Goal: Task Accomplishment & Management: Manage account settings

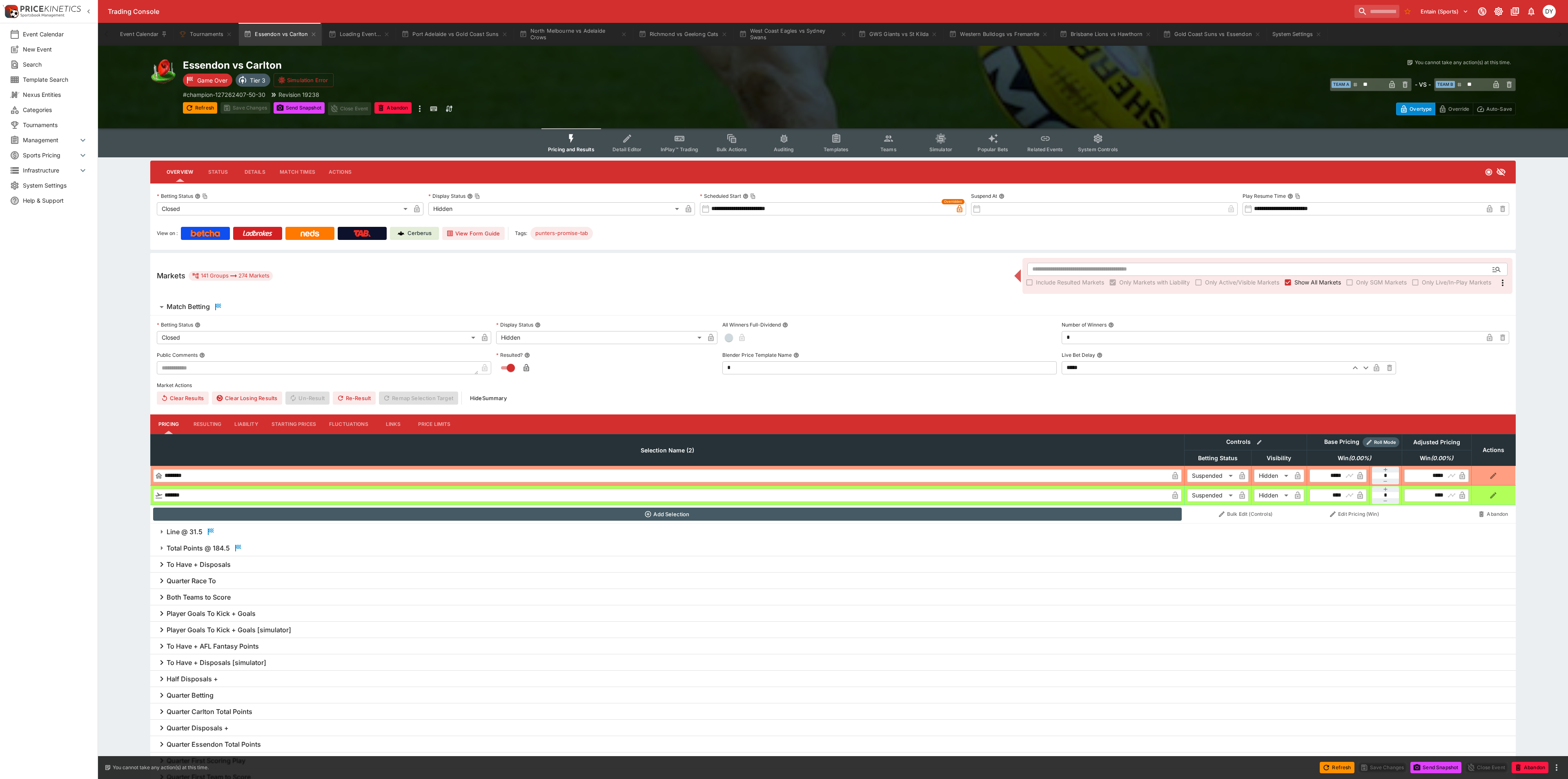
type input "**********"
type input "******"
type input "**********"
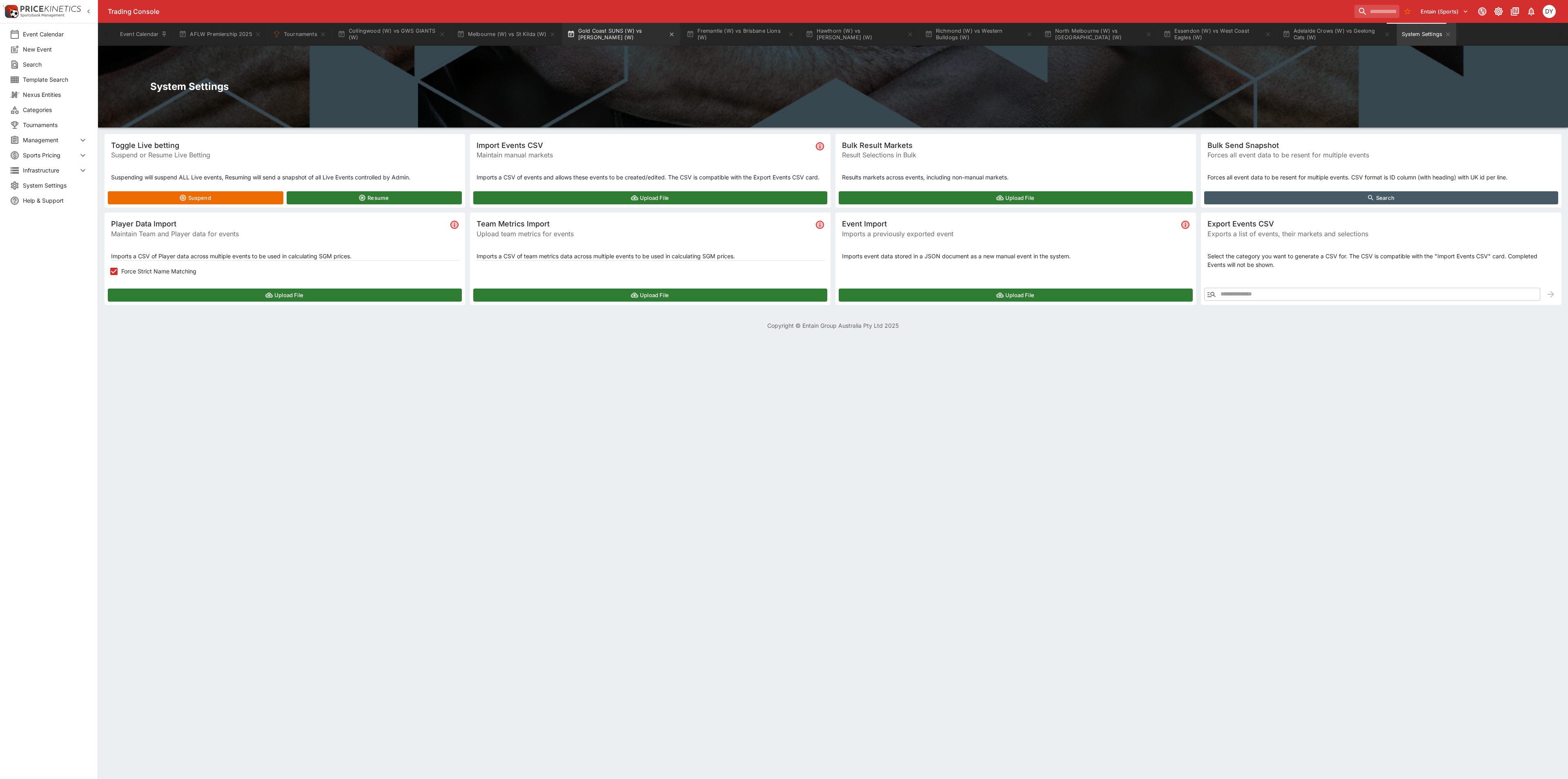
click at [585, 31] on button "Gold Coast SUNS (W) vs Sydney Swans (W)" at bounding box center [621, 35] width 117 height 23
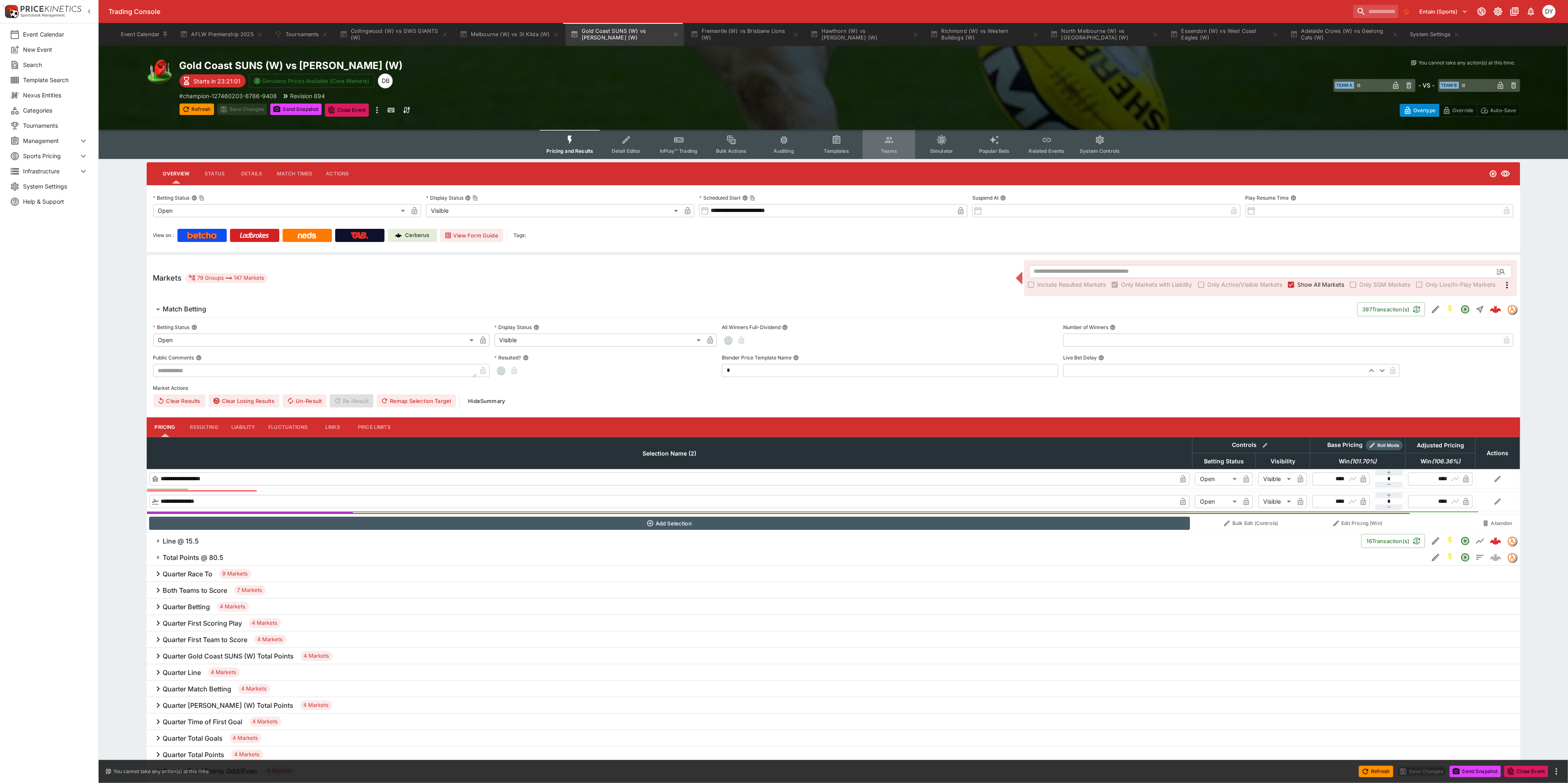
click at [879, 140] on button "Teams" at bounding box center [889, 144] width 53 height 29
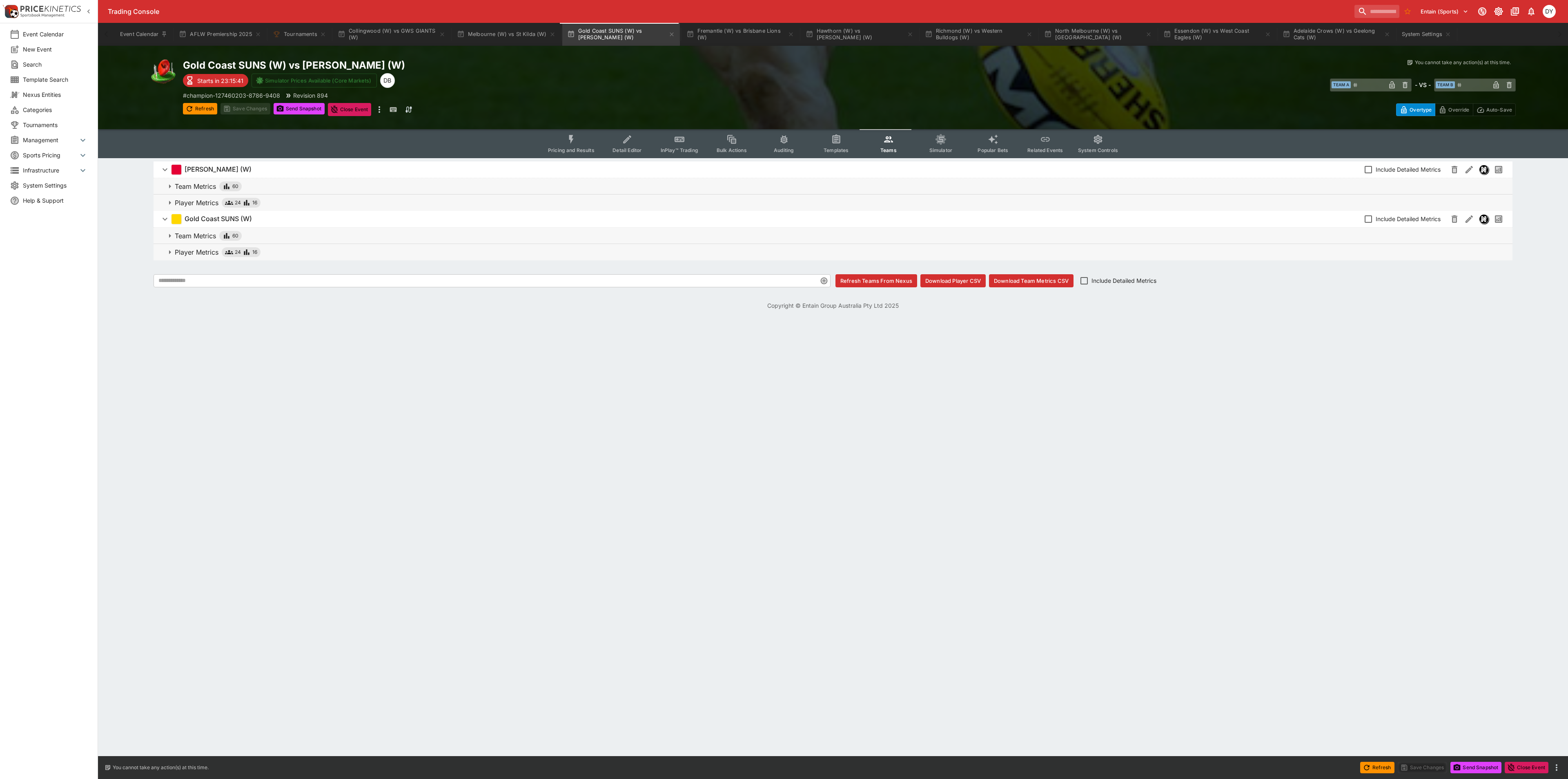
drag, startPoint x: 957, startPoint y: 279, endPoint x: 940, endPoint y: 261, distance: 24.8
click at [957, 279] on button "Download Player CSV" at bounding box center [953, 280] width 65 height 13
click at [678, 146] on button "InPlay™ Trading" at bounding box center [679, 144] width 52 height 29
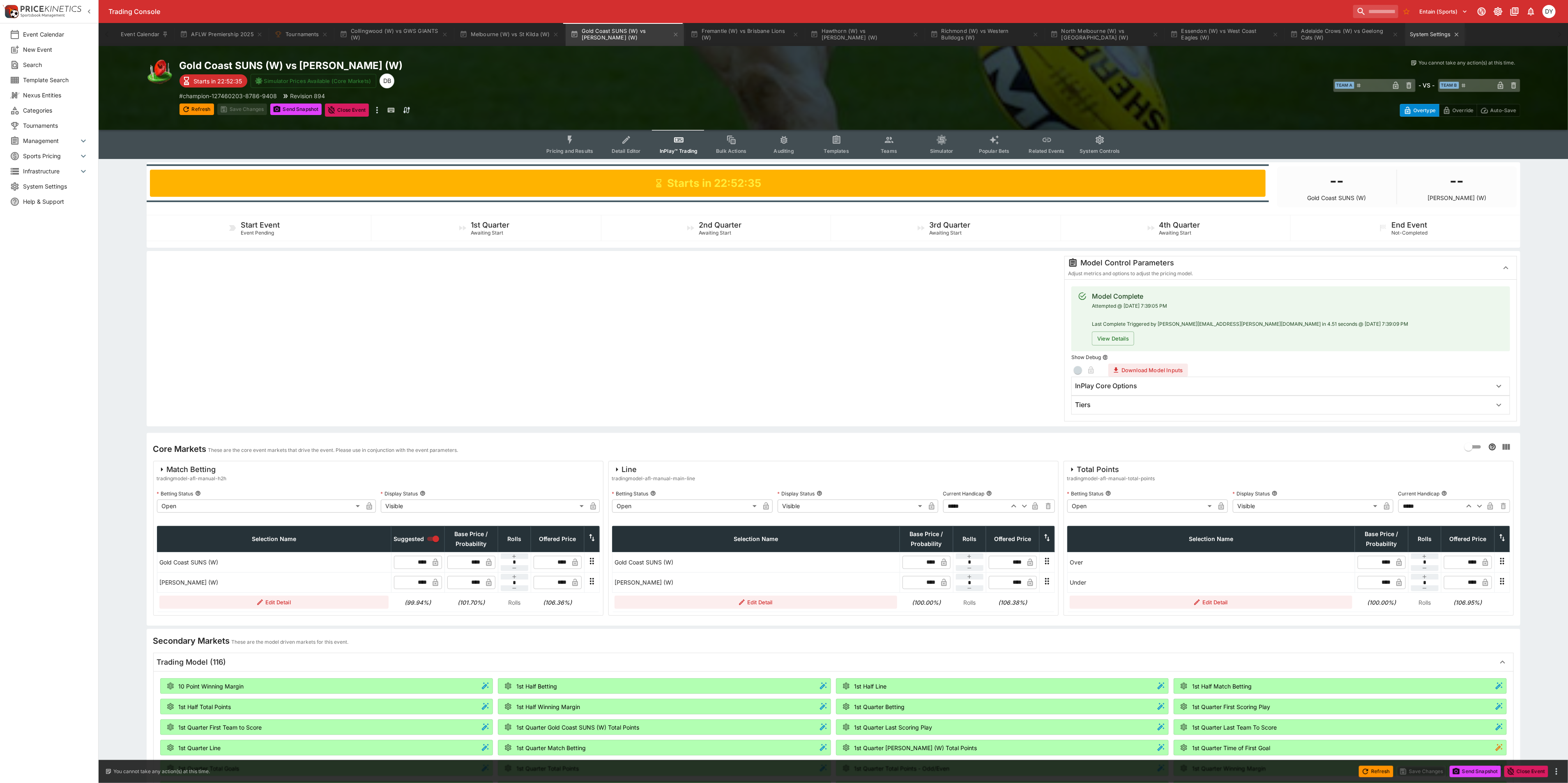
click at [1407, 33] on button "System Settings" at bounding box center [1435, 35] width 59 height 23
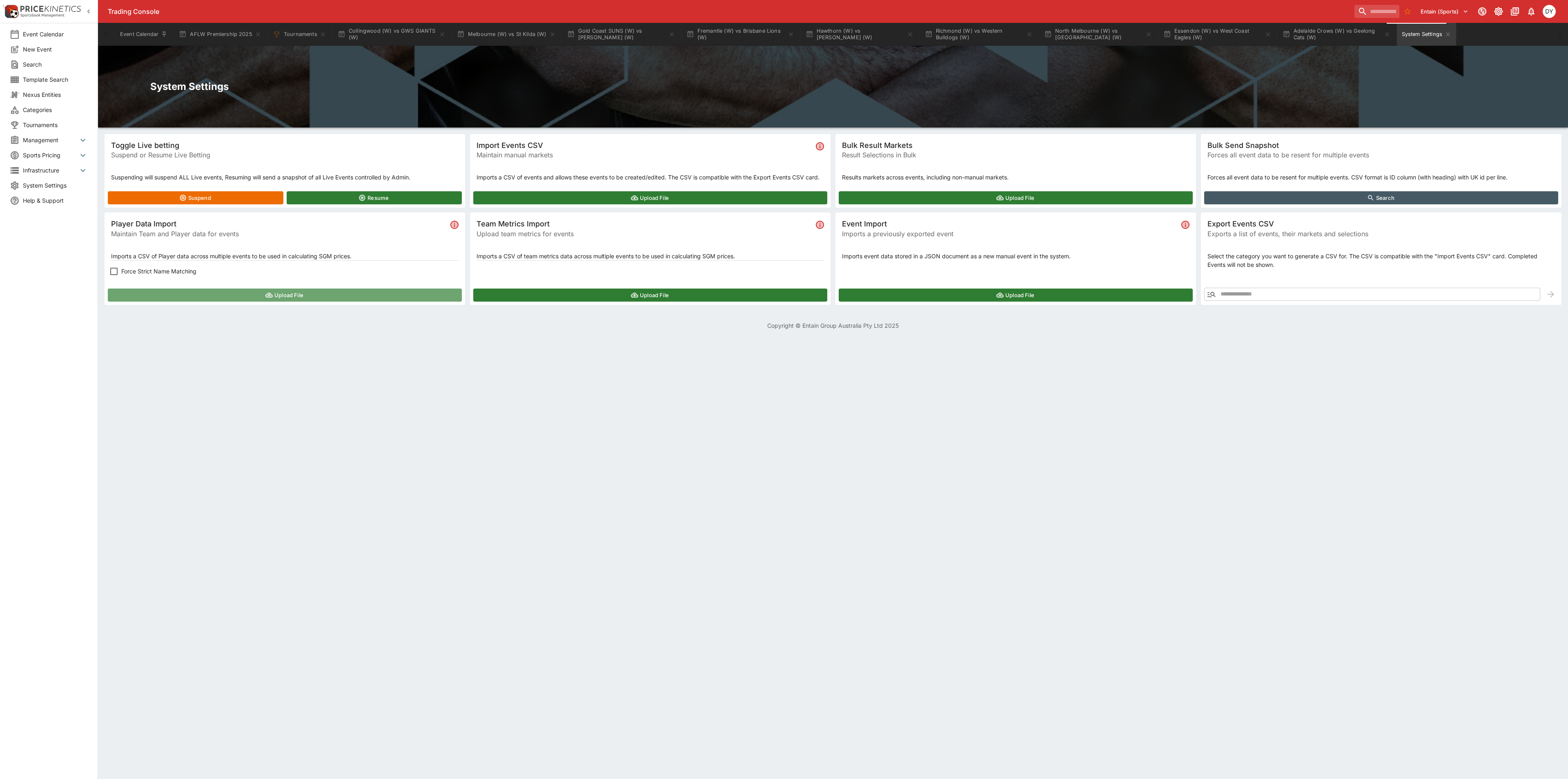
click at [182, 294] on button "Upload File" at bounding box center [285, 295] width 354 height 13
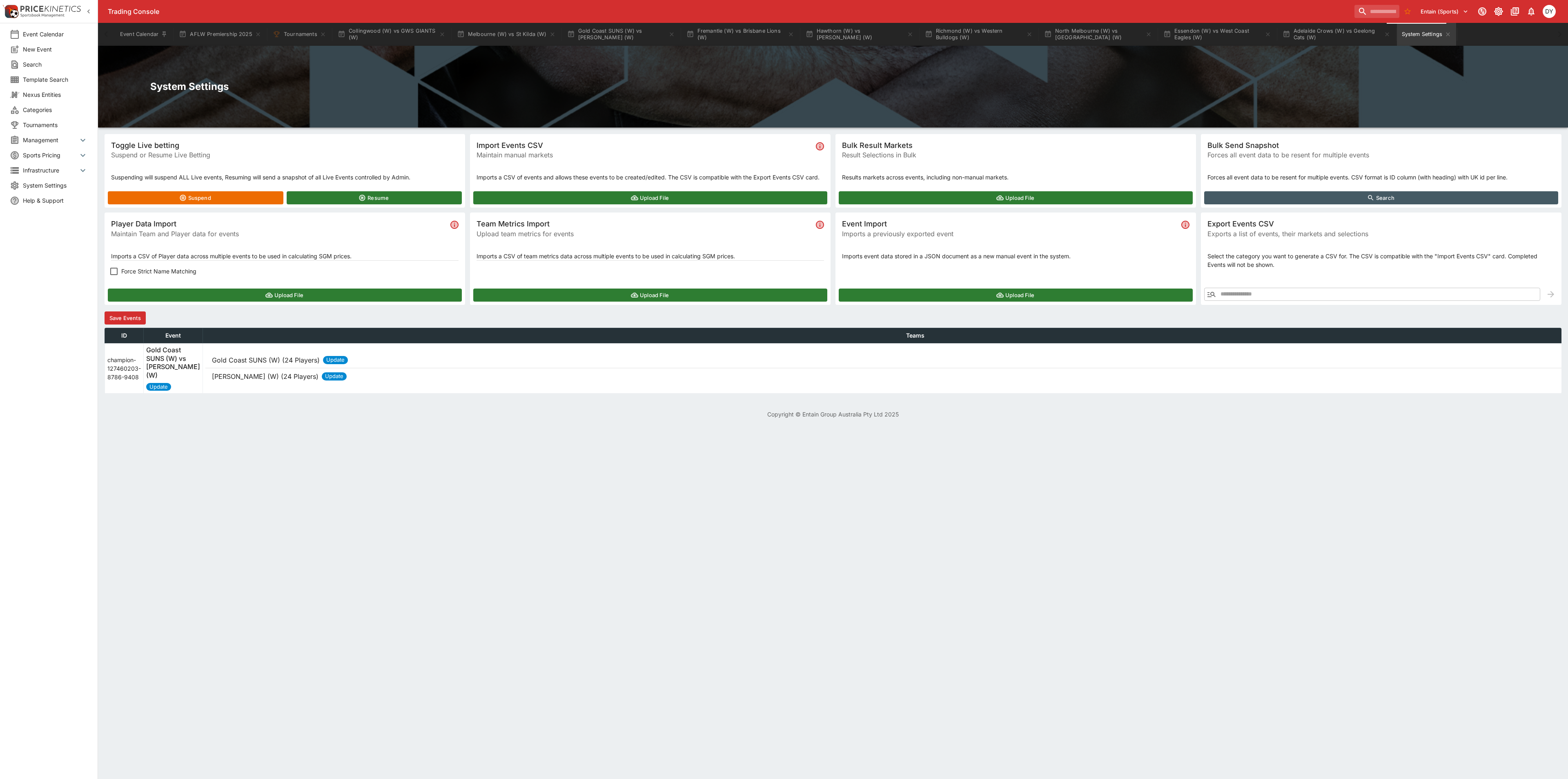
click at [120, 315] on button "Save Events" at bounding box center [125, 317] width 41 height 13
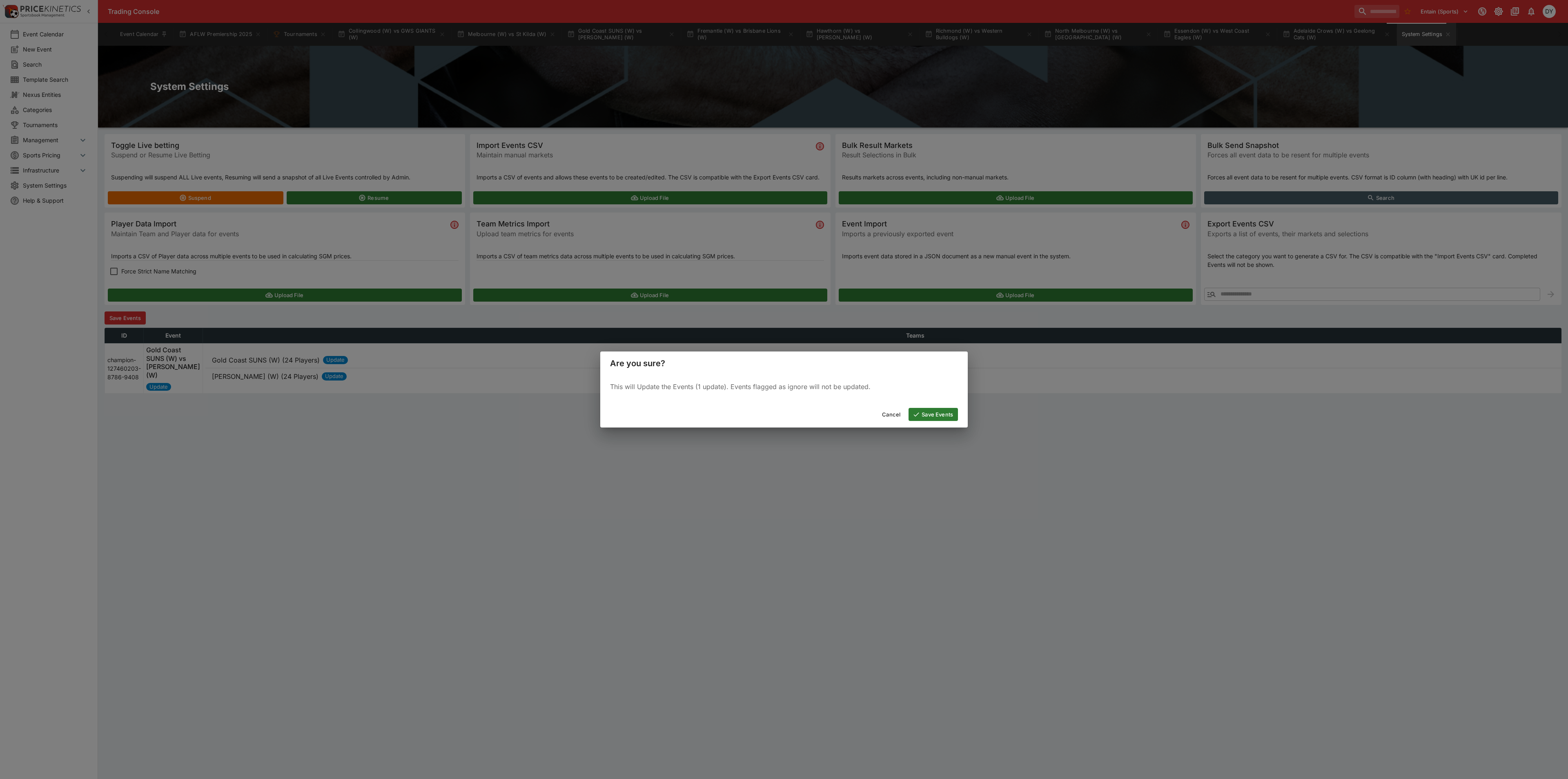
click at [925, 414] on button "Save Events" at bounding box center [933, 414] width 49 height 13
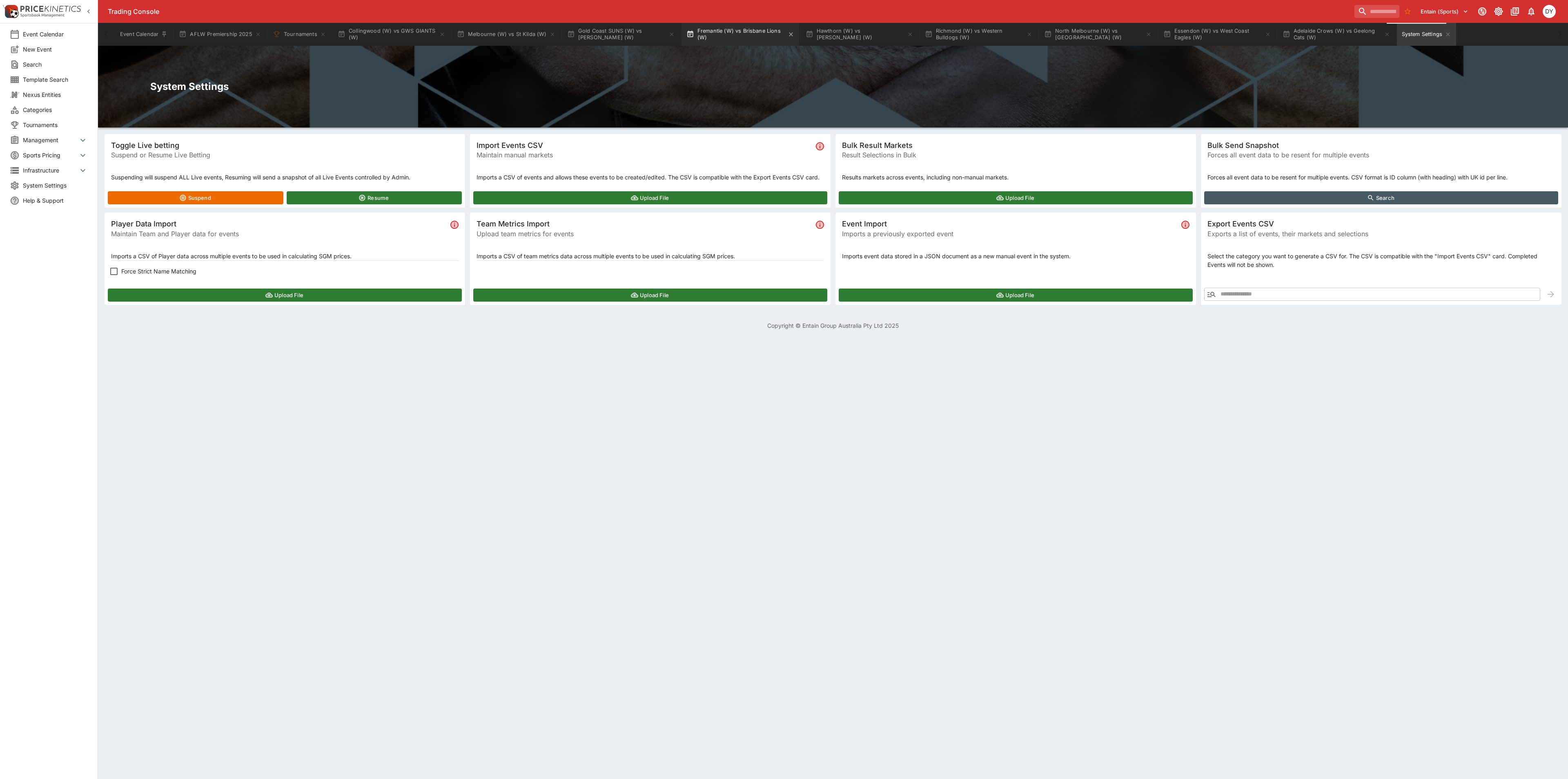
click at [737, 32] on button "Fremantle (W) vs Brisbane Lions (W)" at bounding box center [740, 35] width 117 height 23
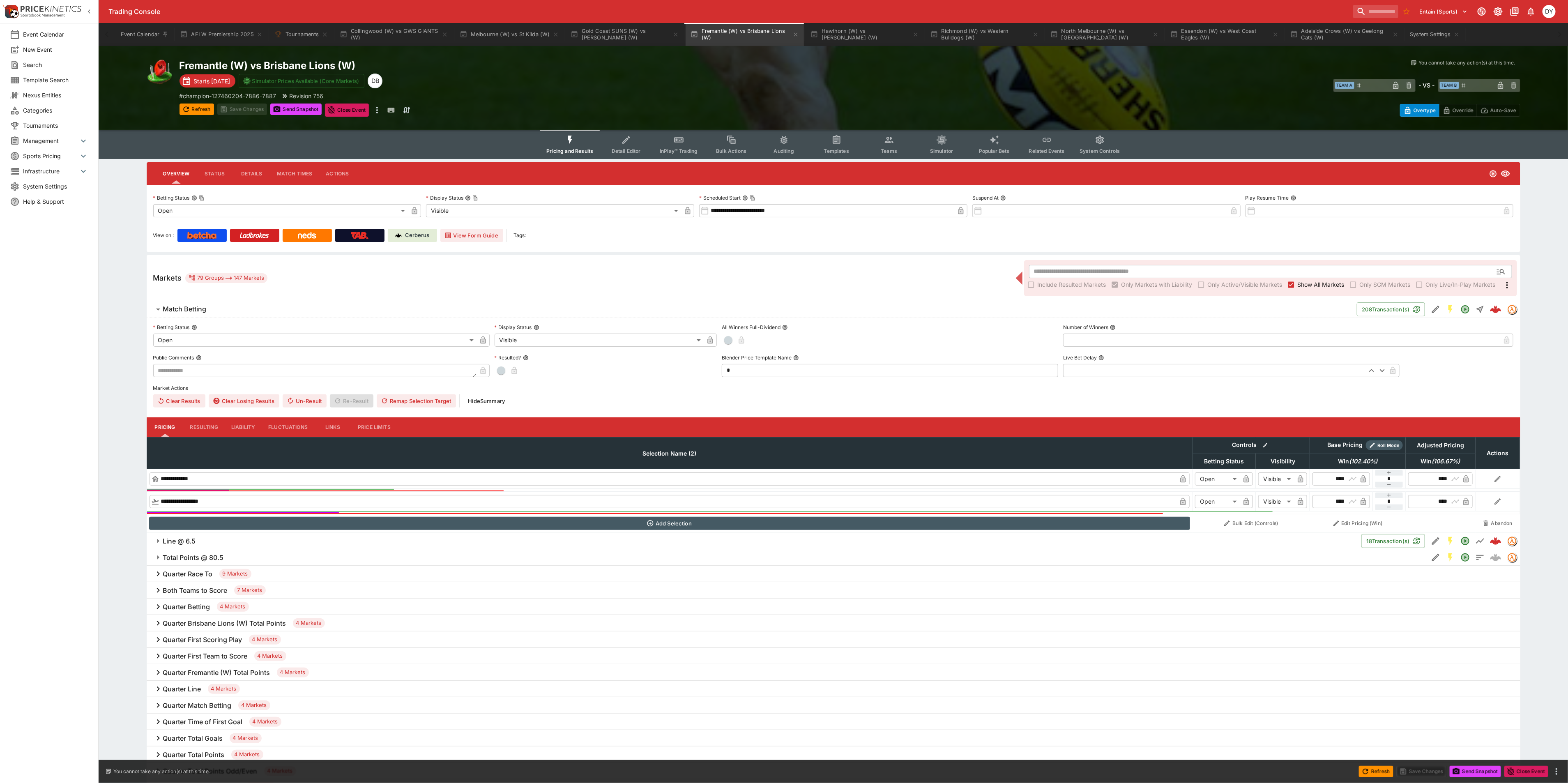
drag, startPoint x: 889, startPoint y: 138, endPoint x: 888, endPoint y: 153, distance: 15.0
click at [889, 138] on icon "Event type filters" at bounding box center [889, 140] width 10 height 10
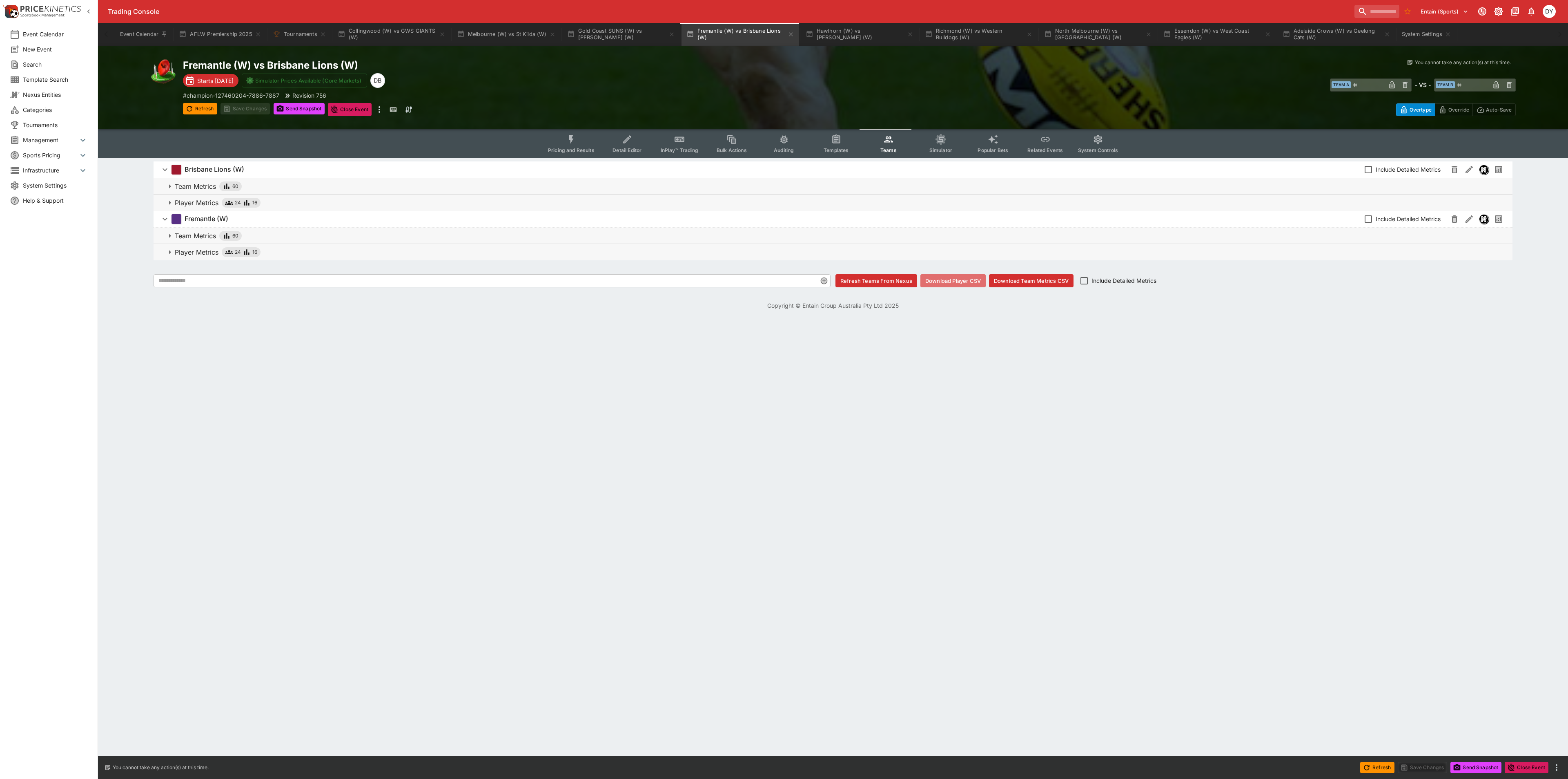
click at [937, 284] on button "Download Player CSV" at bounding box center [953, 280] width 65 height 13
click at [687, 139] on button "InPlay™ Trading" at bounding box center [679, 144] width 52 height 29
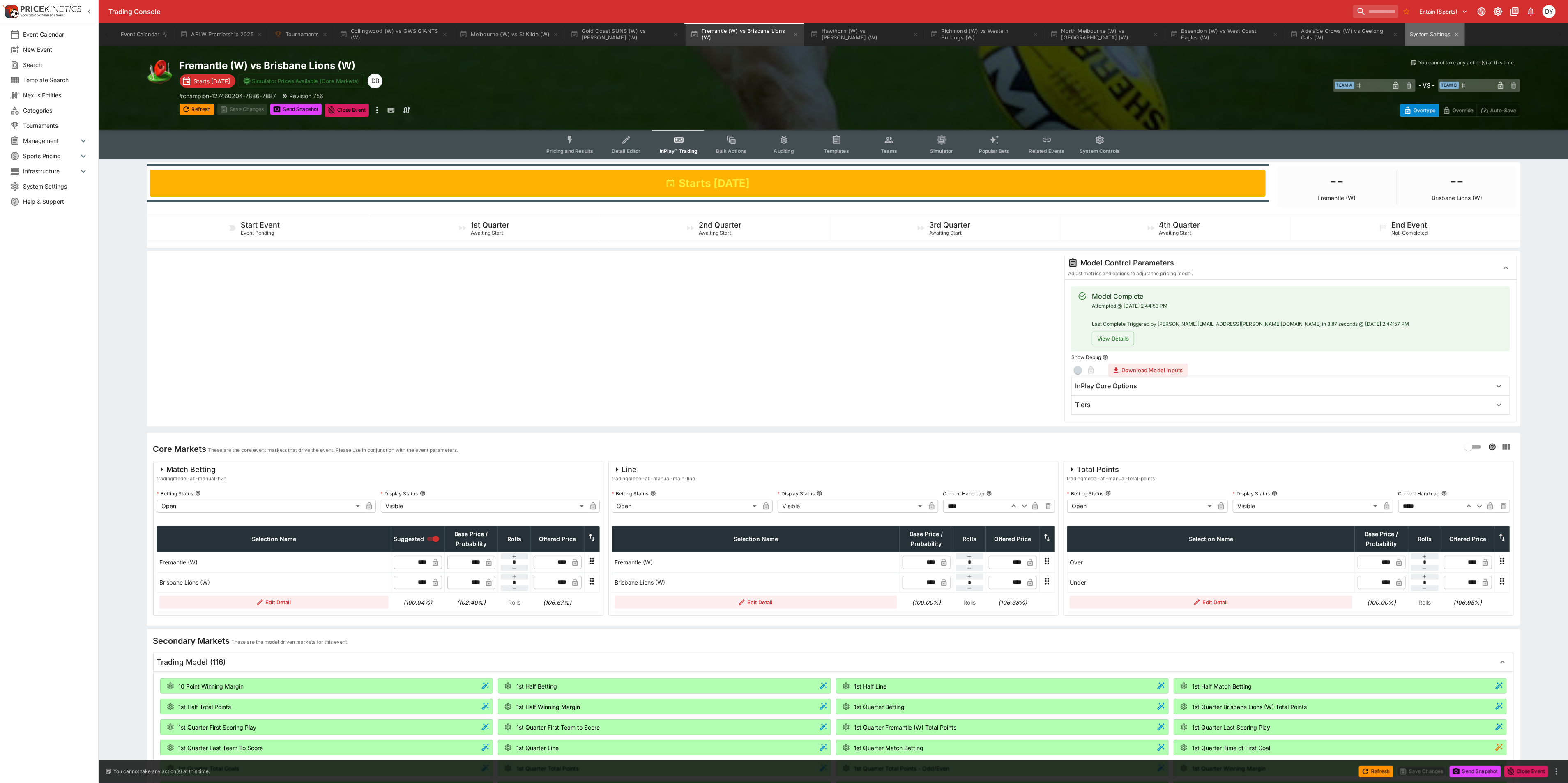
click at [1424, 36] on button "System Settings" at bounding box center [1435, 35] width 59 height 23
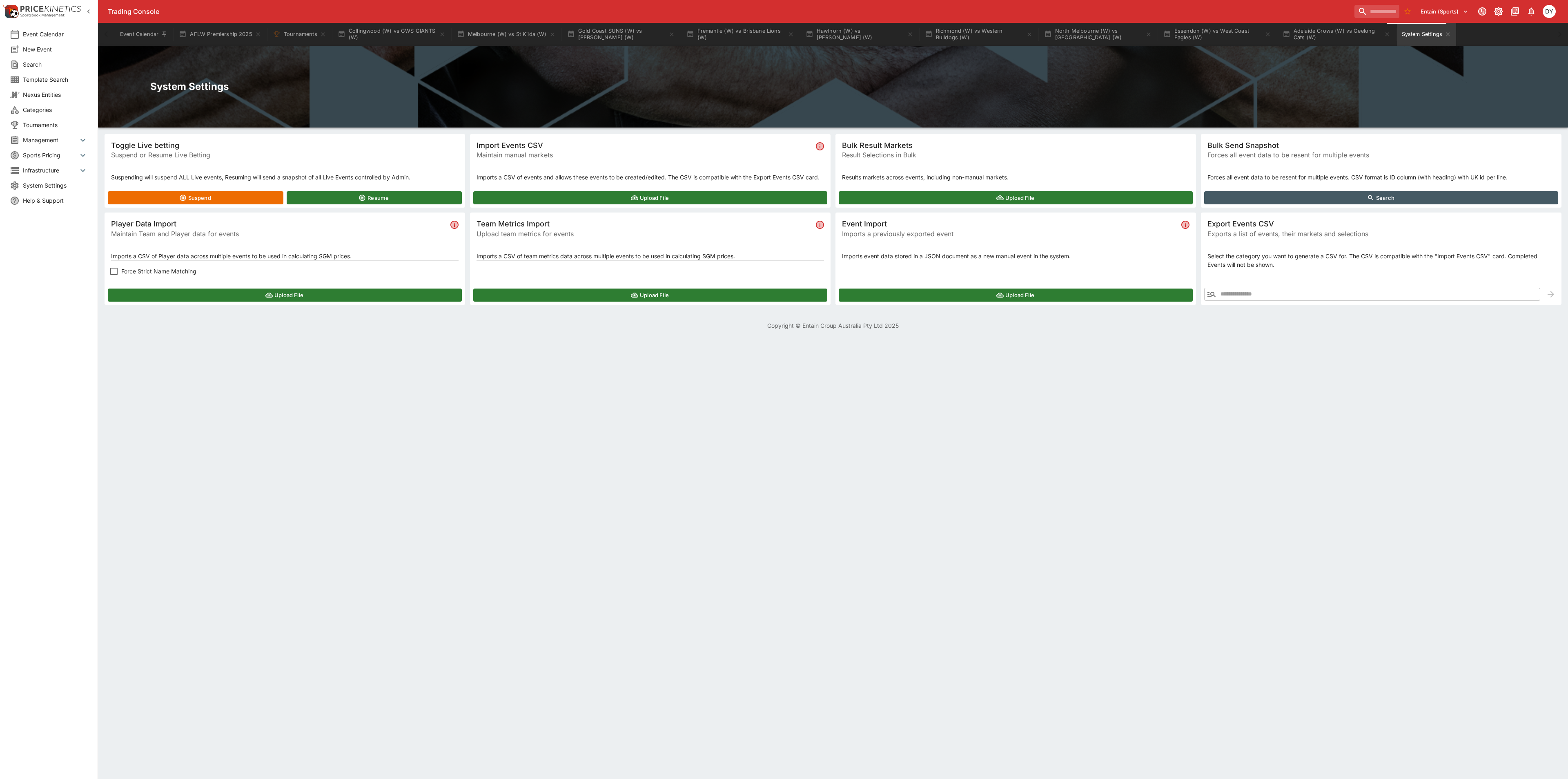
click at [237, 294] on button "Upload File" at bounding box center [285, 295] width 354 height 13
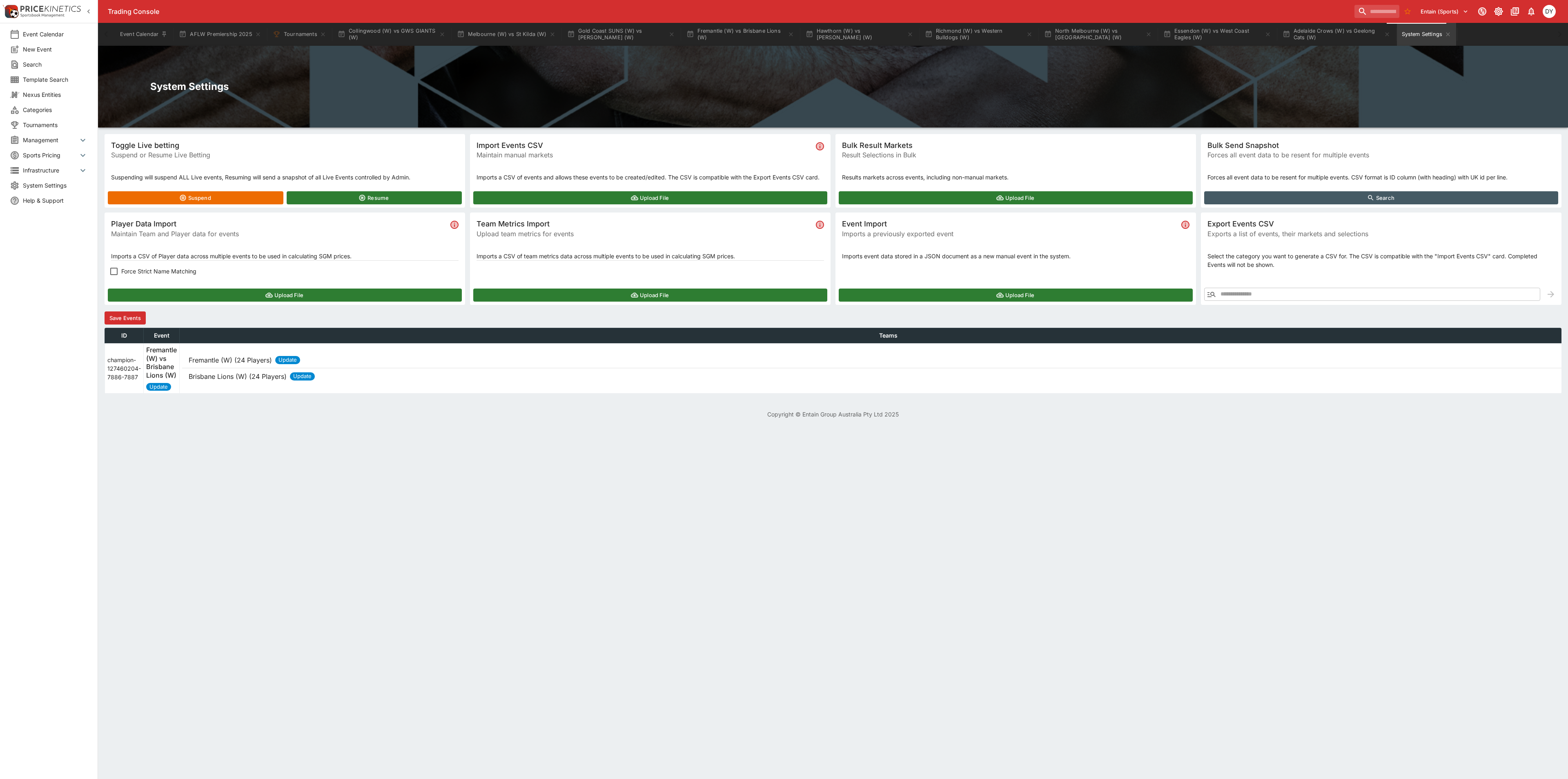
click at [133, 314] on button "Save Events" at bounding box center [125, 317] width 41 height 13
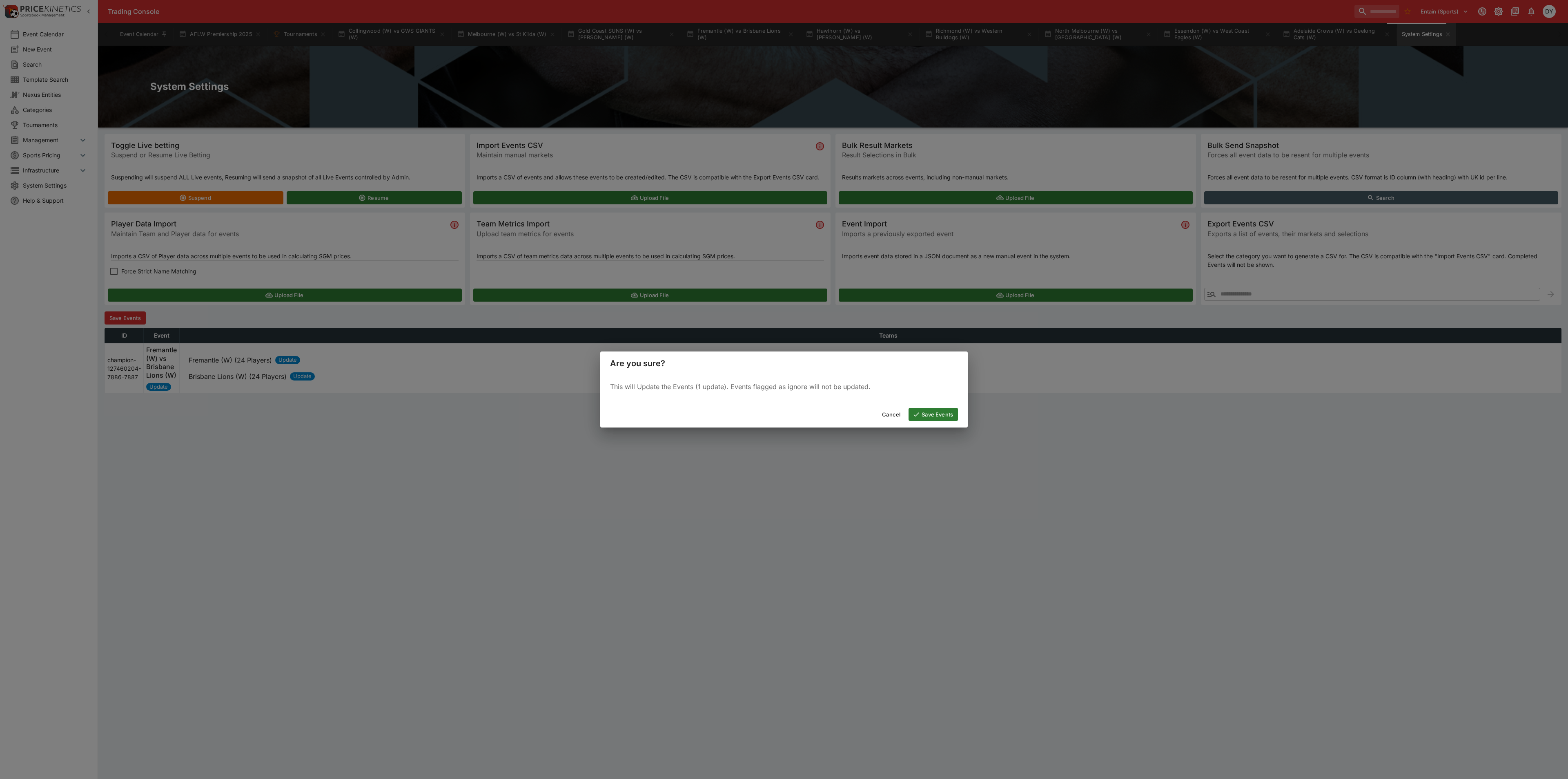
click at [947, 414] on button "Save Events" at bounding box center [933, 414] width 49 height 13
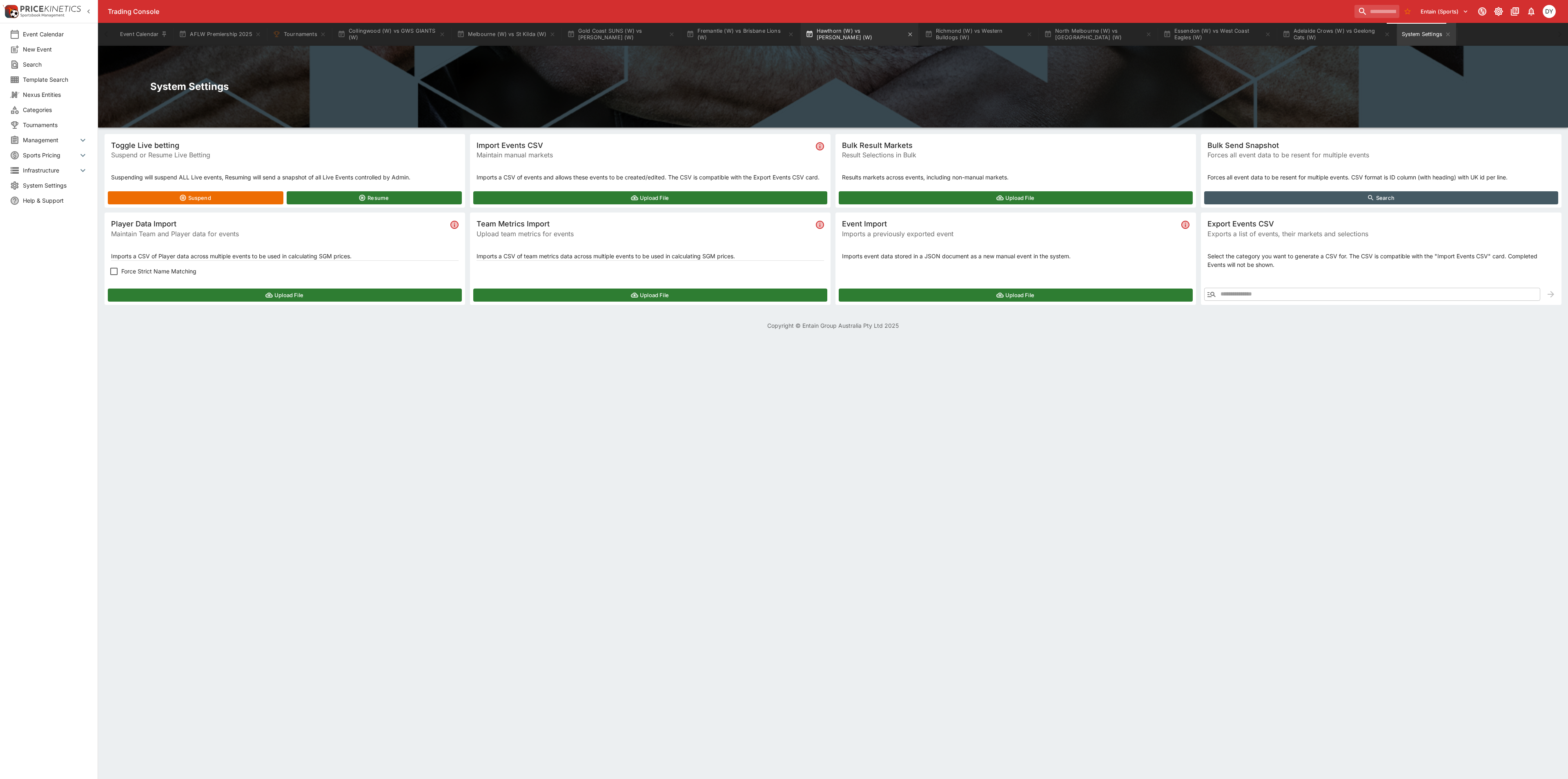
click at [859, 31] on button "Hawthorn (W) vs [PERSON_NAME] (W)" at bounding box center [859, 35] width 117 height 23
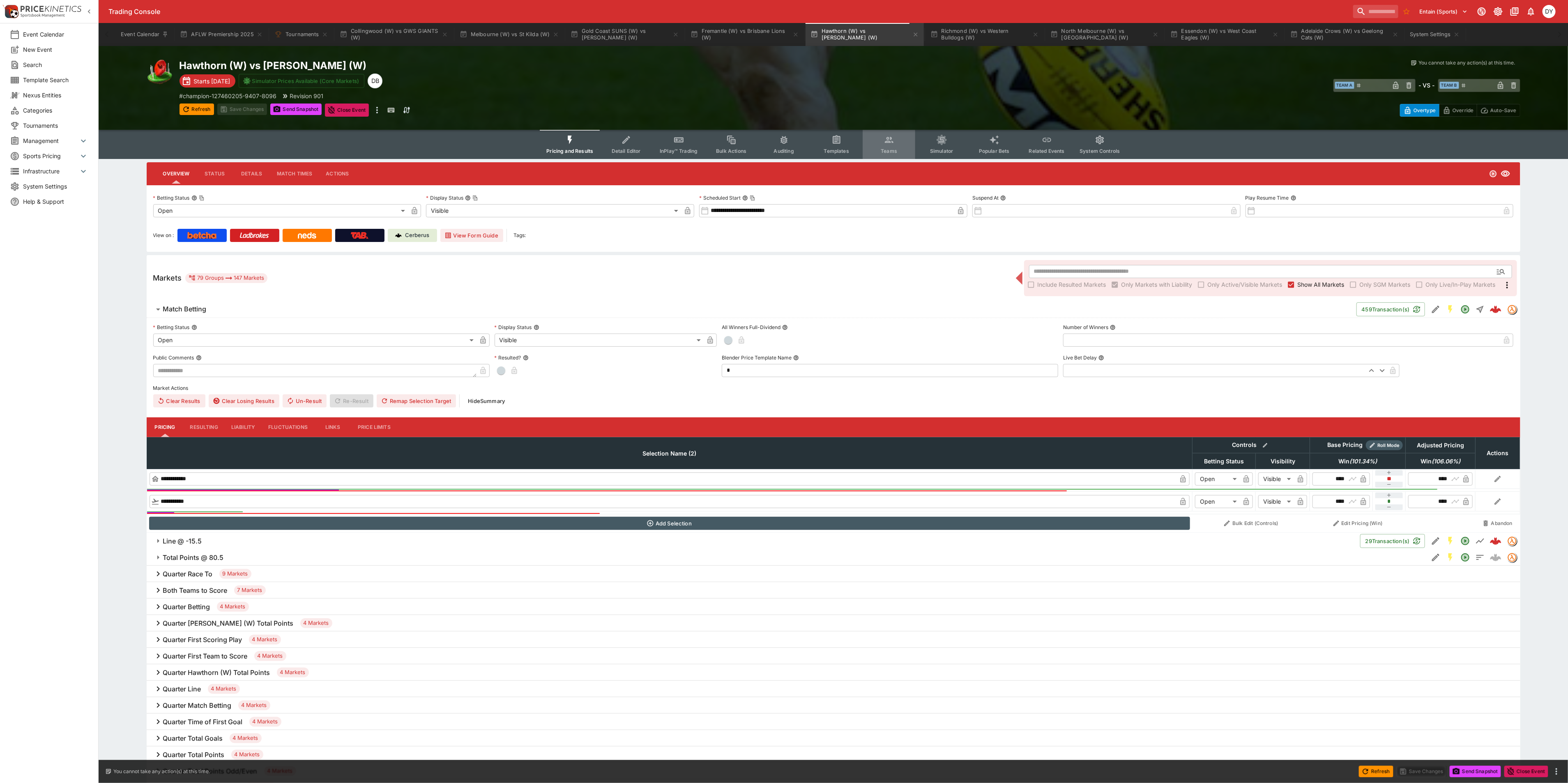
click at [893, 144] on icon "Event type filters" at bounding box center [889, 140] width 10 height 10
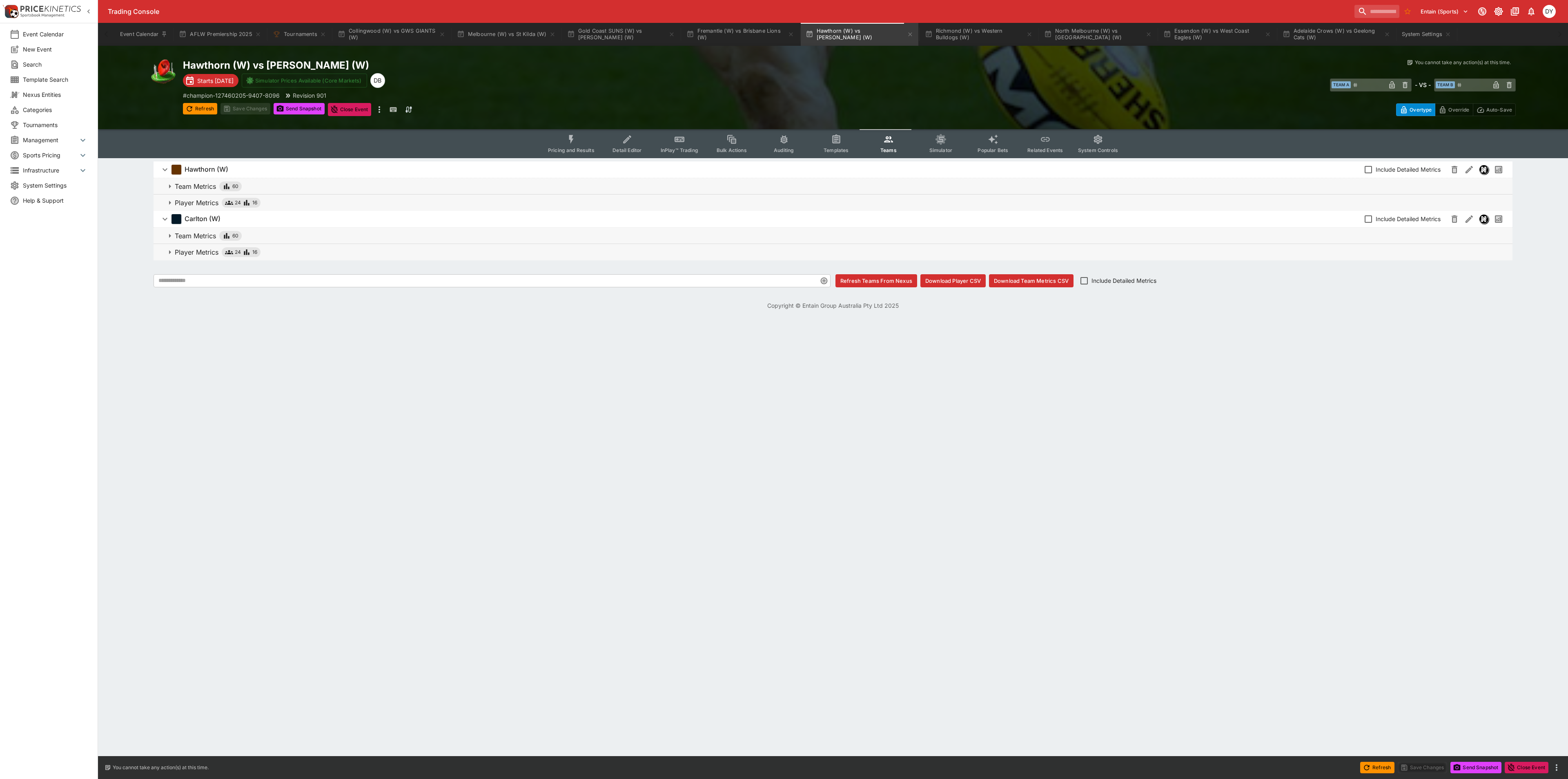
click at [951, 283] on button "Download Player CSV" at bounding box center [953, 280] width 65 height 13
click at [677, 142] on icon "Event type filters" at bounding box center [679, 139] width 10 height 10
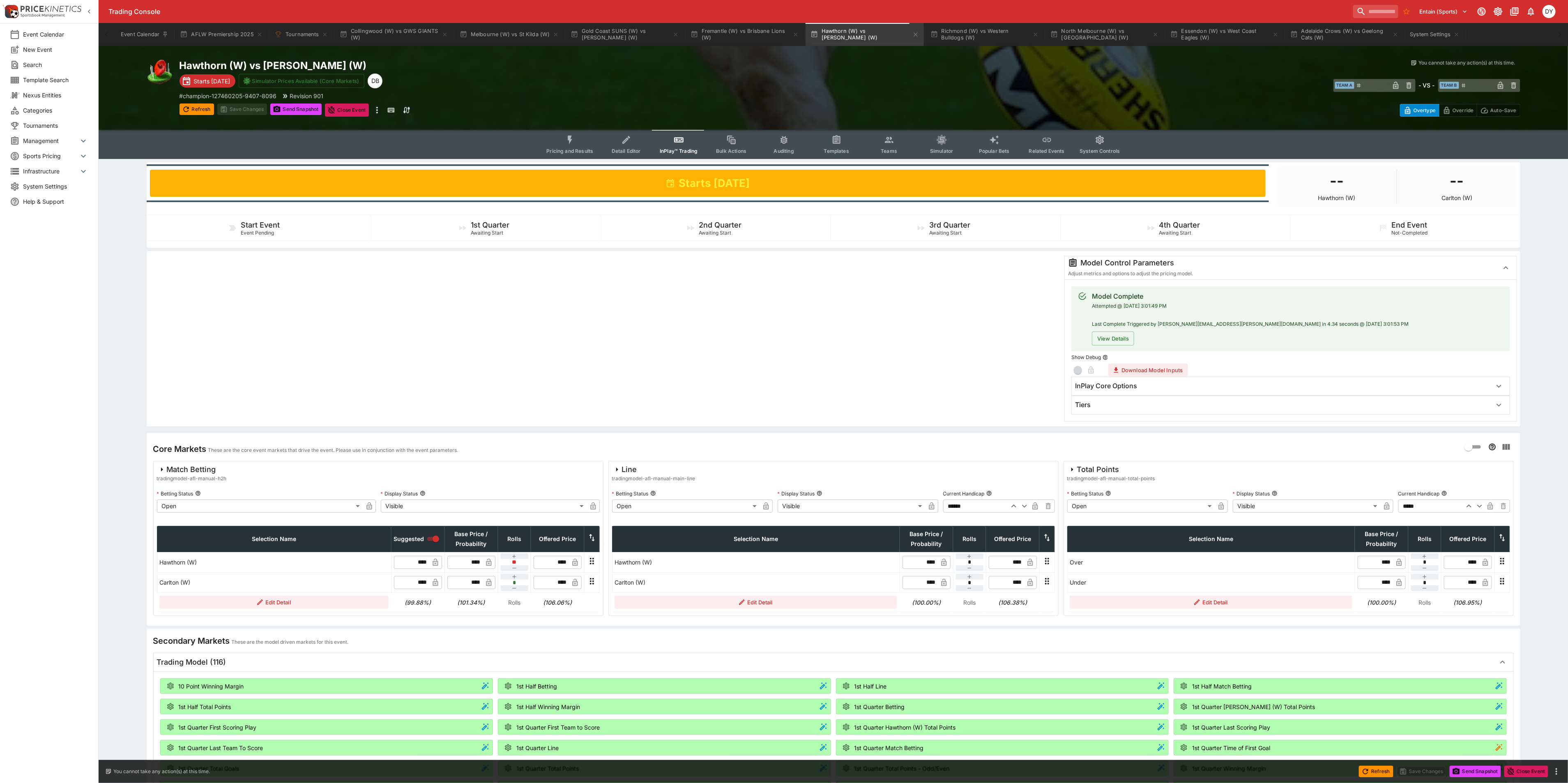
click at [579, 135] on button "Pricing and Results" at bounding box center [569, 144] width 60 height 29
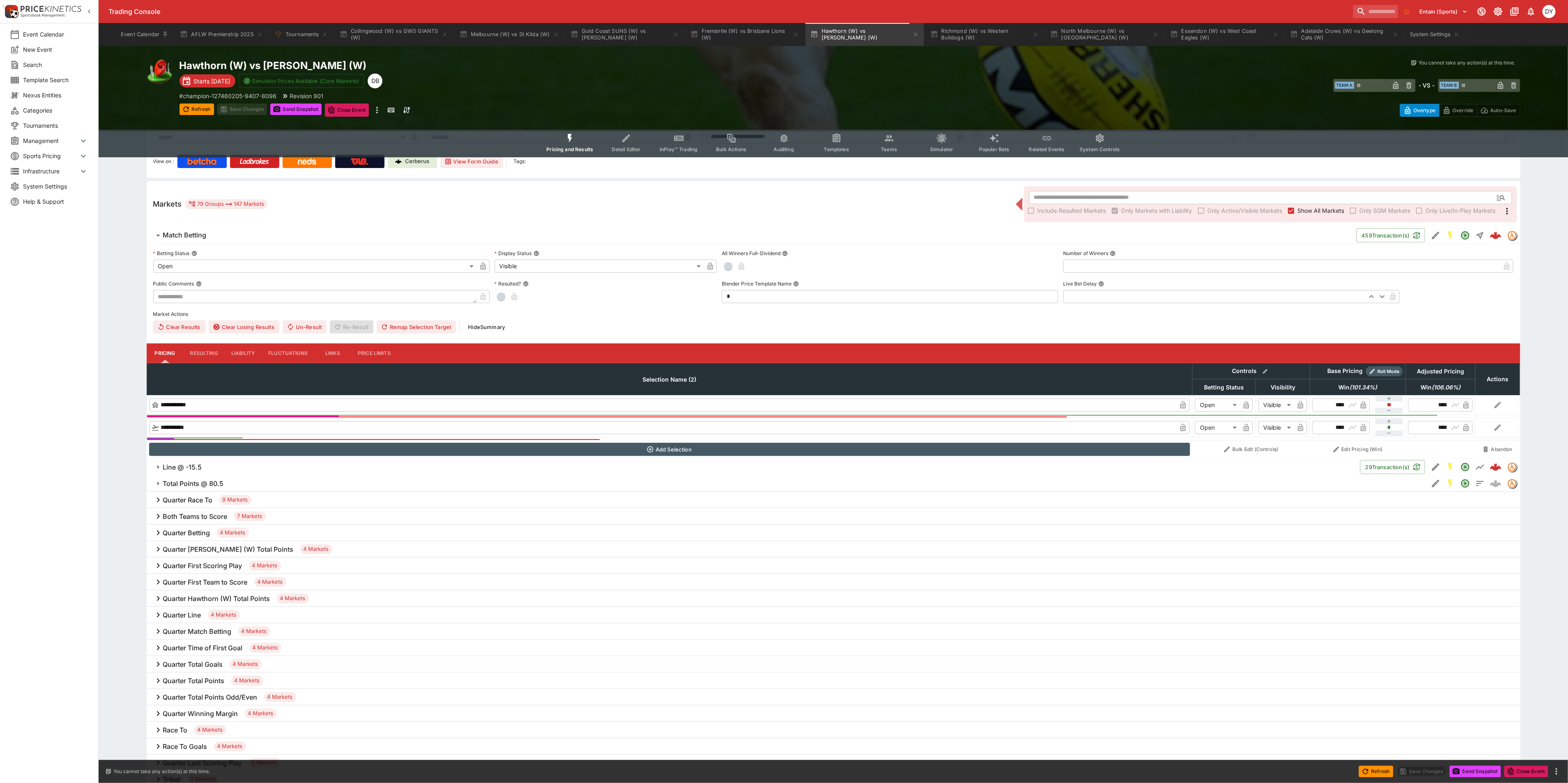
scroll to position [185, 0]
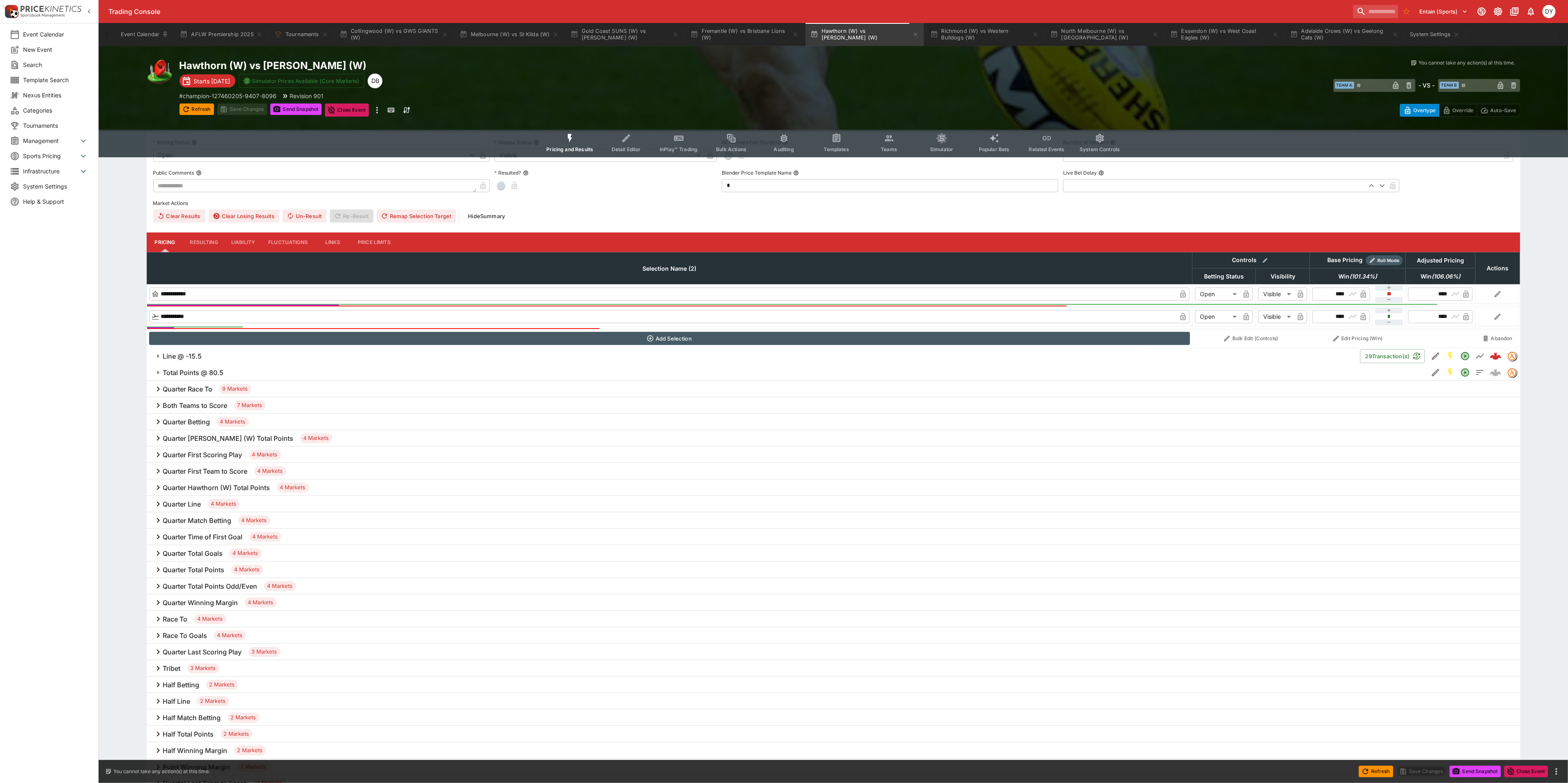
click at [199, 371] on h6 "Total Points @ 80.5" at bounding box center [193, 373] width 61 height 9
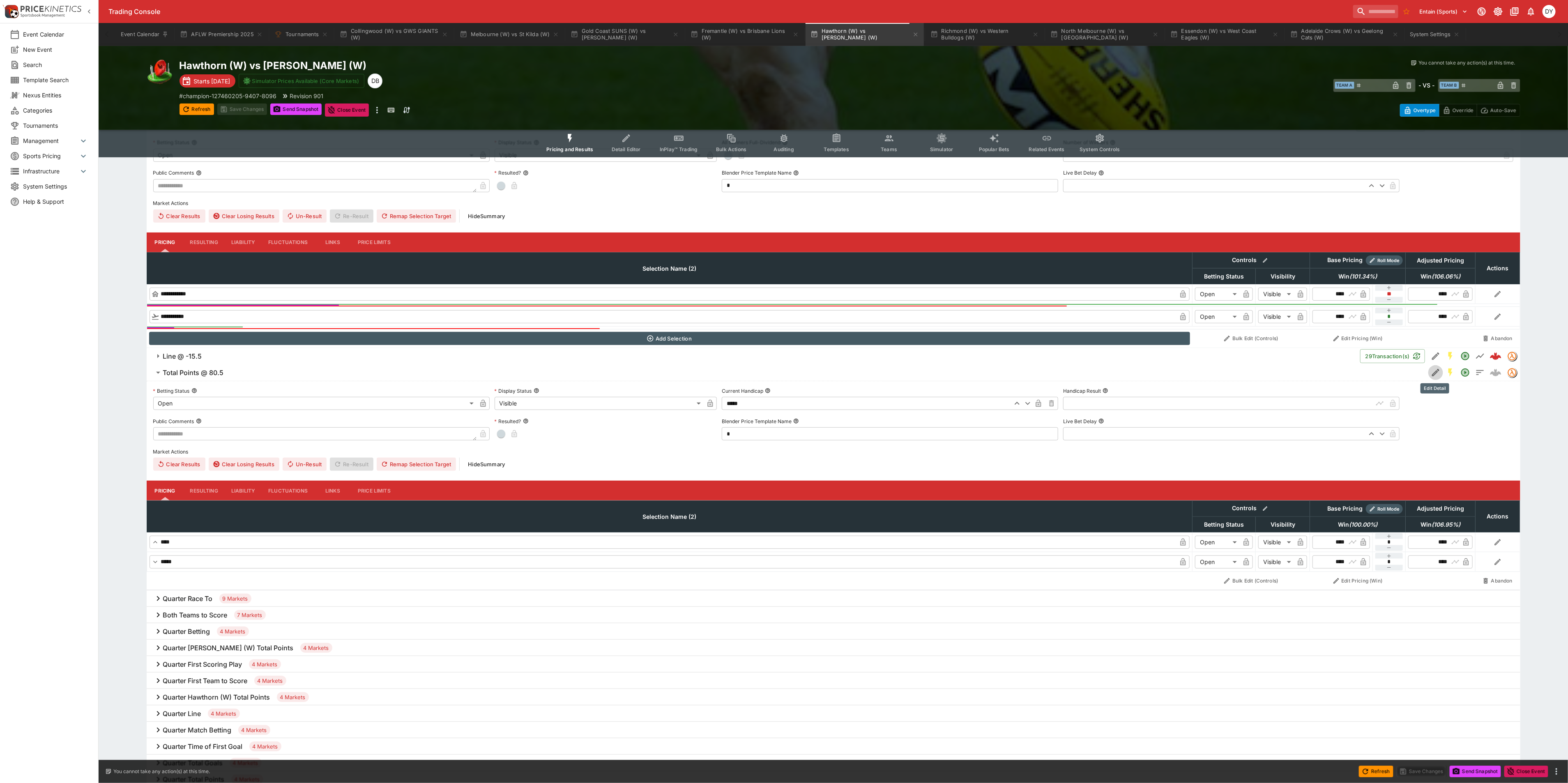
click at [1433, 376] on icon "Edit Detail" at bounding box center [1436, 372] width 10 height 10
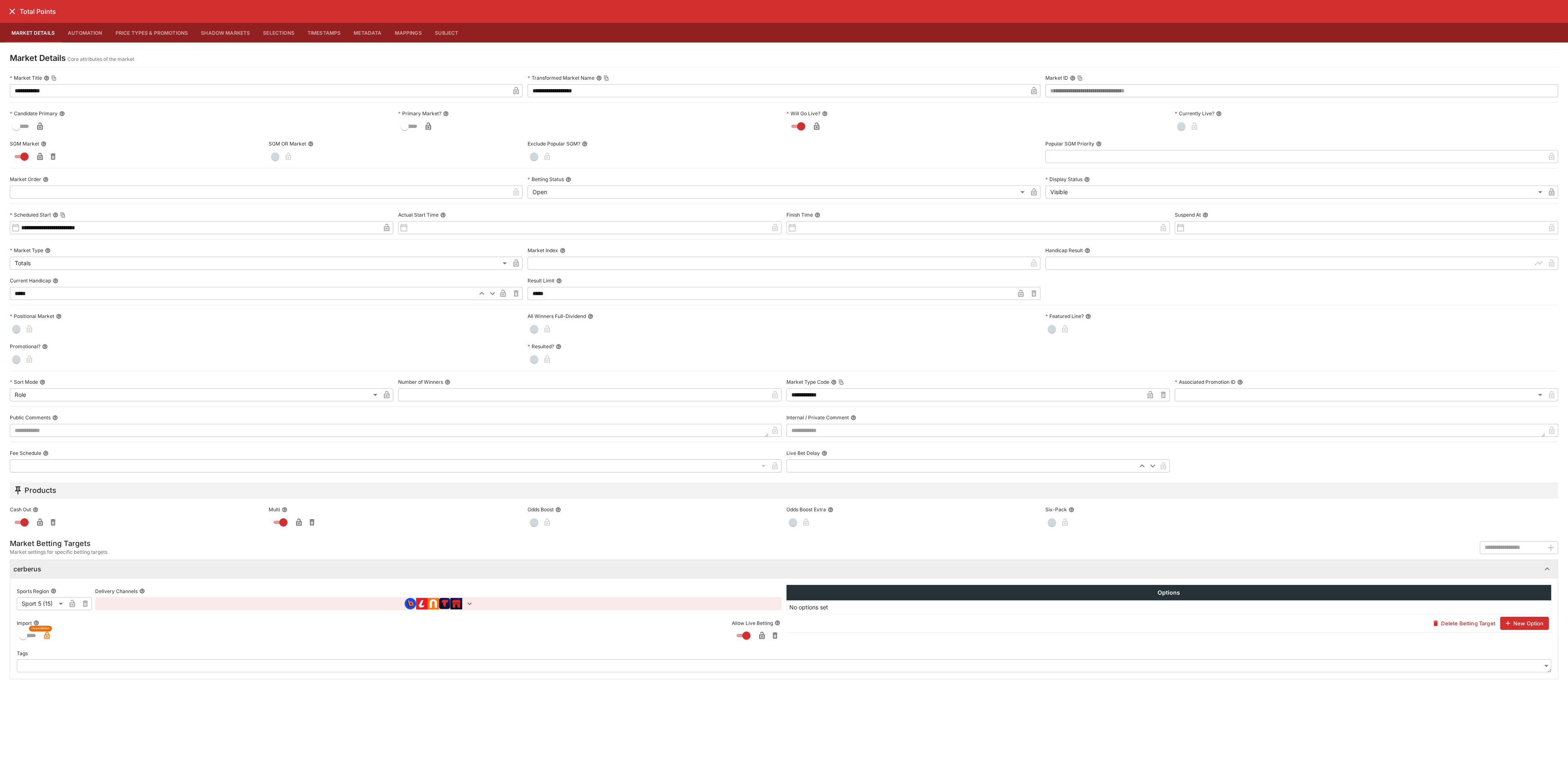
drag, startPoint x: 12, startPoint y: 10, endPoint x: 48, endPoint y: 24, distance: 38.6
click at [12, 10] on icon "close" at bounding box center [12, 12] width 10 height 10
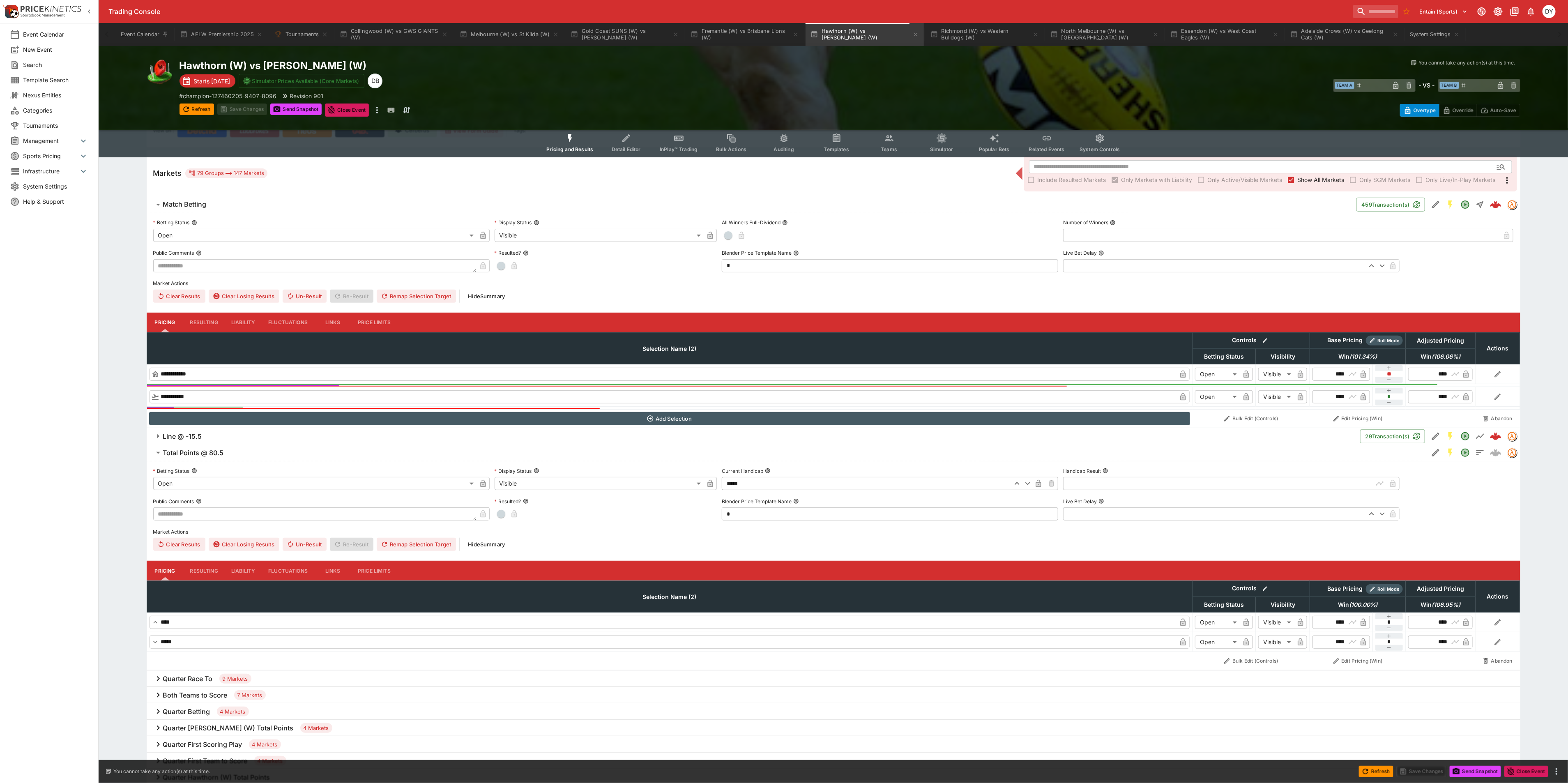
scroll to position [0, 0]
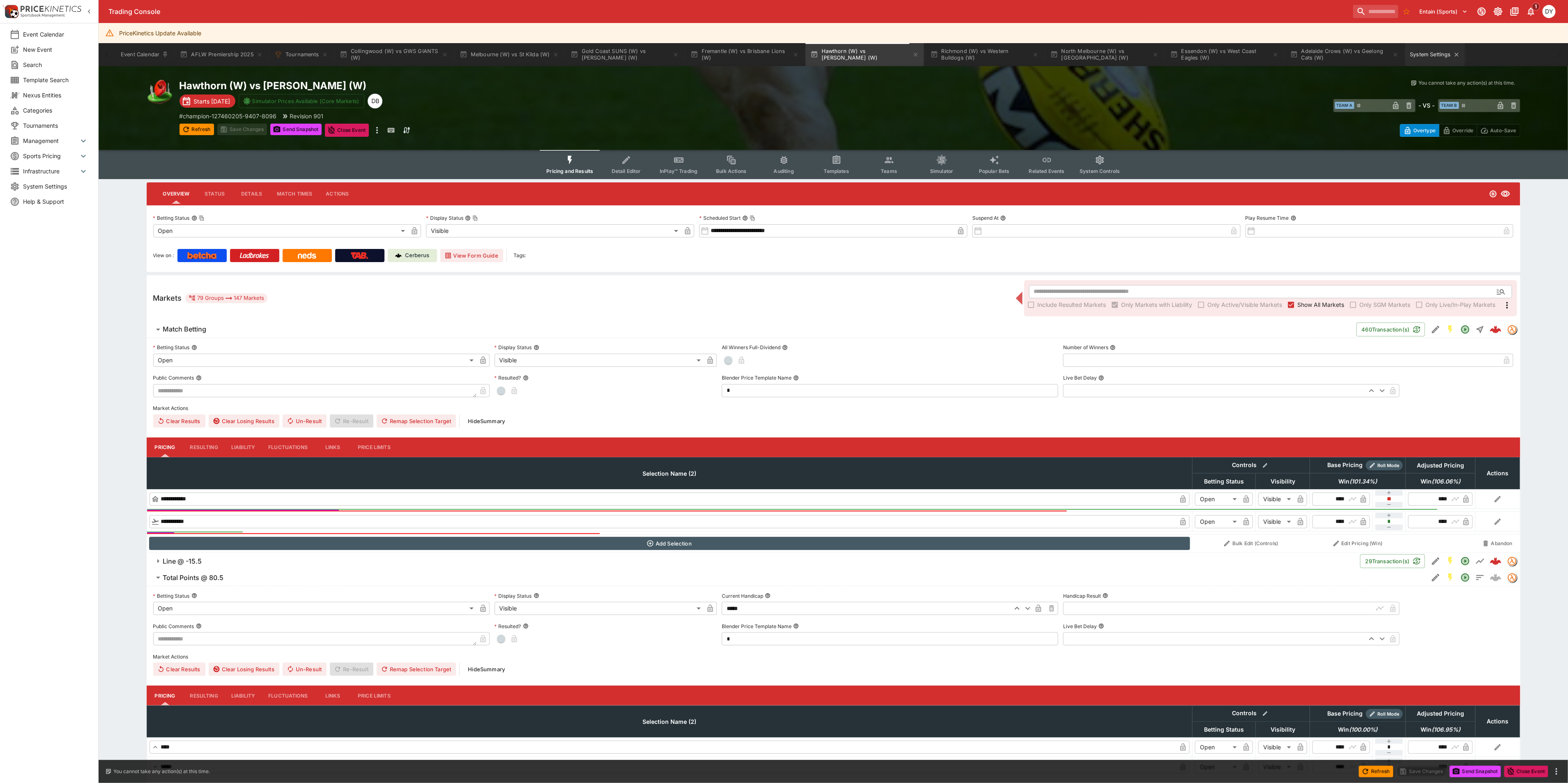
click at [1436, 54] on button "System Settings" at bounding box center [1435, 54] width 59 height 23
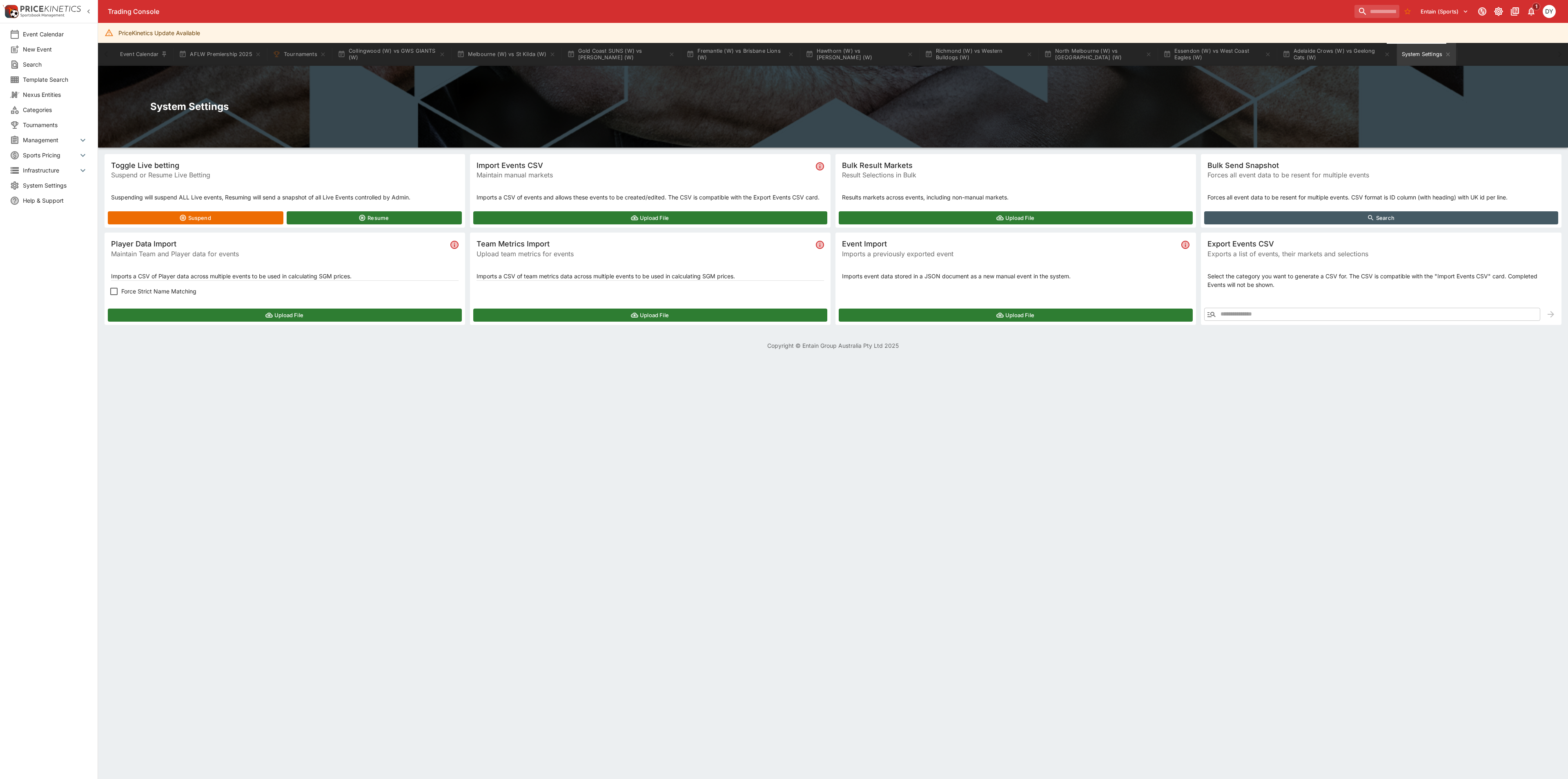
click at [243, 314] on button "Upload File" at bounding box center [285, 314] width 354 height 13
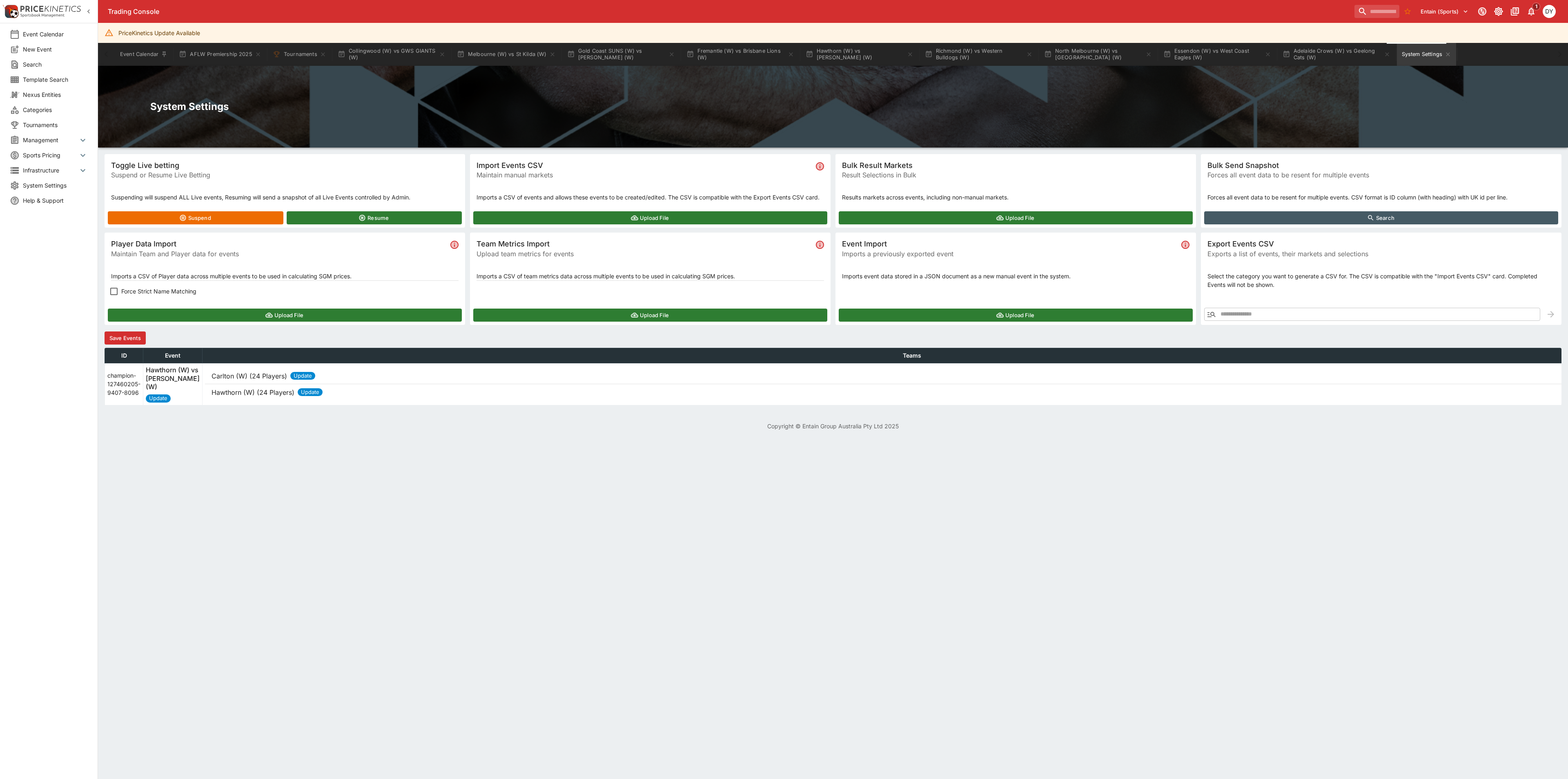
click at [134, 336] on button "Save Events" at bounding box center [125, 337] width 41 height 13
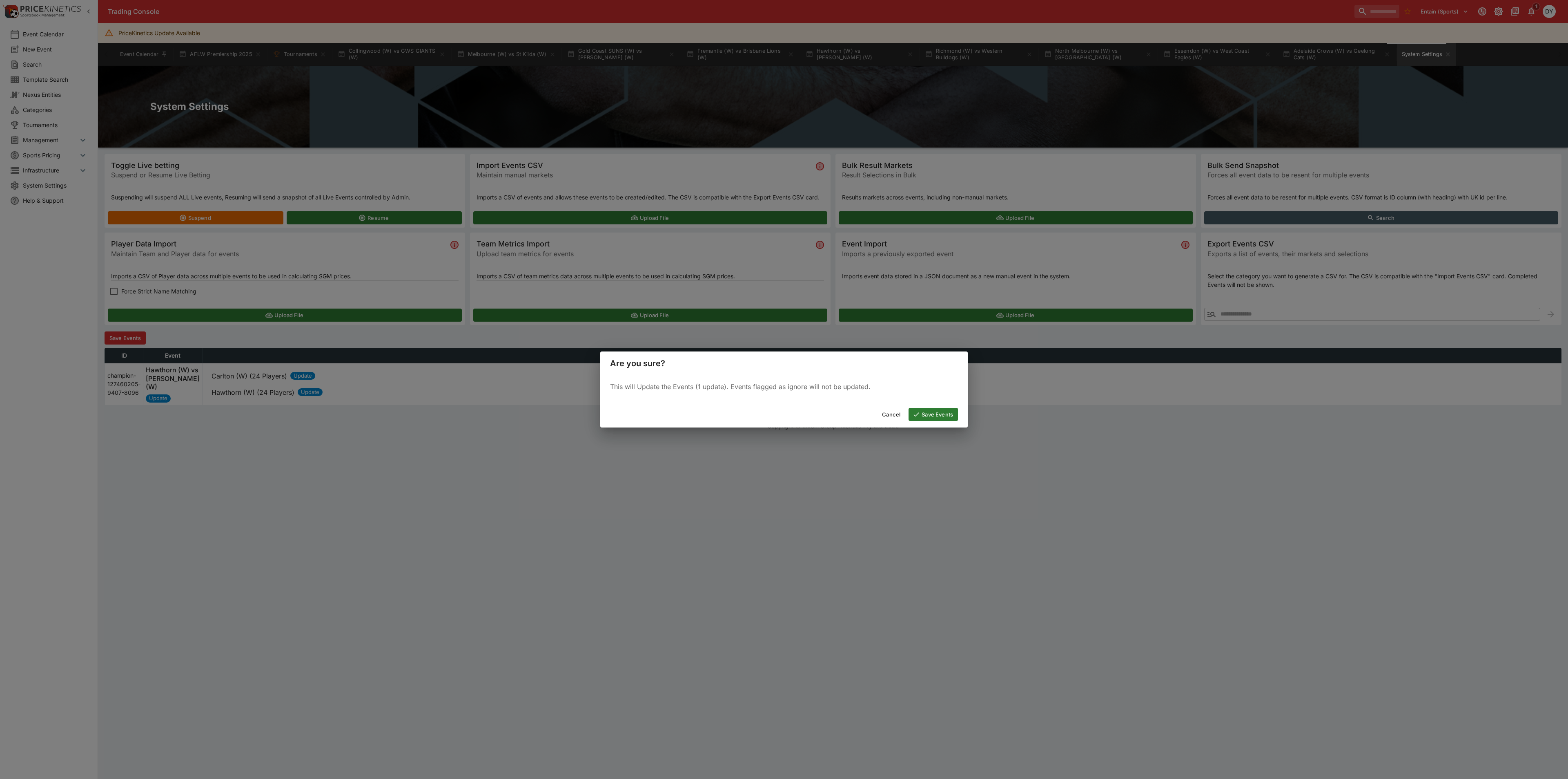
click at [957, 413] on button "Save Events" at bounding box center [933, 414] width 49 height 13
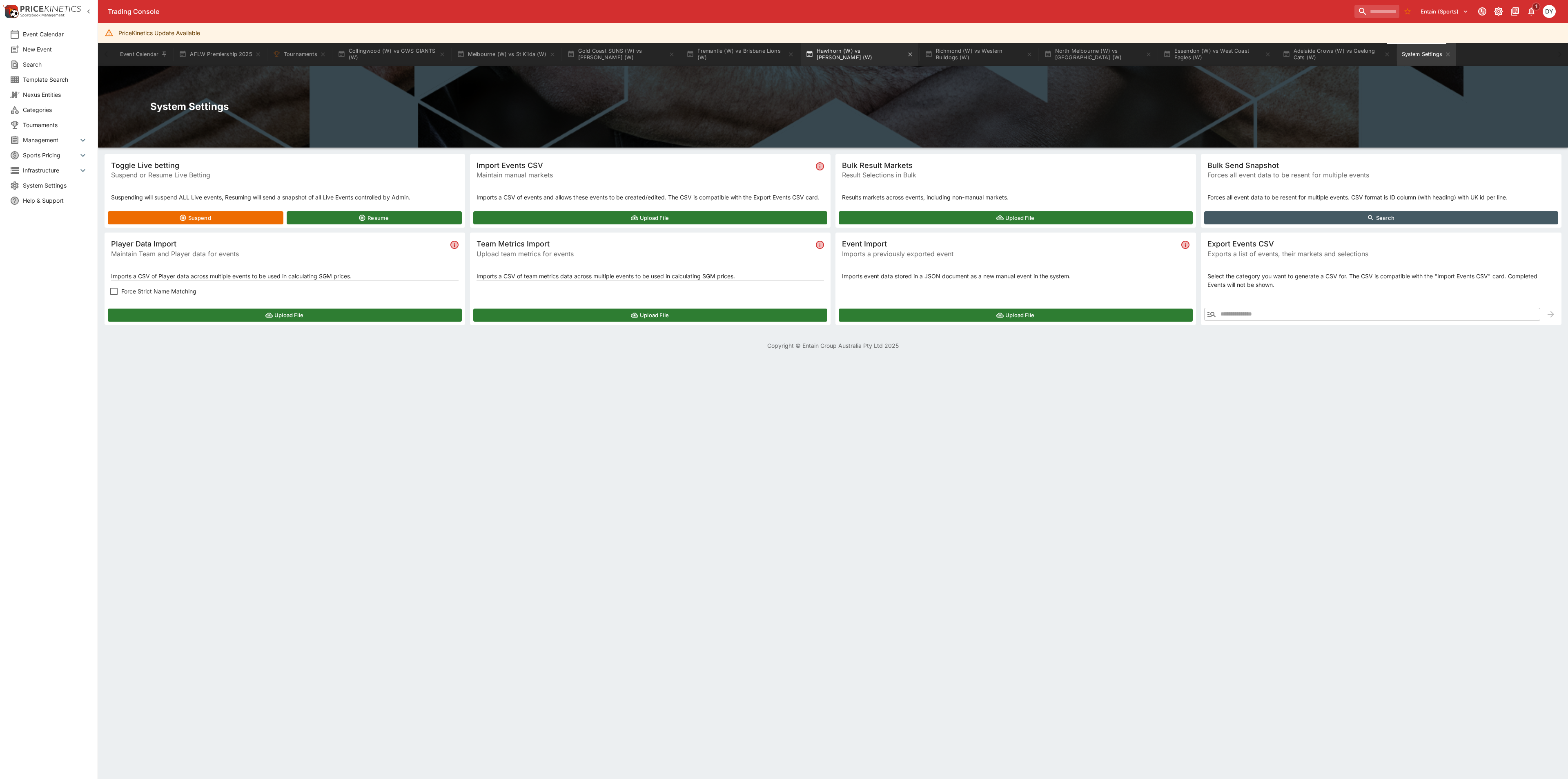
click at [835, 53] on button "Hawthorn (W) vs [PERSON_NAME] (W)" at bounding box center [859, 54] width 117 height 23
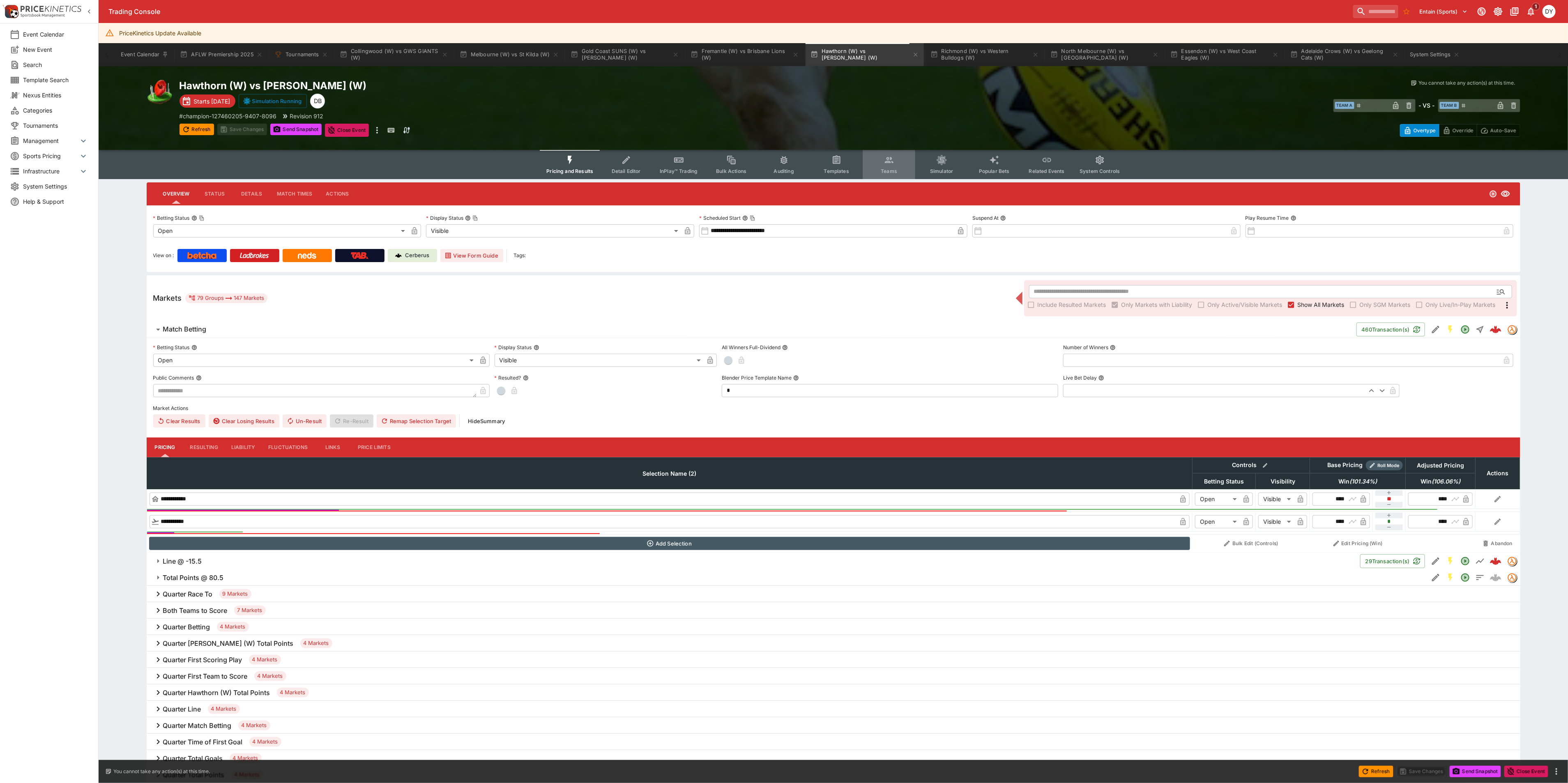
click at [896, 165] on button "Teams" at bounding box center [889, 165] width 53 height 29
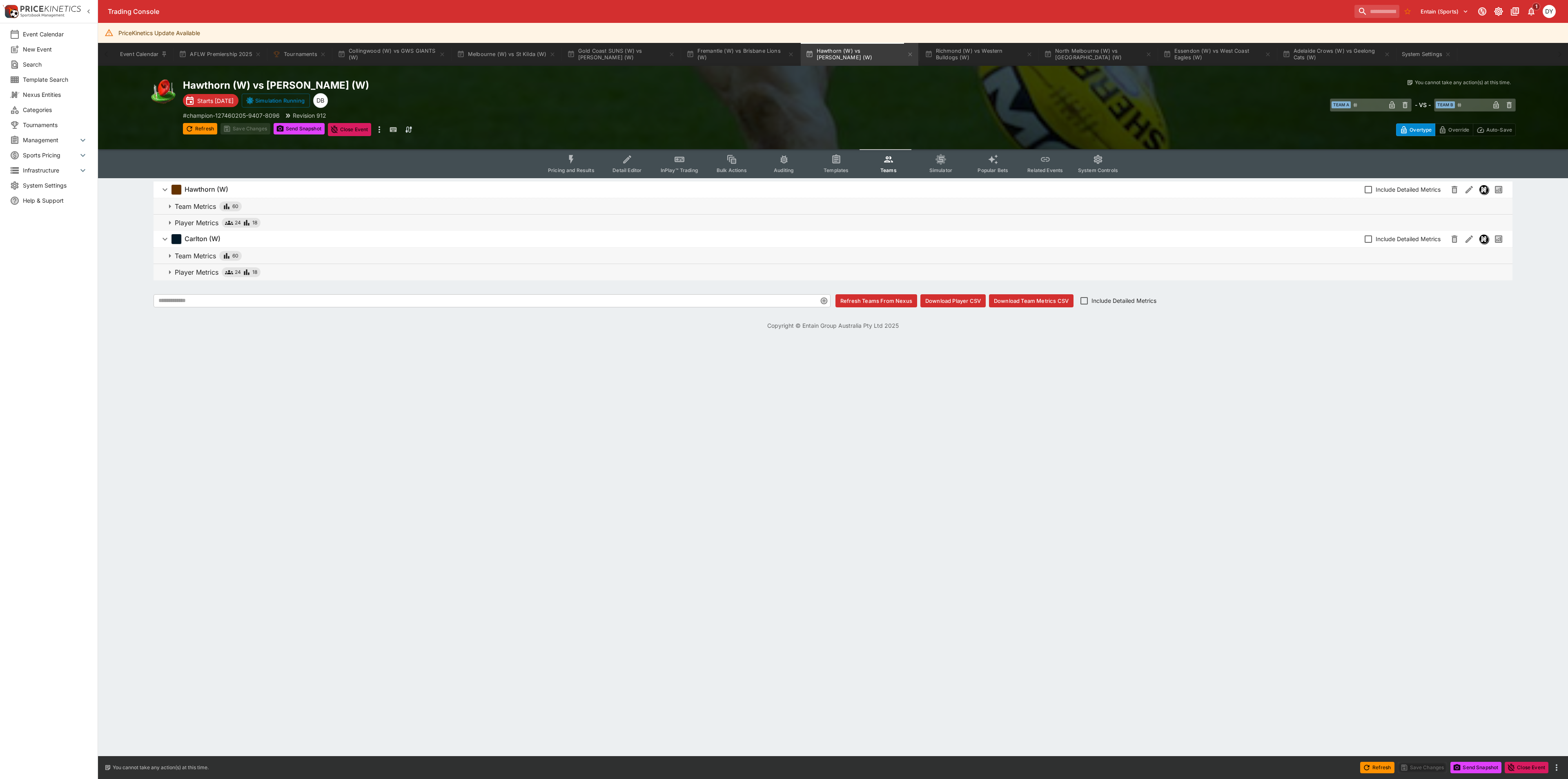
click at [203, 220] on p "Player Metrics" at bounding box center [197, 223] width 44 height 10
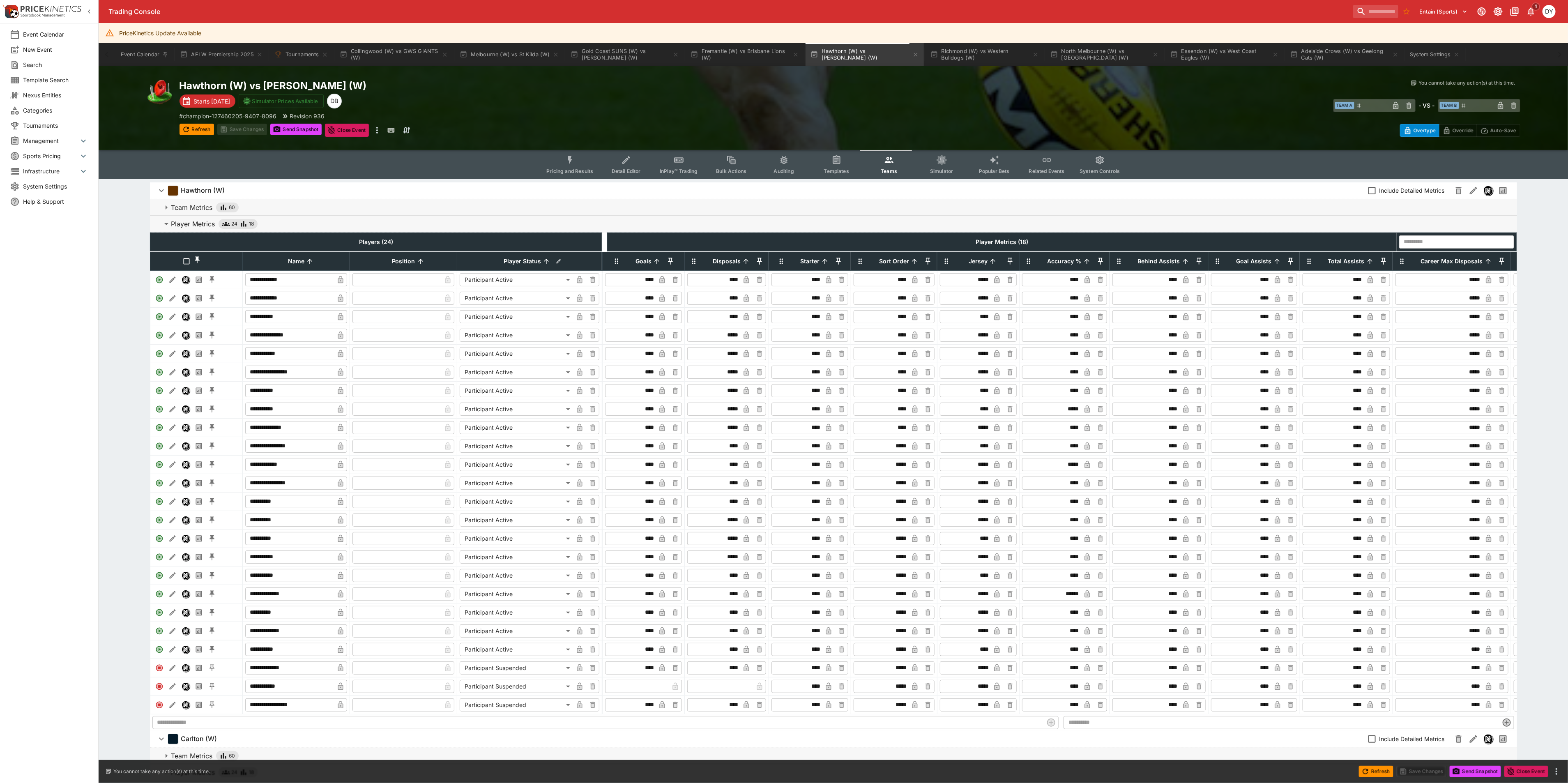
click at [569, 153] on button "Pricing and Results" at bounding box center [569, 165] width 60 height 29
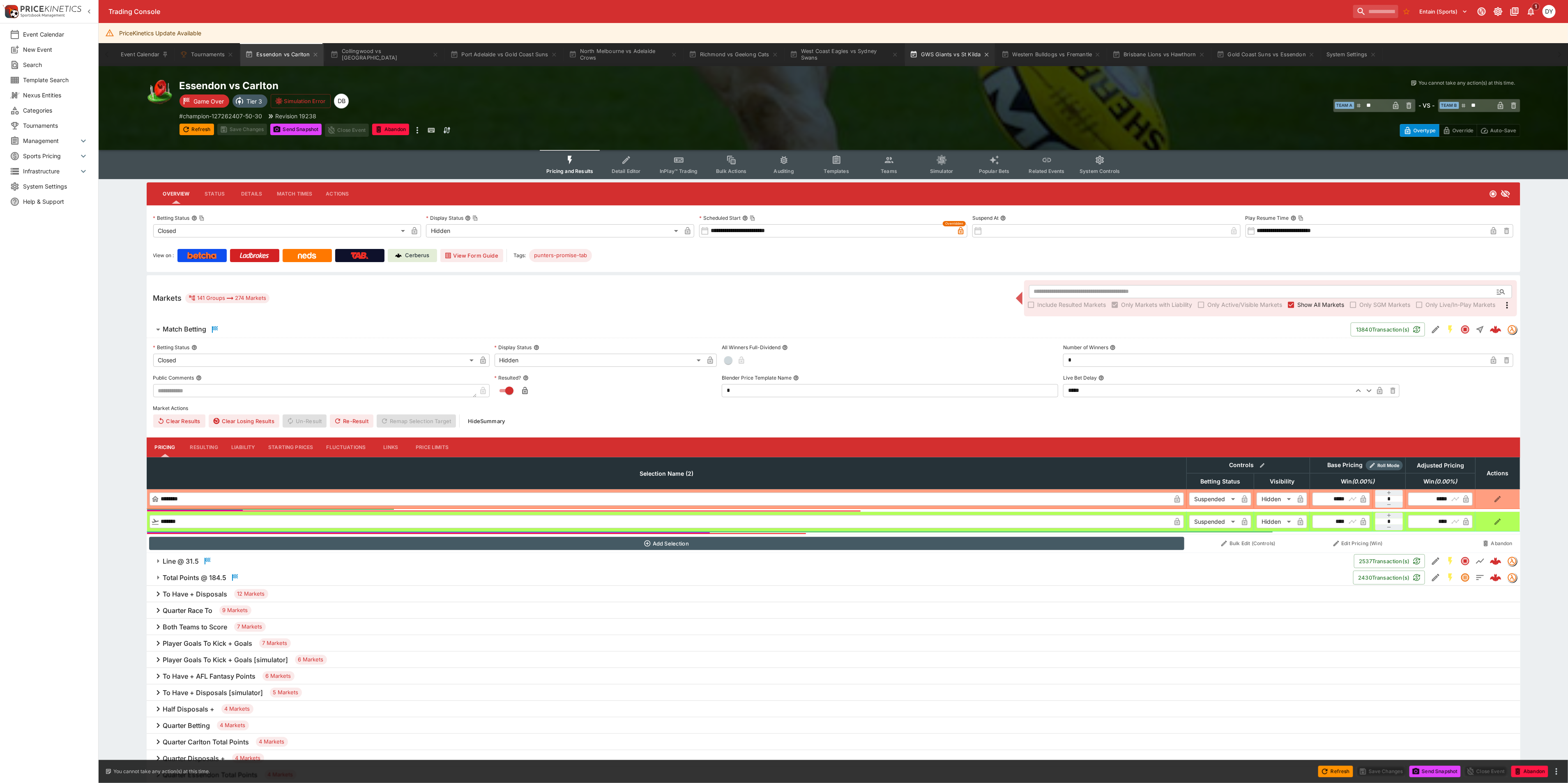
click at [920, 54] on button "GWS Giants vs St Kilda" at bounding box center [950, 54] width 90 height 23
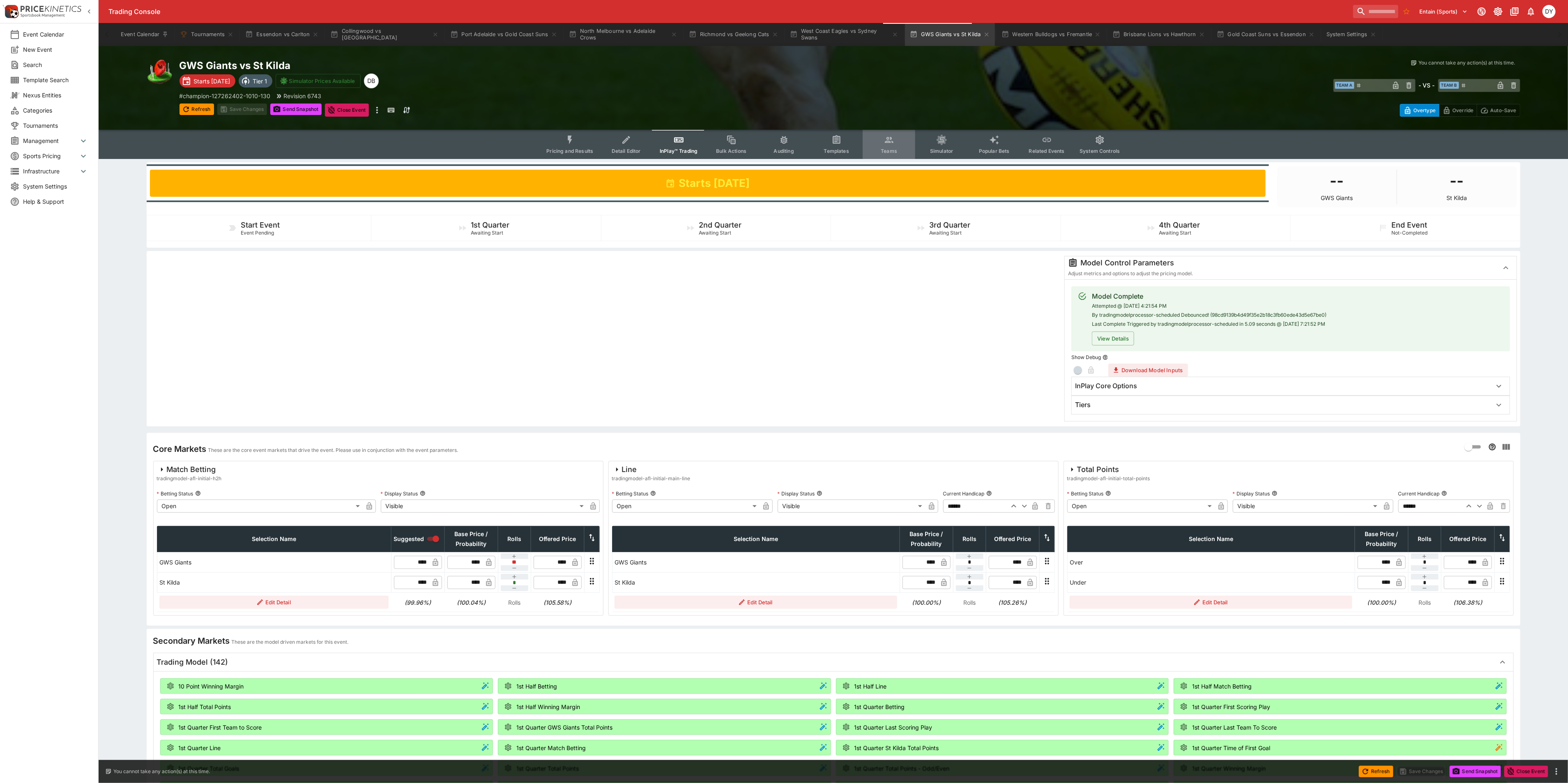
click at [895, 141] on button "Teams" at bounding box center [889, 144] width 53 height 29
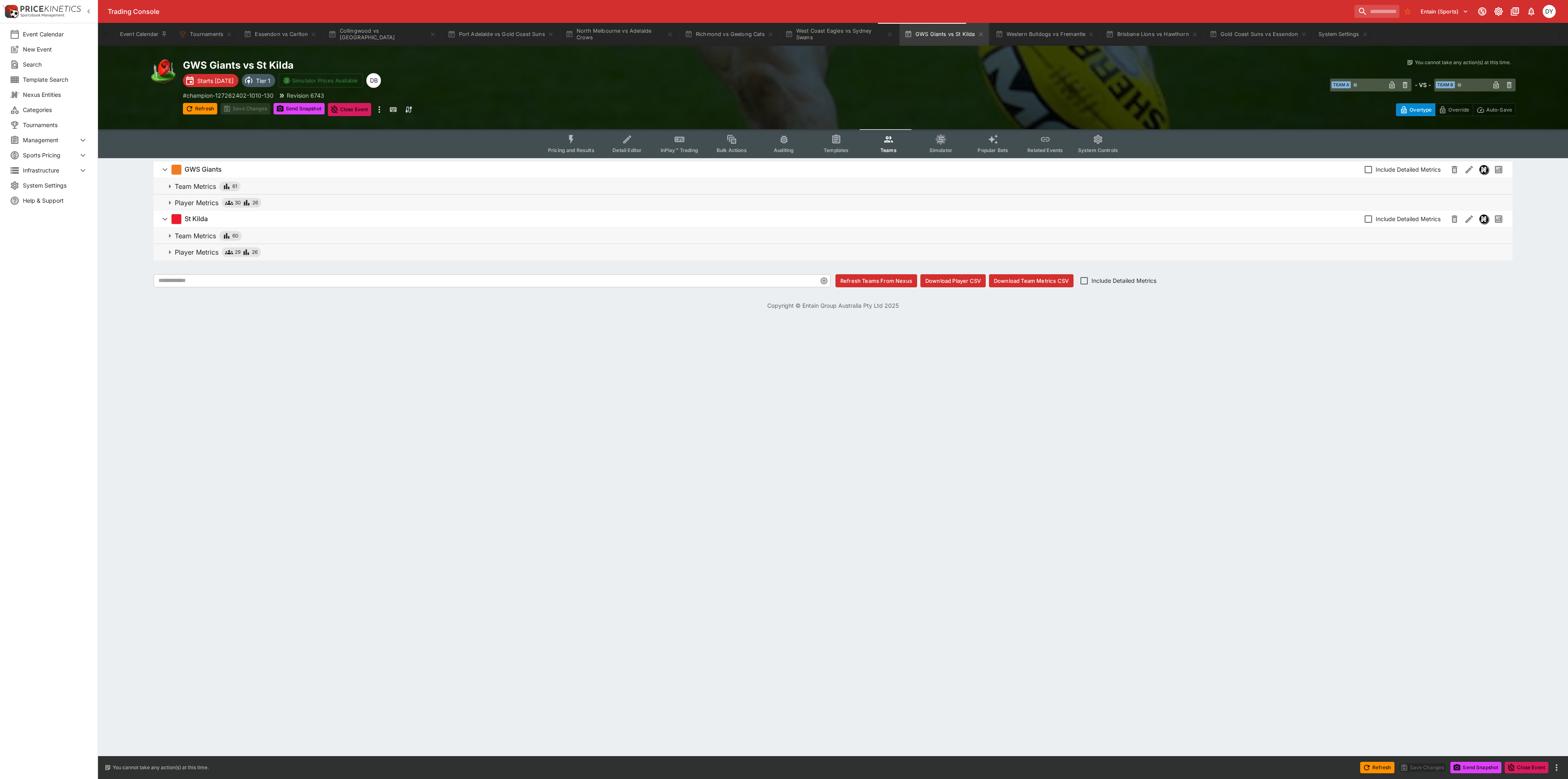
click at [205, 201] on p "Player Metrics" at bounding box center [197, 203] width 44 height 10
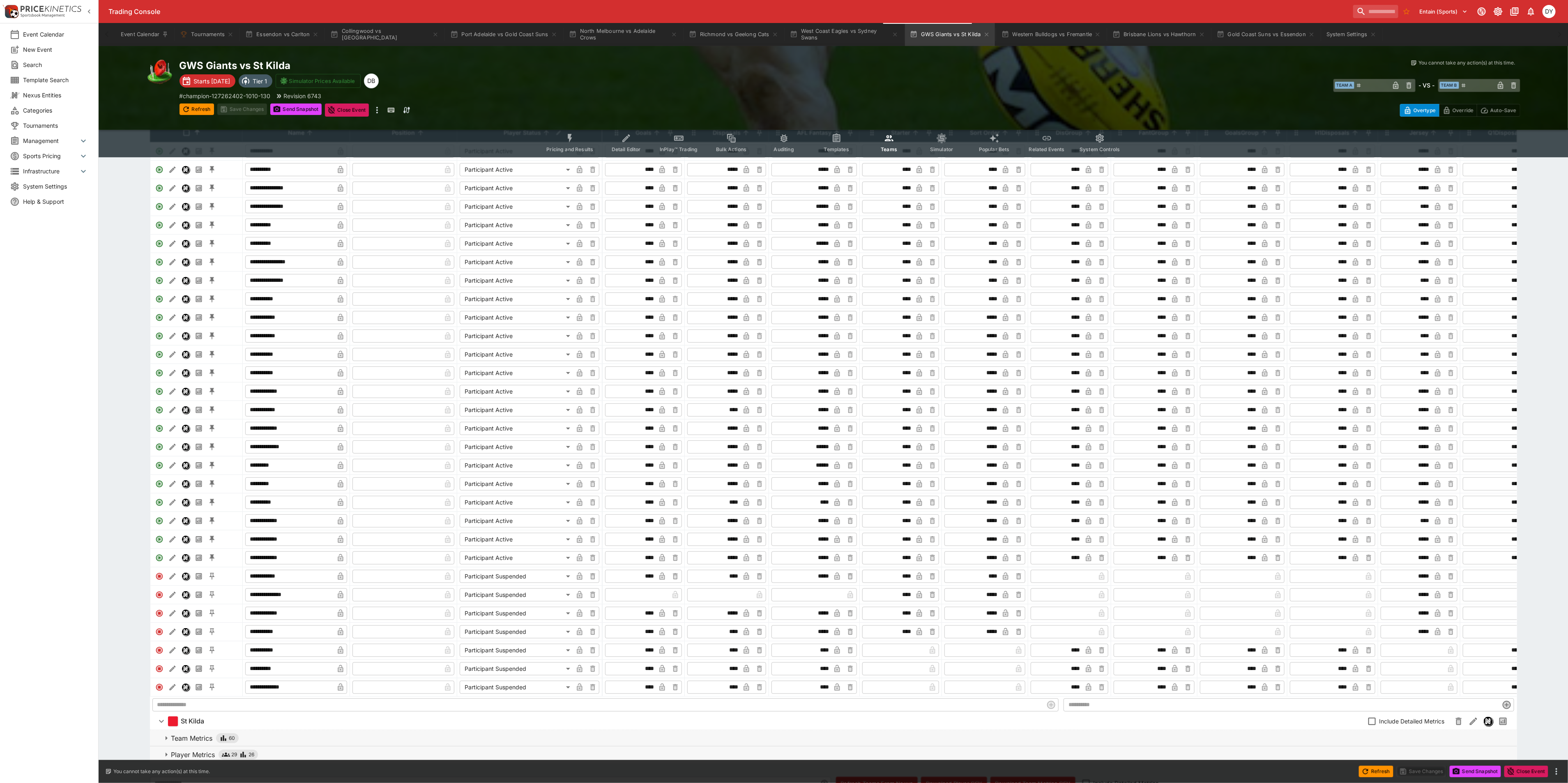
scroll to position [173, 0]
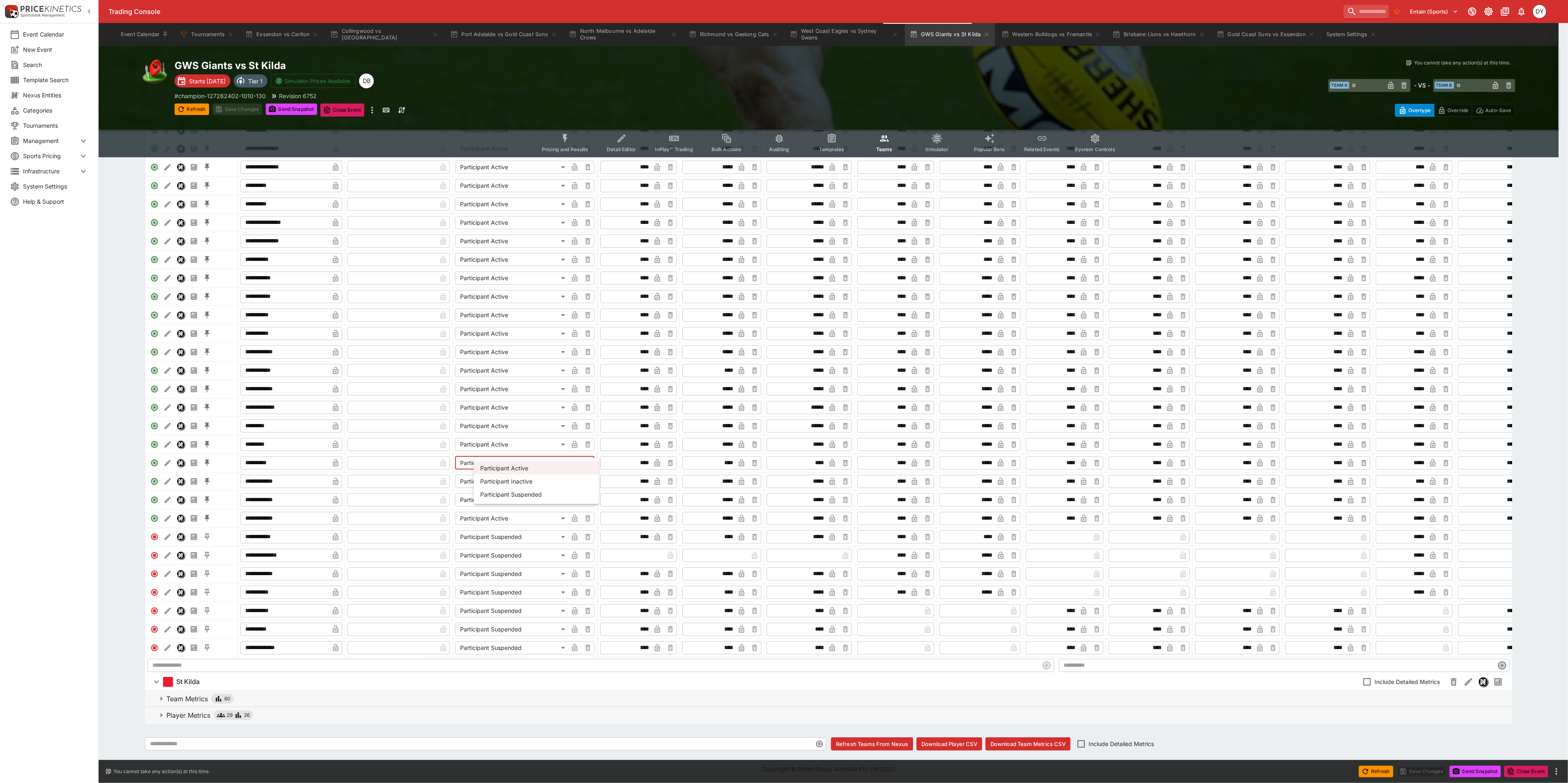
click at [484, 455] on body "Trading Console Entain (Sports) 1 DY Event Calendar New Event Search Template S…" at bounding box center [784, 318] width 1568 height 931
click at [500, 497] on li "Participant Suspended" at bounding box center [536, 493] width 126 height 13
type input "**********"
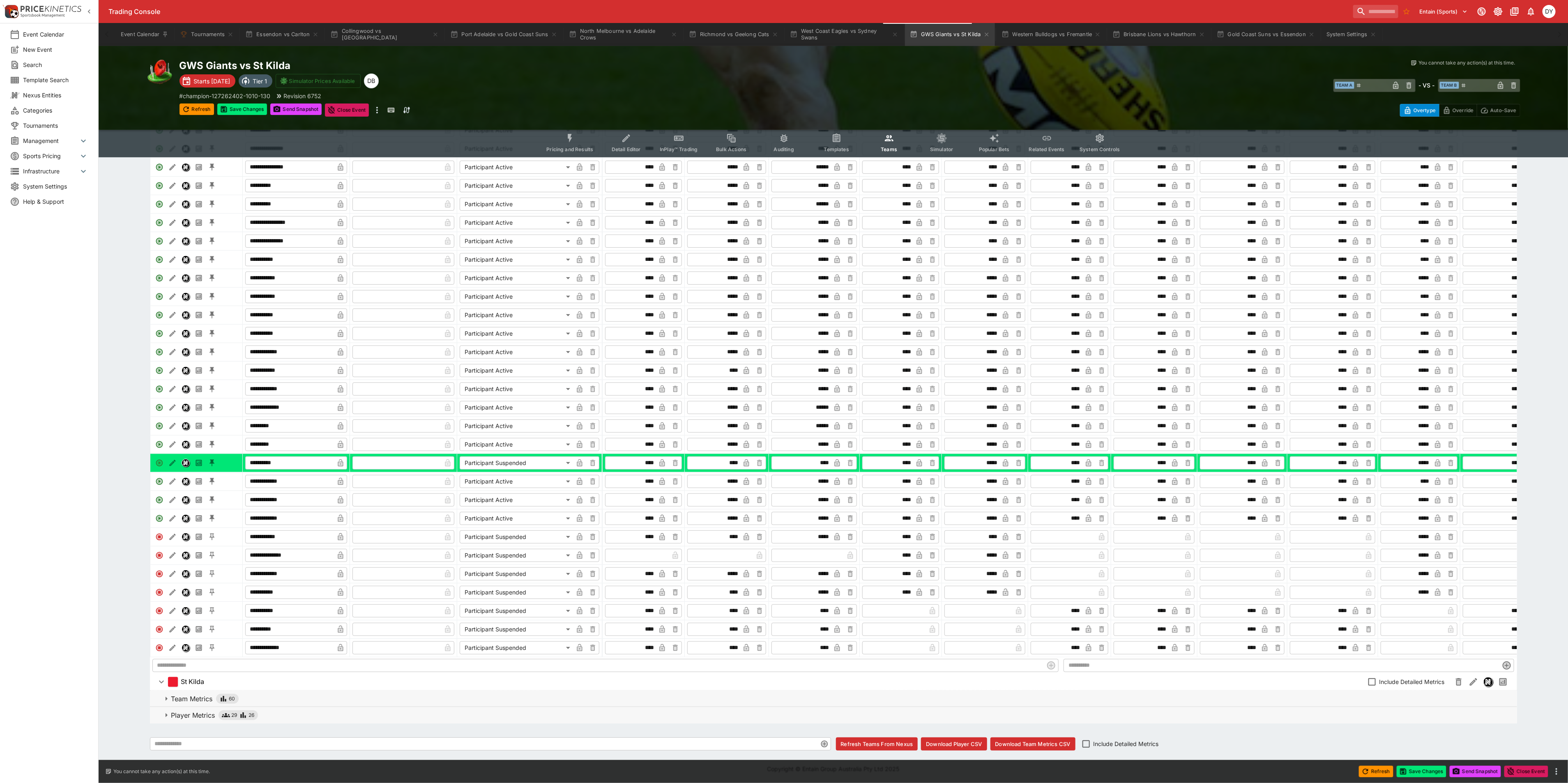
click at [184, 711] on p "Player Metrics" at bounding box center [193, 715] width 44 height 10
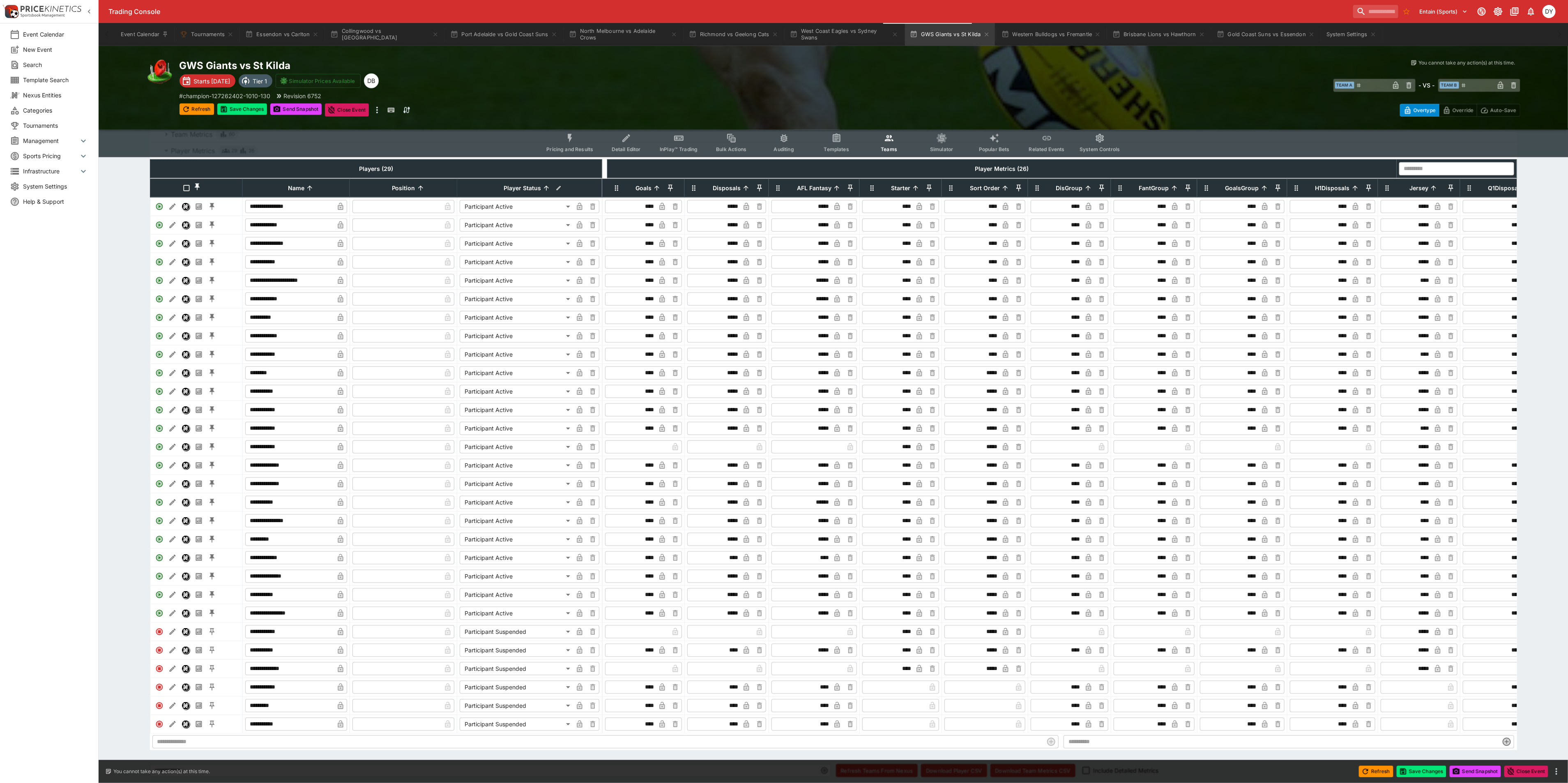
scroll to position [789, 0]
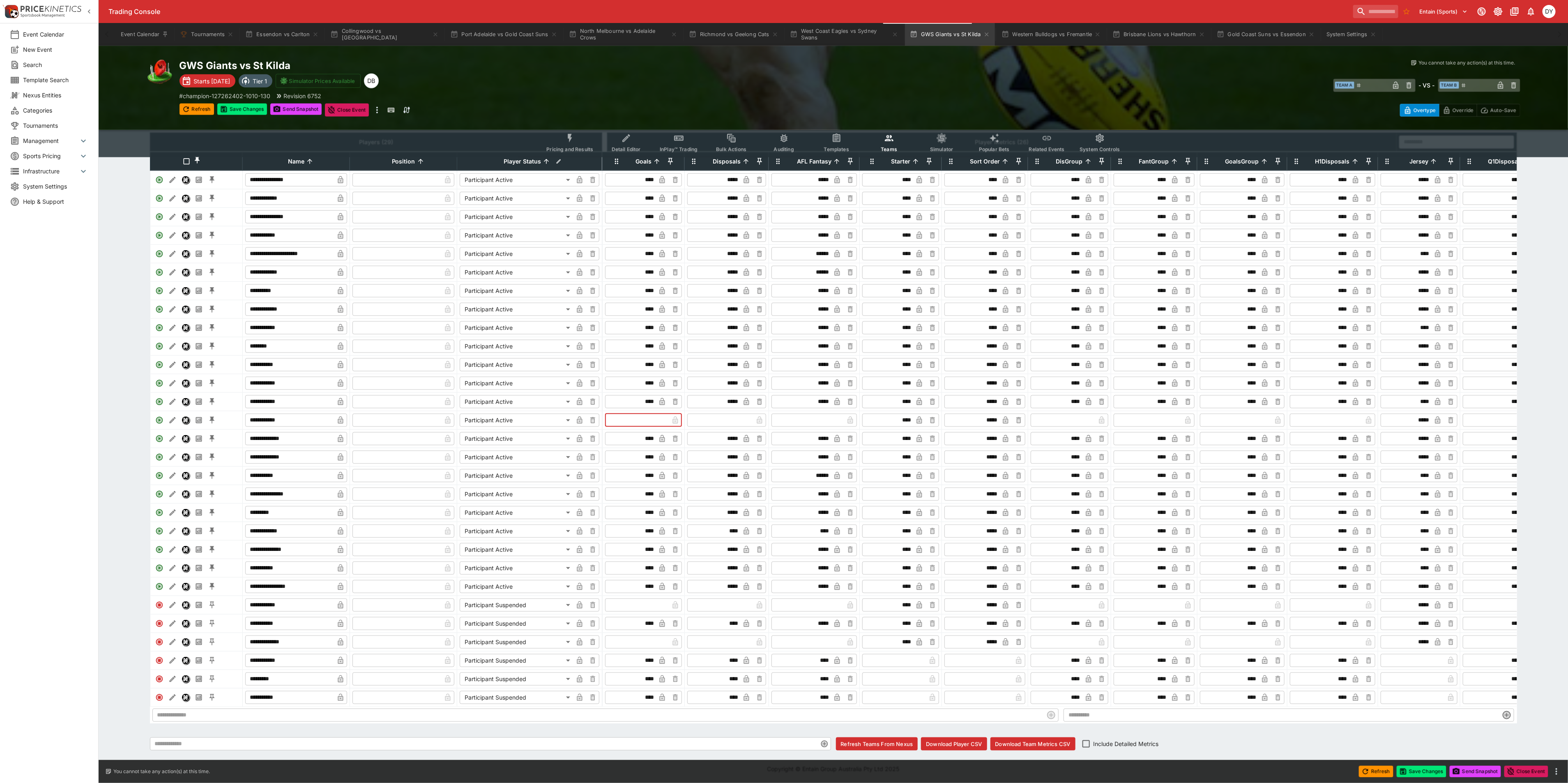
click at [626, 414] on input "text" at bounding box center [637, 420] width 62 height 13
type input "***"
click at [721, 414] on input "text" at bounding box center [721, 420] width 64 height 13
type input "***"
click at [808, 414] on input "text" at bounding box center [808, 420] width 70 height 13
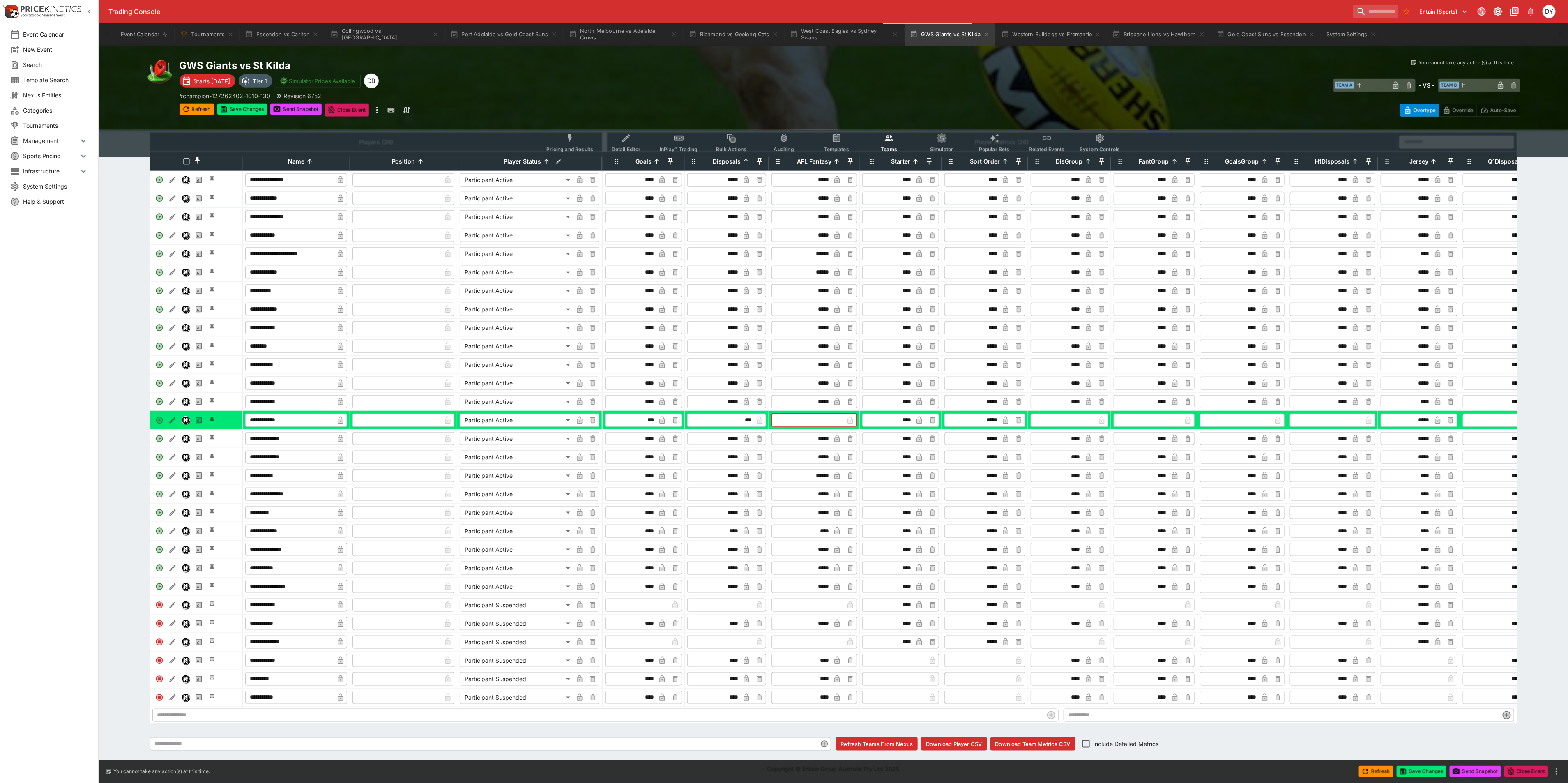
type input "****"
type input "*"
type input "****"
click at [541, 520] on body "Trading Console Entain (Sports) 1 DY Event Calendar New Event Search Template S…" at bounding box center [784, 21] width 1568 height 1521
type input "*****"
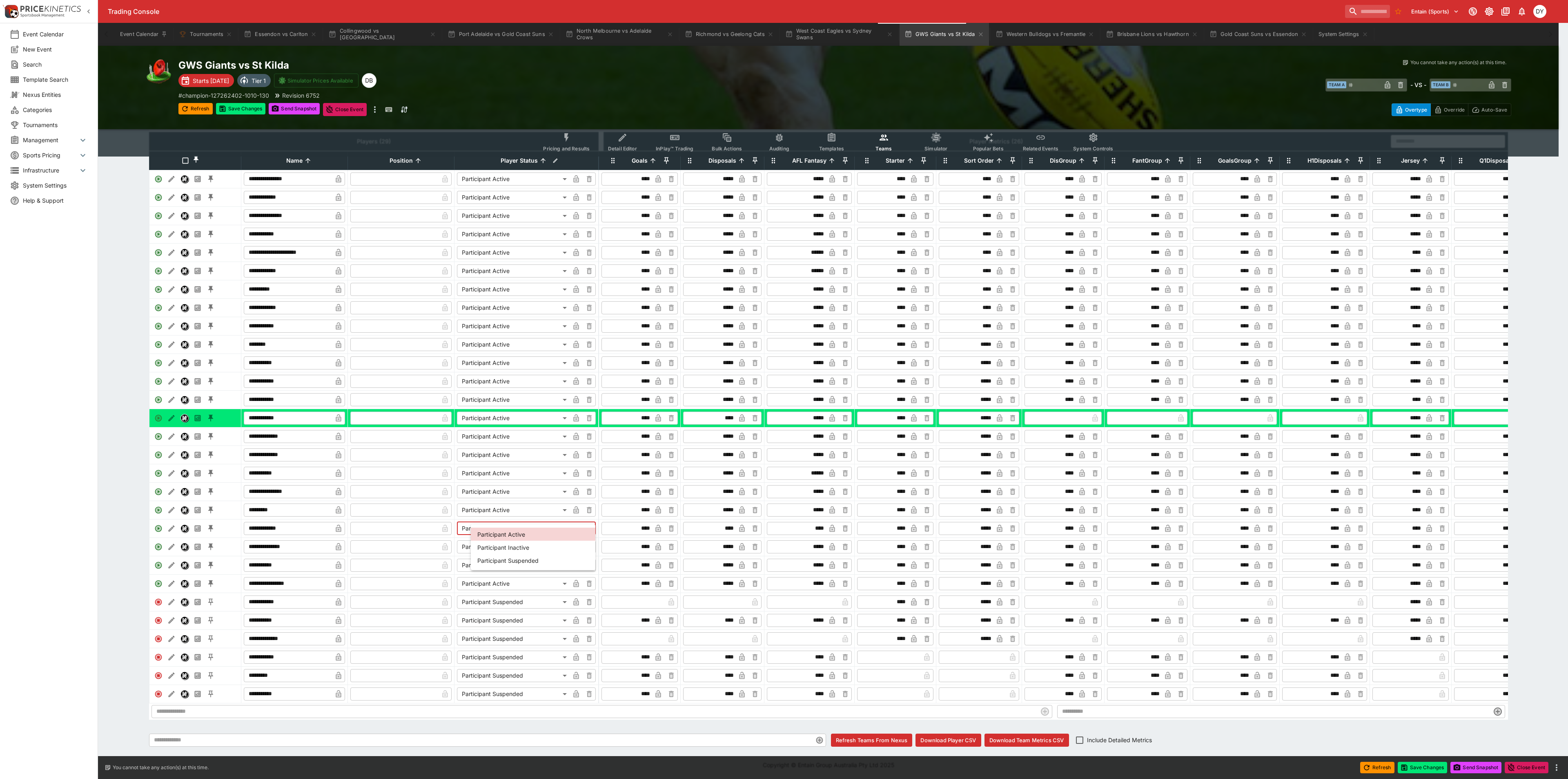
click at [534, 560] on li "Participant Suspended" at bounding box center [533, 560] width 125 height 13
type input "**********"
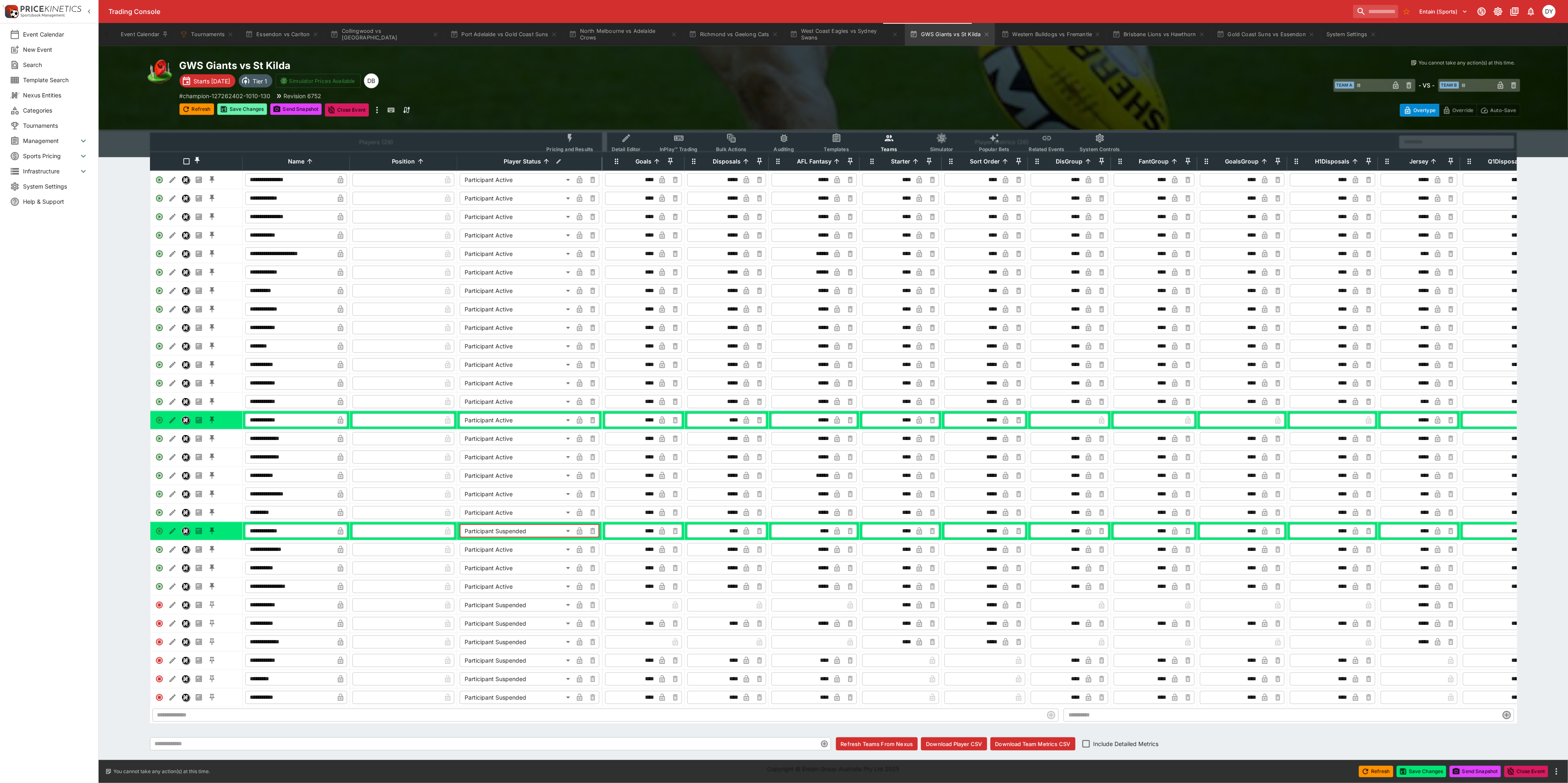
click at [246, 107] on button "Save Changes" at bounding box center [242, 109] width 50 height 12
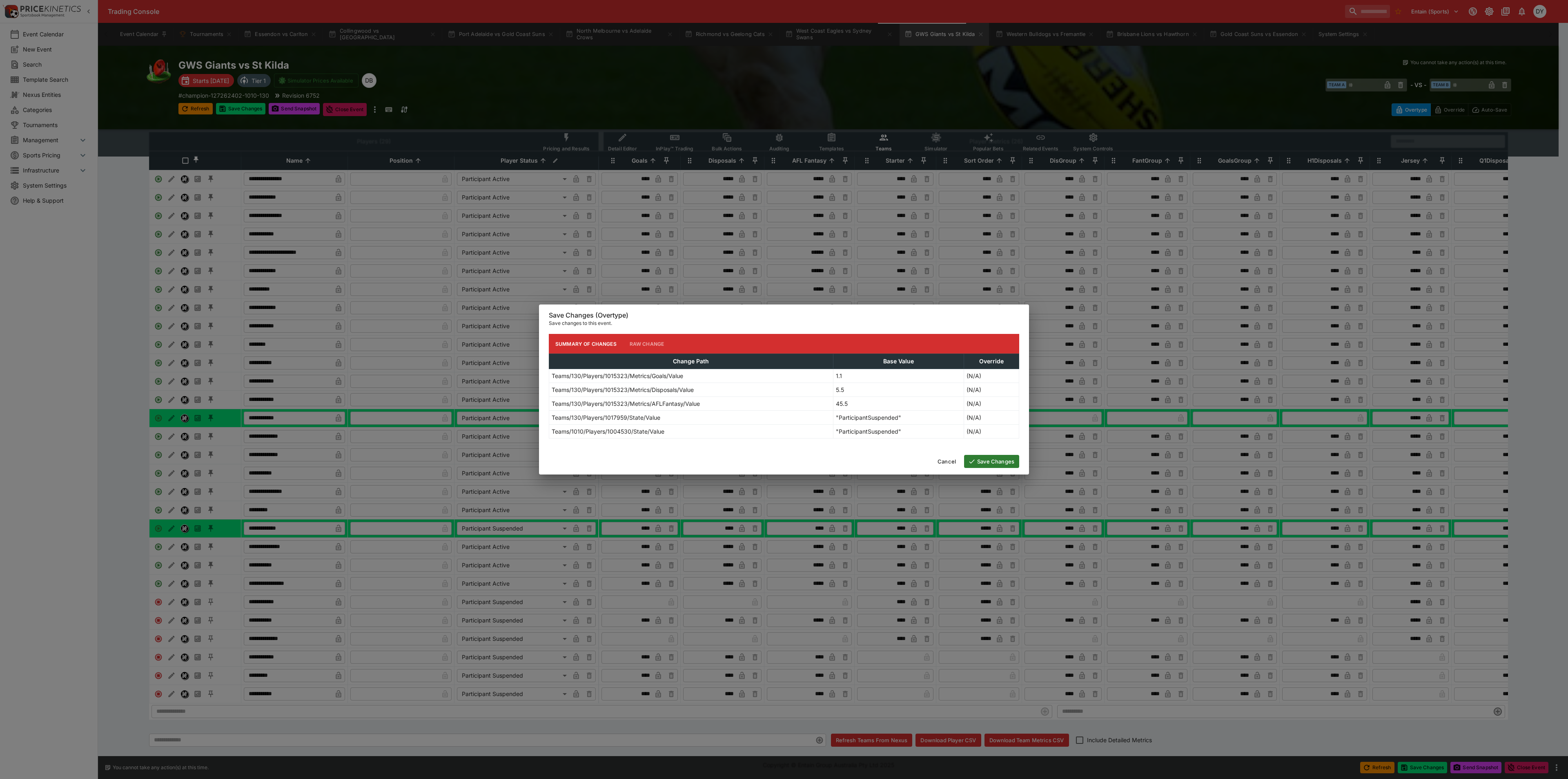
click at [982, 462] on button "Save Changes" at bounding box center [992, 461] width 55 height 13
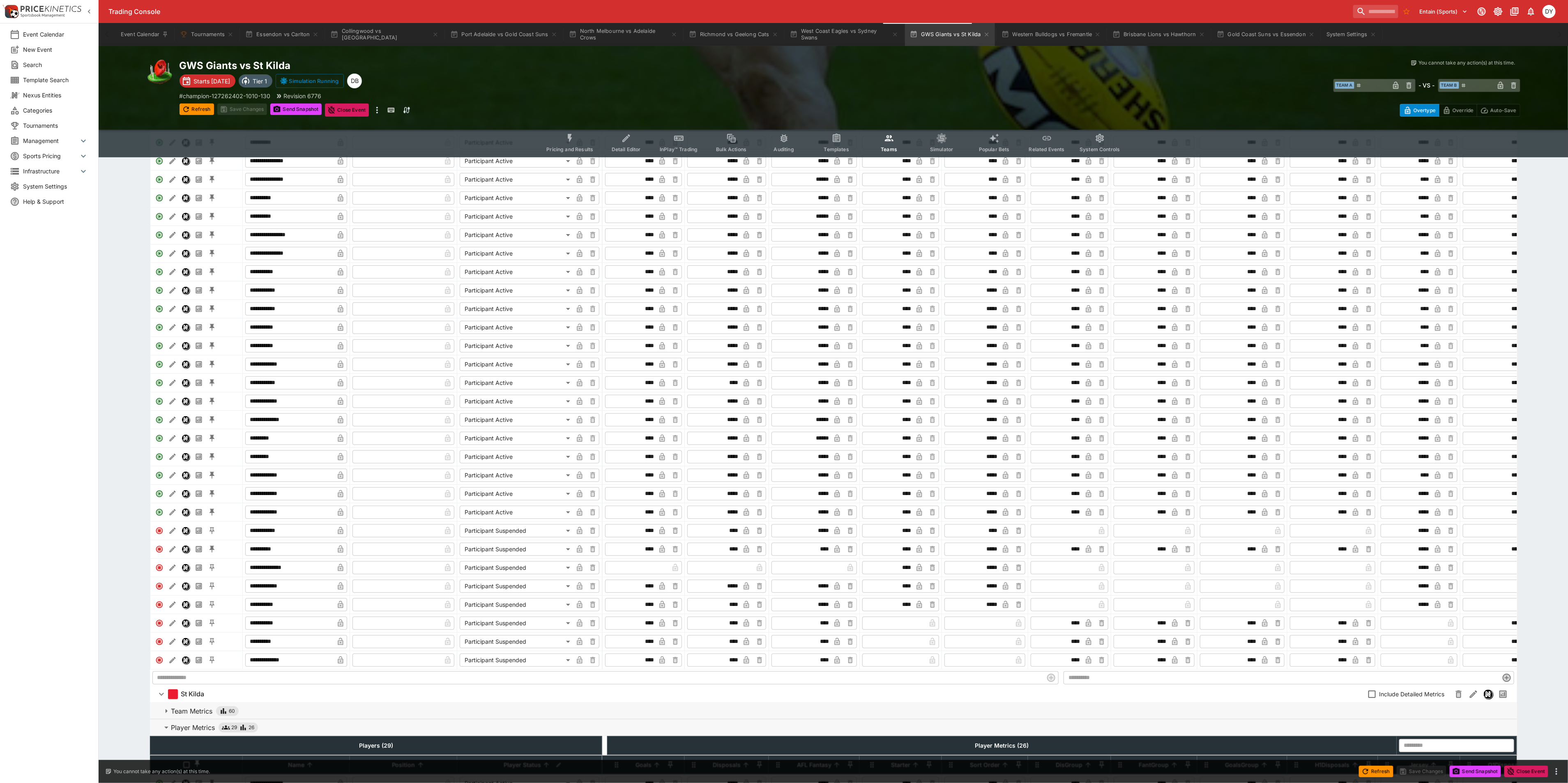
scroll to position [0, 0]
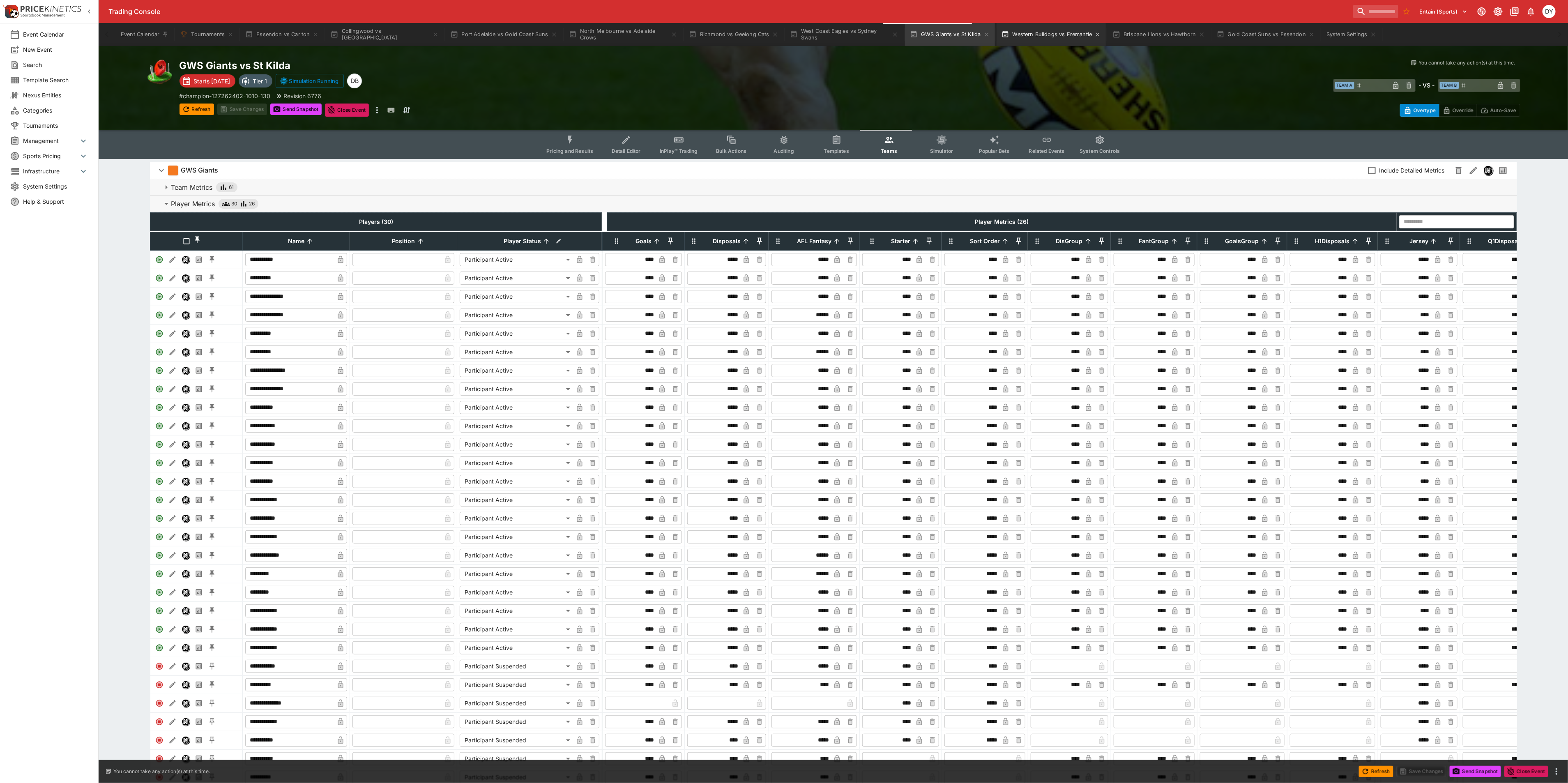
click at [1025, 37] on button "Western Bulldogs vs Fremantle" at bounding box center [1051, 35] width 110 height 23
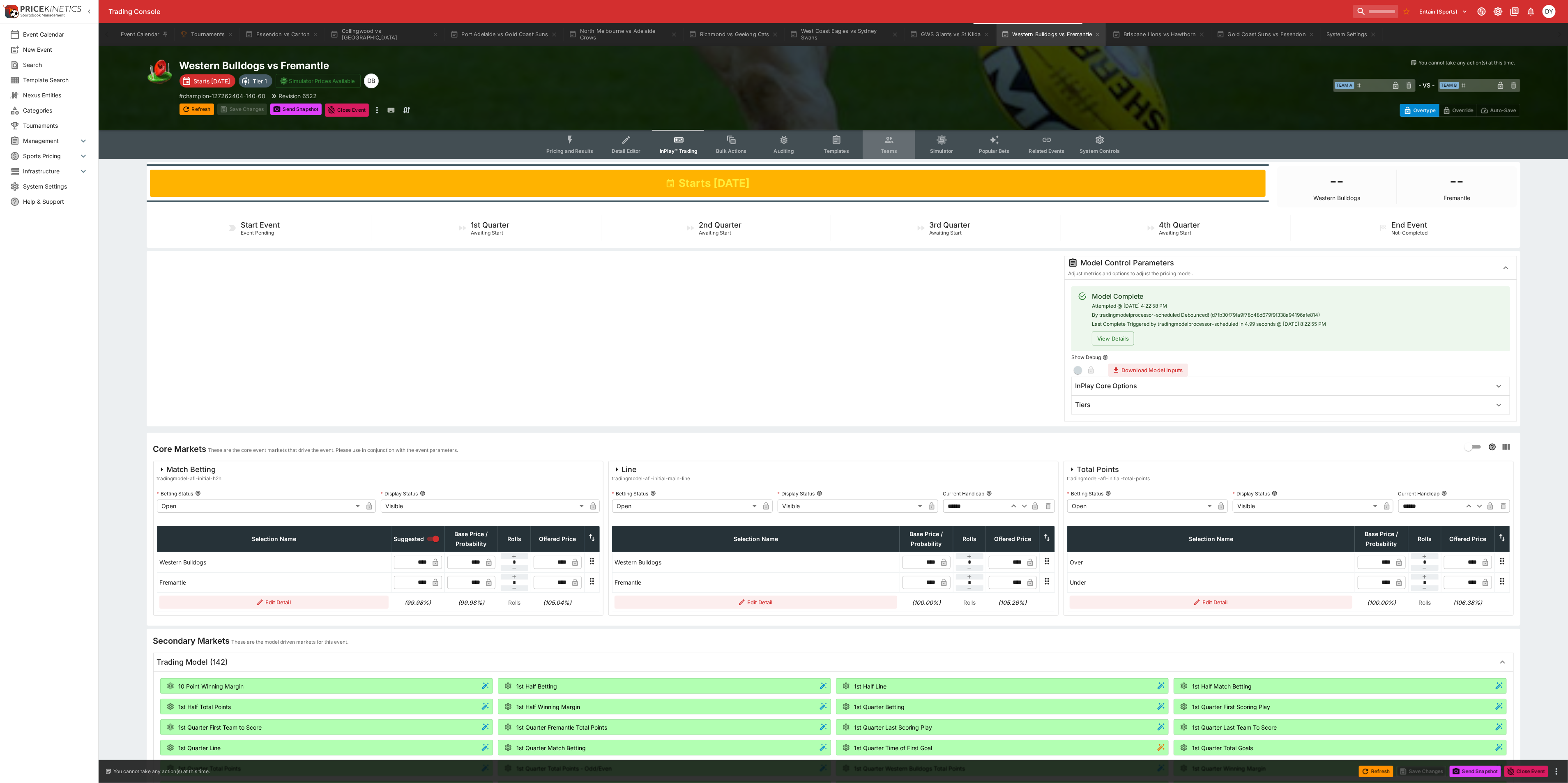
click at [882, 144] on button "Teams" at bounding box center [889, 144] width 53 height 29
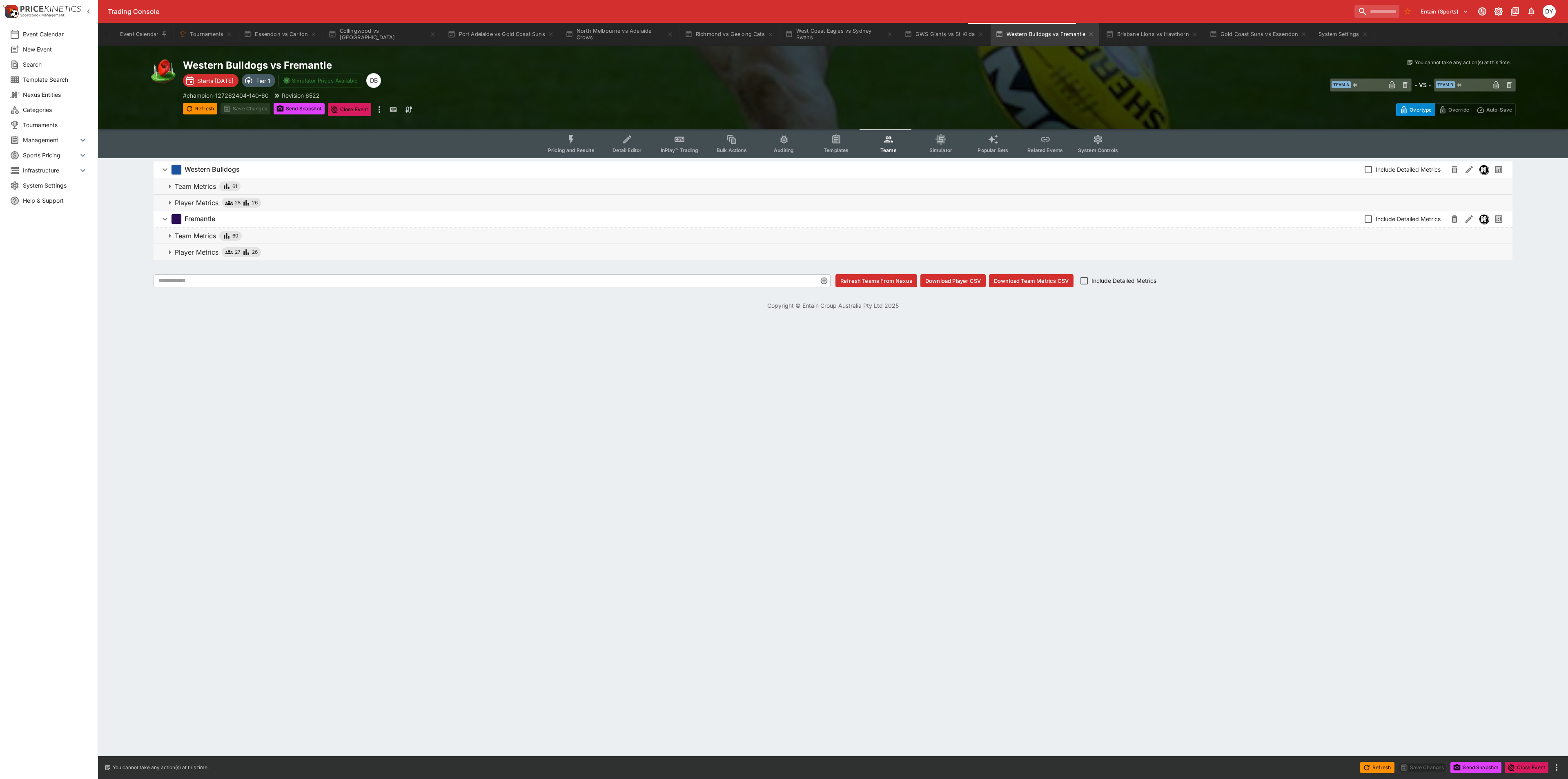
click at [200, 199] on p "Player Metrics" at bounding box center [197, 203] width 44 height 10
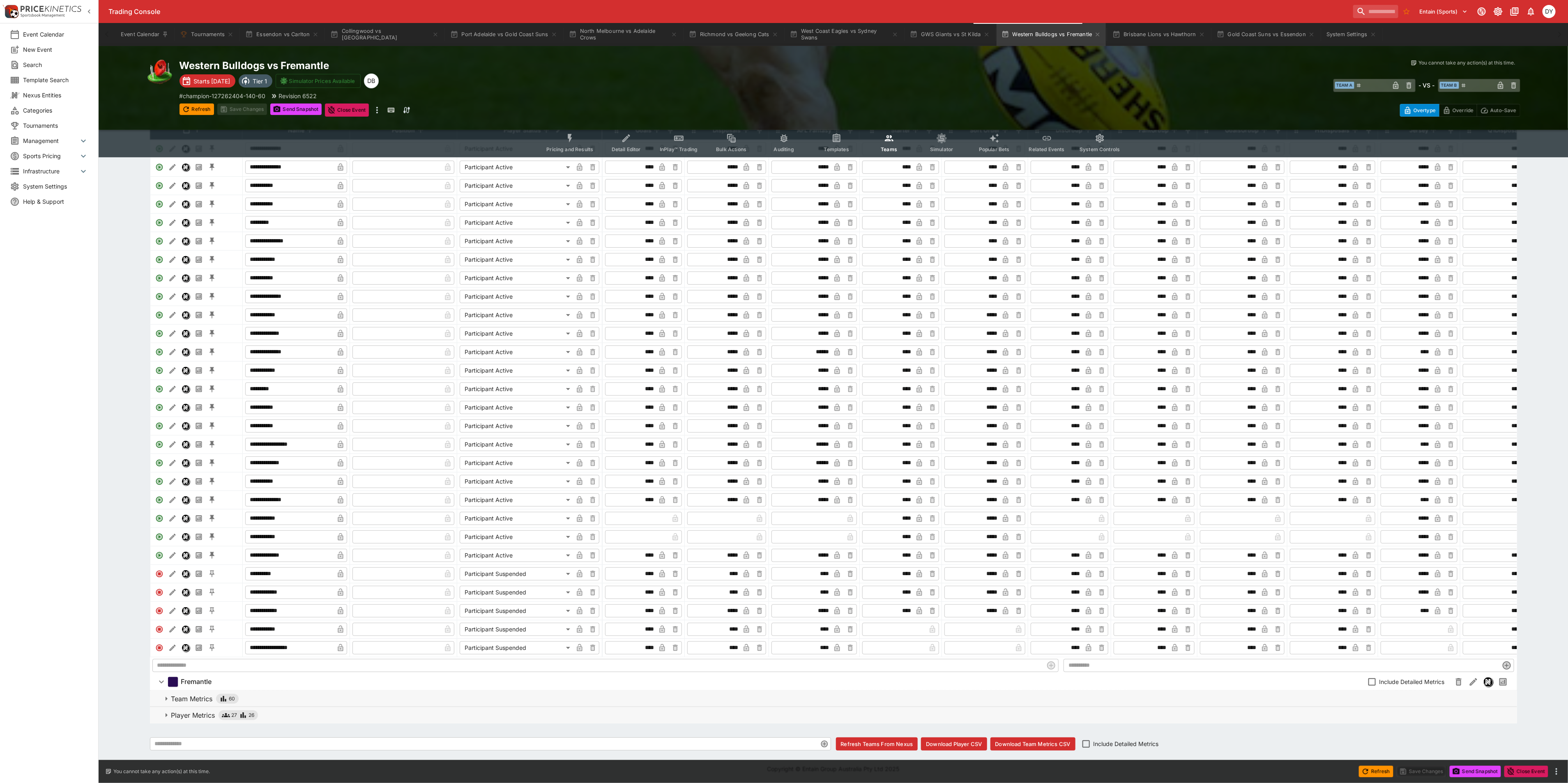
scroll to position [135, 0]
click at [523, 506] on body "Trading Console Entain (Sports) 1 DY Event Calendar New Event Search Template S…" at bounding box center [784, 336] width 1568 height 894
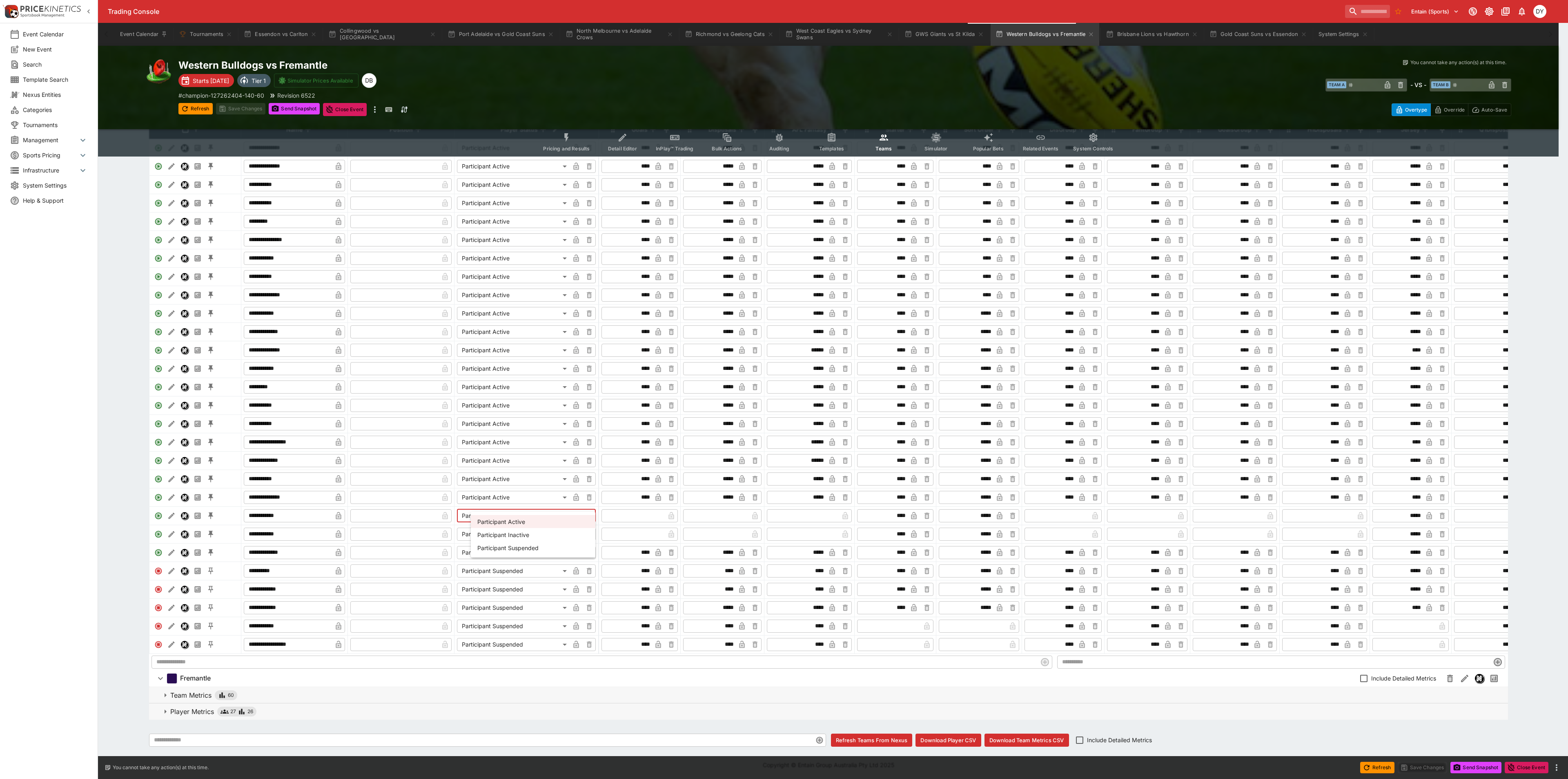
click at [521, 546] on li "Participant Suspended" at bounding box center [533, 547] width 125 height 13
type input "**********"
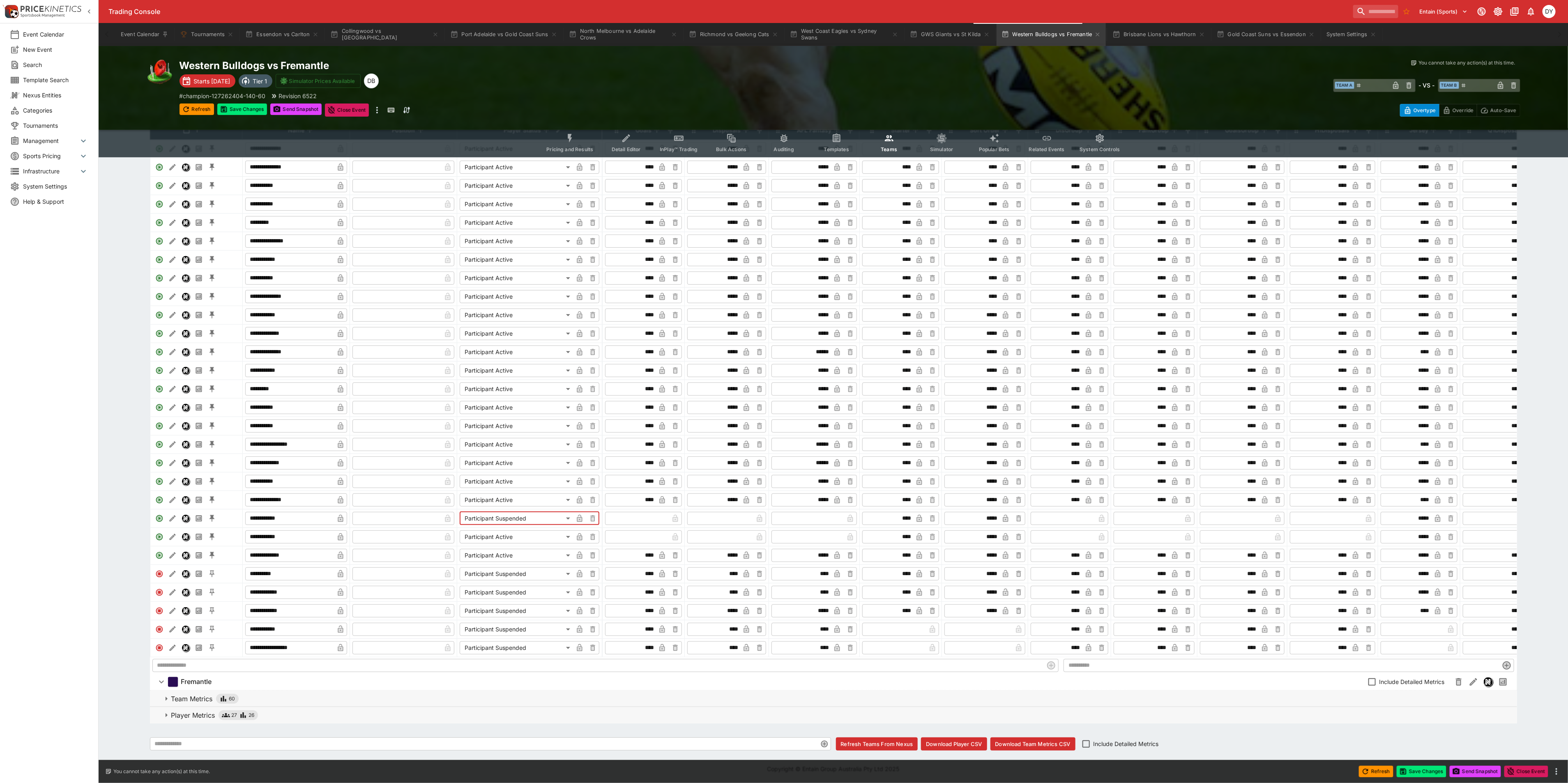
click at [634, 530] on input "text" at bounding box center [637, 536] width 62 height 13
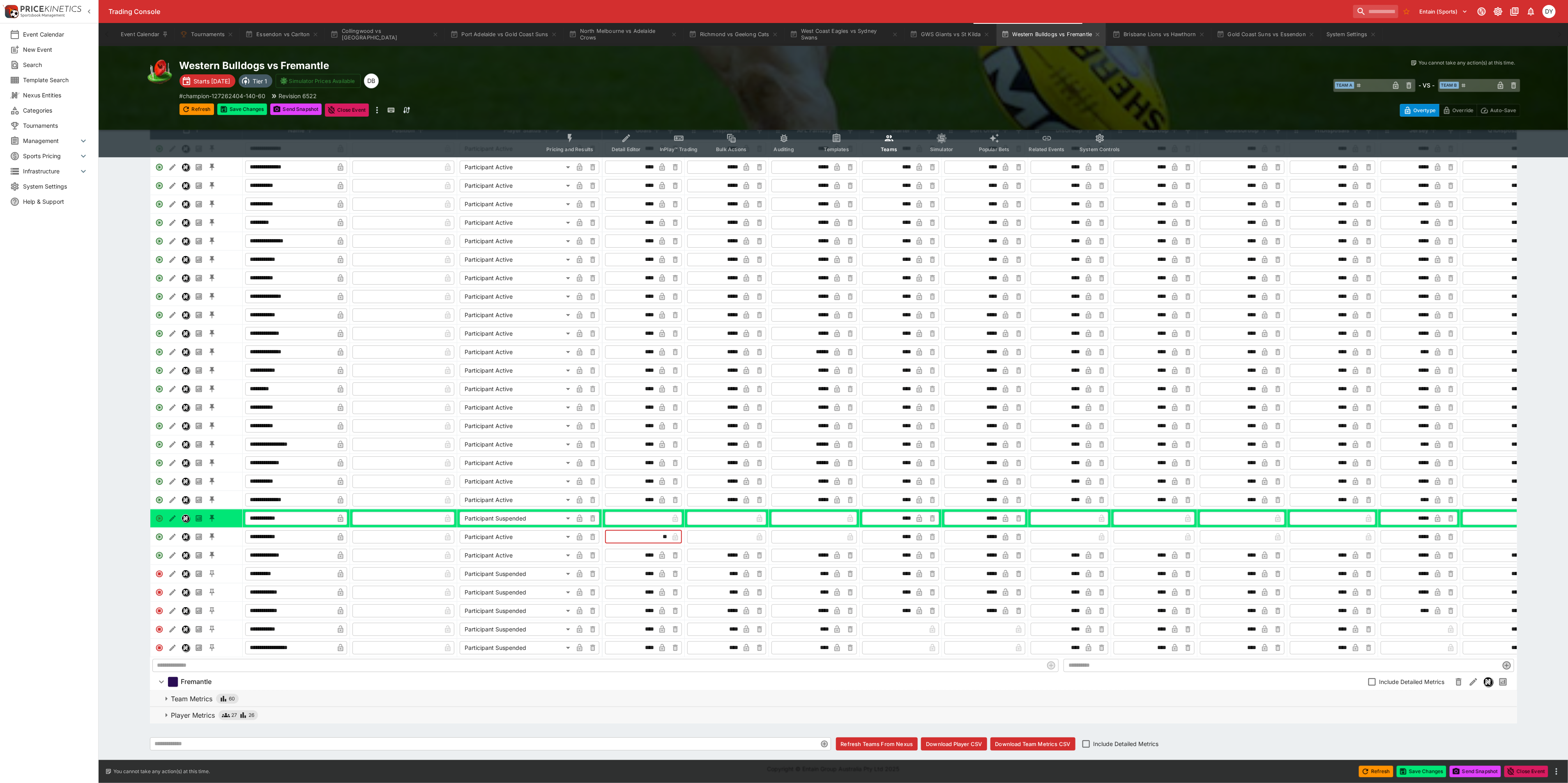
click at [711, 530] on input "text" at bounding box center [721, 536] width 64 height 13
type input "****"
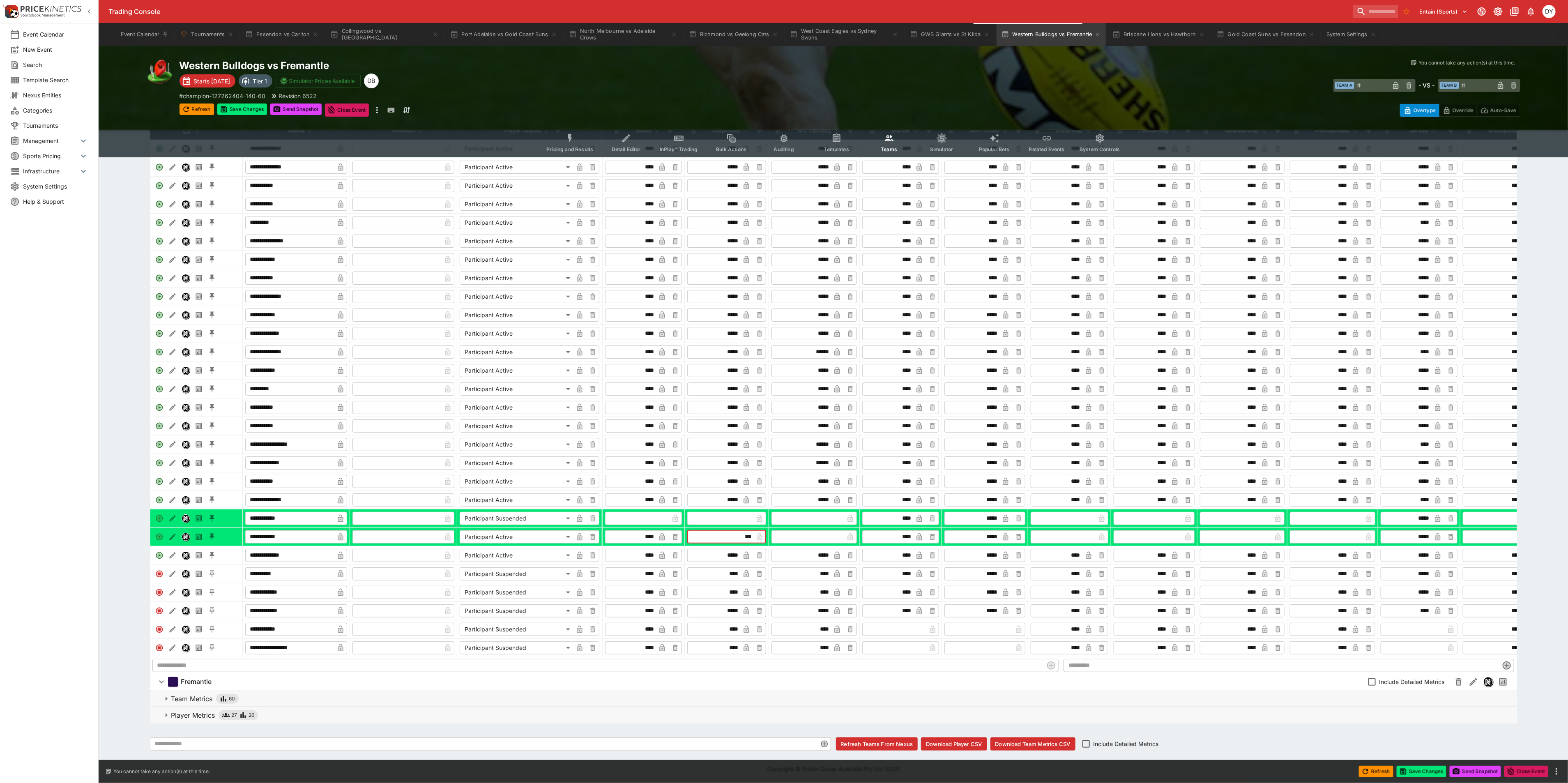
type input "***"
click at [792, 530] on input "text" at bounding box center [808, 536] width 70 height 13
type input "***"
type input "****"
click at [189, 711] on p "Player Metrics" at bounding box center [193, 715] width 44 height 10
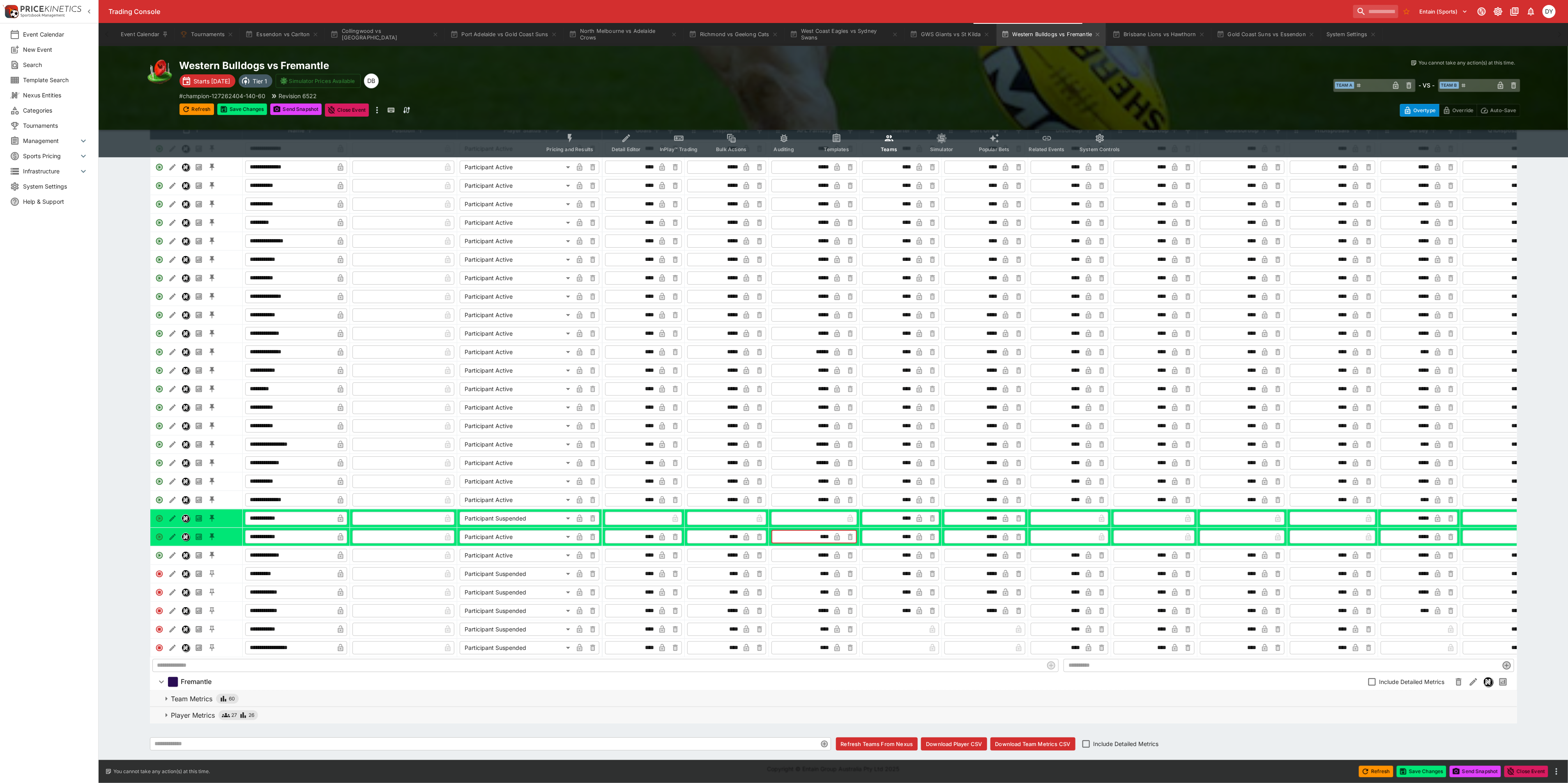
type input "*****"
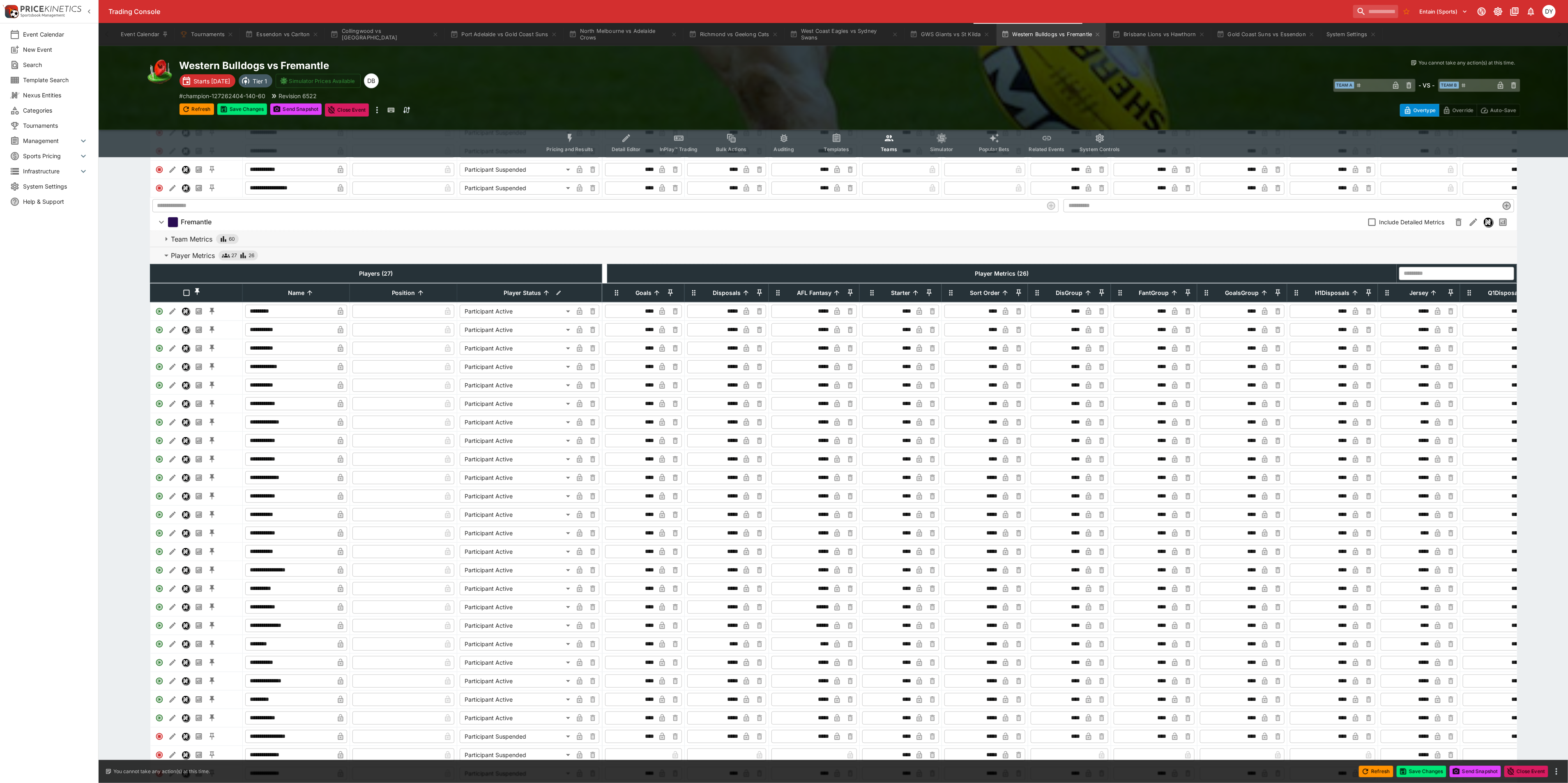
scroll to position [714, 0]
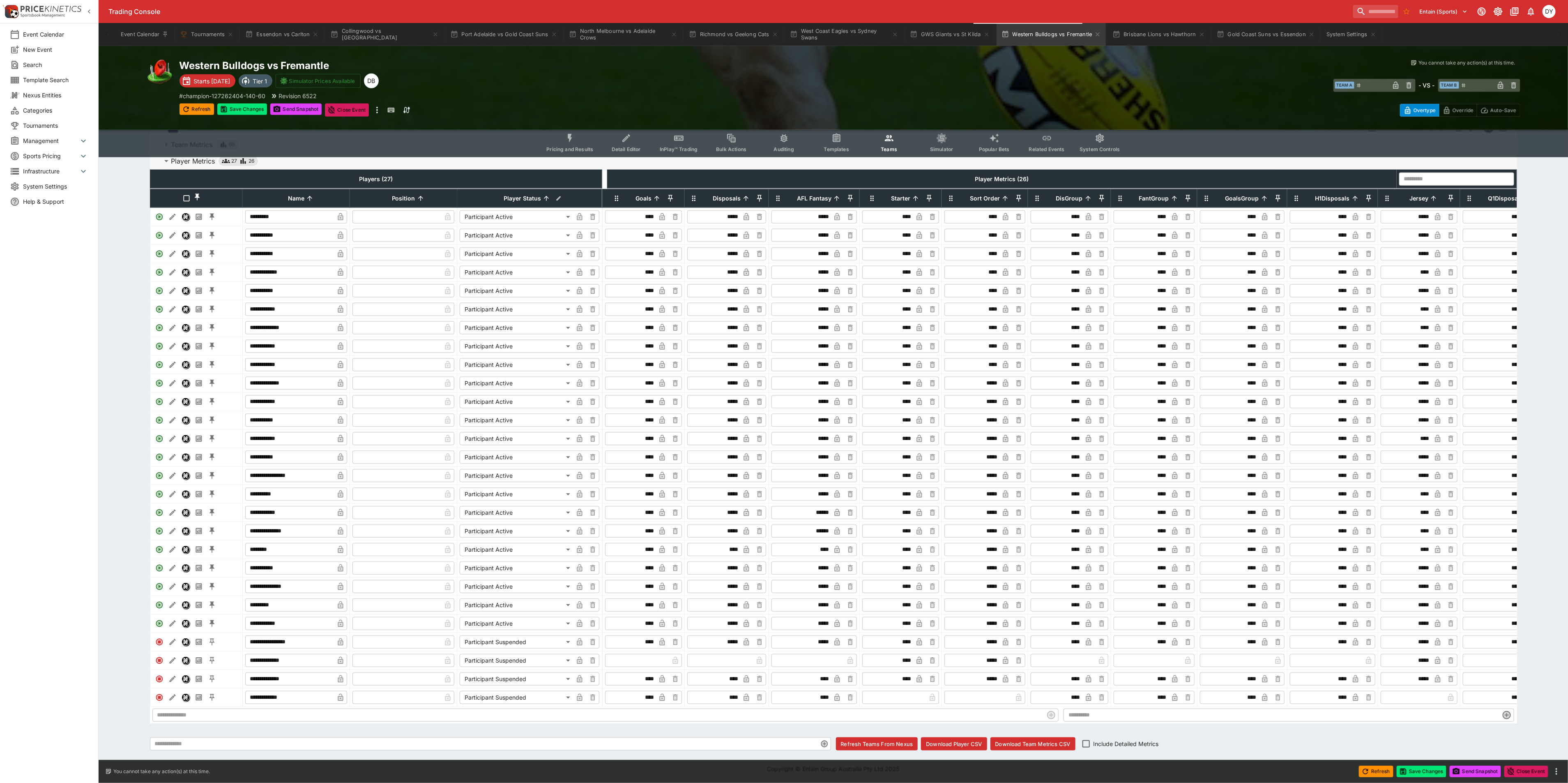
click at [509, 536] on body "Trading Console Entain (Sports) 1 DY Event Calendar New Event Search Template S…" at bounding box center [784, 59] width 1568 height 1448
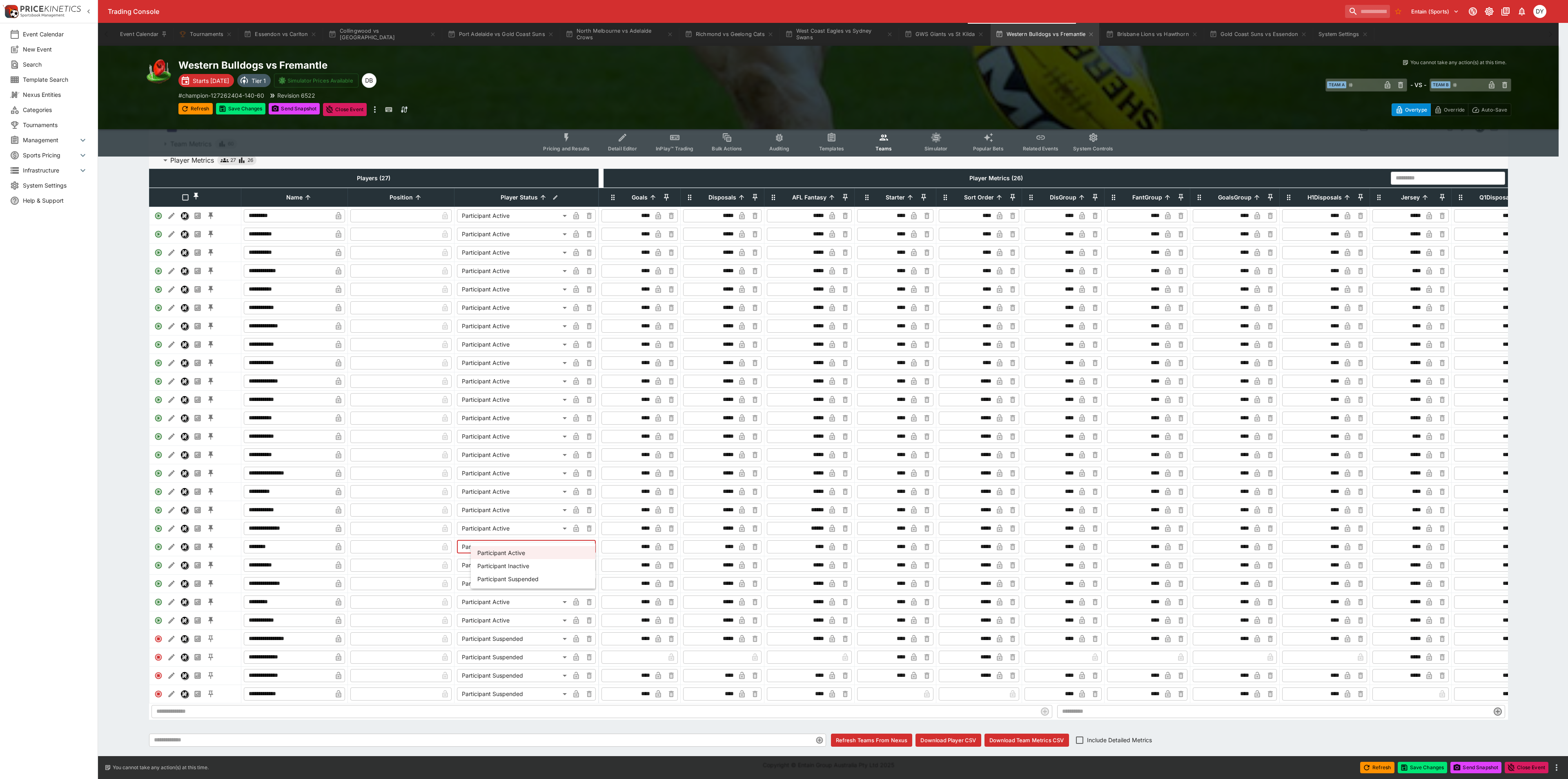
click at [516, 581] on li "Participant Suspended" at bounding box center [533, 578] width 125 height 13
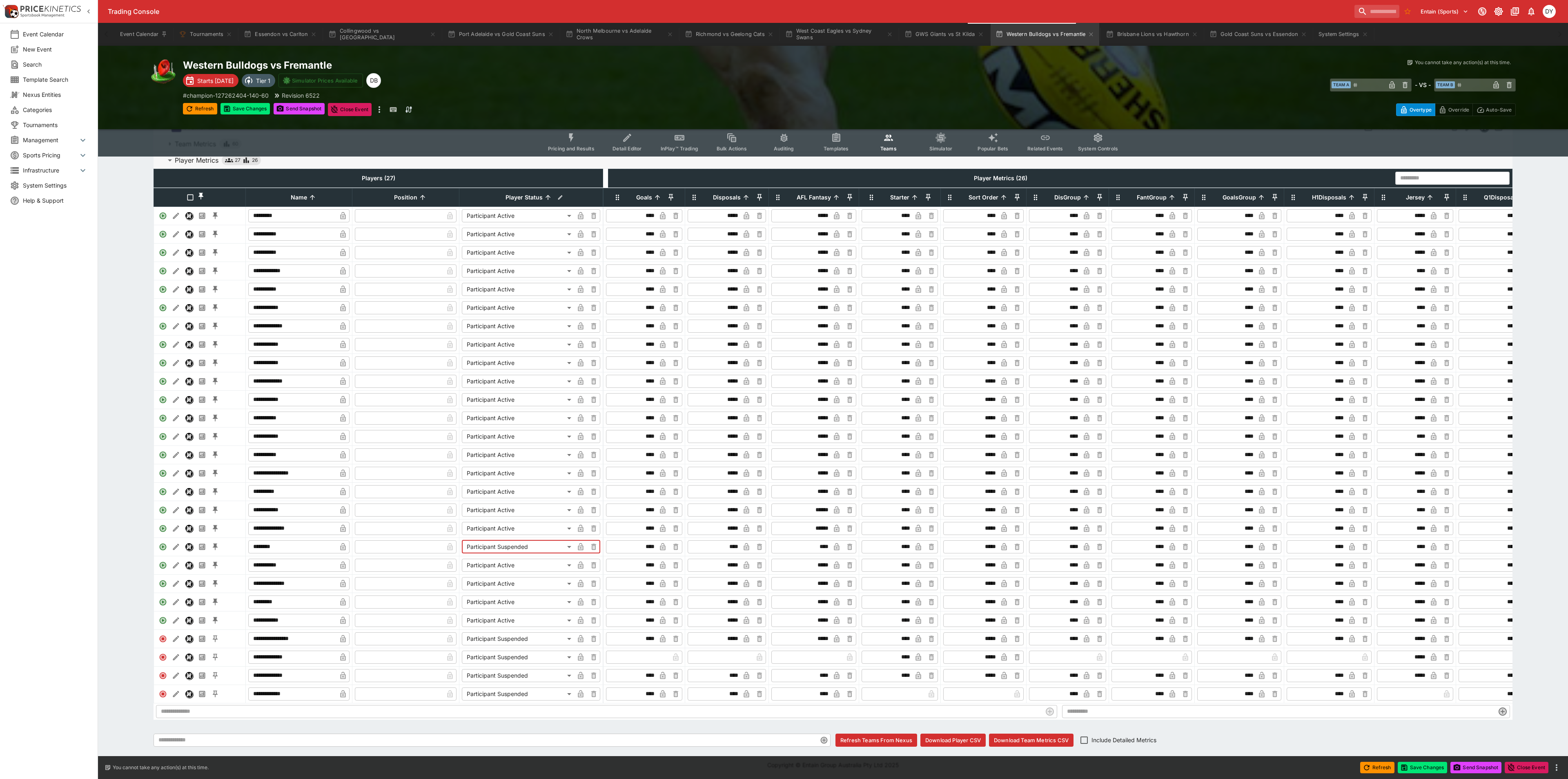
type input "**********"
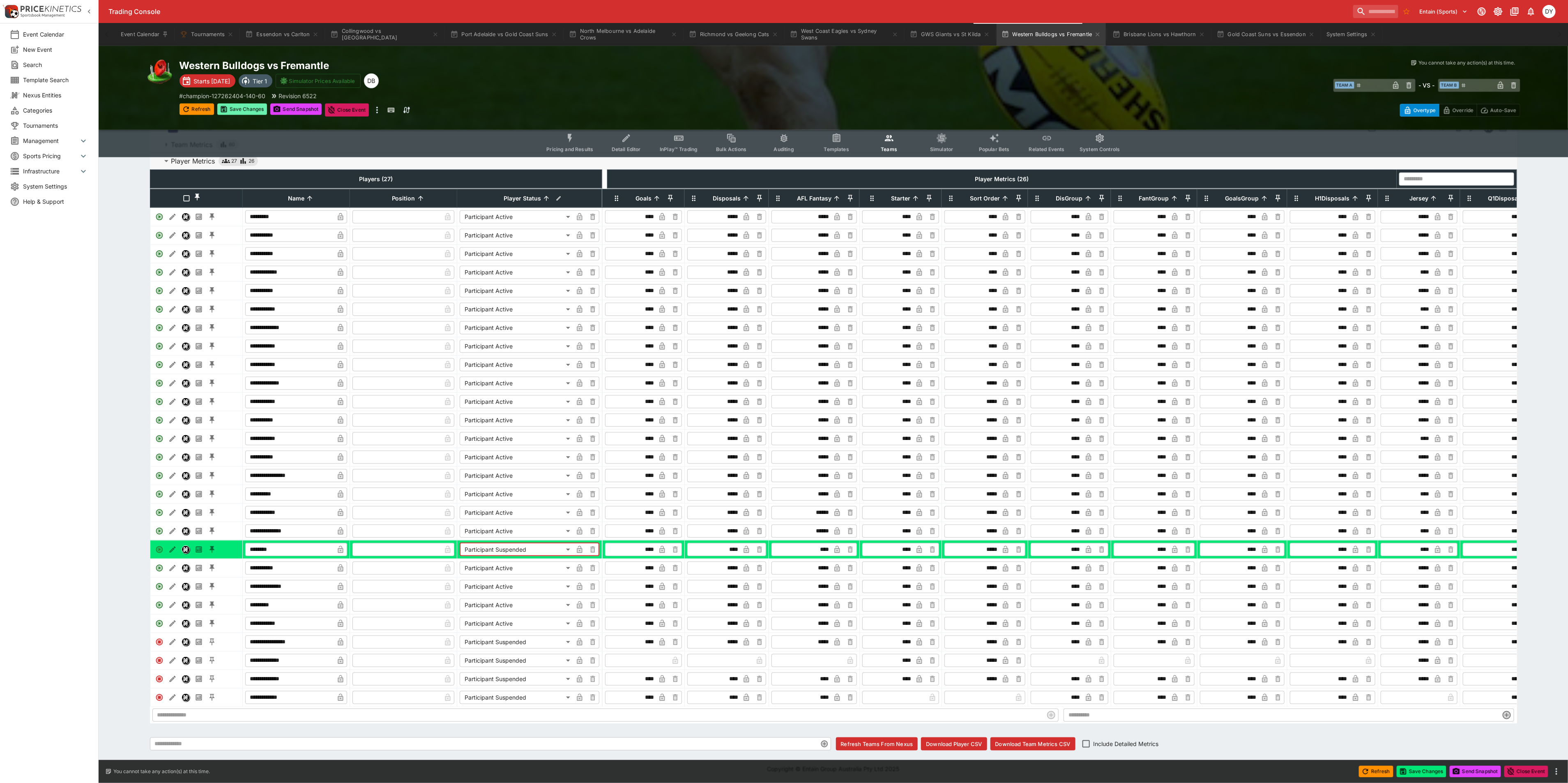
click at [242, 108] on button "Save Changes" at bounding box center [242, 109] width 50 height 12
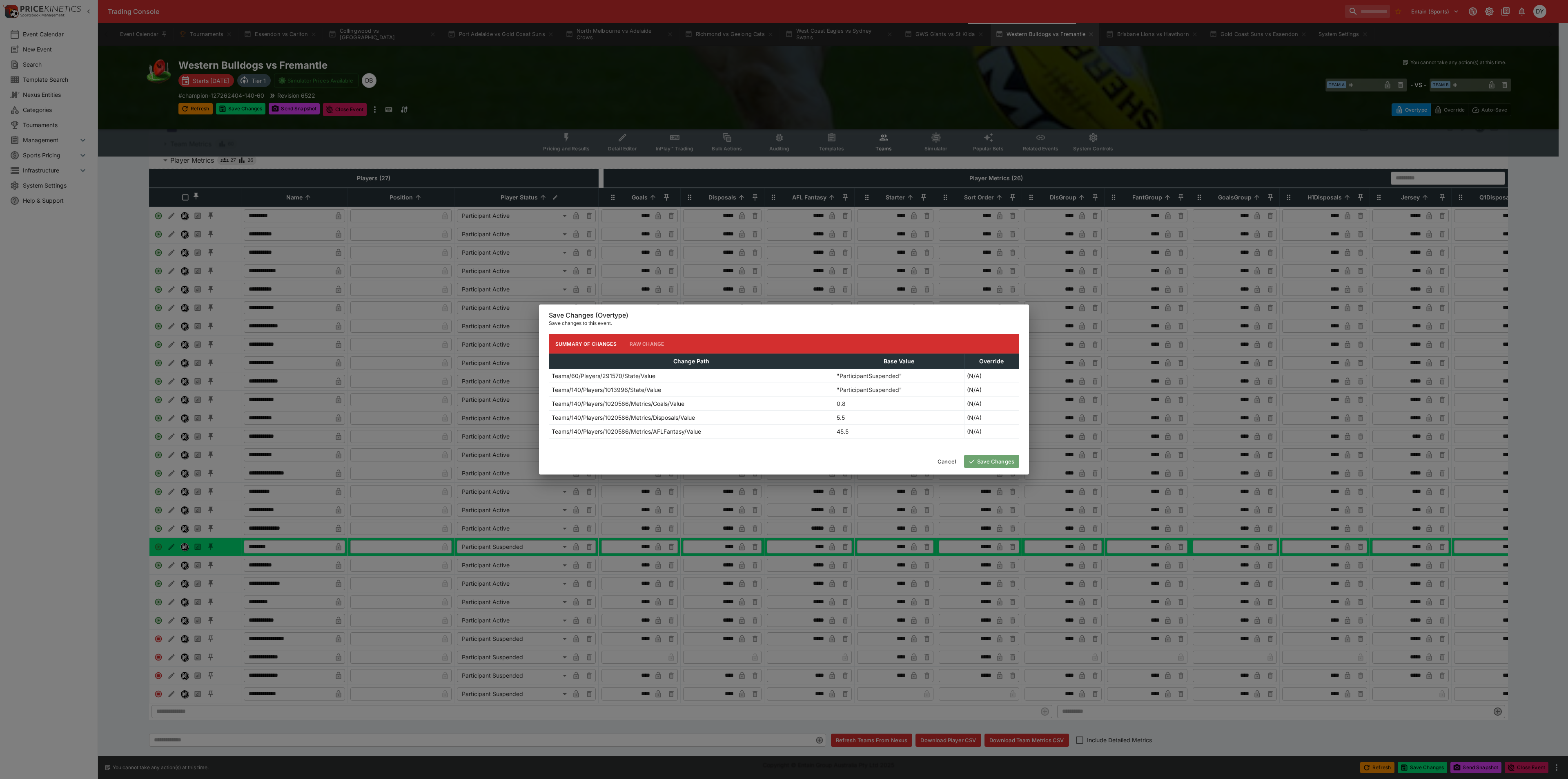
click at [987, 457] on button "Save Changes" at bounding box center [992, 461] width 55 height 13
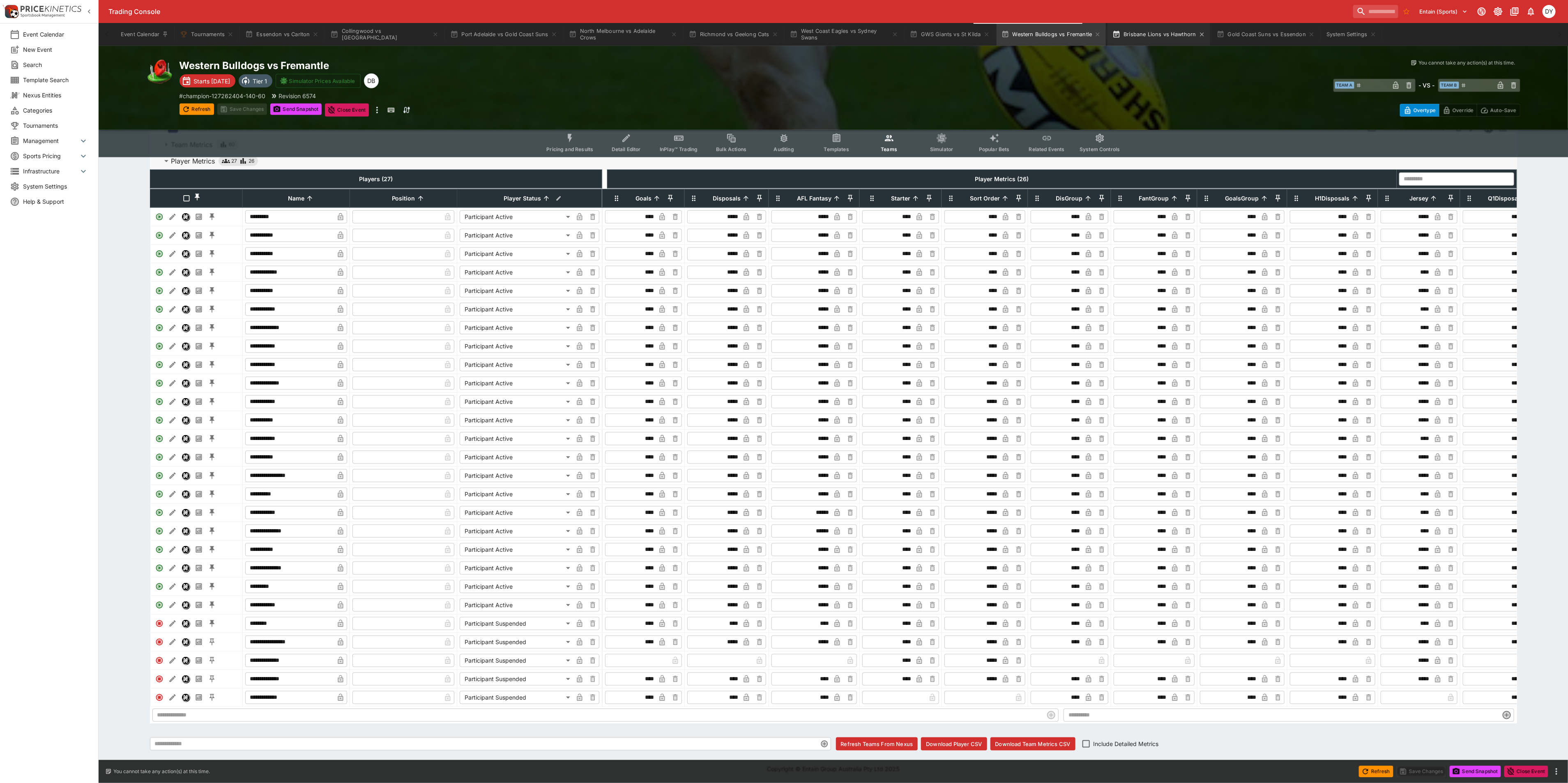
click at [1117, 40] on button "Brisbane Lions vs Hawthorn" at bounding box center [1158, 35] width 102 height 23
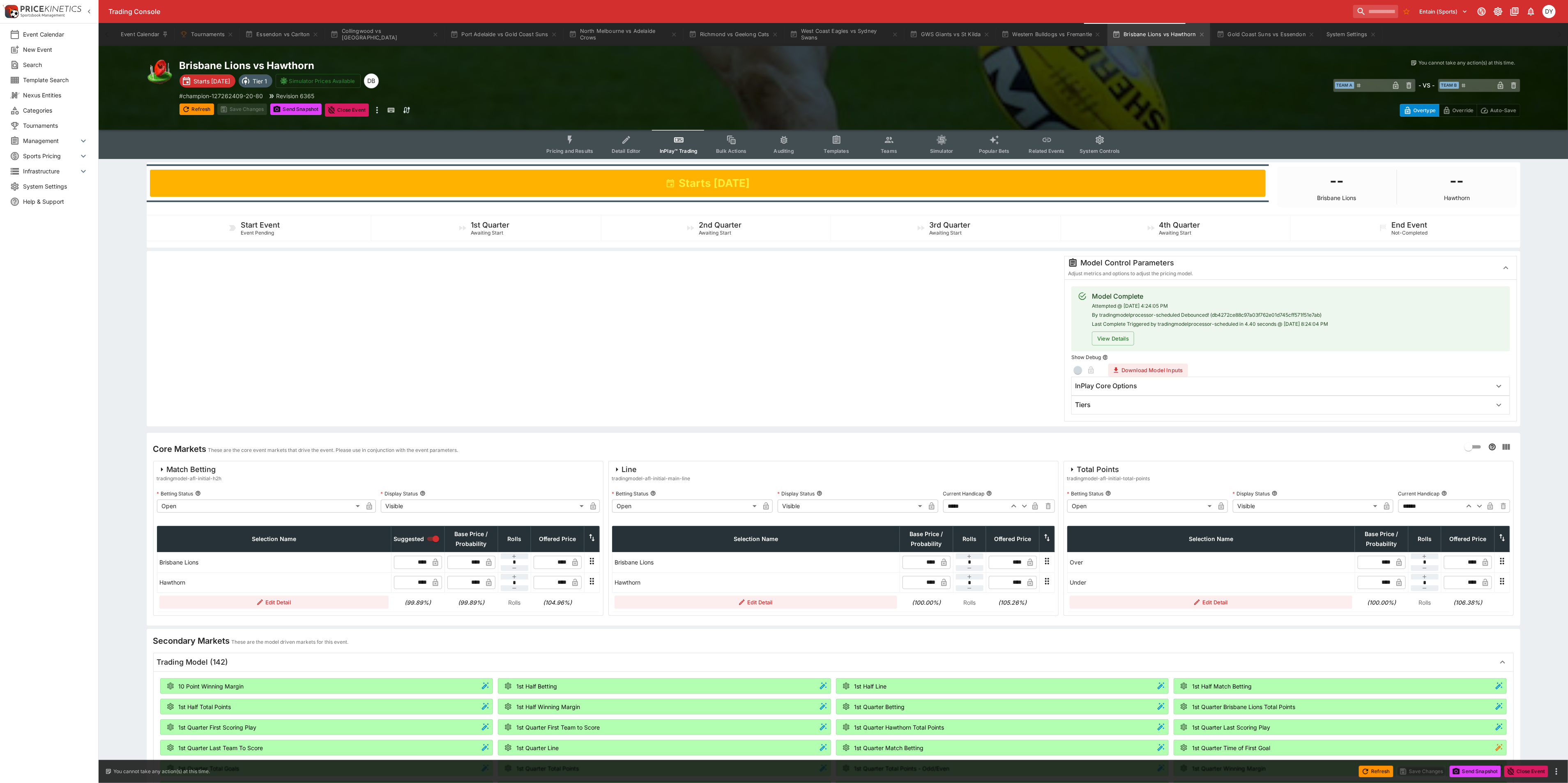
click at [887, 151] on span "Teams" at bounding box center [888, 151] width 17 height 6
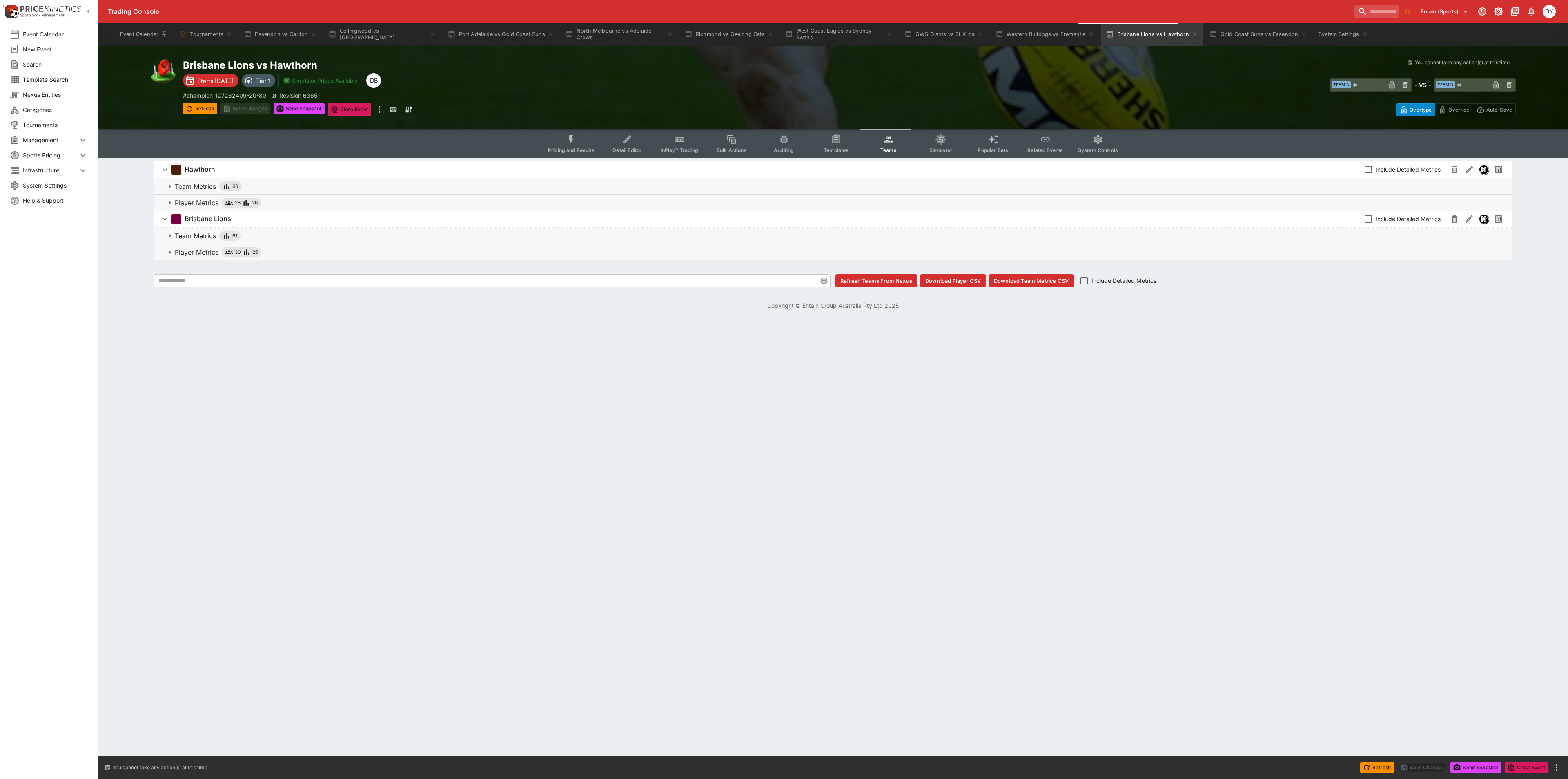
click at [200, 202] on p "Player Metrics" at bounding box center [197, 203] width 44 height 10
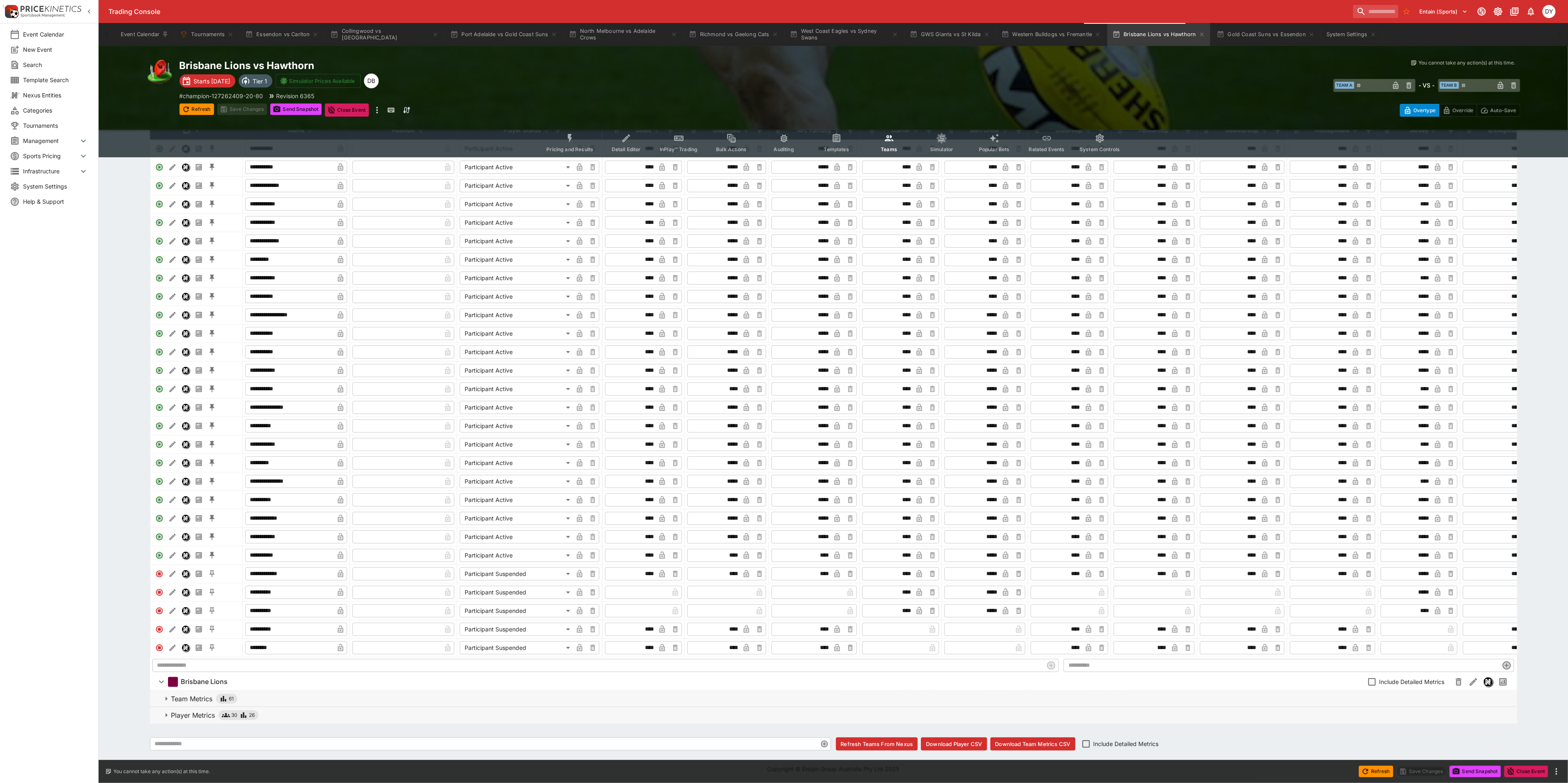
scroll to position [135, 0]
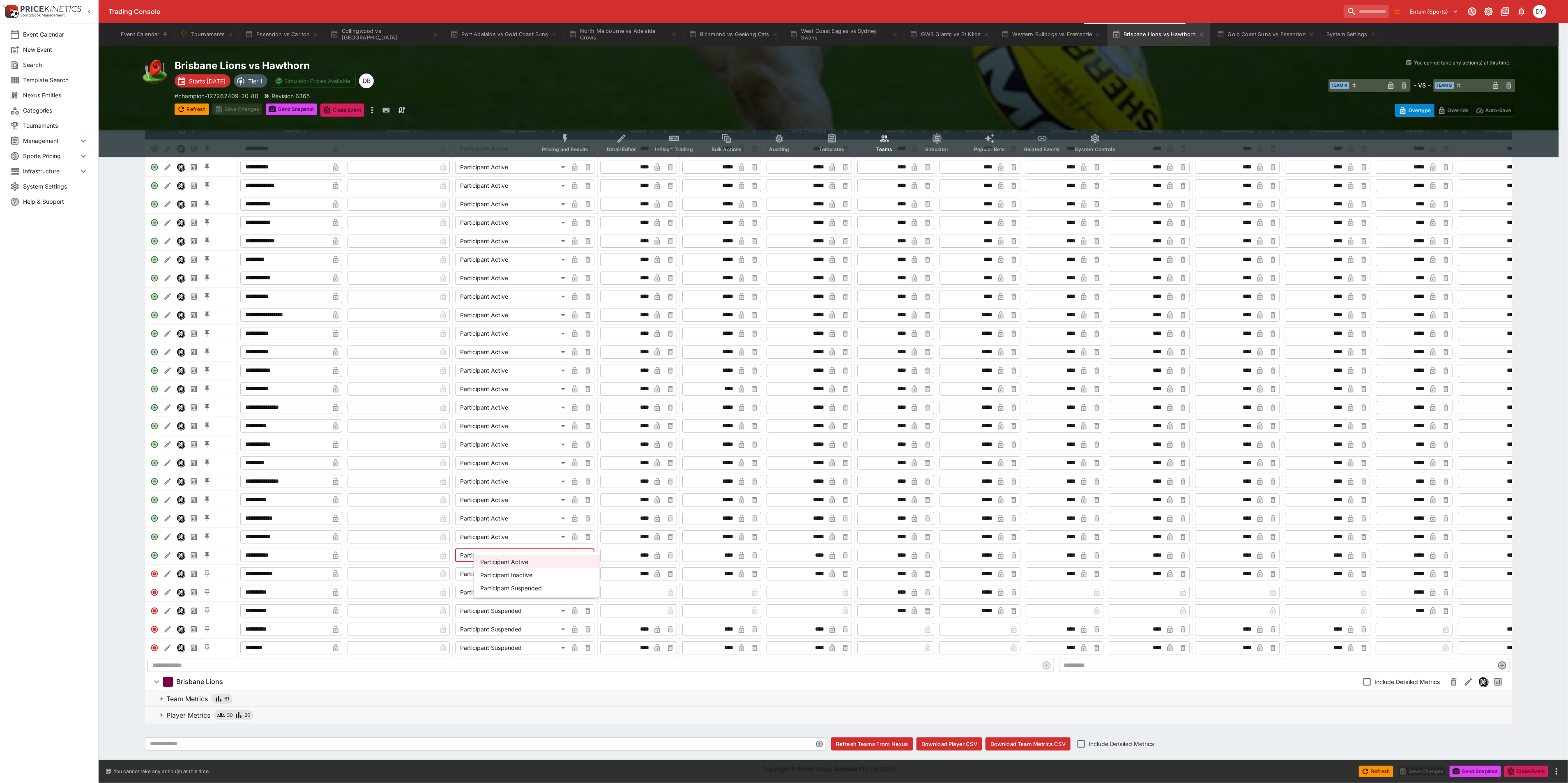
click at [522, 541] on body "Trading Console Entain (Sports) 1 DY Event Calendar New Event Search Template S…" at bounding box center [784, 336] width 1568 height 894
click at [538, 586] on li "Participant Suspended" at bounding box center [536, 587] width 126 height 13
type input "**********"
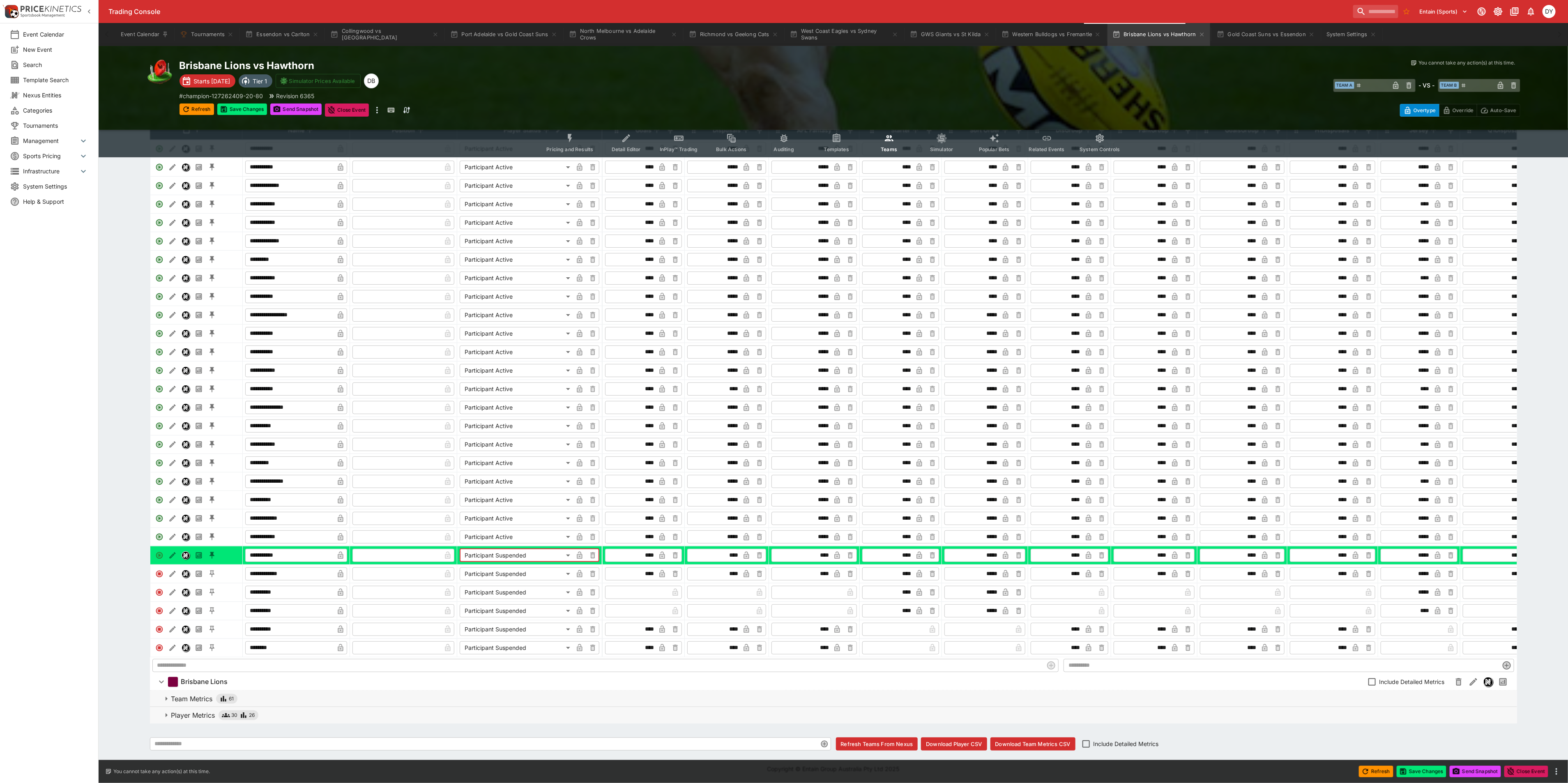
click at [188, 714] on p "Player Metrics" at bounding box center [193, 715] width 44 height 10
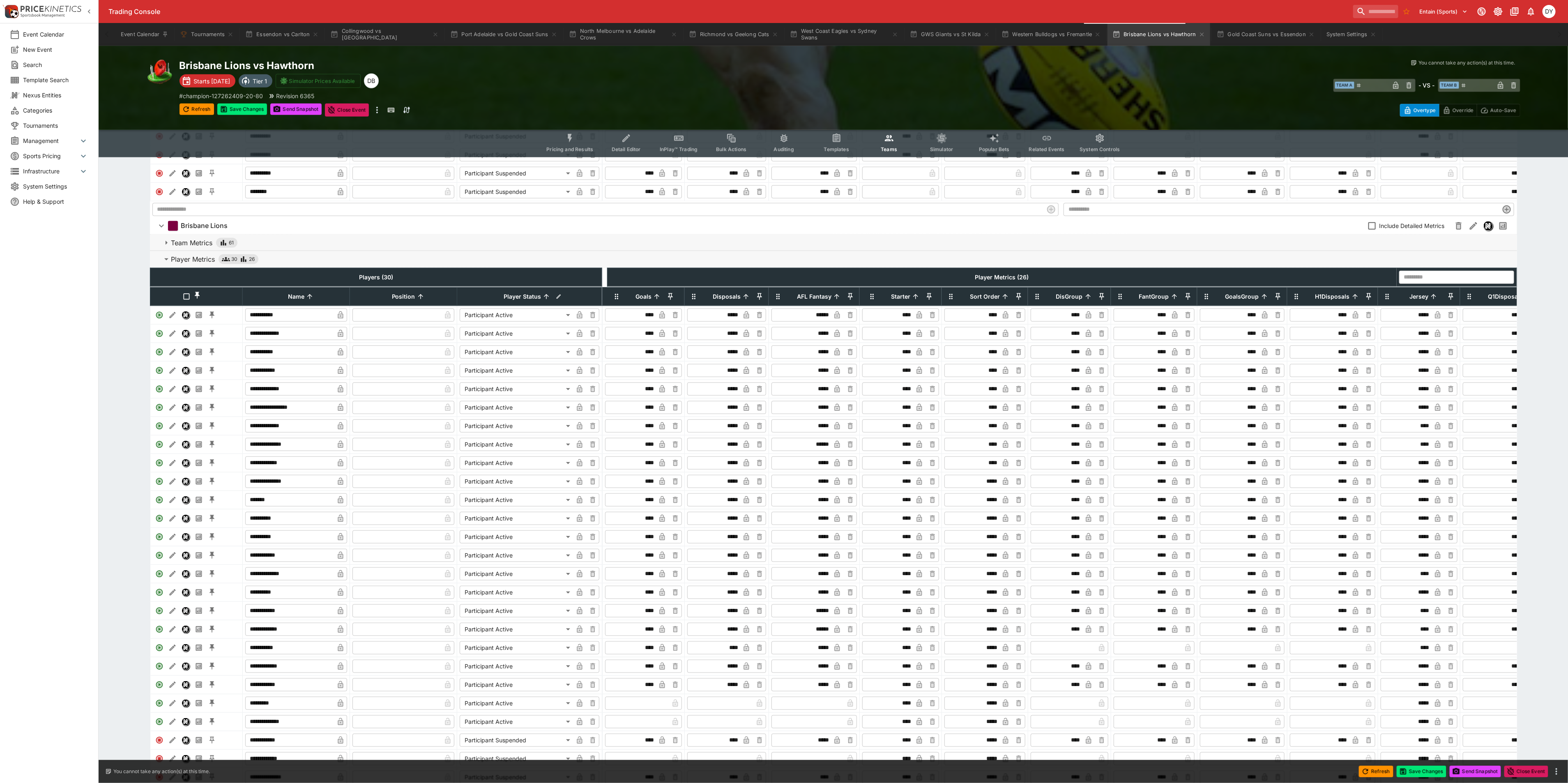
scroll to position [770, 0]
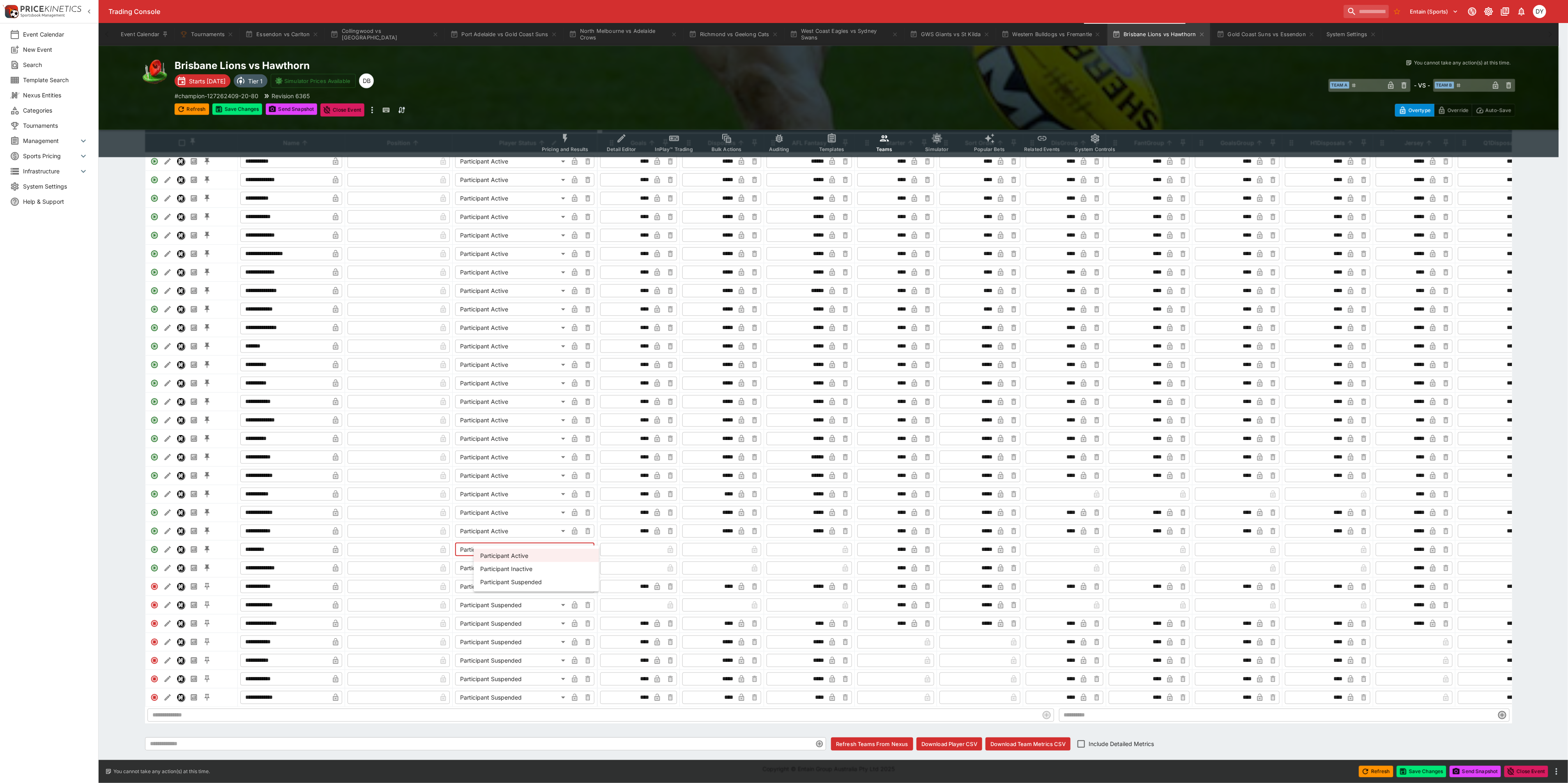
click at [512, 544] on body "Trading Console Entain (Sports) 1 DY Event Calendar New Event Search Template S…" at bounding box center [784, 31] width 1568 height 1503
click at [527, 583] on li "Participant Suspended" at bounding box center [536, 581] width 126 height 13
type input "**********"
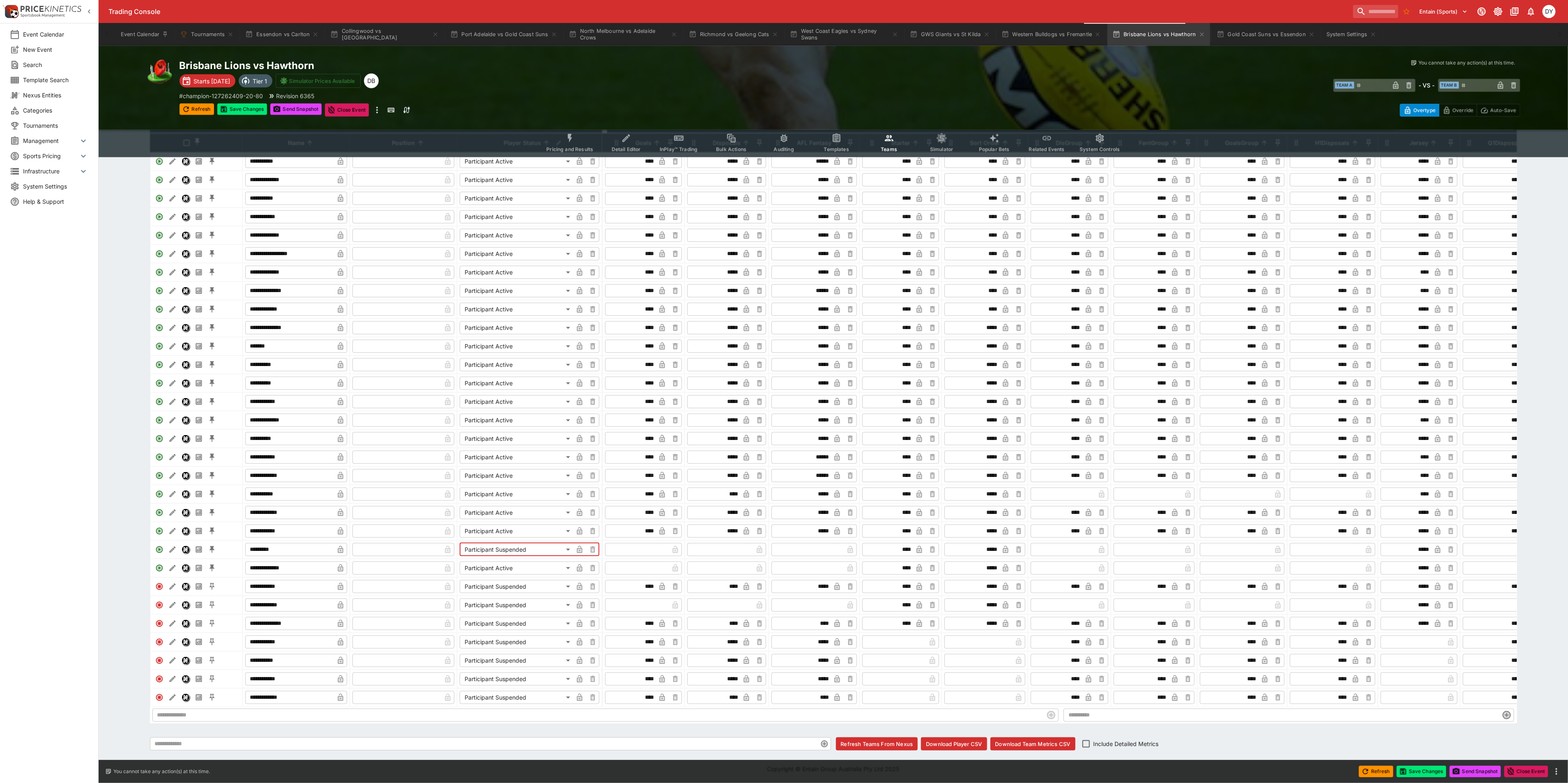
click at [636, 561] on input "text" at bounding box center [637, 568] width 62 height 13
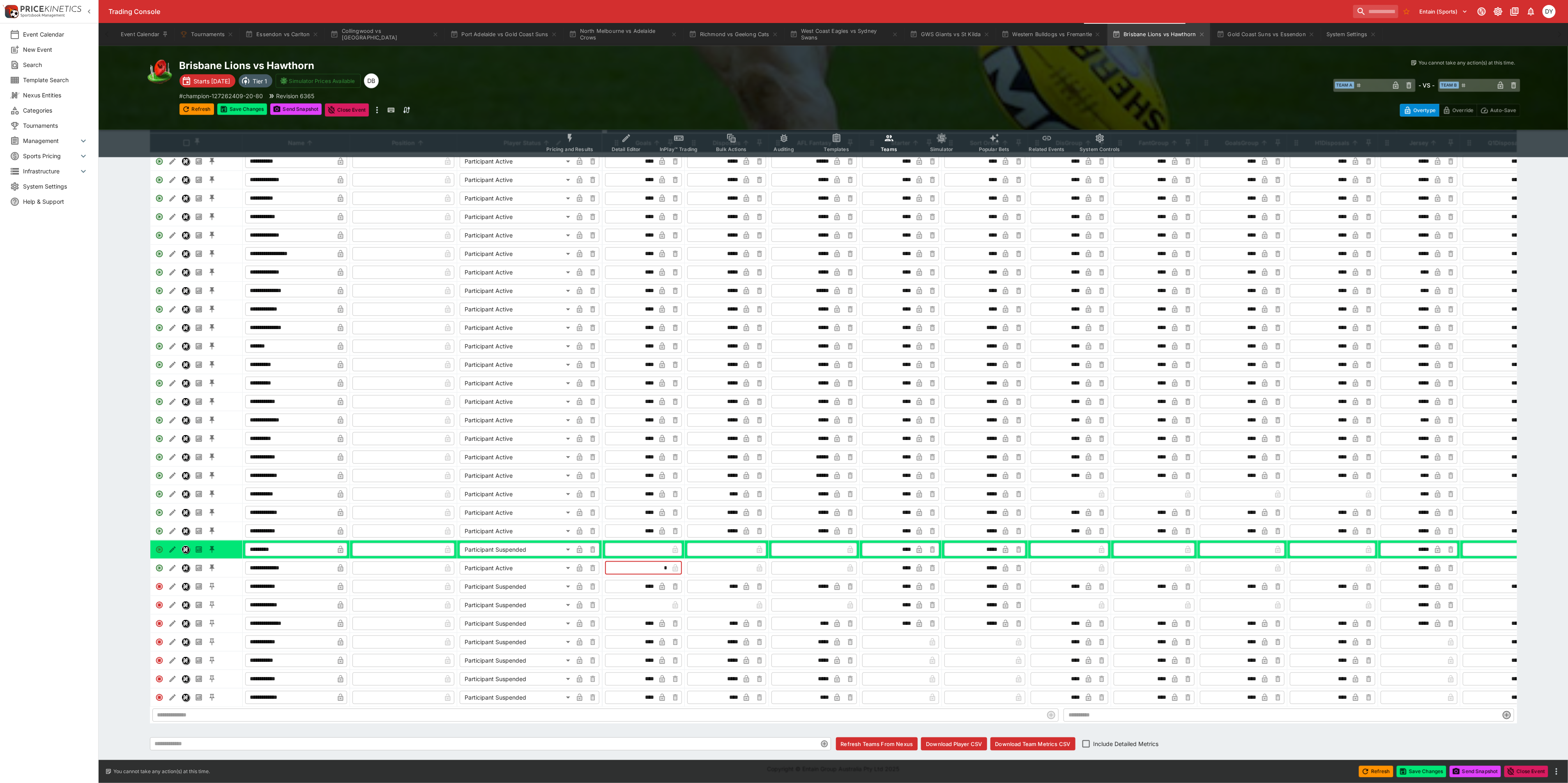
type input "*"
click at [727, 561] on input "text" at bounding box center [721, 568] width 64 height 13
type input "***"
click at [808, 561] on input "text" at bounding box center [808, 568] width 70 height 13
type input "***"
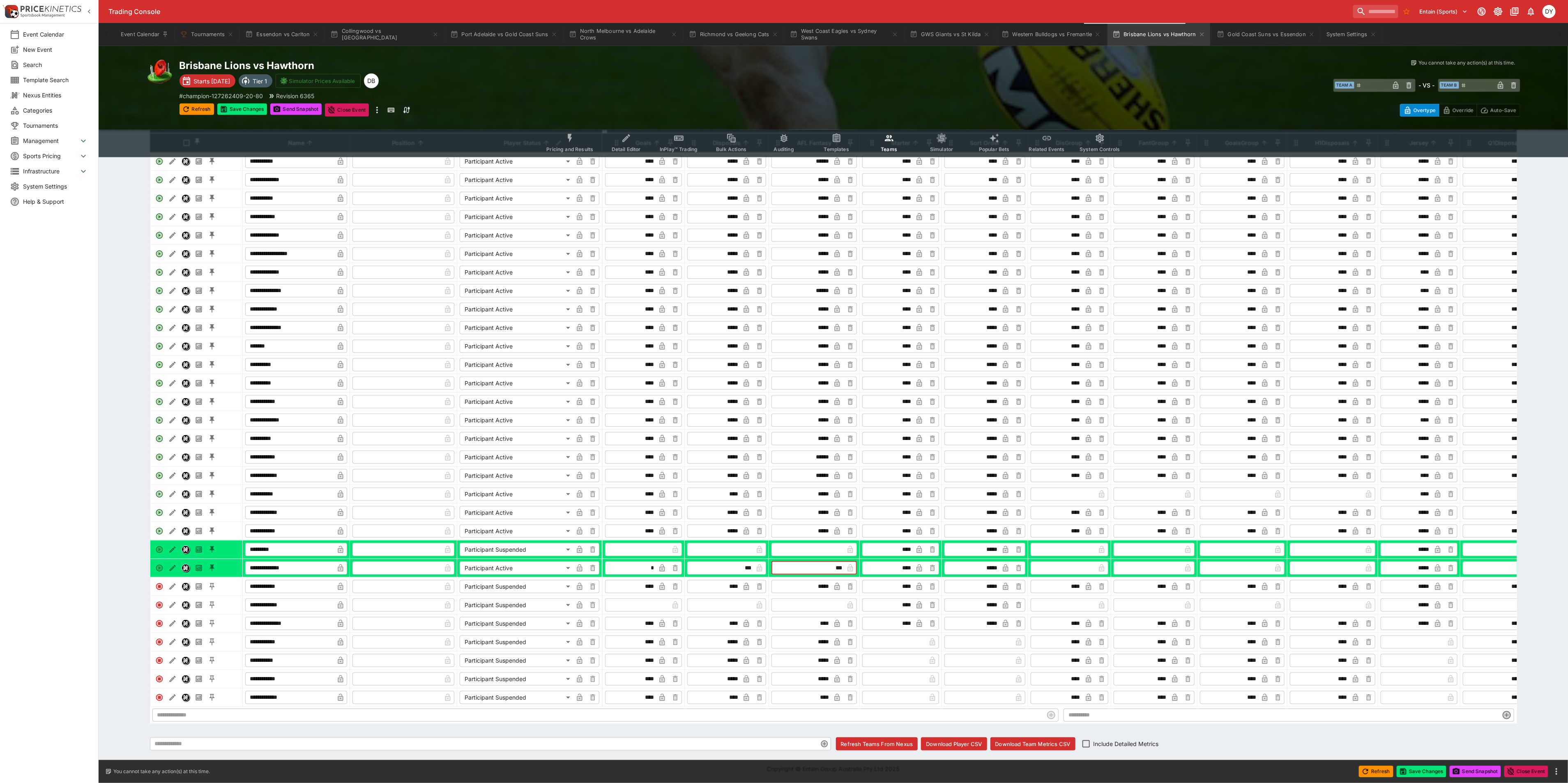
type input "****"
click at [241, 107] on button "Save Changes" at bounding box center [242, 109] width 50 height 12
type input "*****"
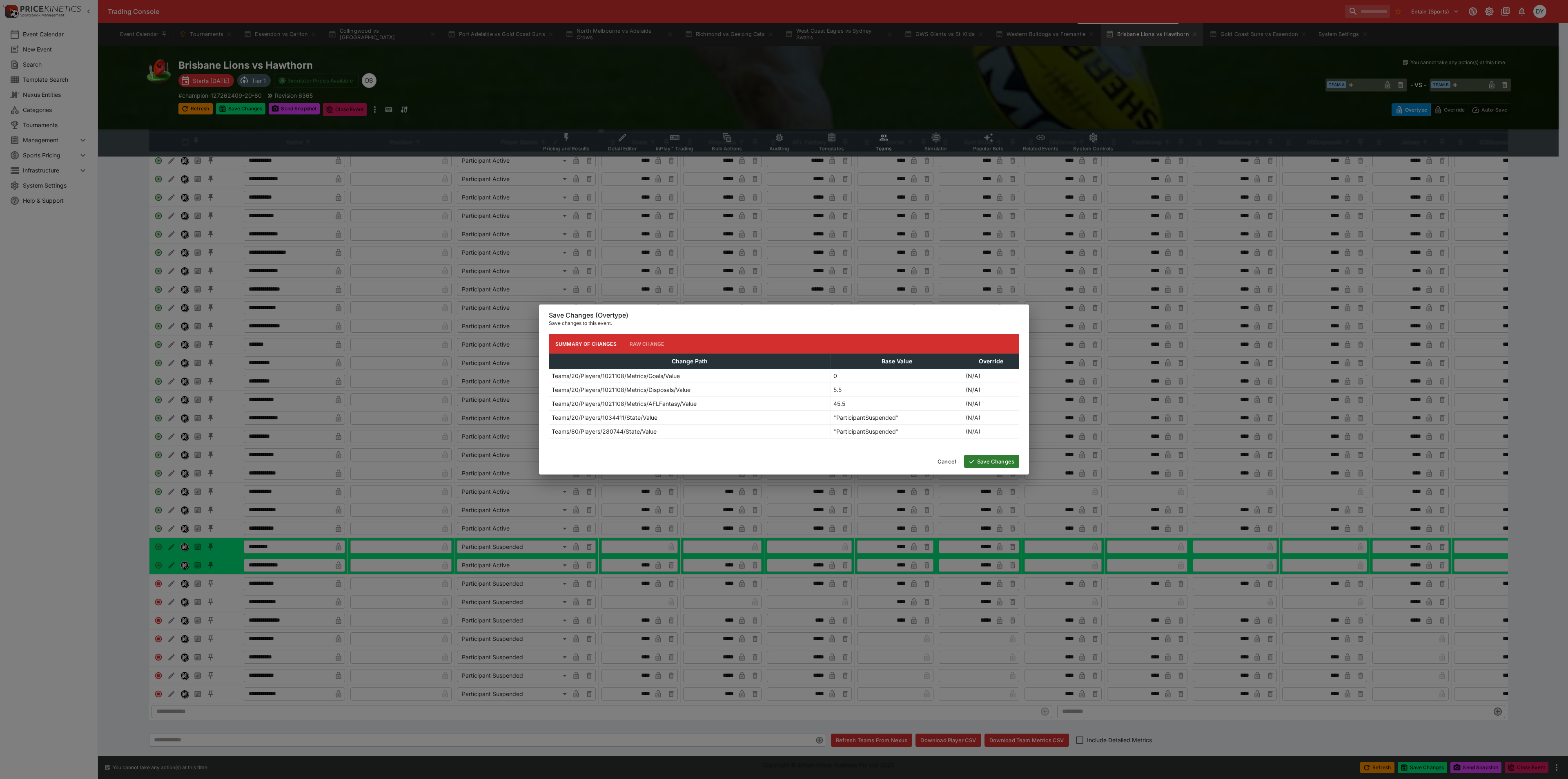
click at [1007, 462] on button "Save Changes" at bounding box center [992, 461] width 55 height 13
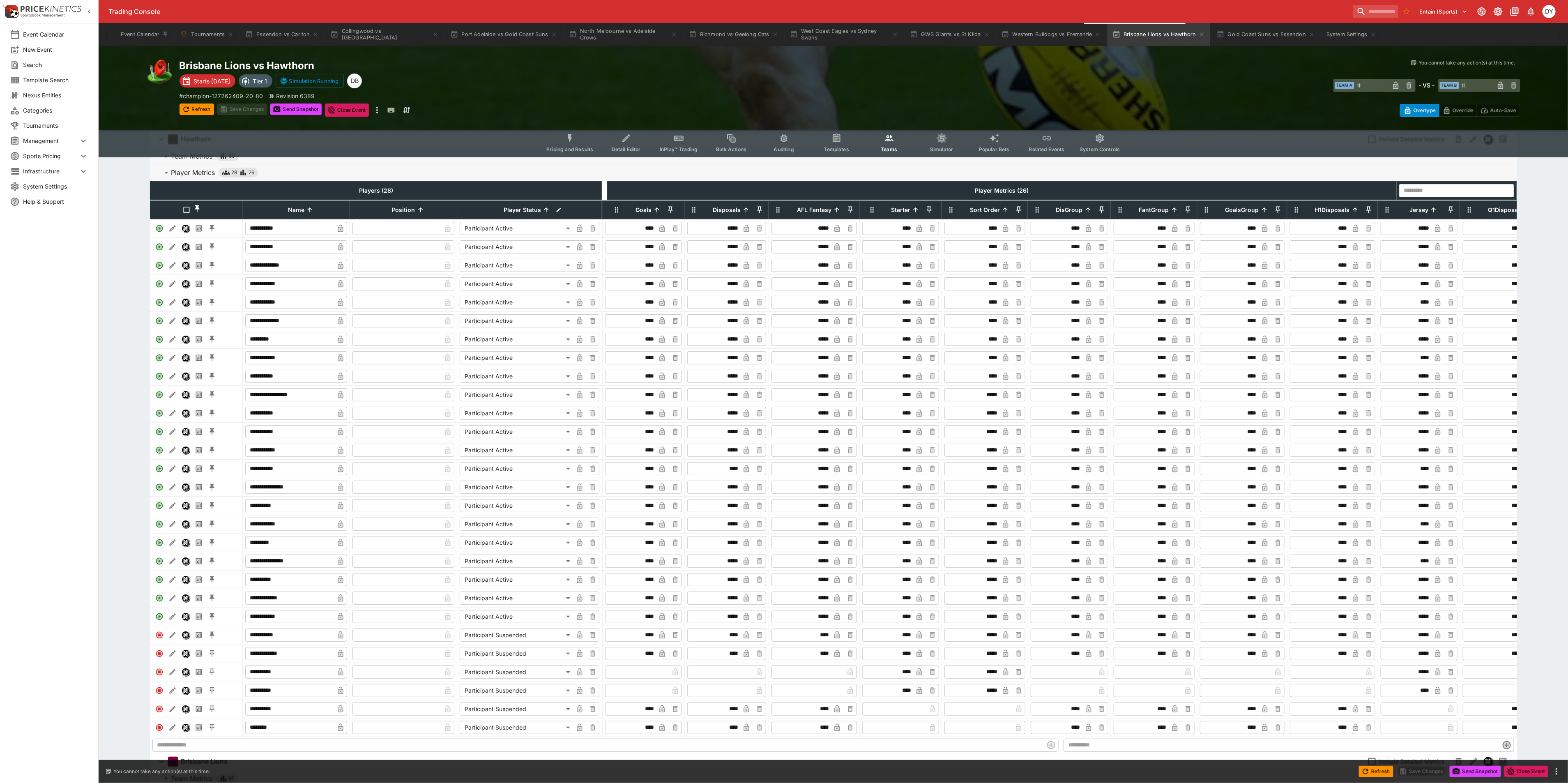
scroll to position [0, 0]
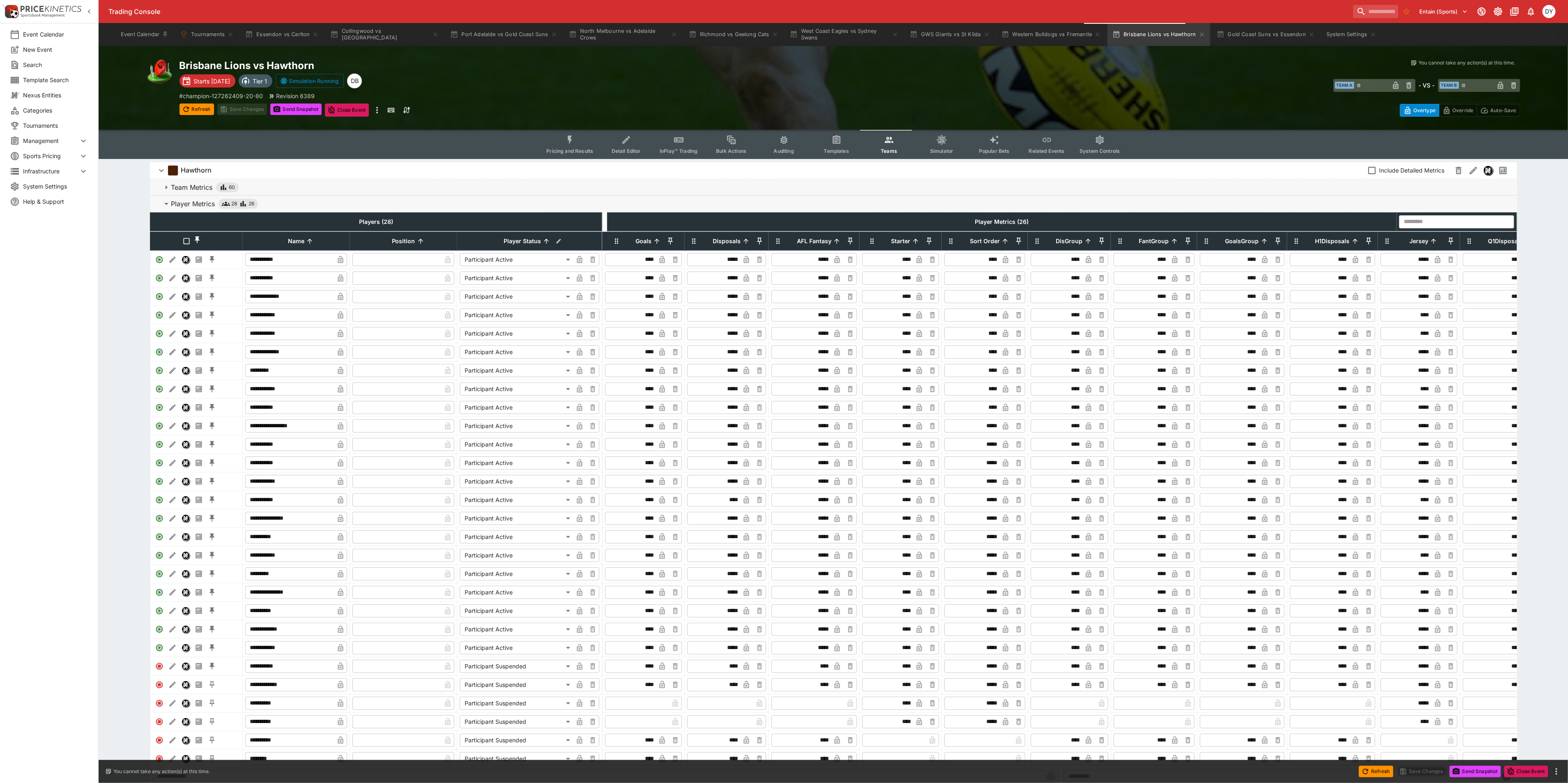
click at [579, 141] on button "Pricing and Results" at bounding box center [569, 144] width 60 height 29
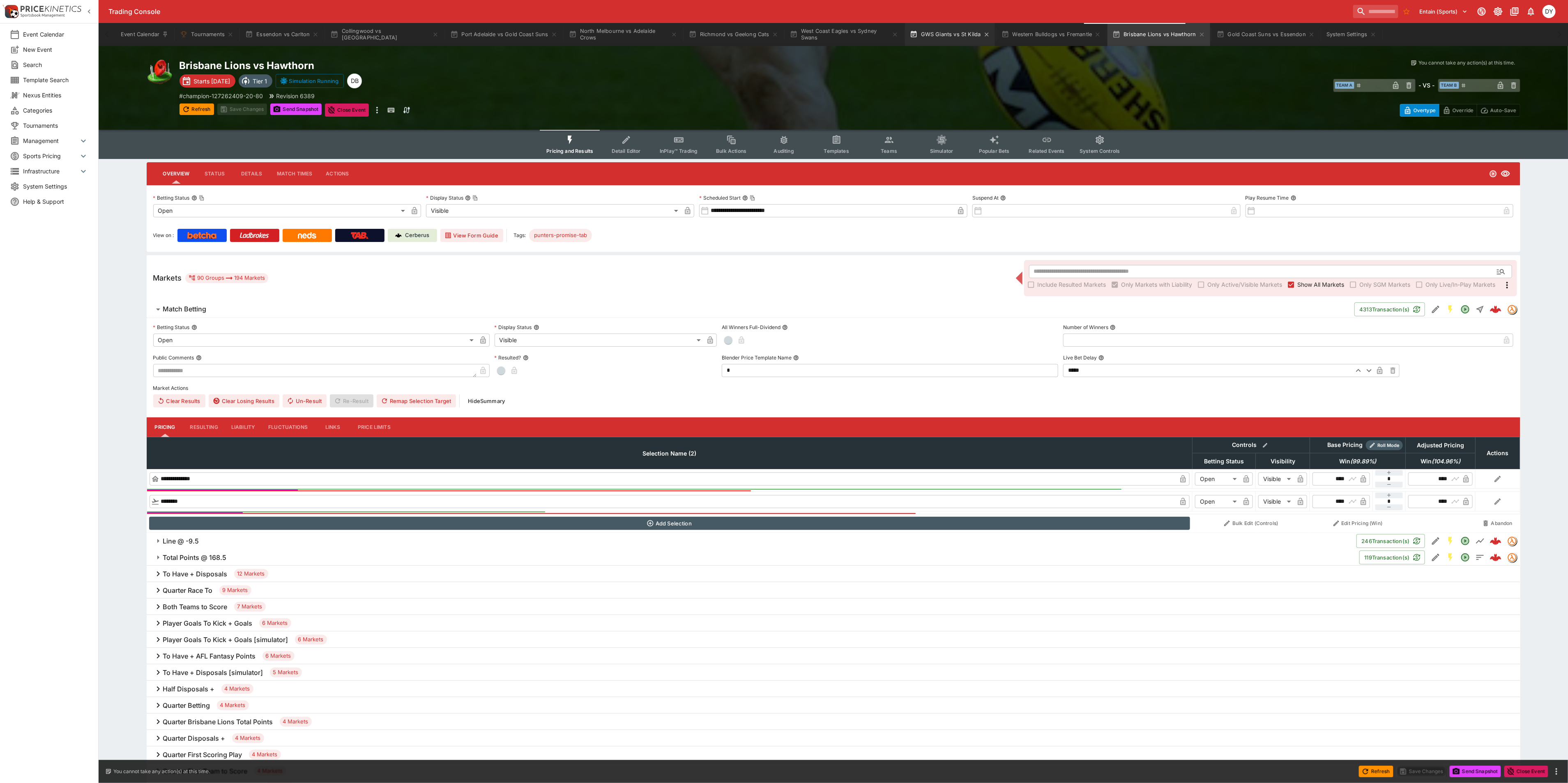
click at [907, 36] on button "GWS Giants vs St Kilda" at bounding box center [950, 35] width 90 height 23
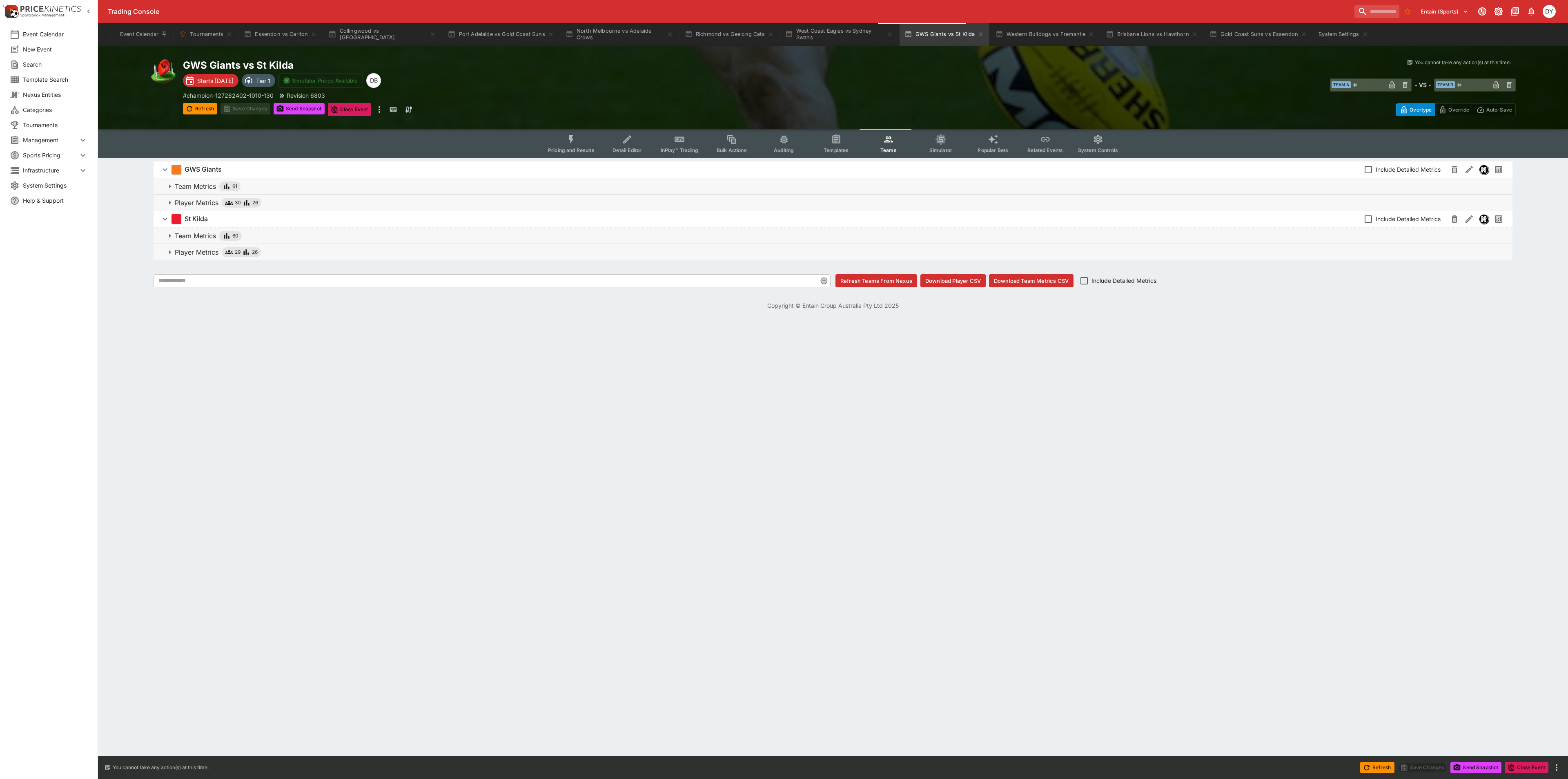
click at [963, 281] on button "Download Player CSV" at bounding box center [953, 280] width 65 height 13
click at [1321, 33] on button "System Settings" at bounding box center [1343, 35] width 59 height 23
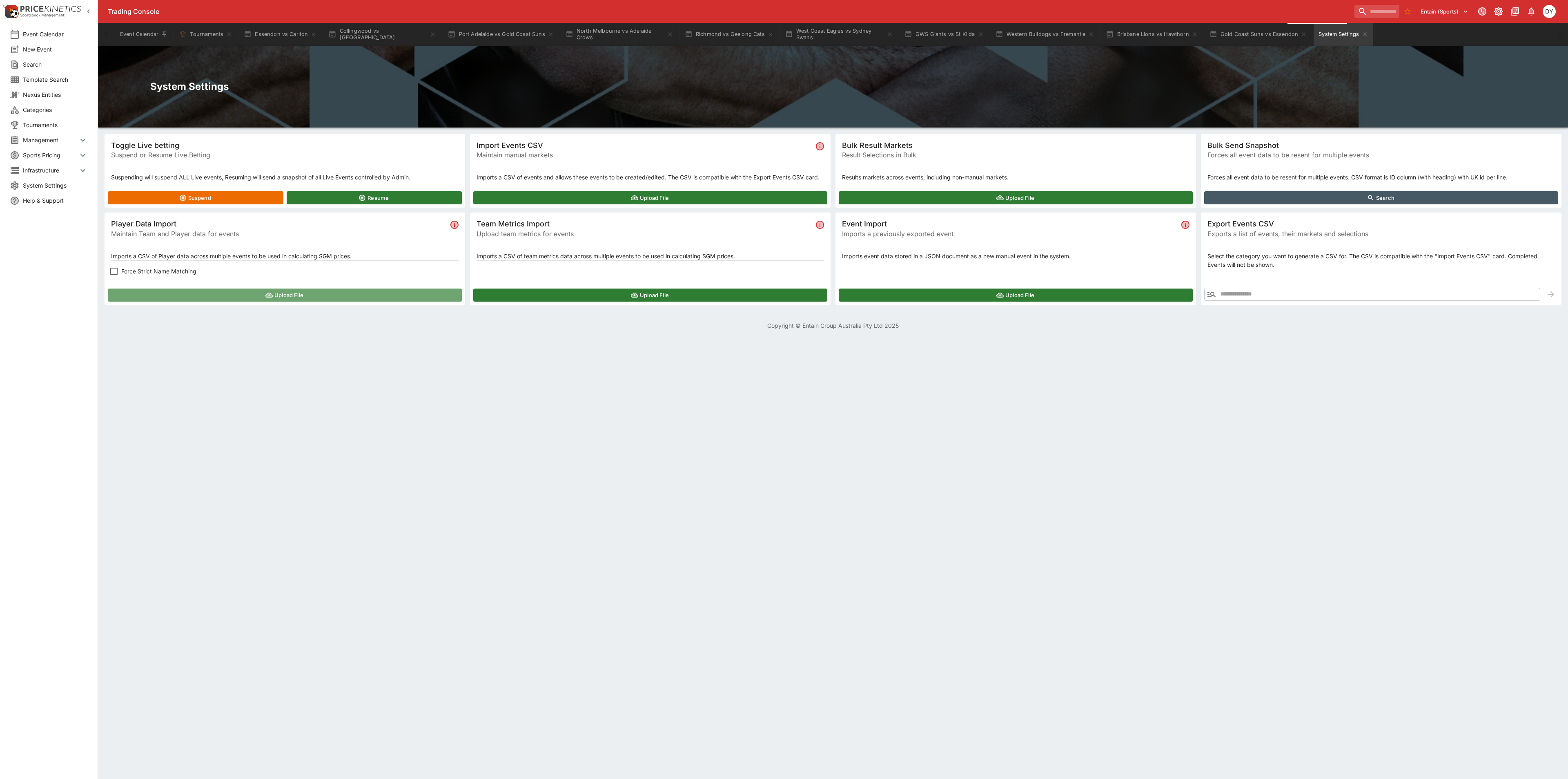
click at [168, 293] on button "Upload File" at bounding box center [285, 295] width 354 height 13
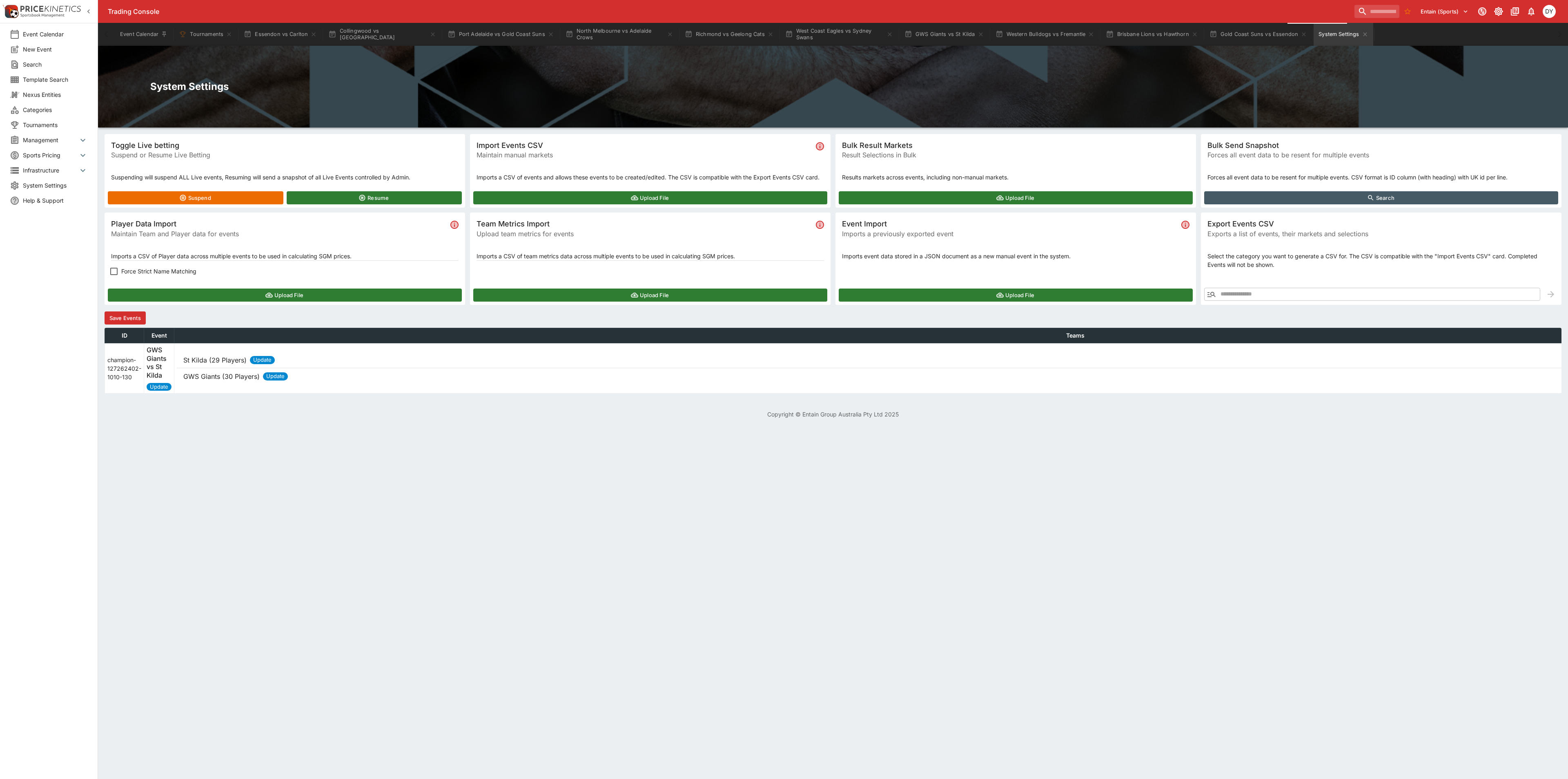
click at [131, 314] on button "Save Events" at bounding box center [125, 317] width 41 height 13
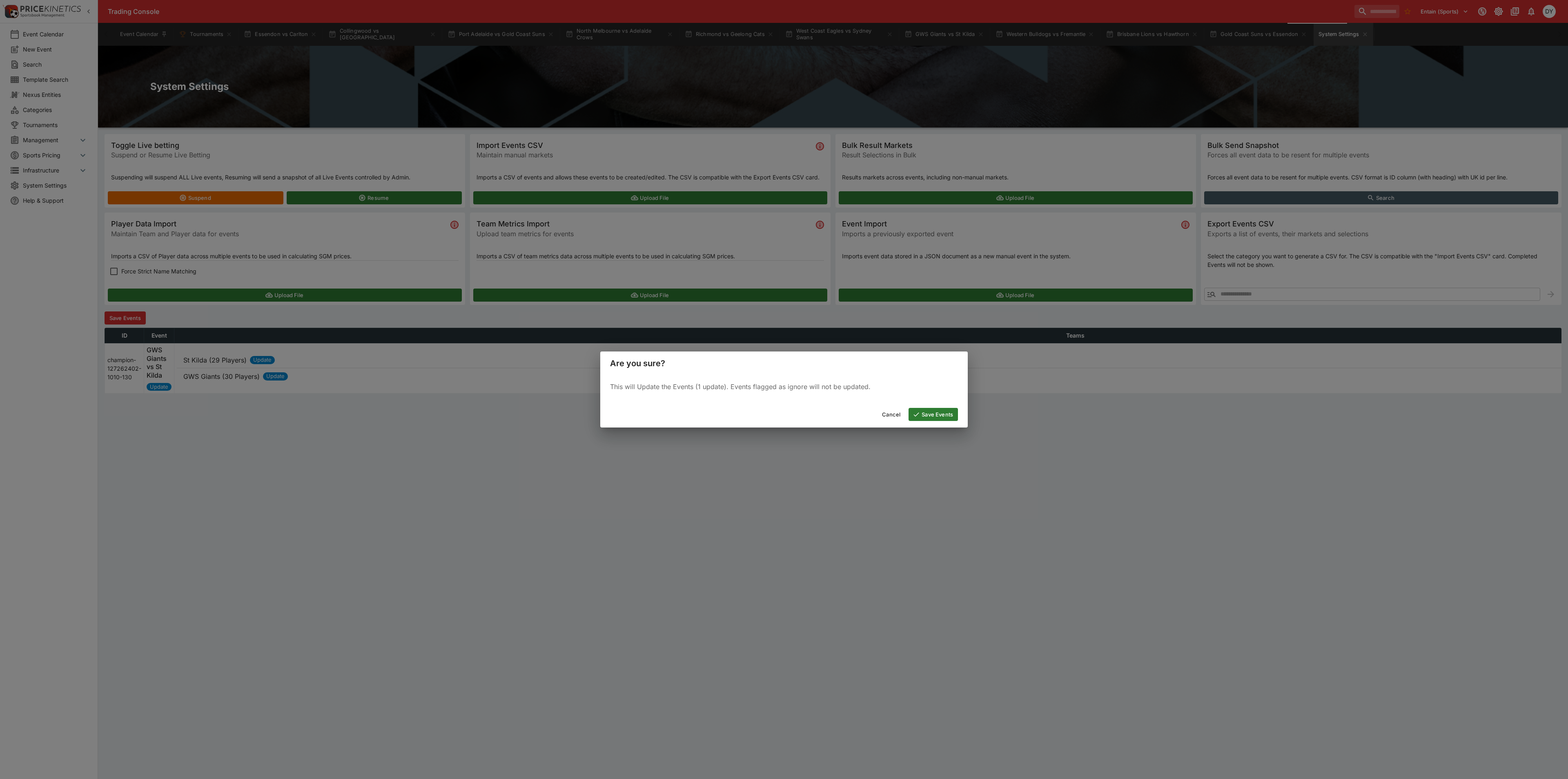
click at [925, 414] on button "Save Events" at bounding box center [933, 414] width 49 height 13
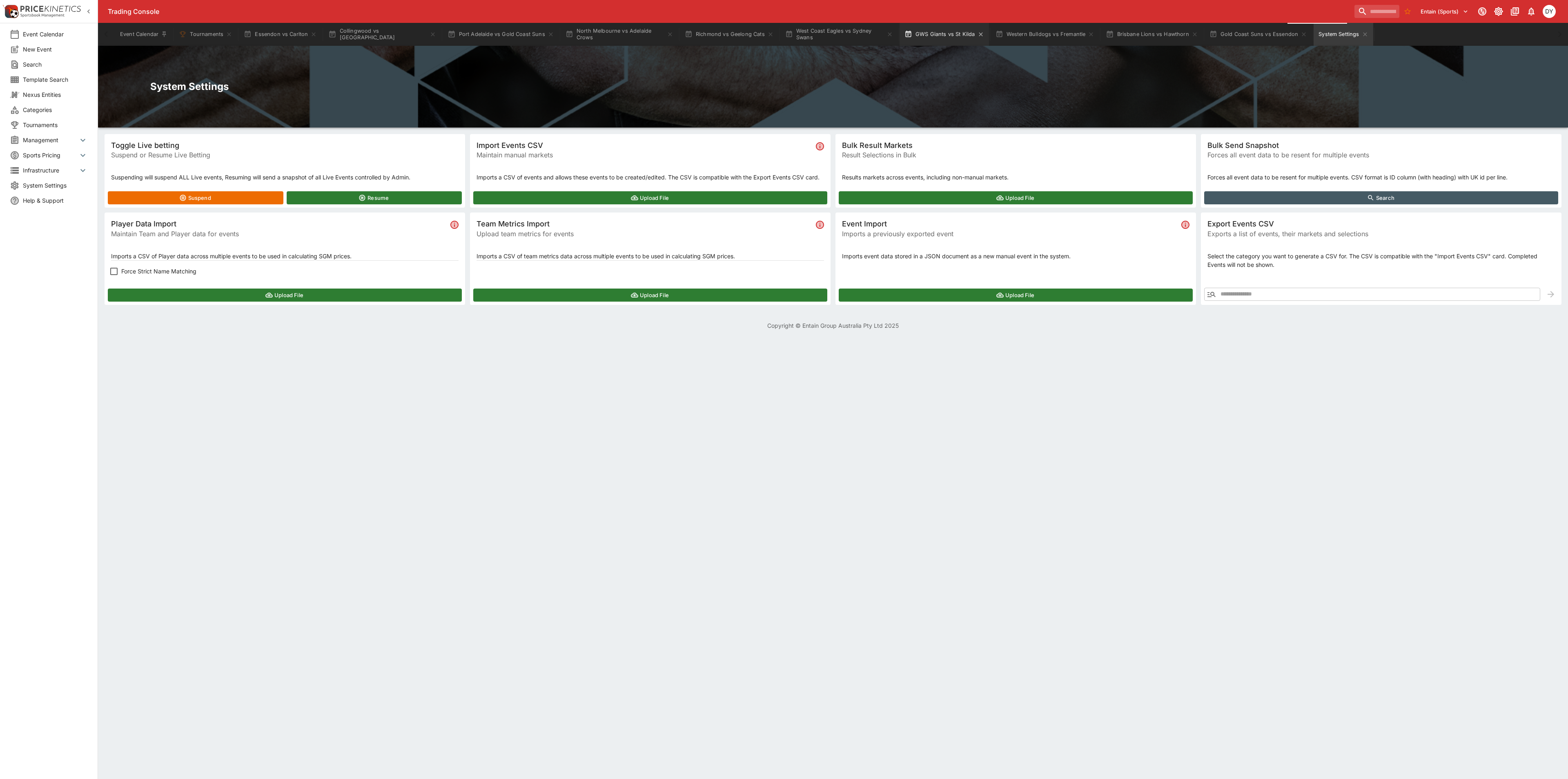
click at [912, 36] on button "GWS Giants vs St Kilda" at bounding box center [944, 35] width 89 height 23
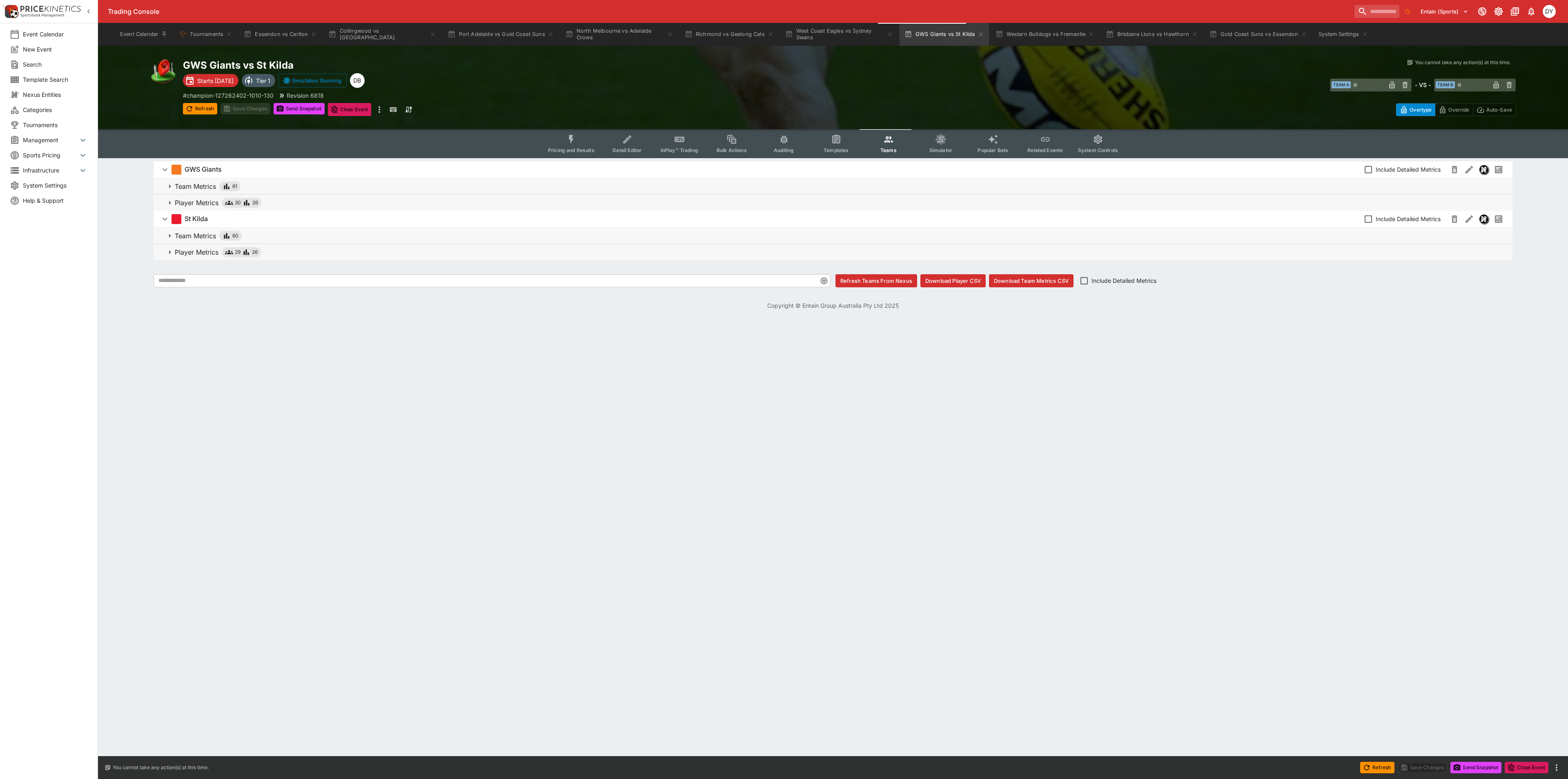
click at [197, 204] on p "Player Metrics" at bounding box center [197, 203] width 44 height 10
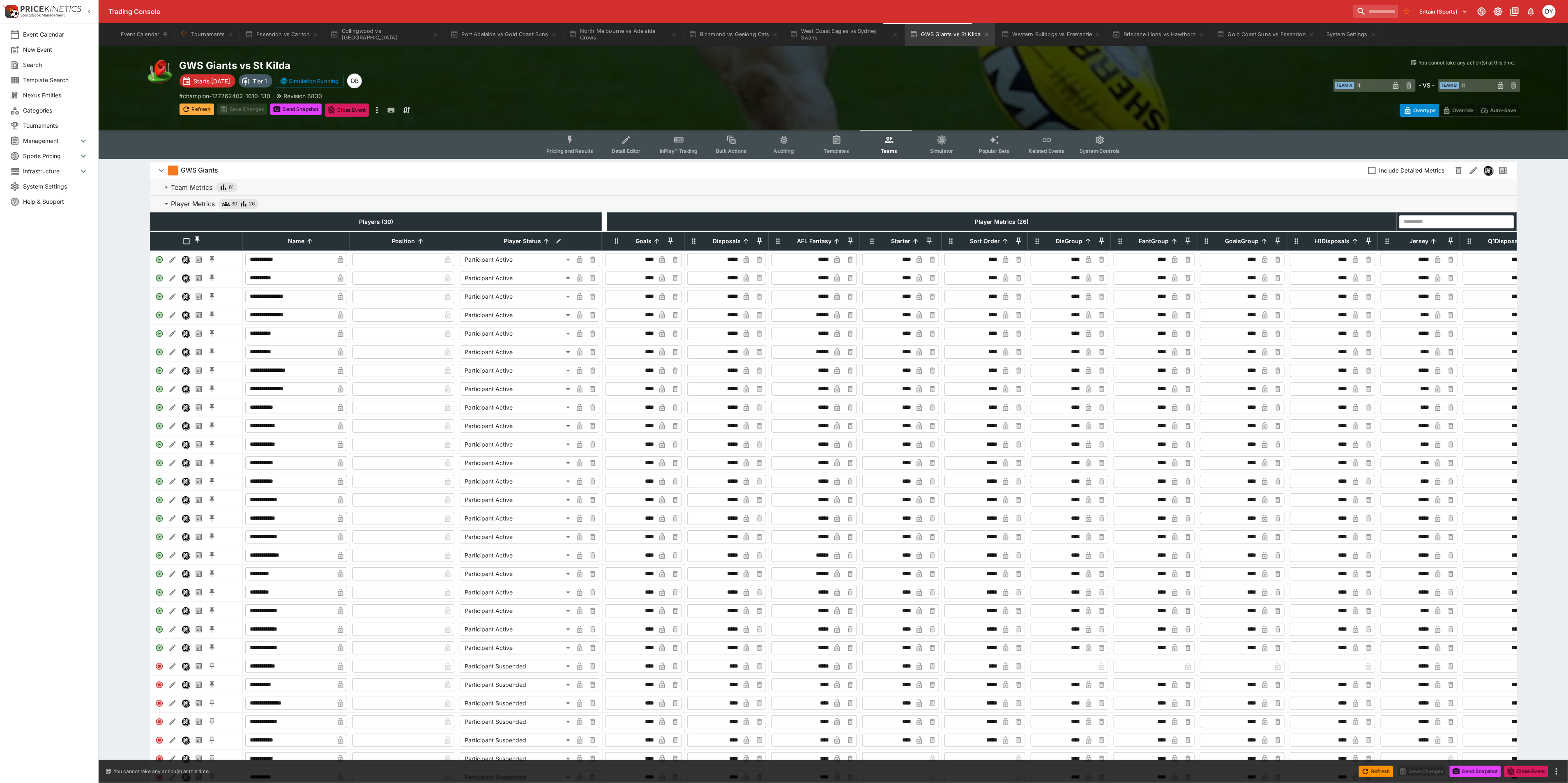
click at [187, 103] on button "Refresh" at bounding box center [197, 109] width 34 height 12
click at [672, 151] on span "InPlay™ Trading" at bounding box center [678, 151] width 38 height 6
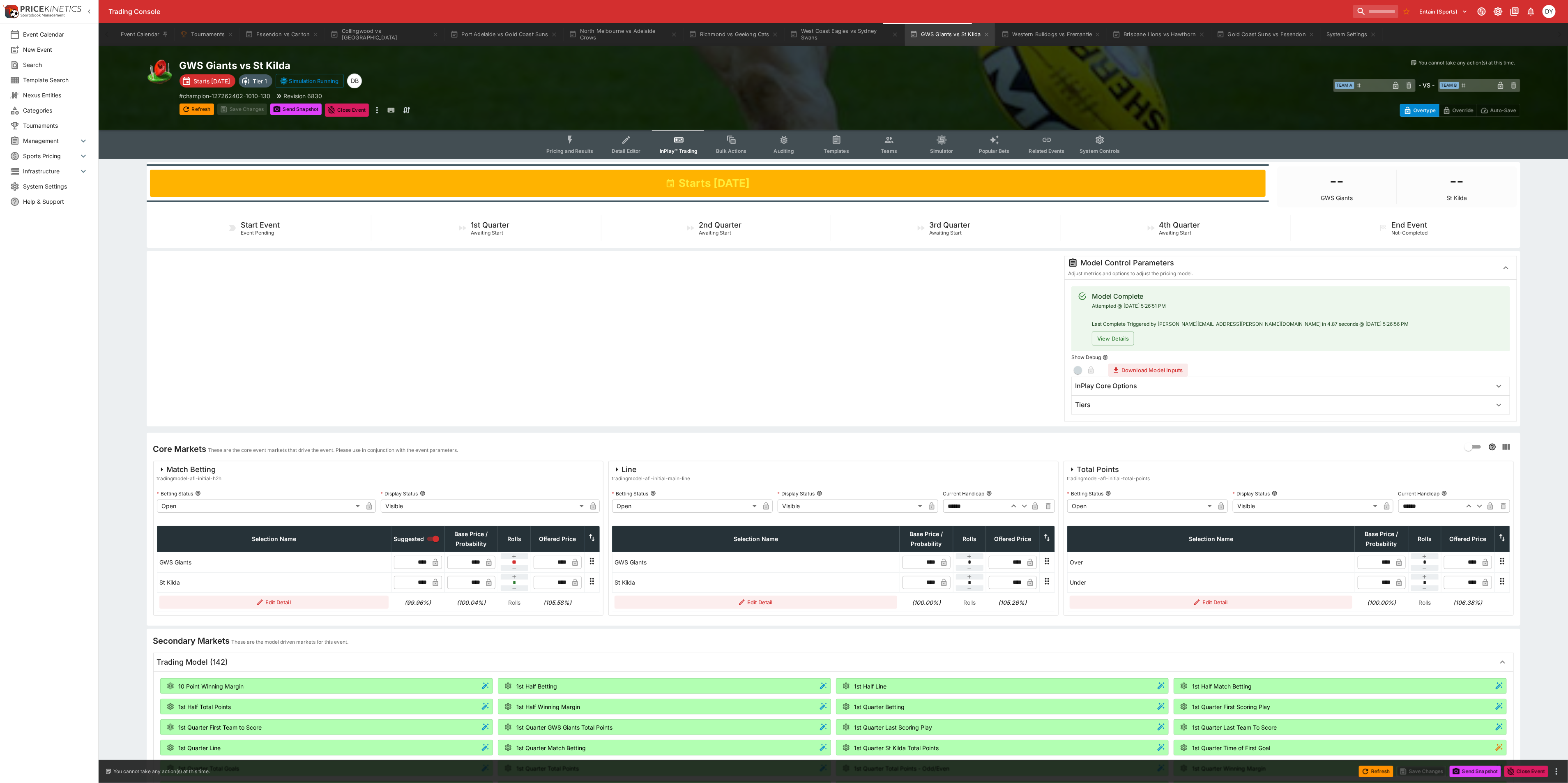
click at [1100, 402] on div "Tiers" at bounding box center [1283, 405] width 416 height 9
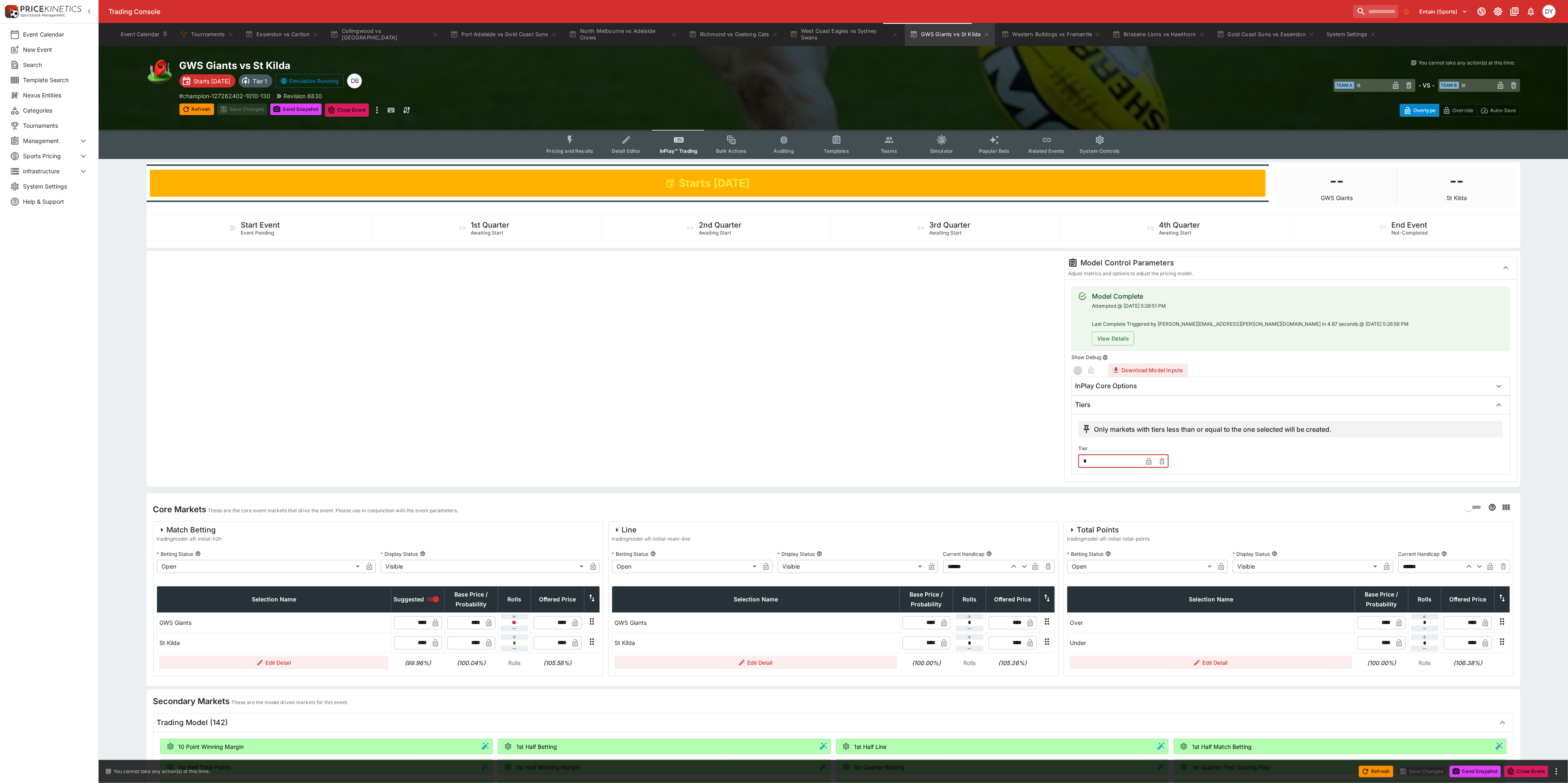
drag, startPoint x: 1105, startPoint y: 460, endPoint x: 1065, endPoint y: 459, distance: 40.0
click at [1066, 459] on div "Model Complete Attempted @ 8/22/2025, 5:26:51 PM Last Complete Triggered by dyl…" at bounding box center [1290, 380] width 451 height 202
click at [253, 104] on button "Save Changes" at bounding box center [242, 109] width 50 height 12
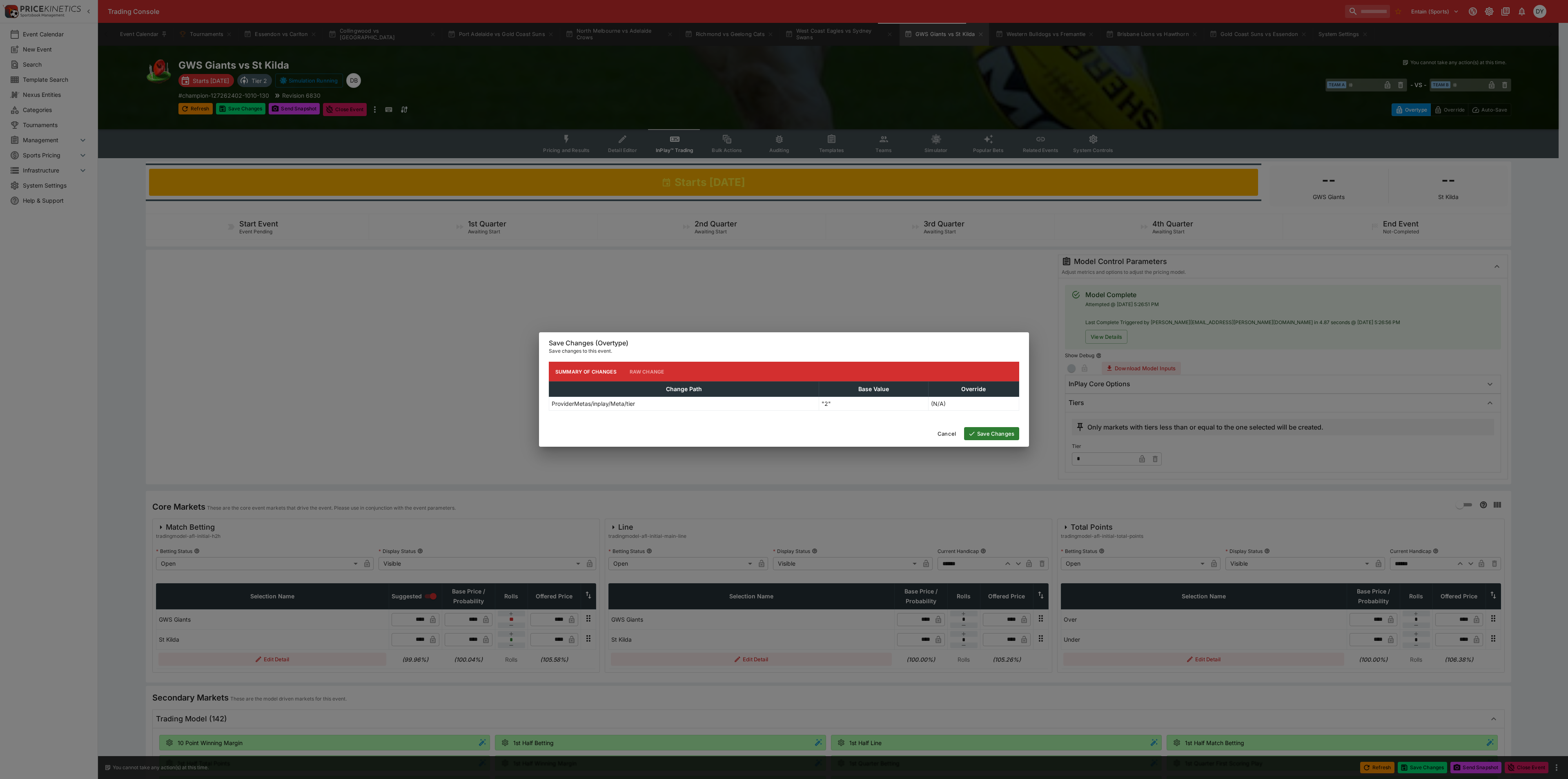
click at [997, 432] on button "Save Changes" at bounding box center [992, 433] width 55 height 13
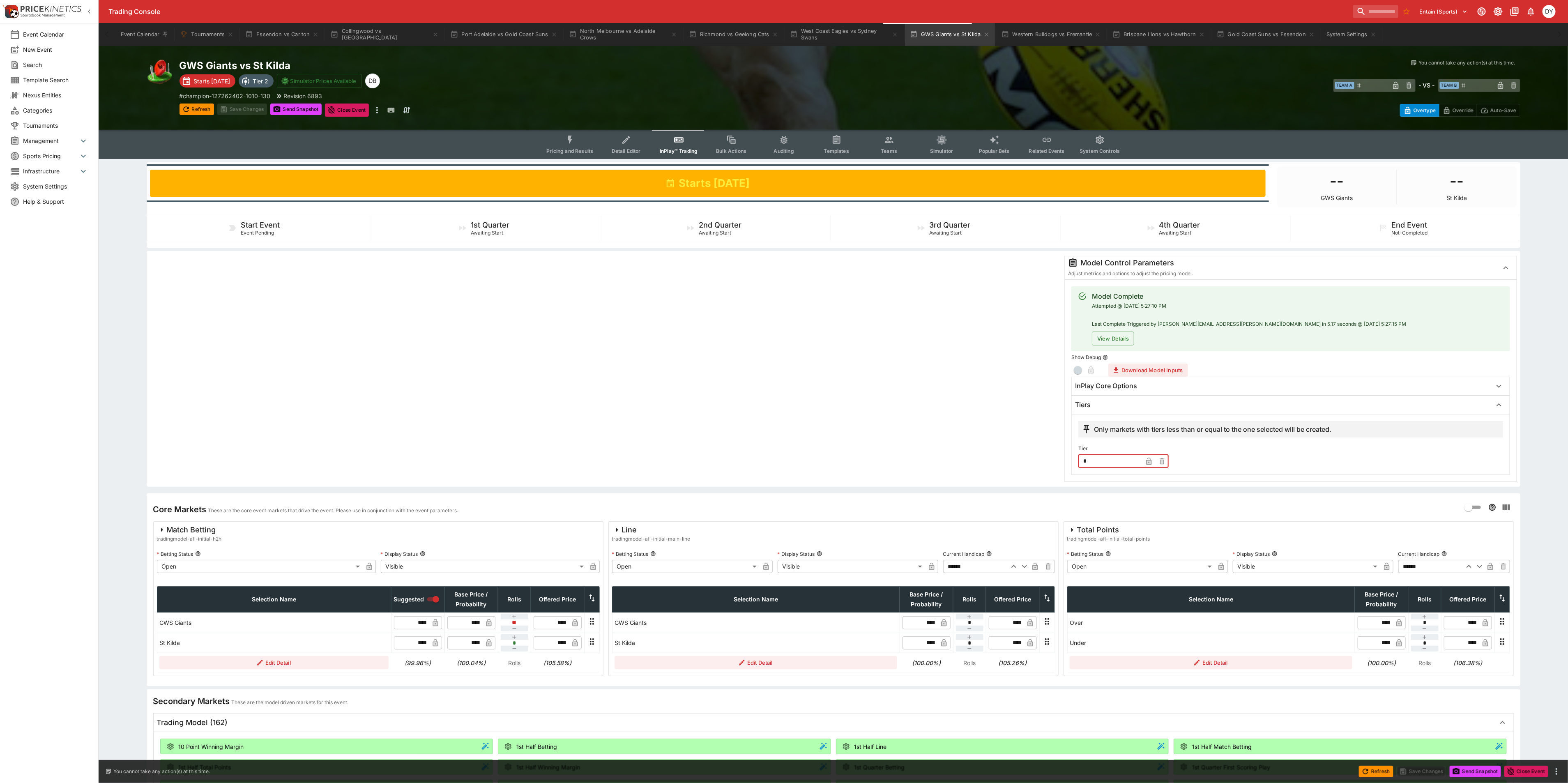
drag, startPoint x: 1108, startPoint y: 463, endPoint x: 1052, endPoint y: 461, distance: 56.0
click at [1059, 461] on div "Model Control Parameters Adjust metrics and options to adjust the pricing model…" at bounding box center [833, 369] width 1367 height 226
type input "*"
click at [242, 107] on button "Save Changes" at bounding box center [242, 109] width 50 height 12
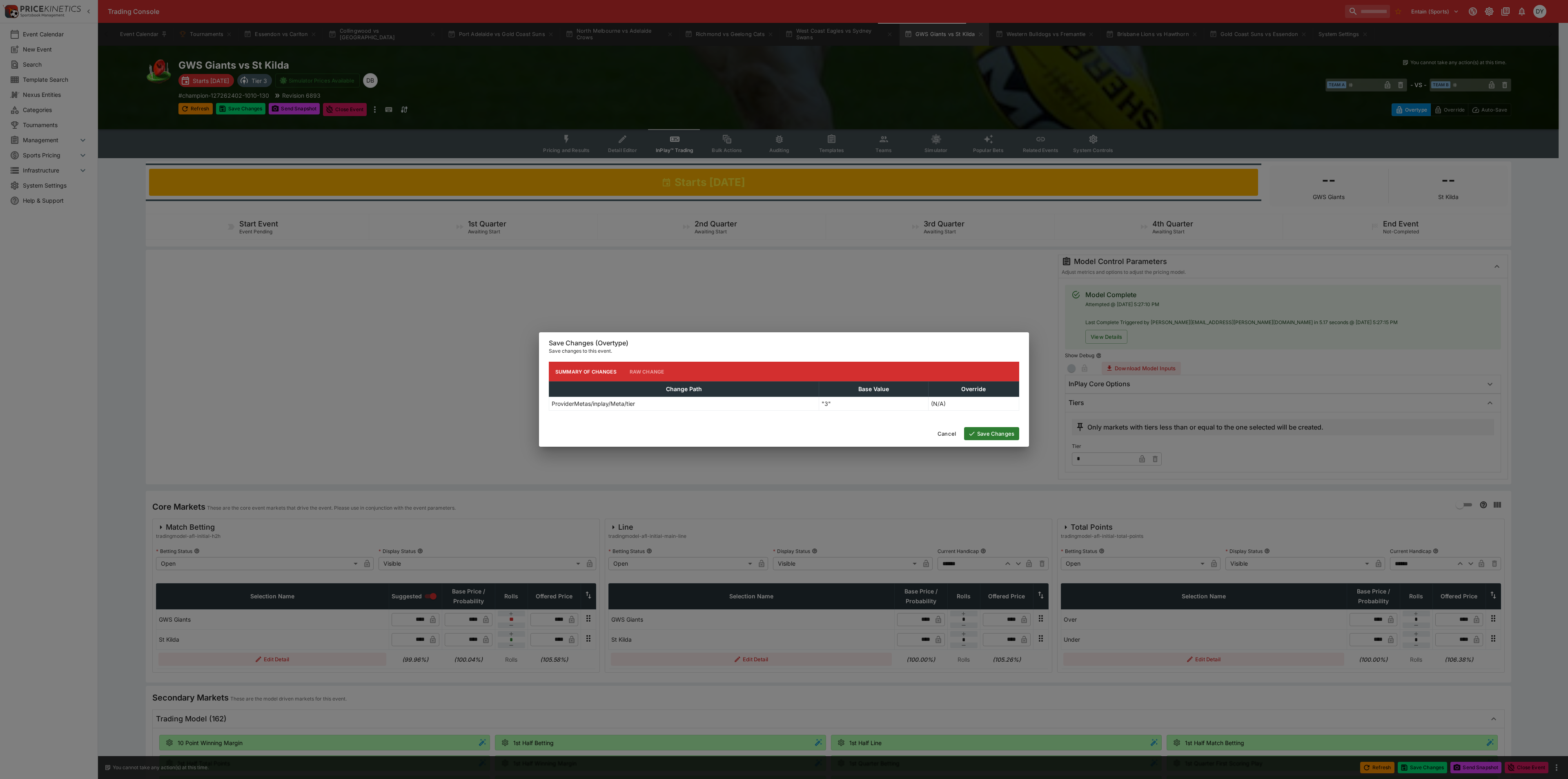
click at [991, 434] on button "Save Changes" at bounding box center [992, 433] width 55 height 13
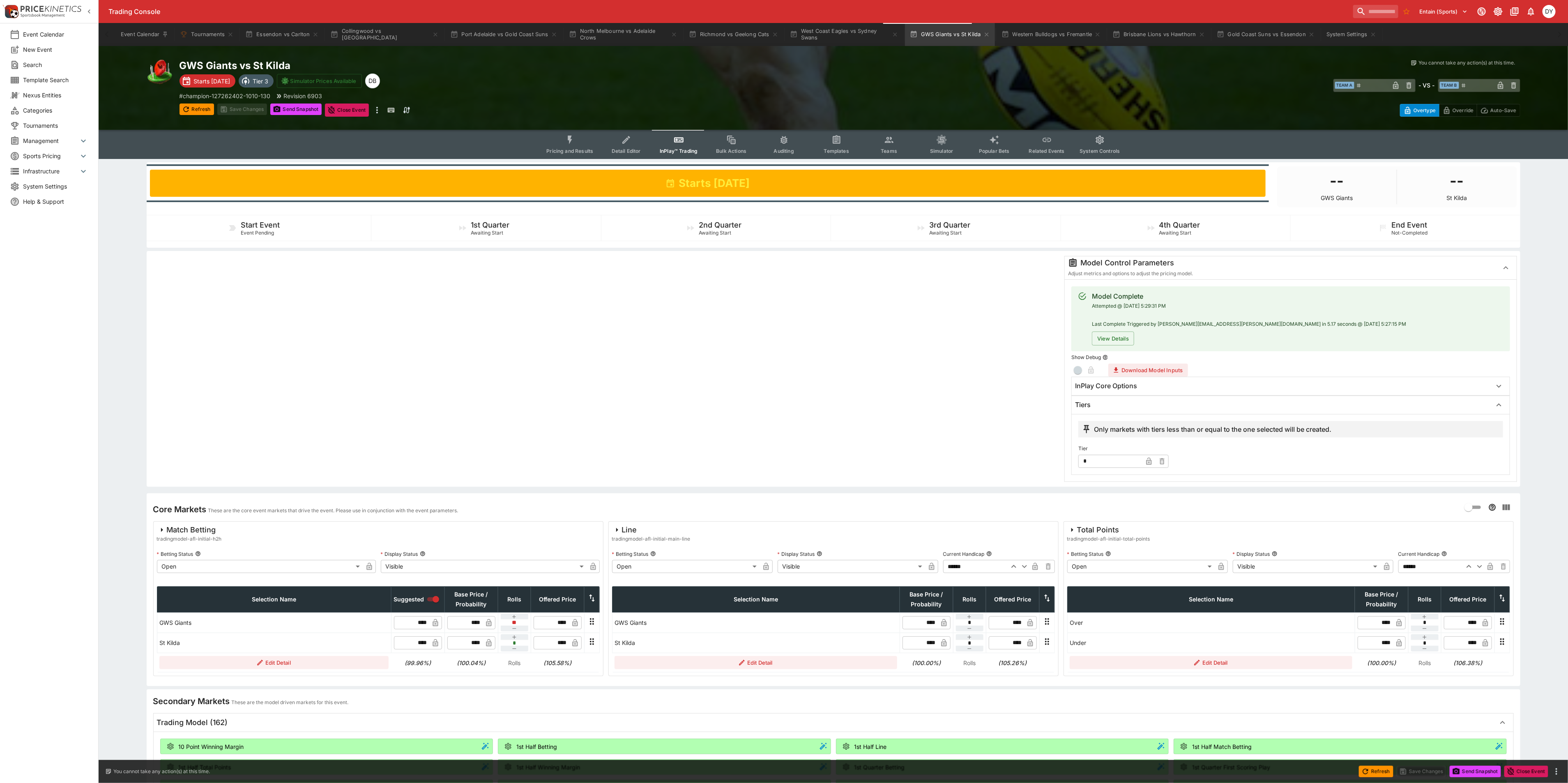
click at [565, 135] on button "Pricing and Results" at bounding box center [569, 144] width 60 height 29
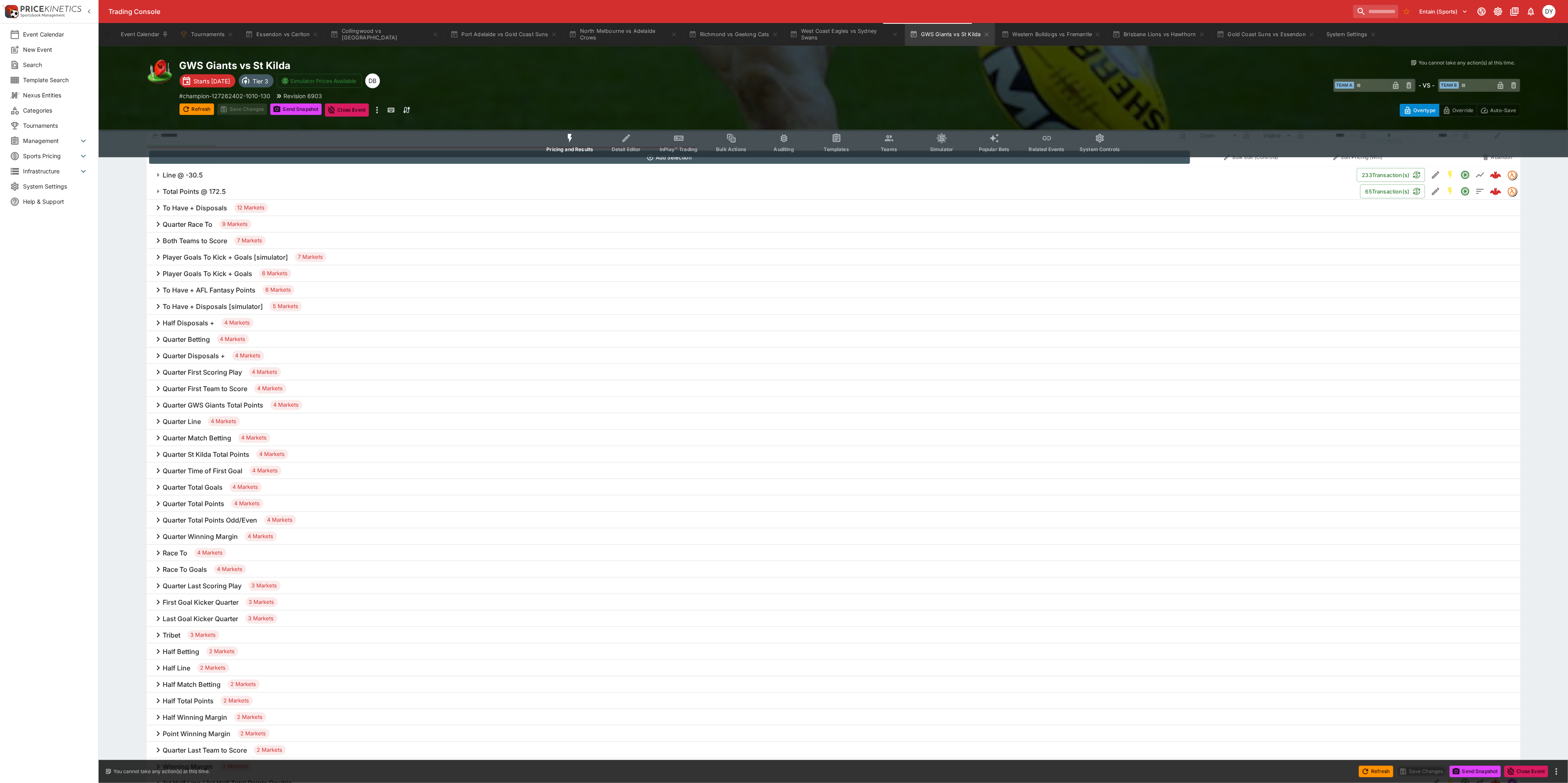
scroll to position [431, 0]
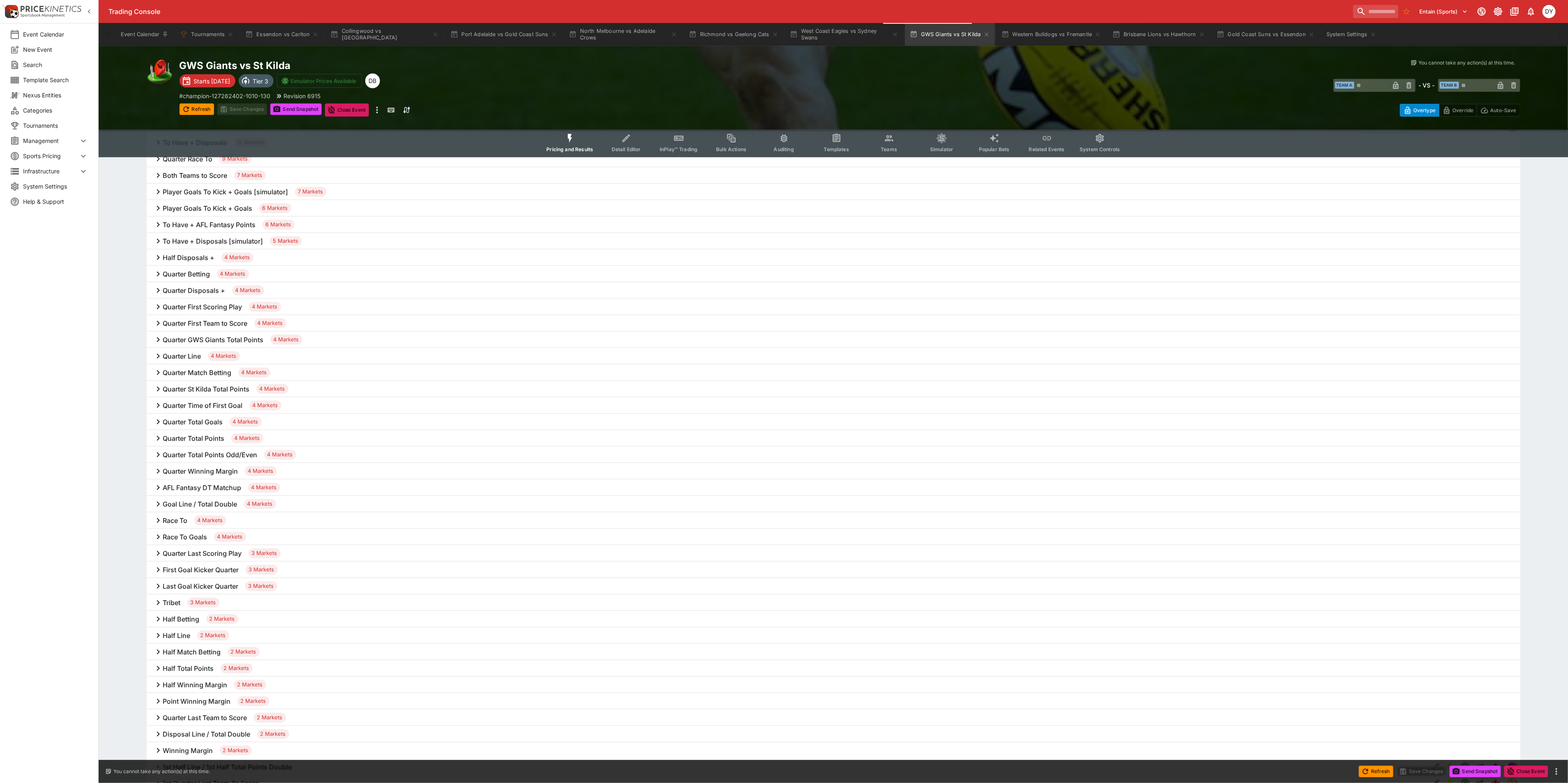
click at [214, 500] on h6 "Goal Line / Total Double" at bounding box center [200, 504] width 74 height 9
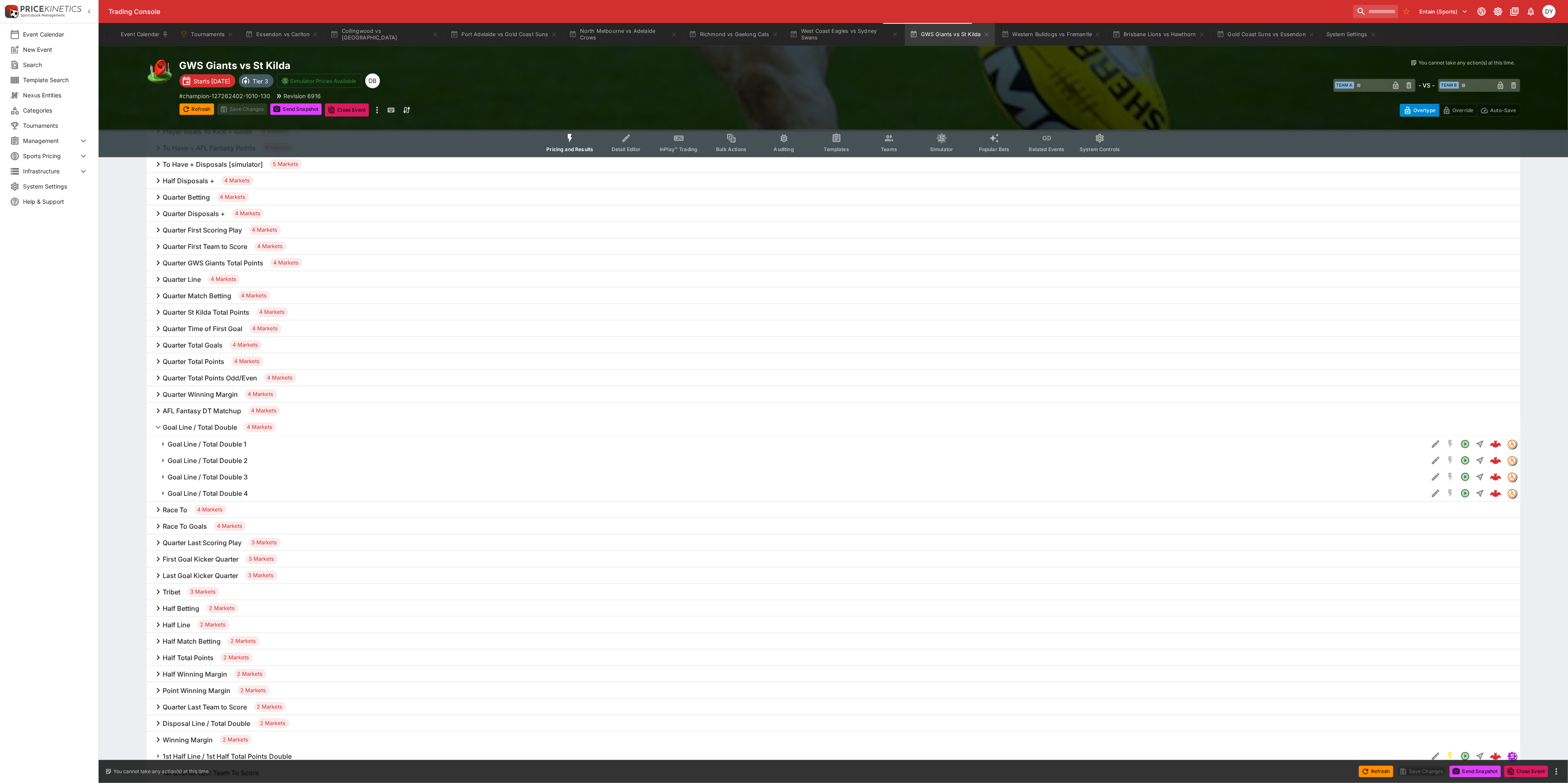
scroll to position [555, 0]
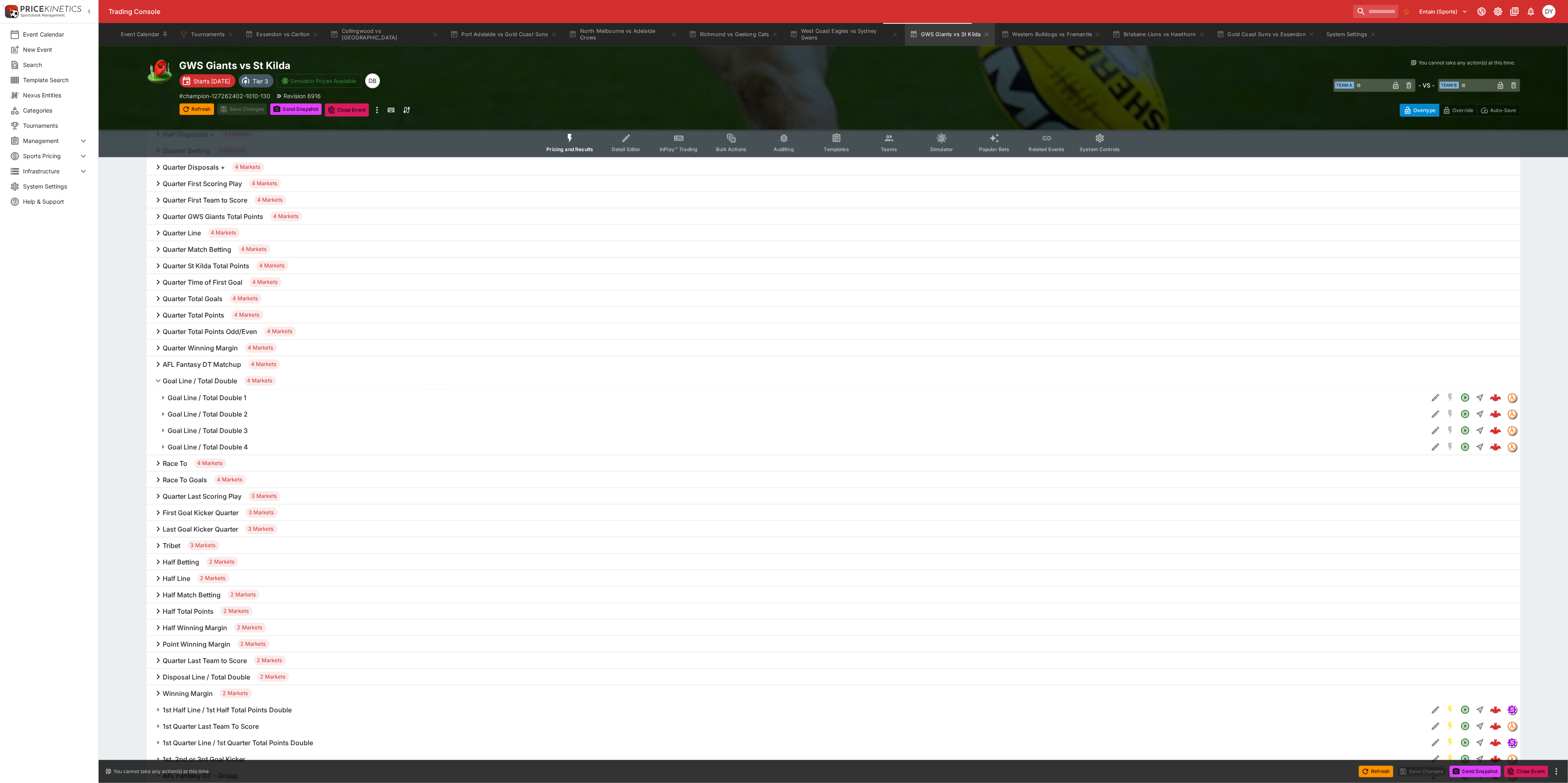
click at [222, 399] on h6 "Goal Line / Total Double 1" at bounding box center [207, 398] width 79 height 9
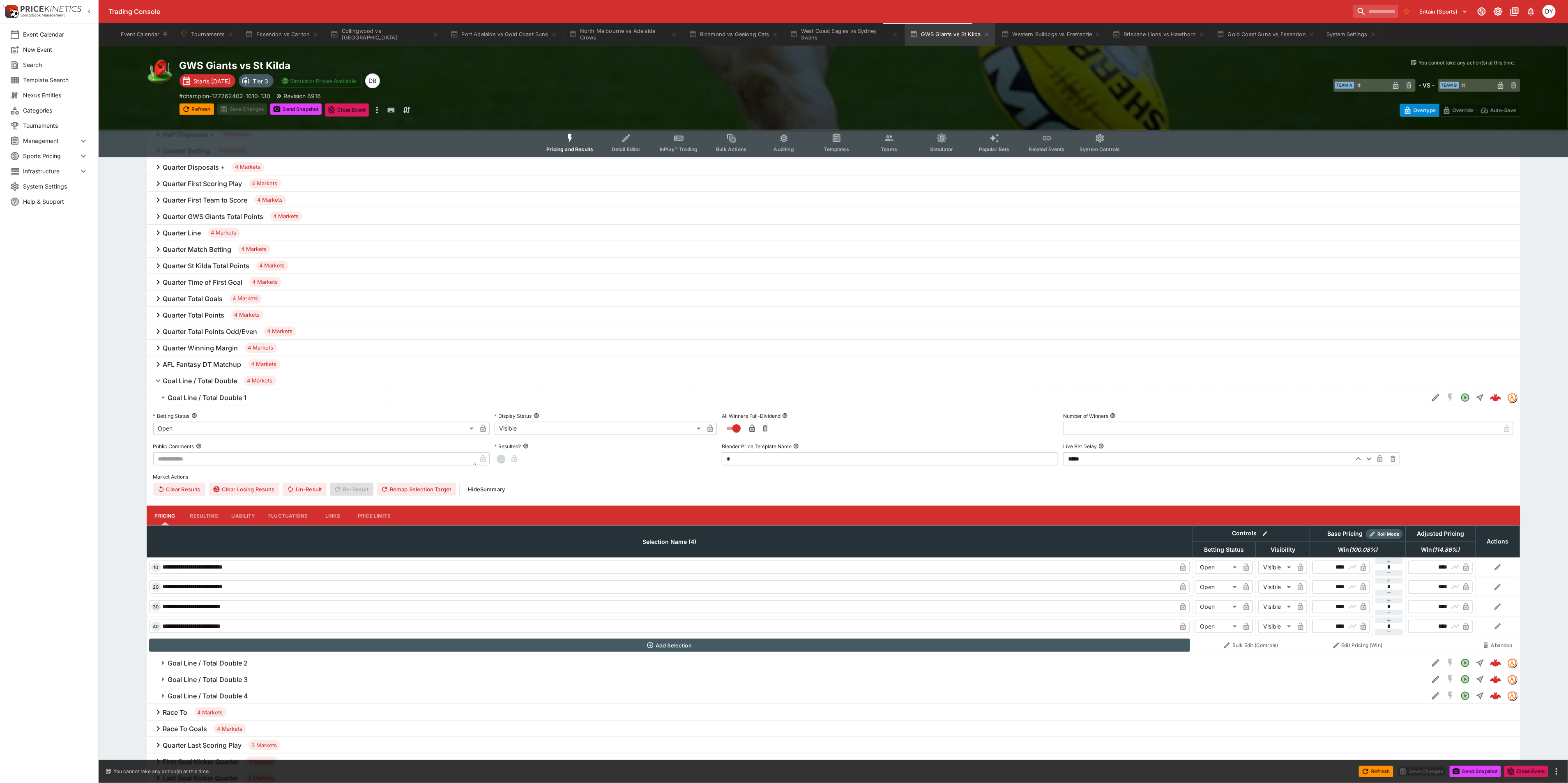
click at [220, 395] on h6 "Goal Line / Total Double 1" at bounding box center [207, 398] width 79 height 9
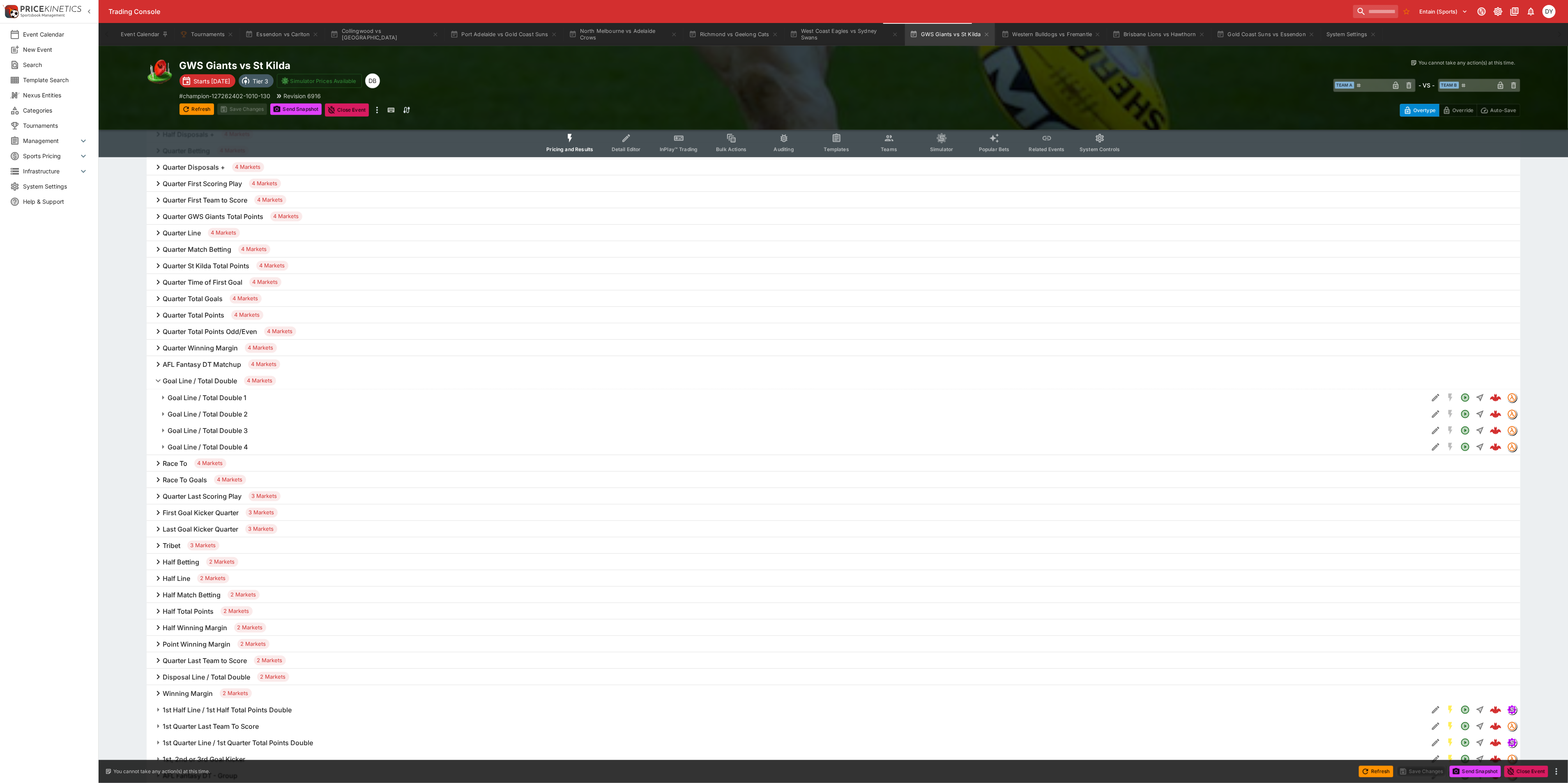
click at [212, 419] on h6 "Goal Line / Total Double 2" at bounding box center [208, 414] width 80 height 9
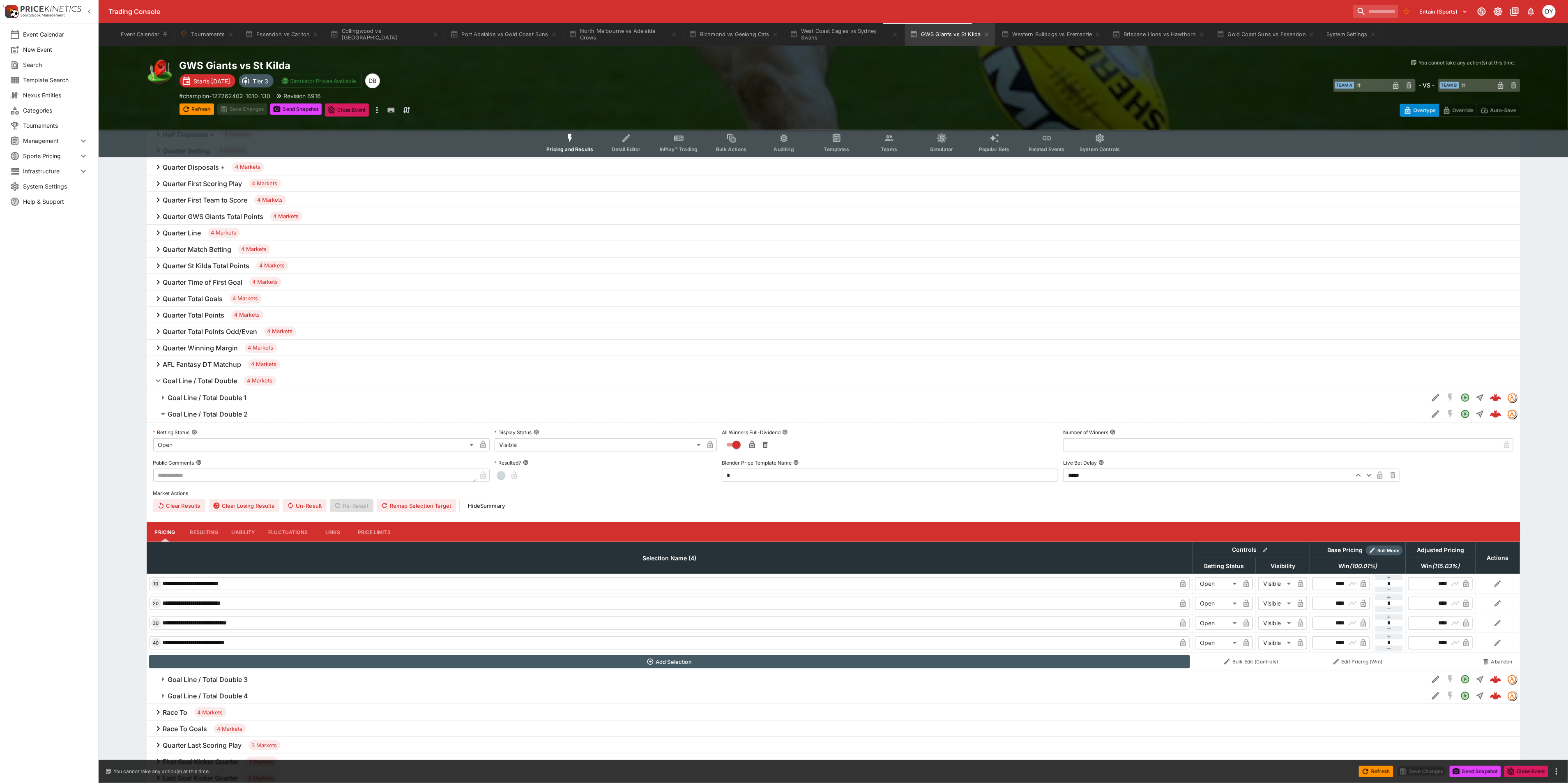
click at [211, 415] on h6 "Goal Line / Total Double 2" at bounding box center [208, 414] width 80 height 9
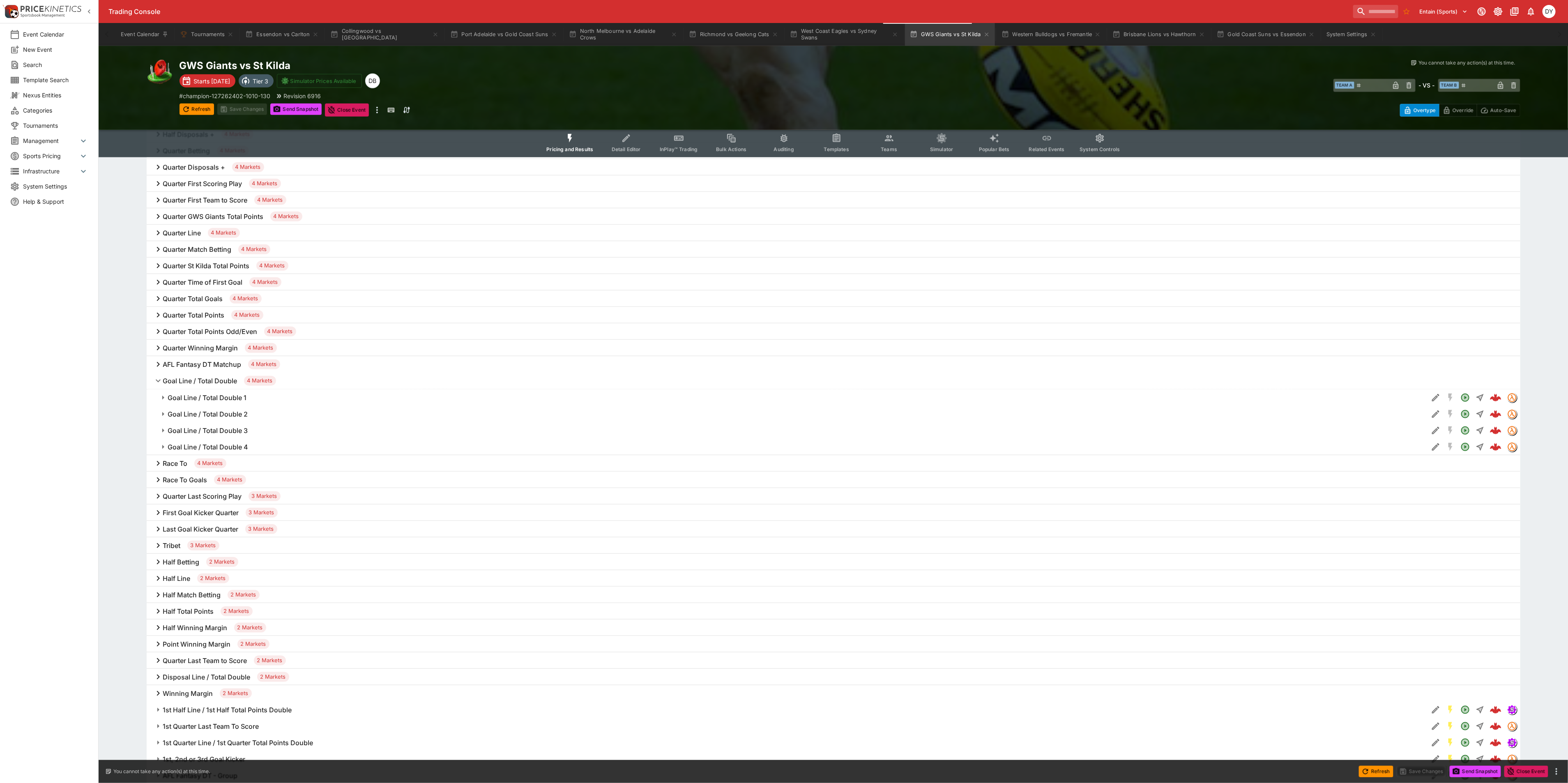
click at [211, 435] on button "Goal Line / Total Double 3" at bounding box center [787, 430] width 1281 height 17
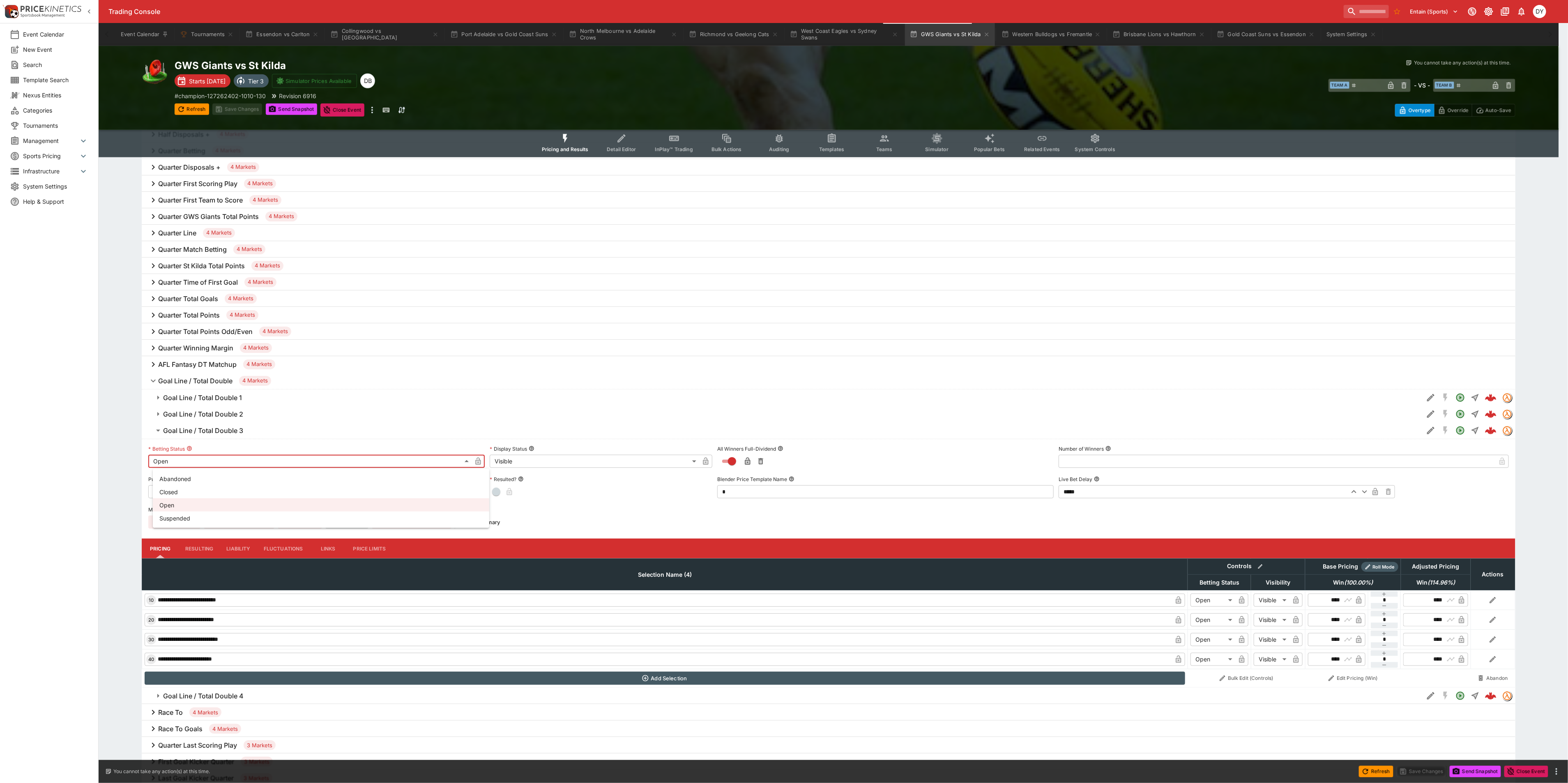
click at [191, 525] on ul "Abandoned Closed Open Suspended" at bounding box center [321, 498] width 336 height 59
click at [191, 520] on li "Suspended" at bounding box center [321, 517] width 336 height 13
type input "**********"
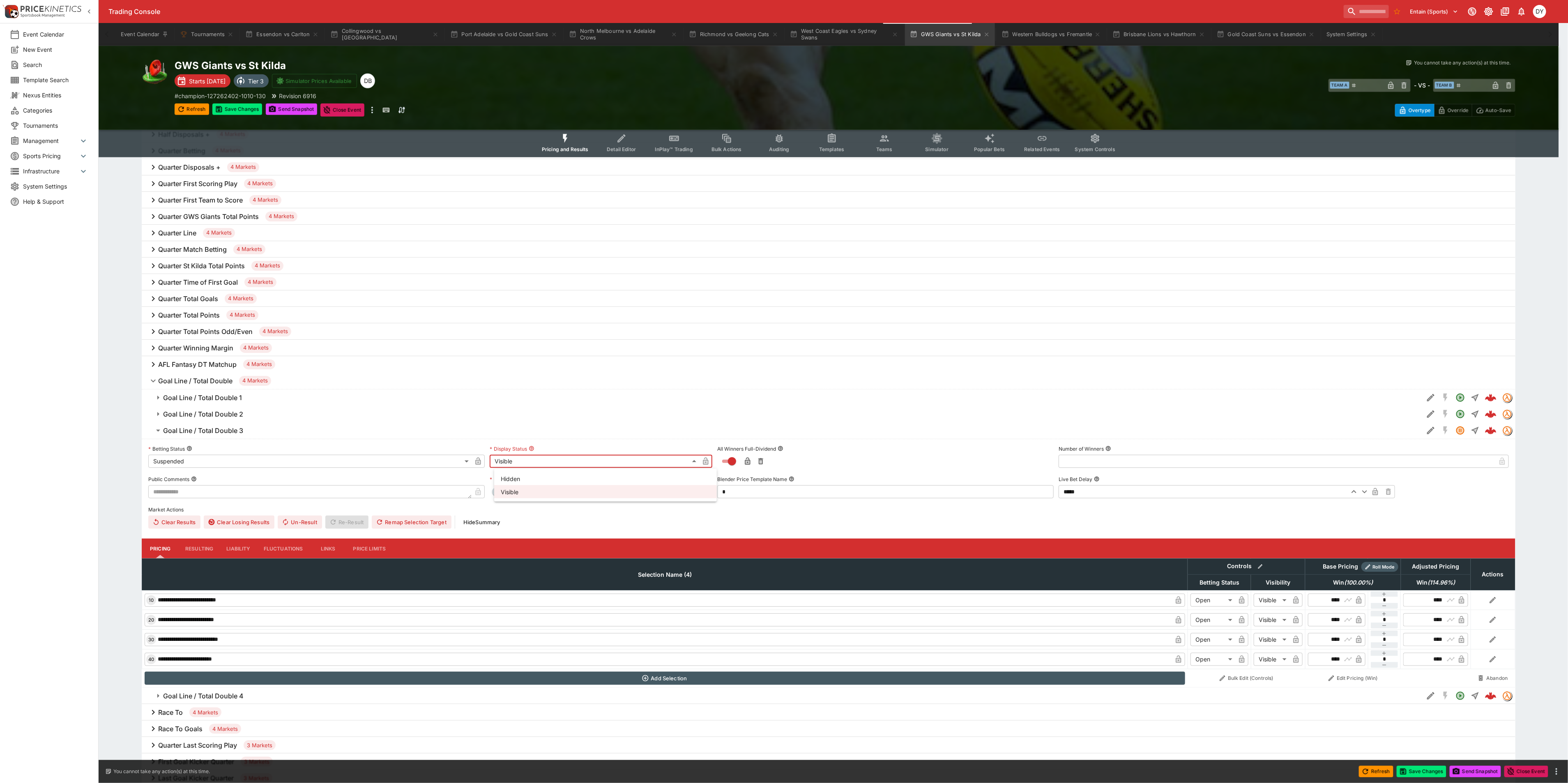
click at [518, 476] on li "Hidden" at bounding box center [606, 478] width 223 height 13
type input "******"
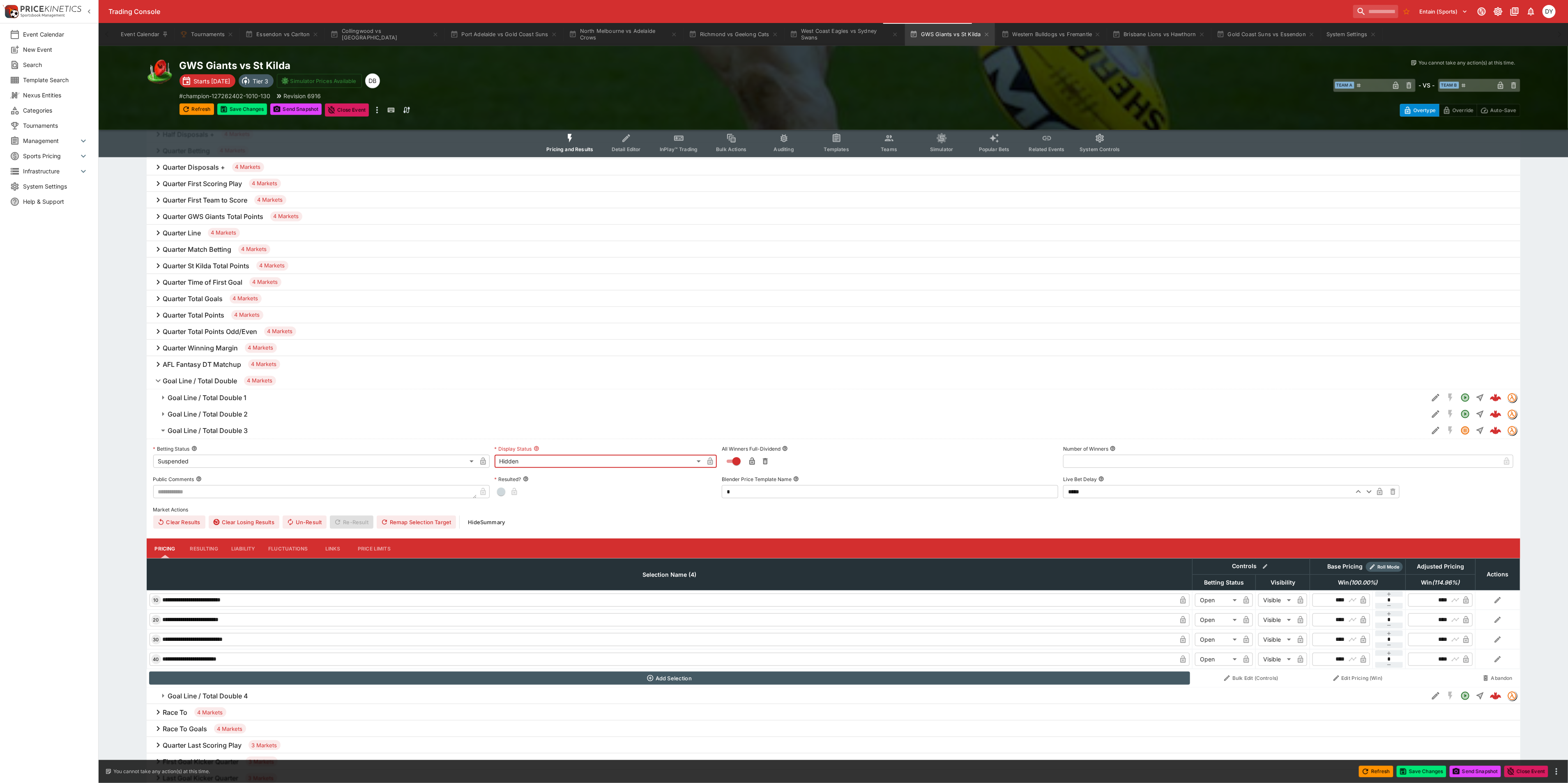
click at [485, 463] on icon "button" at bounding box center [483, 462] width 4 height 3
click at [711, 463] on icon "button" at bounding box center [710, 462] width 4 height 3
click at [220, 432] on h6 "Goal Line / Total Double 3" at bounding box center [208, 430] width 80 height 9
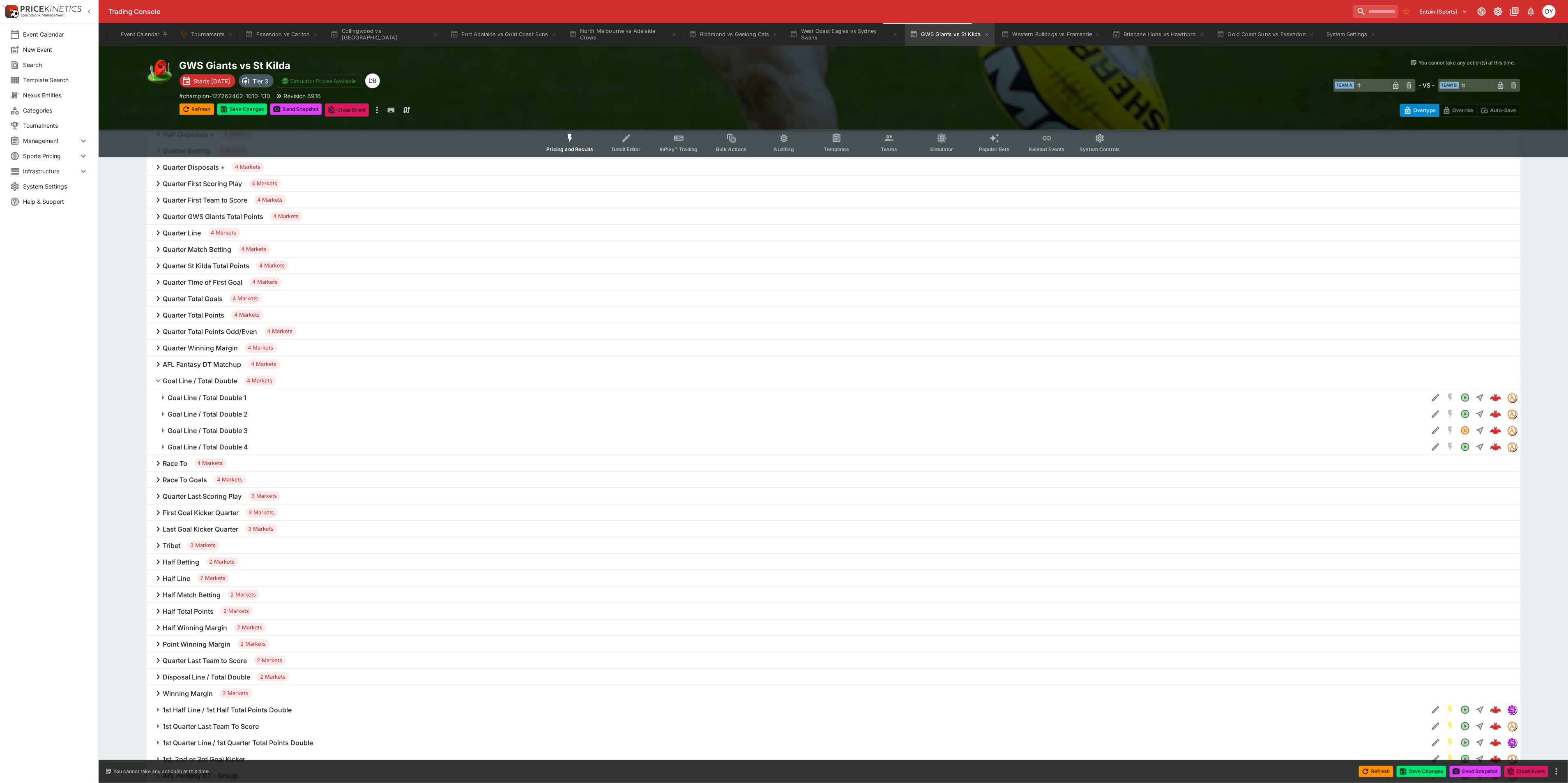
click at [219, 444] on h6 "Goal Line / Total Double 4" at bounding box center [208, 447] width 80 height 9
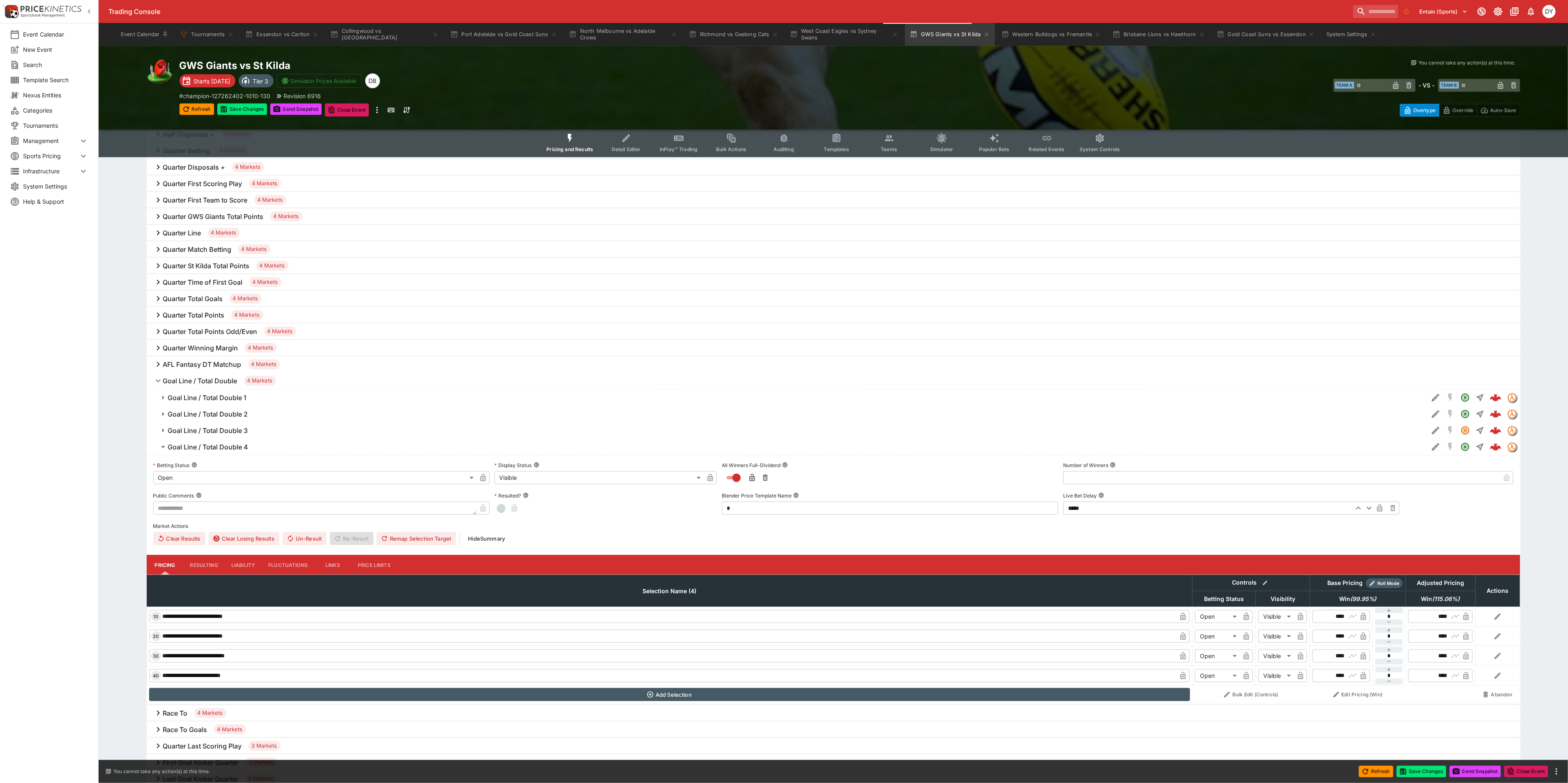
click at [211, 470] on label "Betting Status" at bounding box center [321, 465] width 336 height 12
click at [197, 468] on button "Betting Status" at bounding box center [194, 465] width 6 height 6
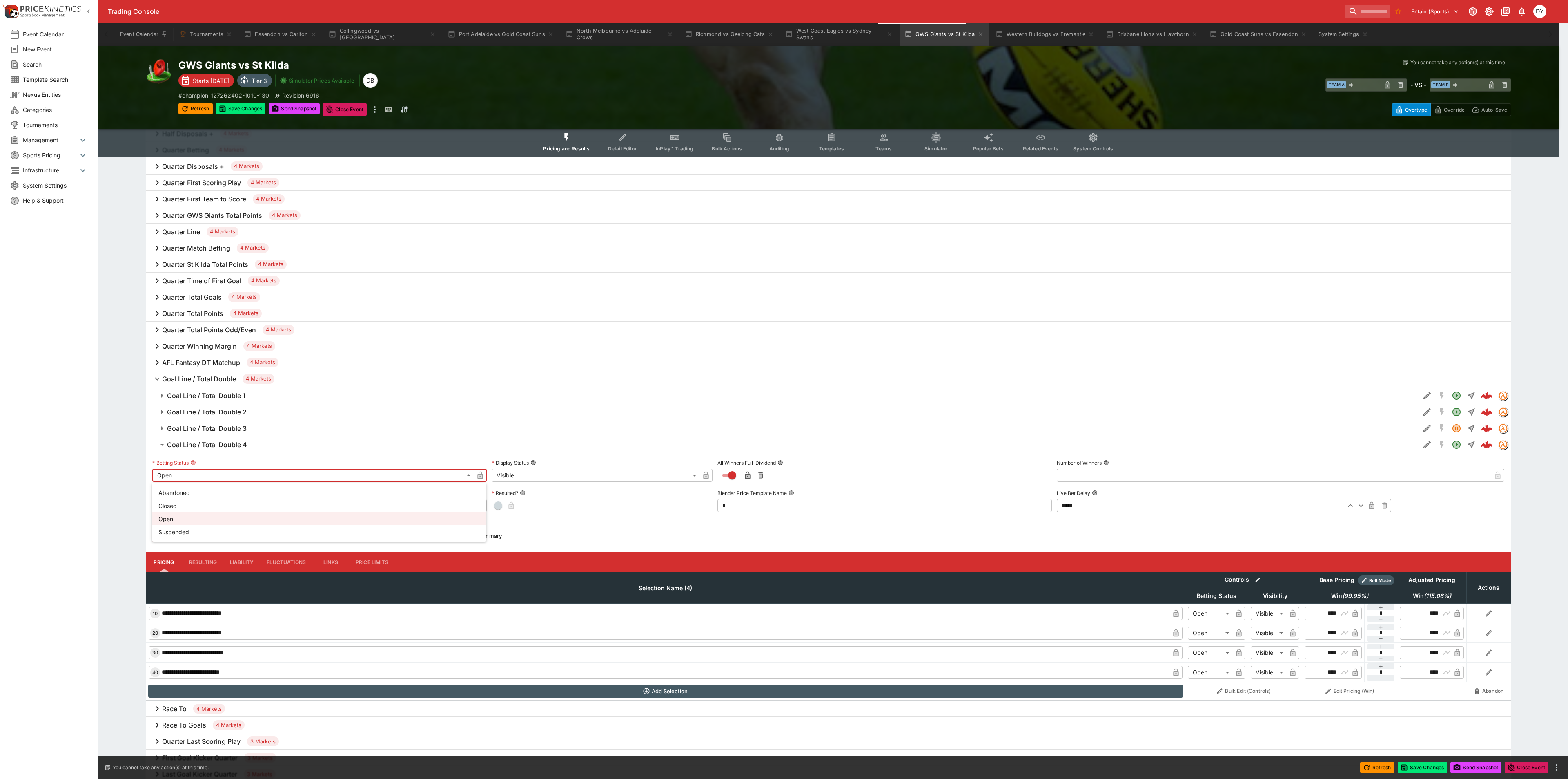
click at [192, 534] on li "Suspended" at bounding box center [319, 531] width 334 height 13
type input "**********"
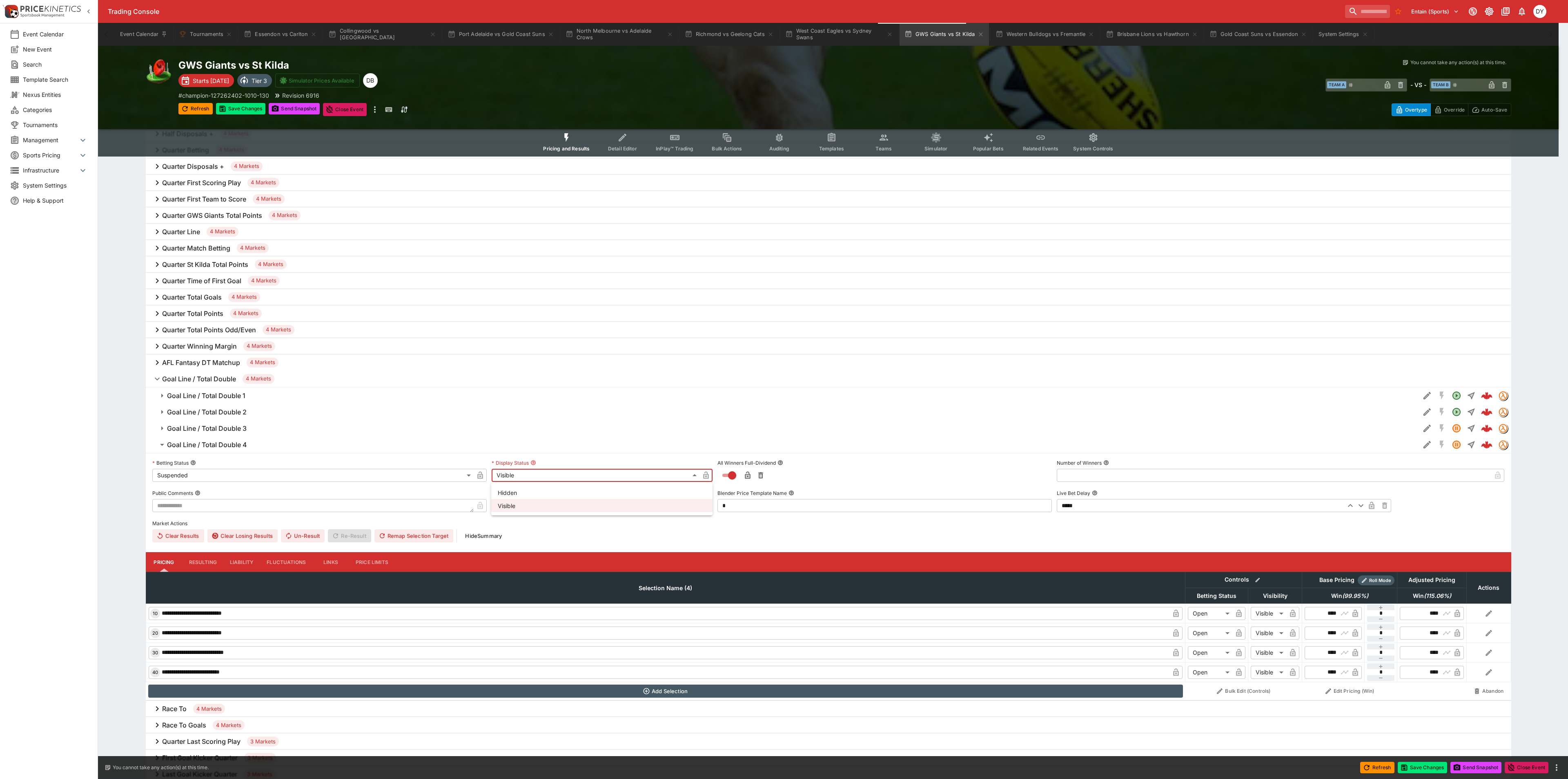
click at [516, 495] on li "Hidden" at bounding box center [602, 492] width 222 height 13
type input "******"
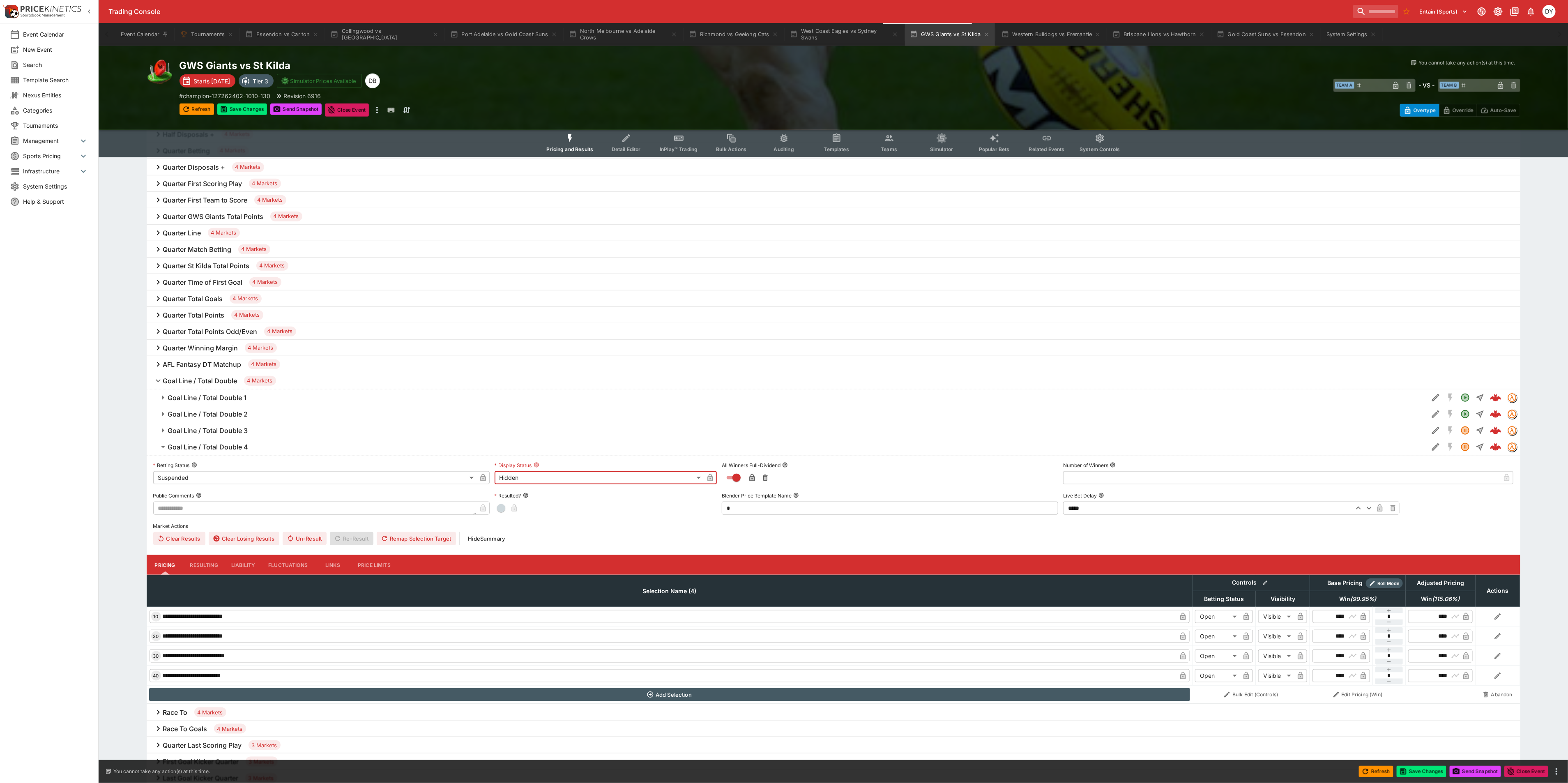
click at [482, 480] on icon "button" at bounding box center [483, 478] width 4 height 3
click at [706, 476] on icon "button" at bounding box center [710, 477] width 8 height 8
click at [230, 446] on h6 "Goal Line / Total Double 4" at bounding box center [208, 447] width 80 height 9
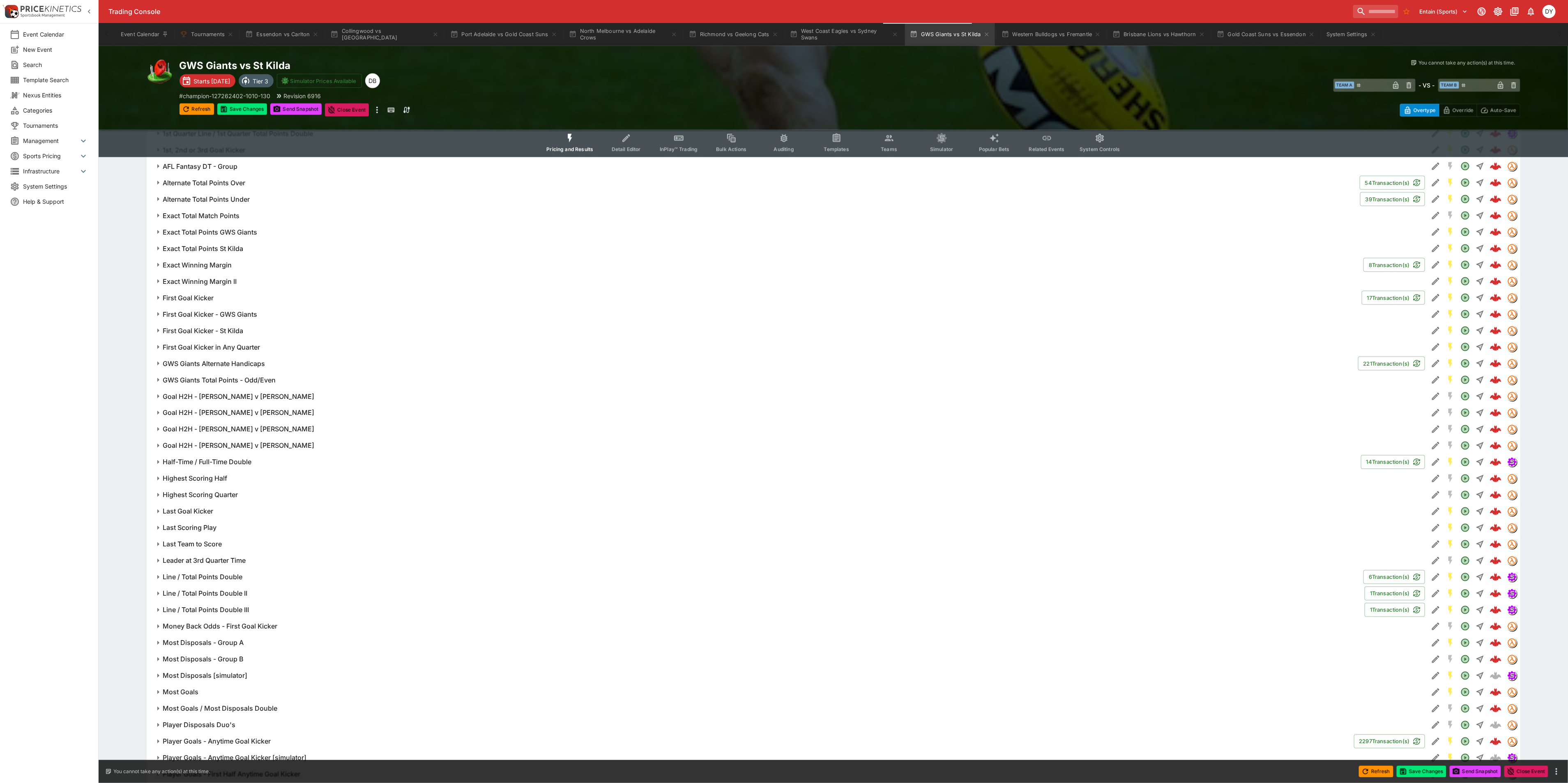
scroll to position [1162, 0]
click at [222, 398] on h6 "Goal H2H - Brown v Wood" at bounding box center [239, 398] width 152 height 9
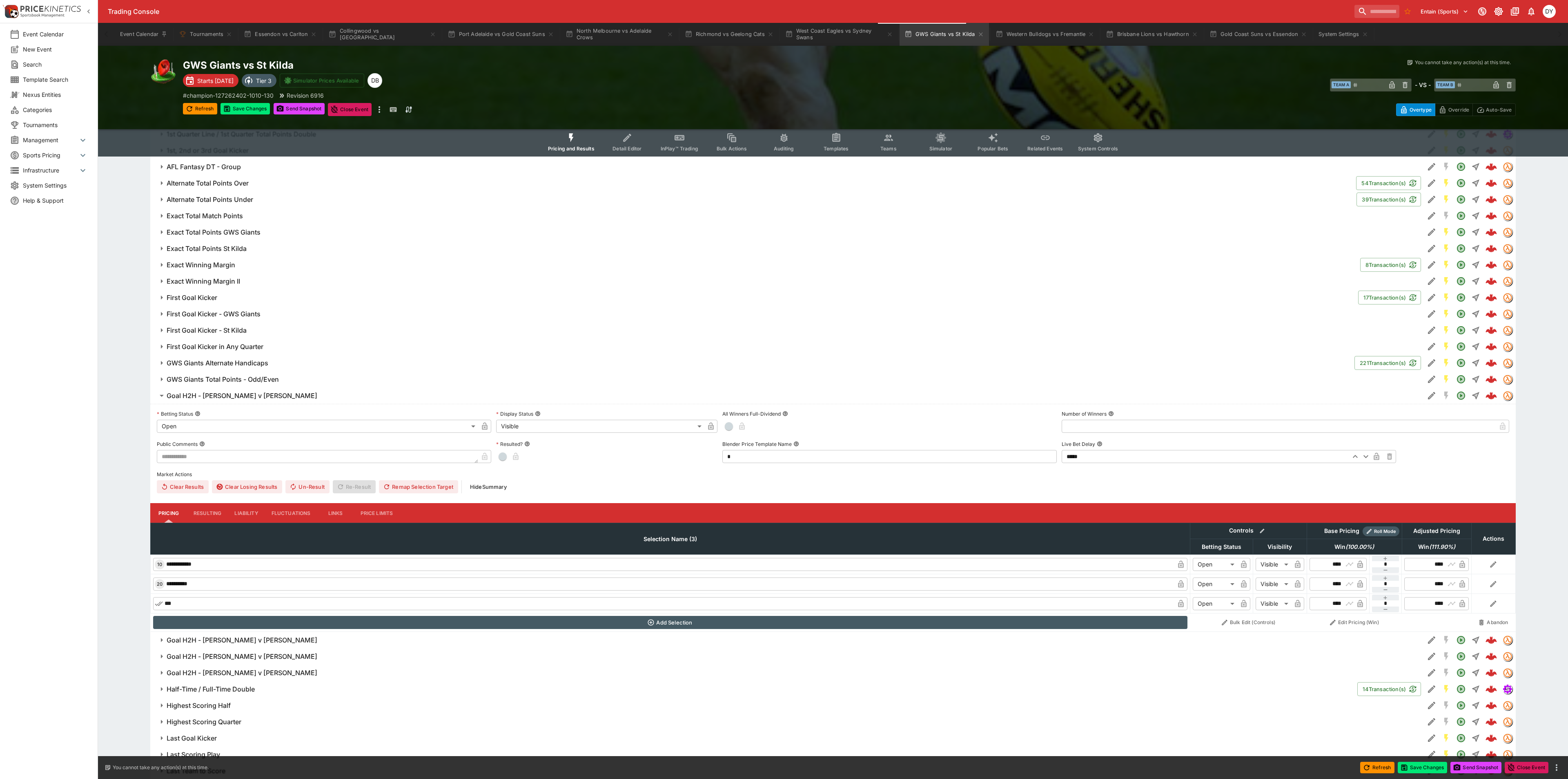
click at [200, 426] on body "Trading Console Entain (Sports) 1 DY Event Calendar New Event Search Template S…" at bounding box center [784, 202] width 1568 height 2715
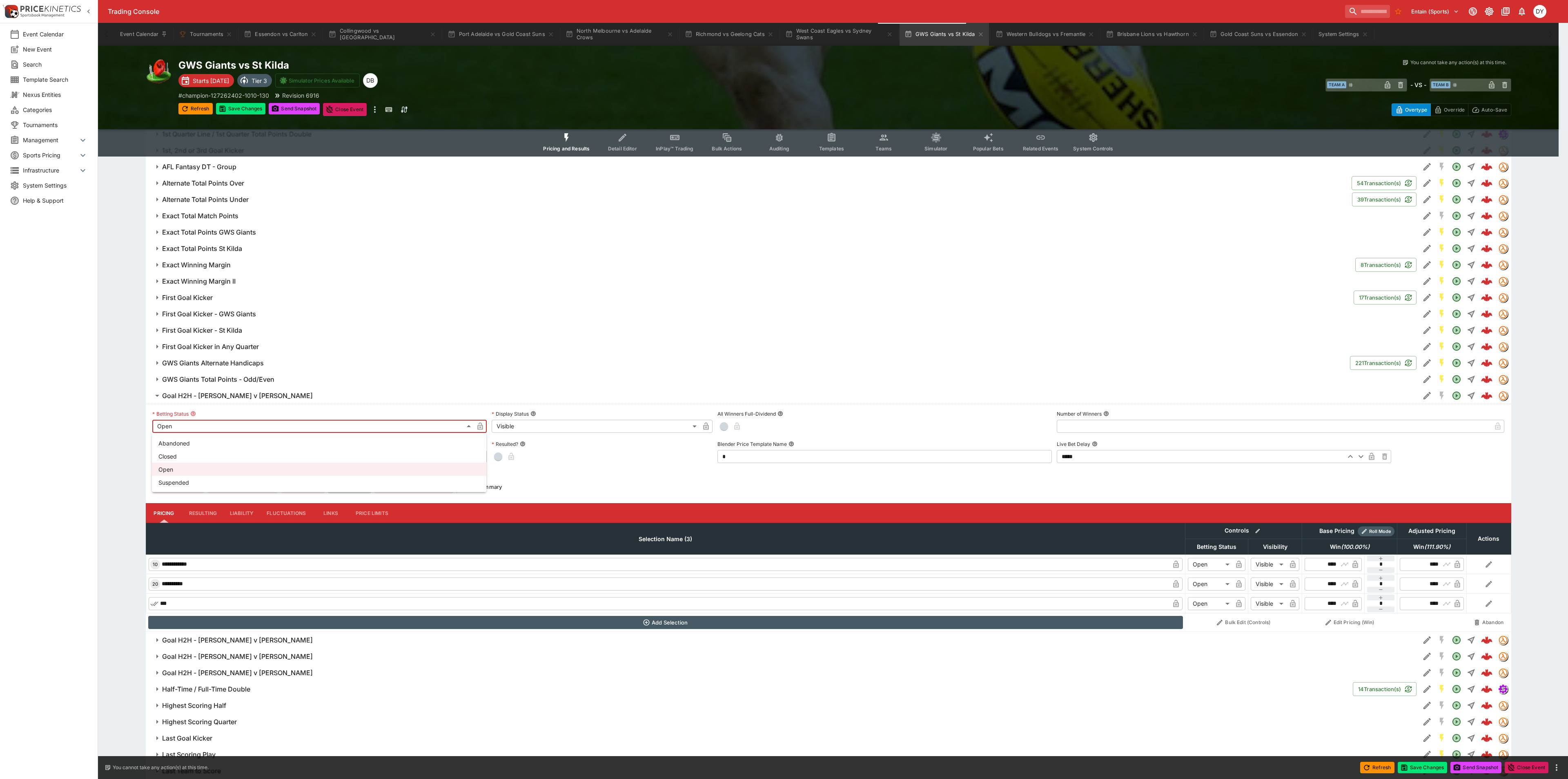
click at [190, 478] on li "Suspended" at bounding box center [319, 482] width 334 height 13
type input "**********"
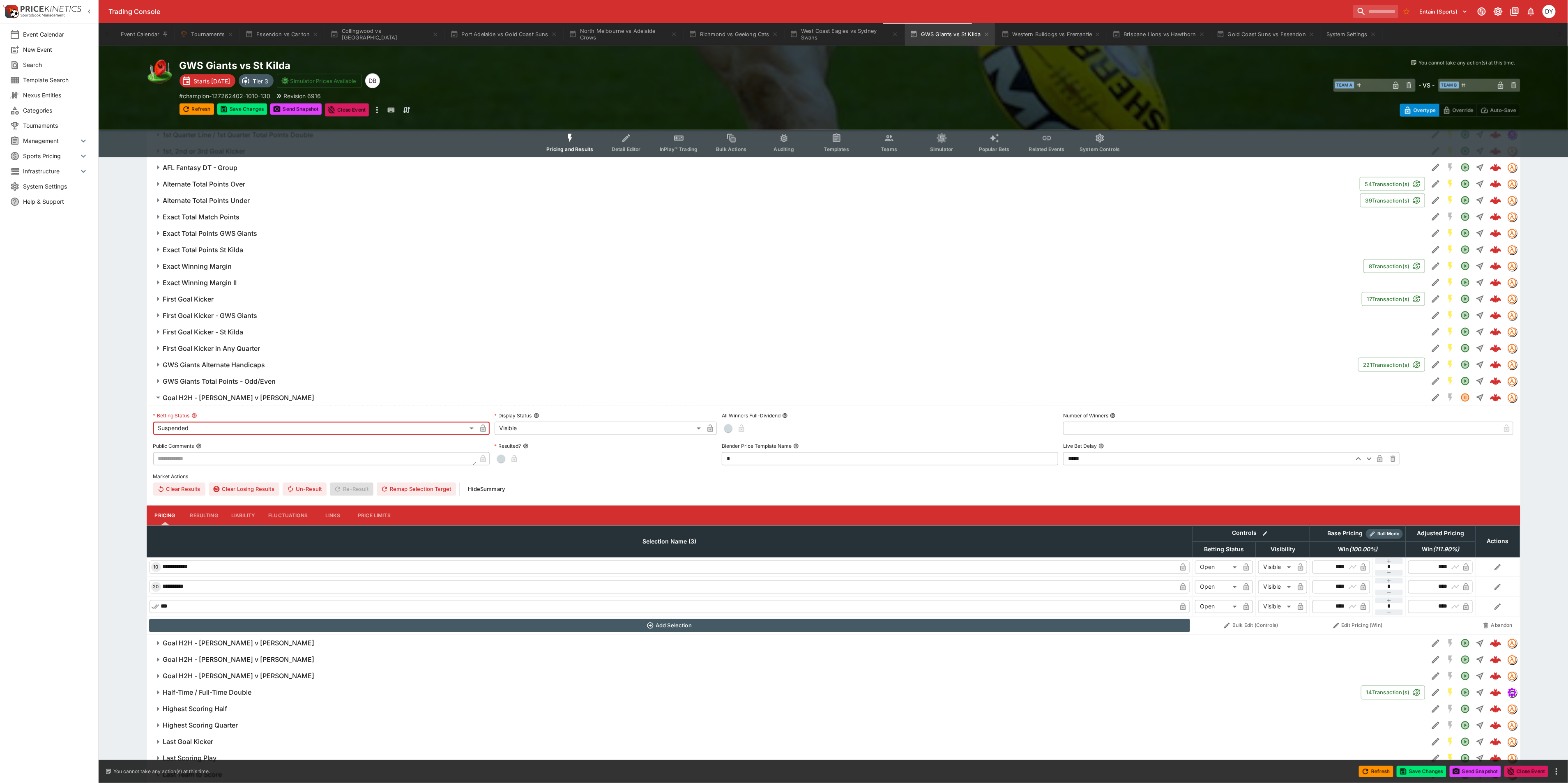
click at [520, 432] on body "Trading Console Entain (Sports) 1 DY Event Calendar New Event Search Template S…" at bounding box center [784, 203] width 1568 height 2729
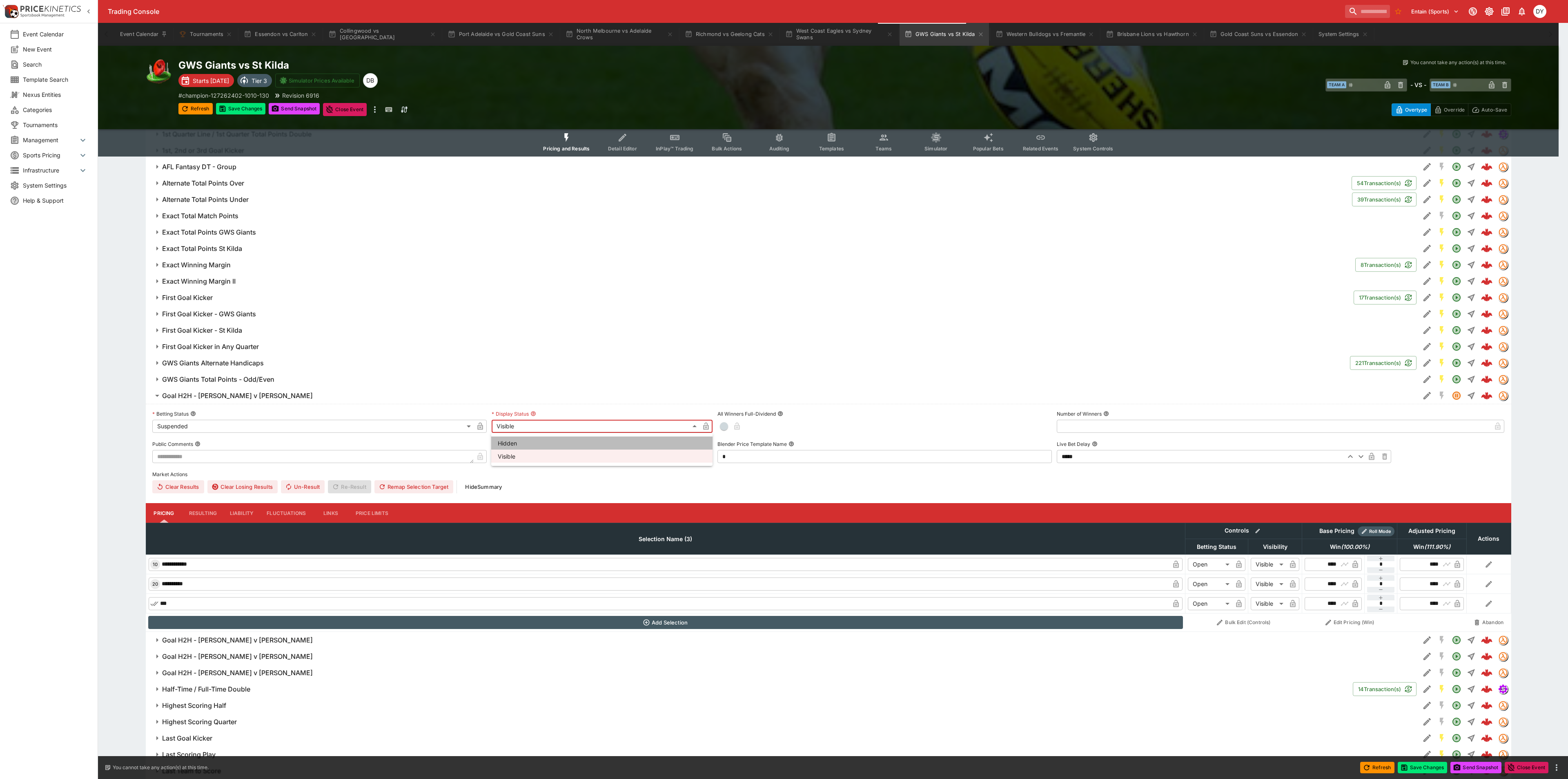
click at [514, 443] on li "Hidden" at bounding box center [602, 442] width 222 height 13
type input "******"
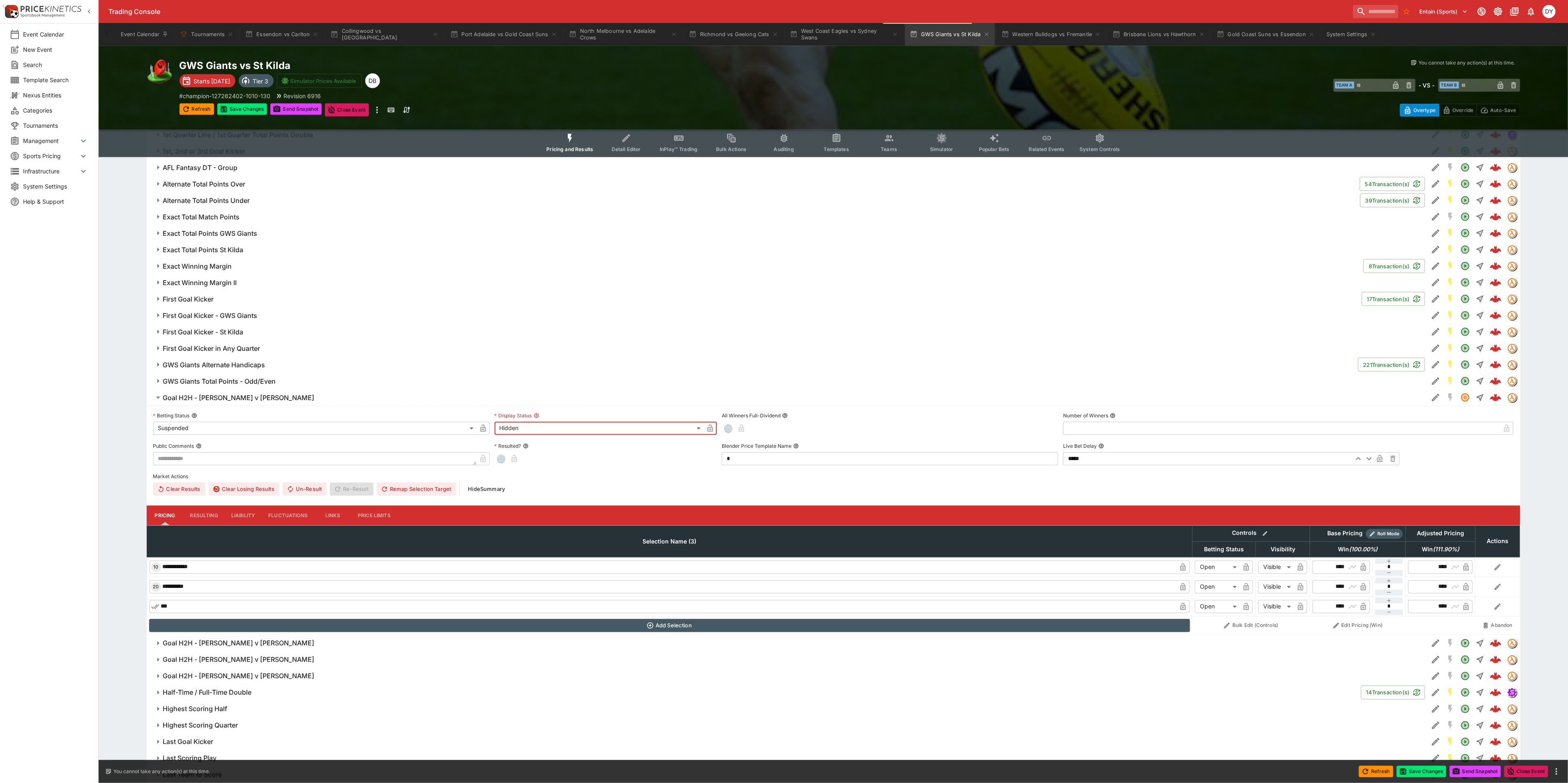
click at [481, 430] on icon "button" at bounding box center [482, 429] width 6 height 7
click at [714, 428] on icon "button" at bounding box center [710, 428] width 8 height 8
click at [227, 398] on h6 "Goal H2H - Brown v Wood" at bounding box center [239, 398] width 152 height 9
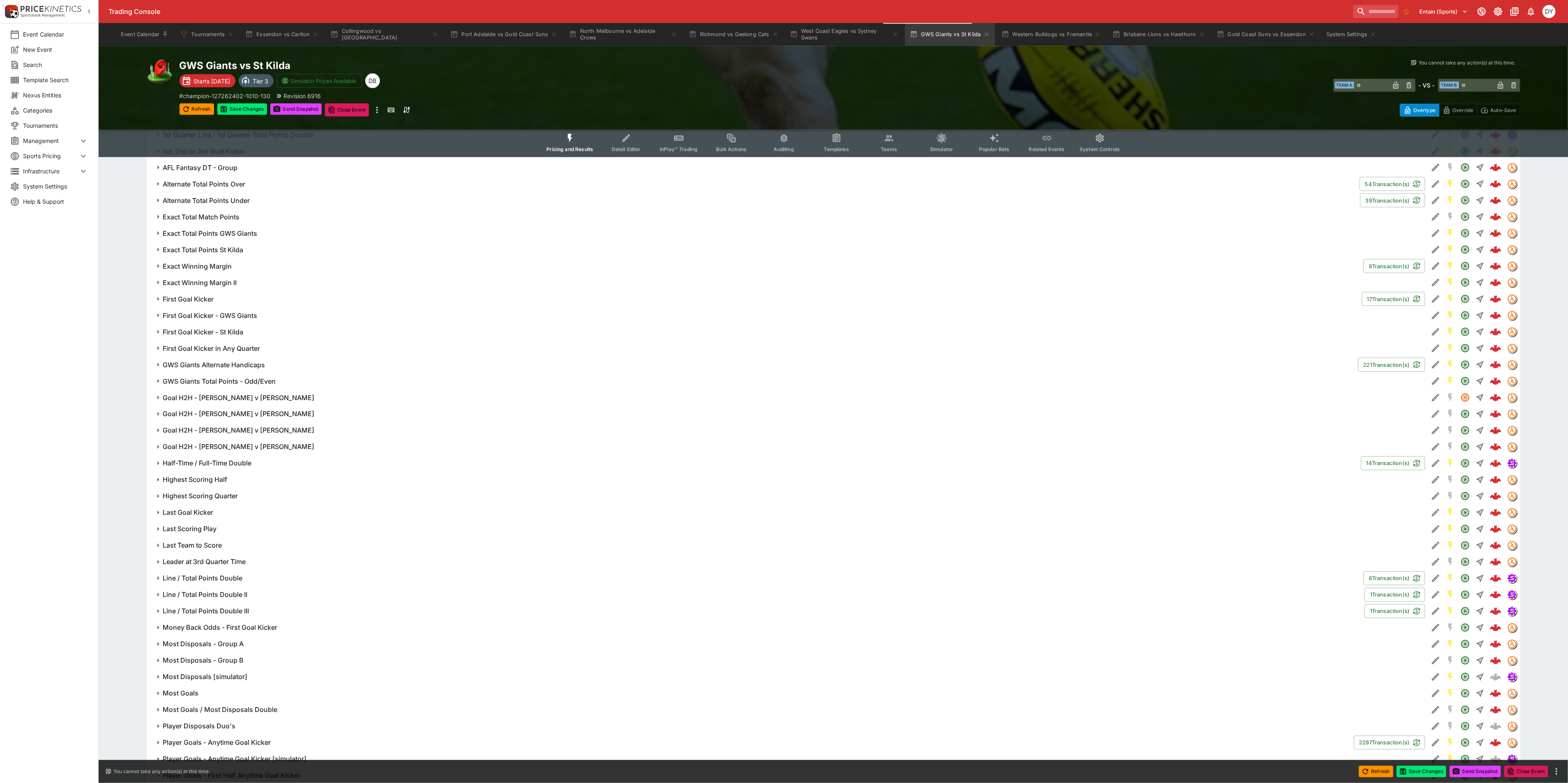
click at [217, 443] on h6 "Goal H2H - Riccardi v Keeler" at bounding box center [239, 447] width 152 height 9
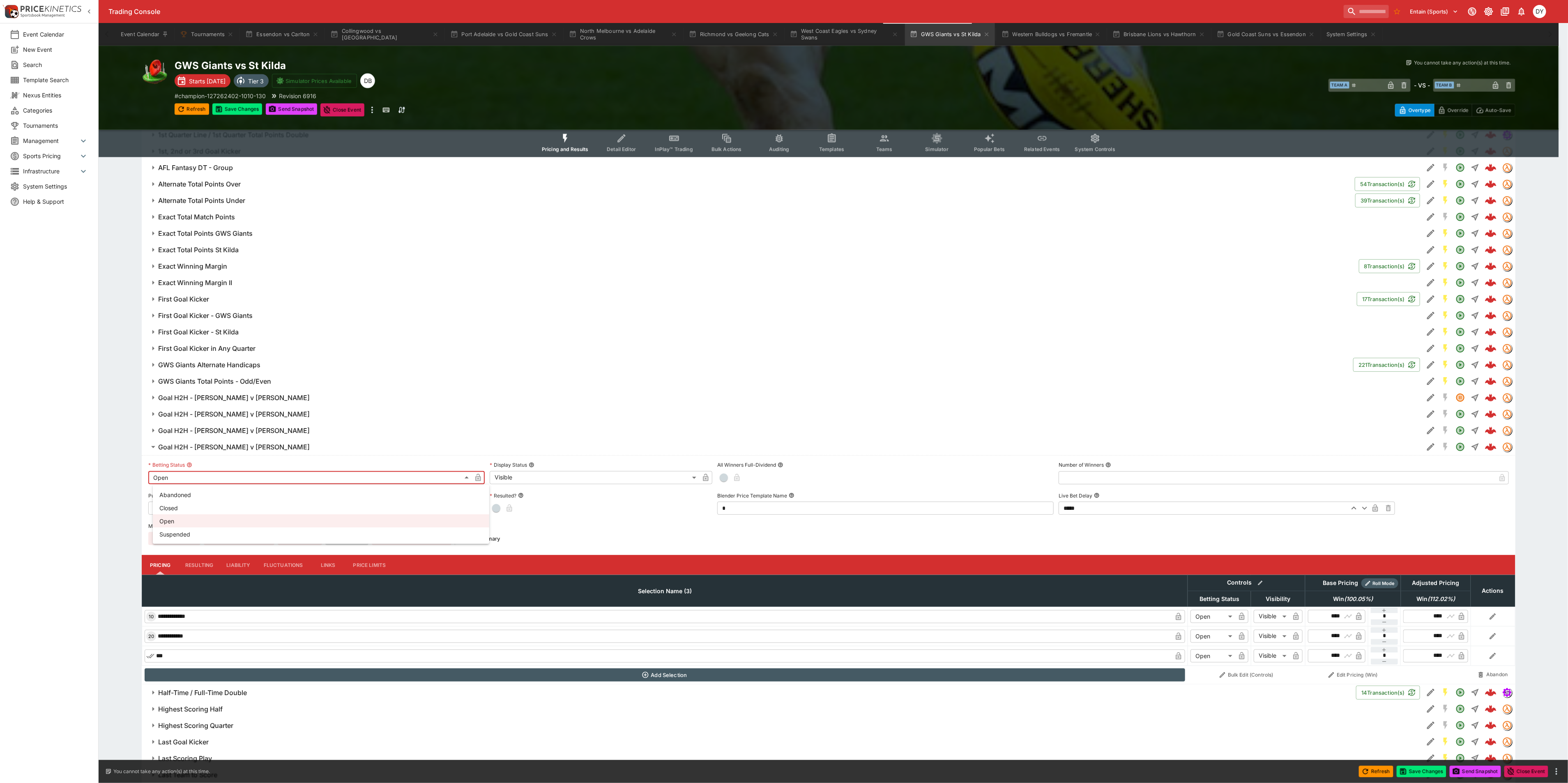
click at [197, 479] on body "Trading Console Entain (Sports) 1 DY Event Calendar New Event Search Template S…" at bounding box center [784, 203] width 1568 height 2729
click at [196, 535] on li "Suspended" at bounding box center [321, 533] width 336 height 13
type input "**********"
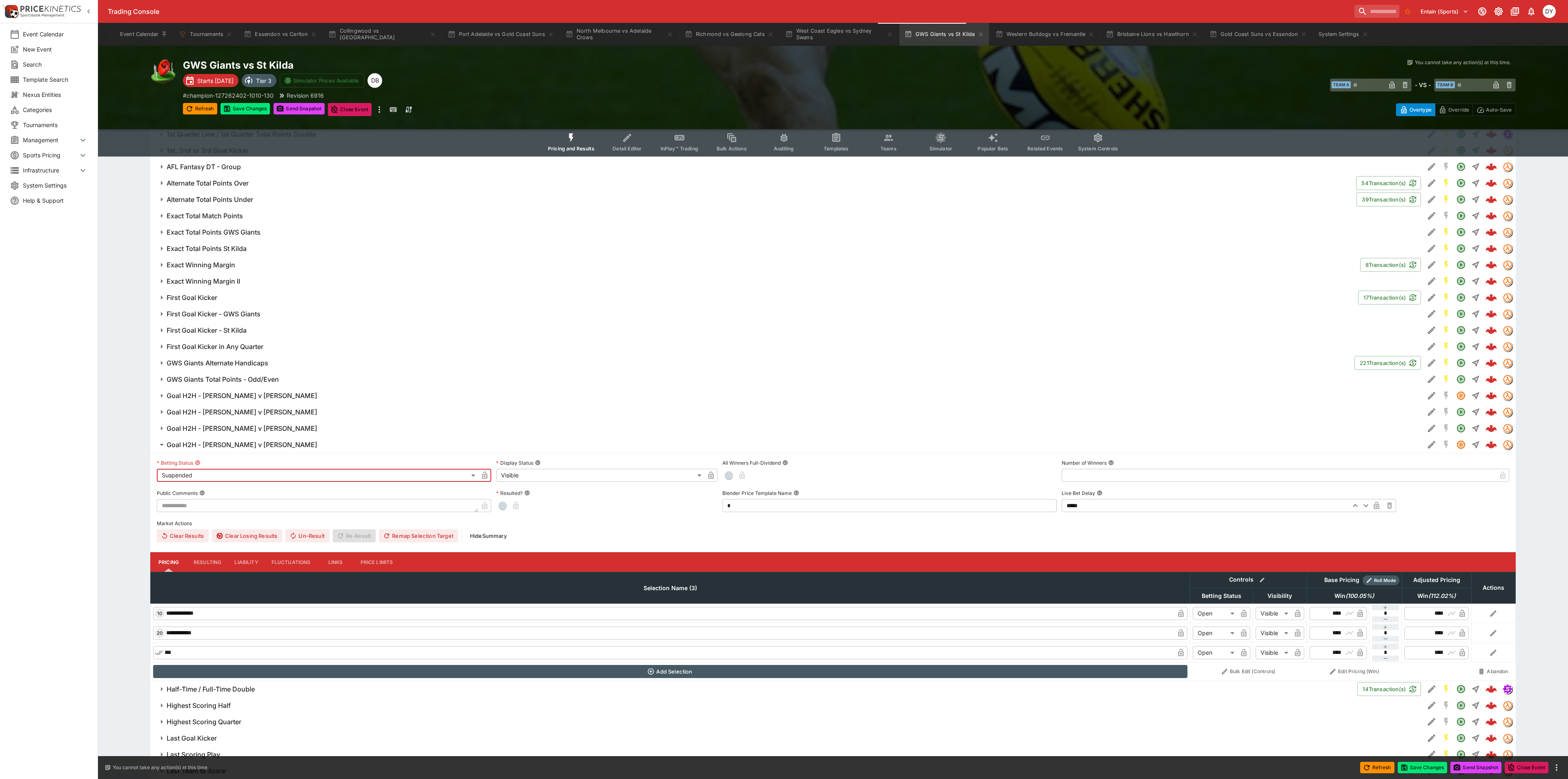
click at [527, 479] on body "Trading Console Entain (Sports) 1 DY Event Calendar New Event Search Template S…" at bounding box center [784, 202] width 1568 height 2715
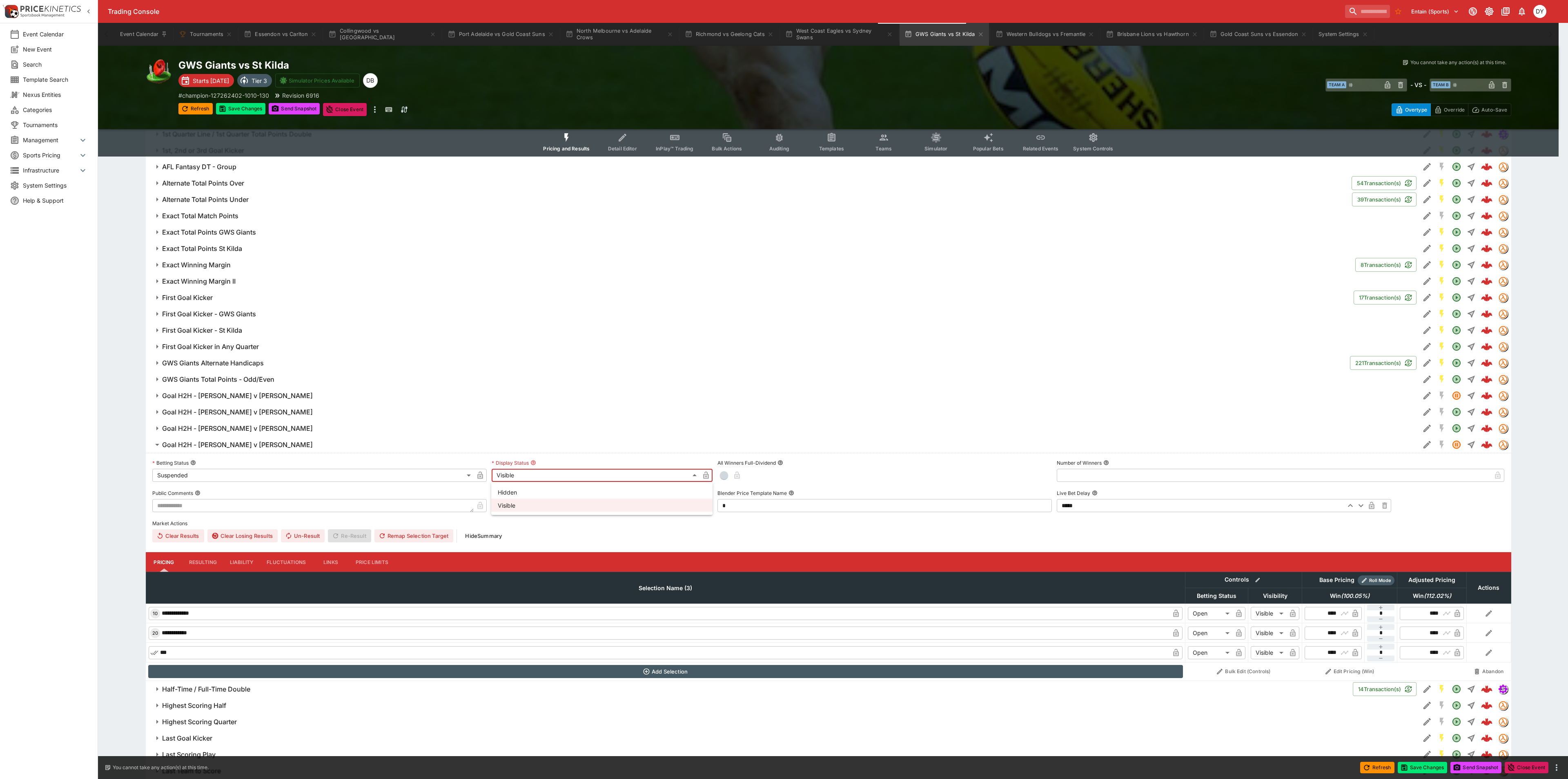
click at [519, 493] on li "Hidden" at bounding box center [602, 492] width 222 height 13
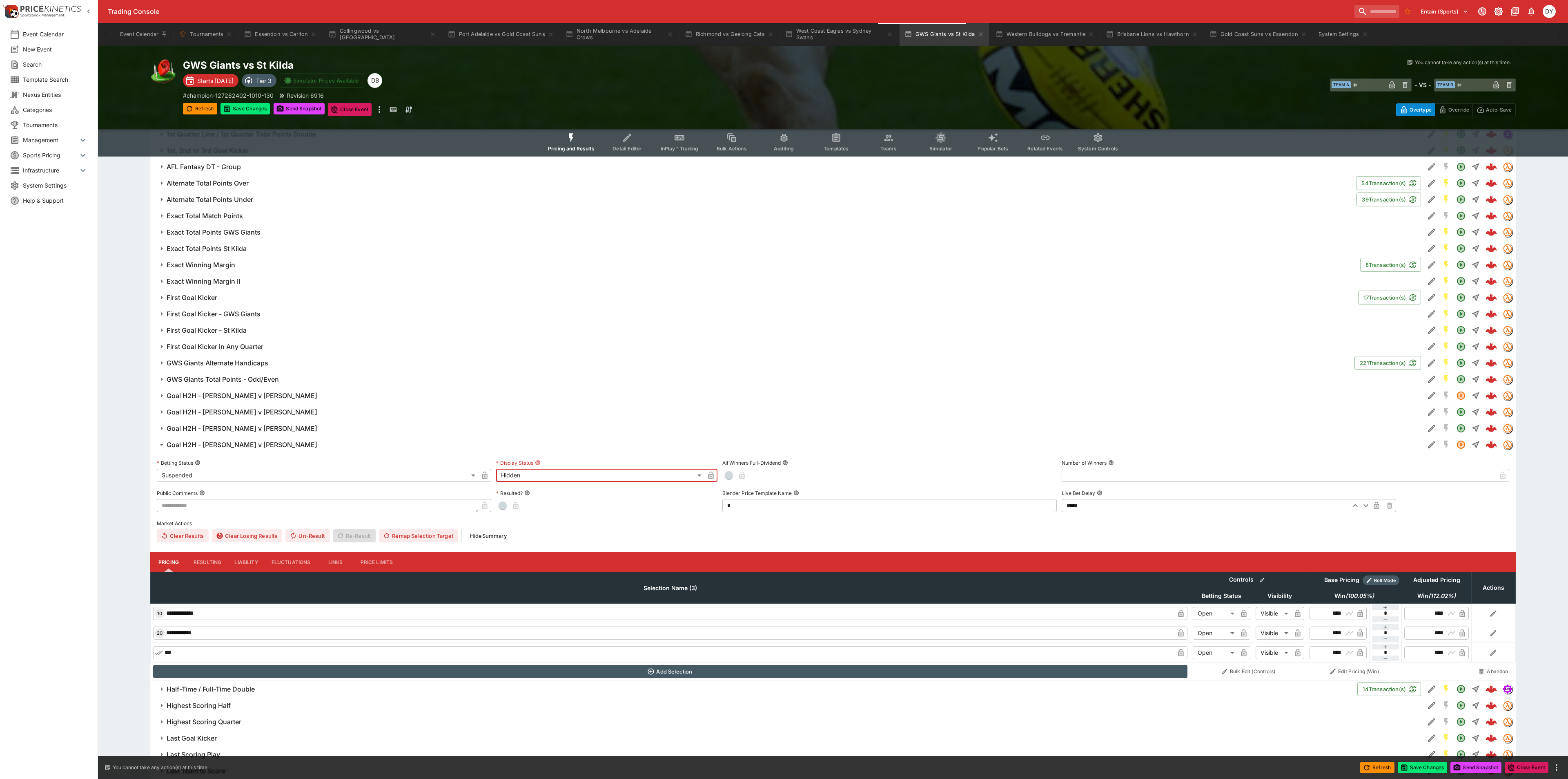
type input "******"
click at [477, 477] on icon "button" at bounding box center [480, 474] width 8 height 8
click at [707, 474] on icon "button" at bounding box center [706, 475] width 5 height 7
click at [223, 443] on h6 "Goal H2H - Riccardi v Keeler" at bounding box center [237, 445] width 151 height 9
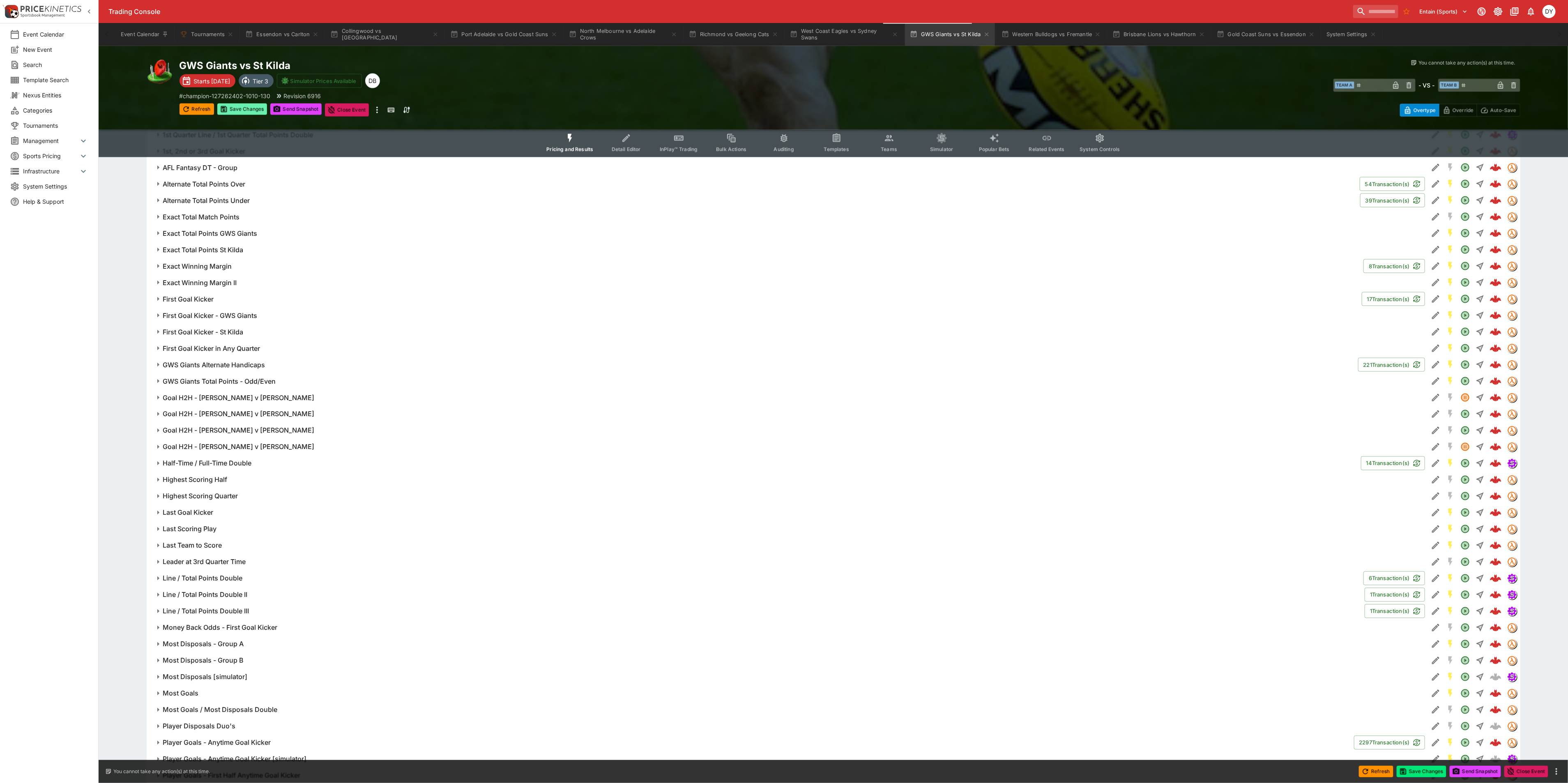
click at [238, 113] on button "Save Changes" at bounding box center [242, 109] width 50 height 12
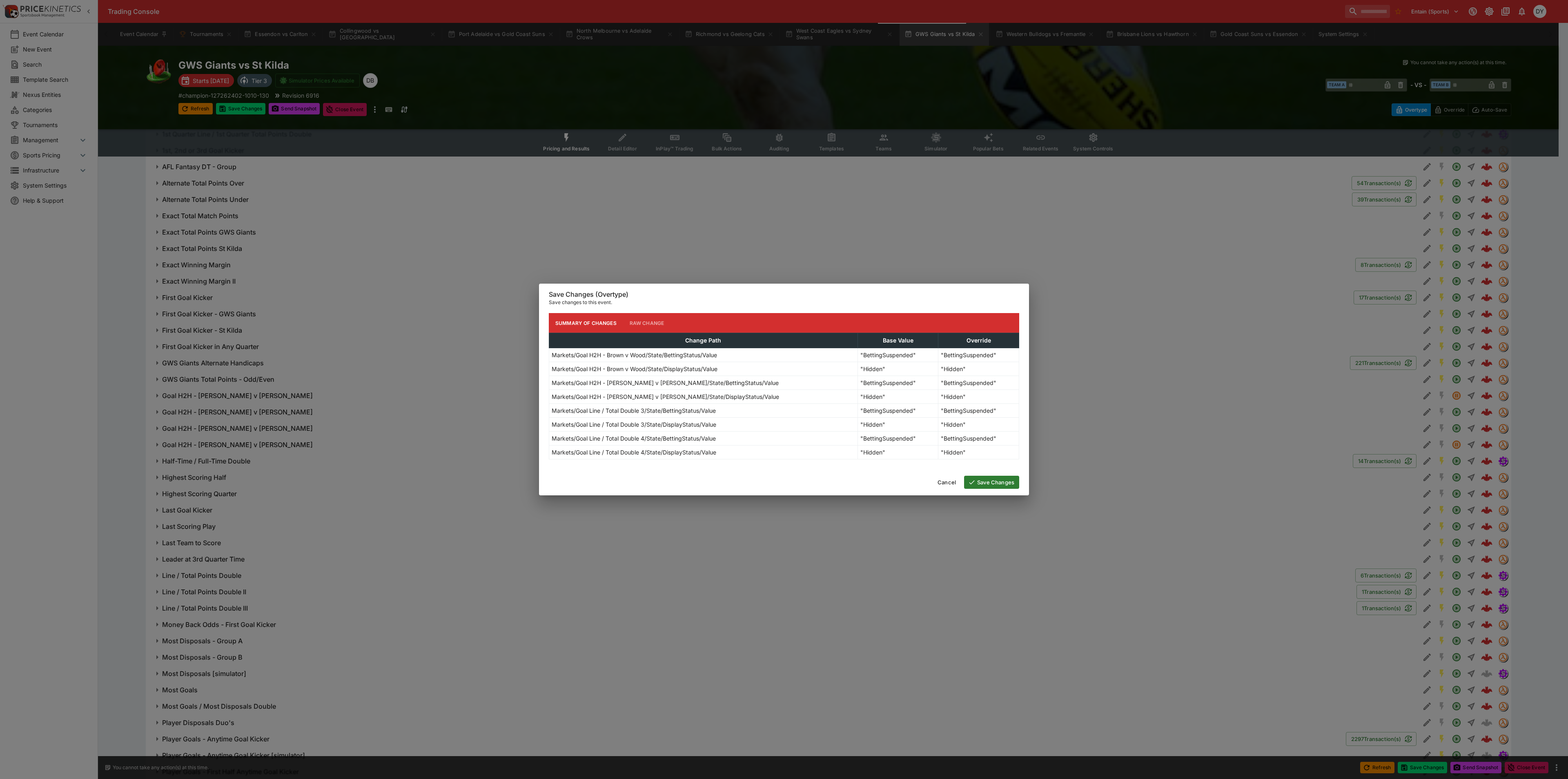
click at [998, 481] on button "Save Changes" at bounding box center [992, 482] width 55 height 13
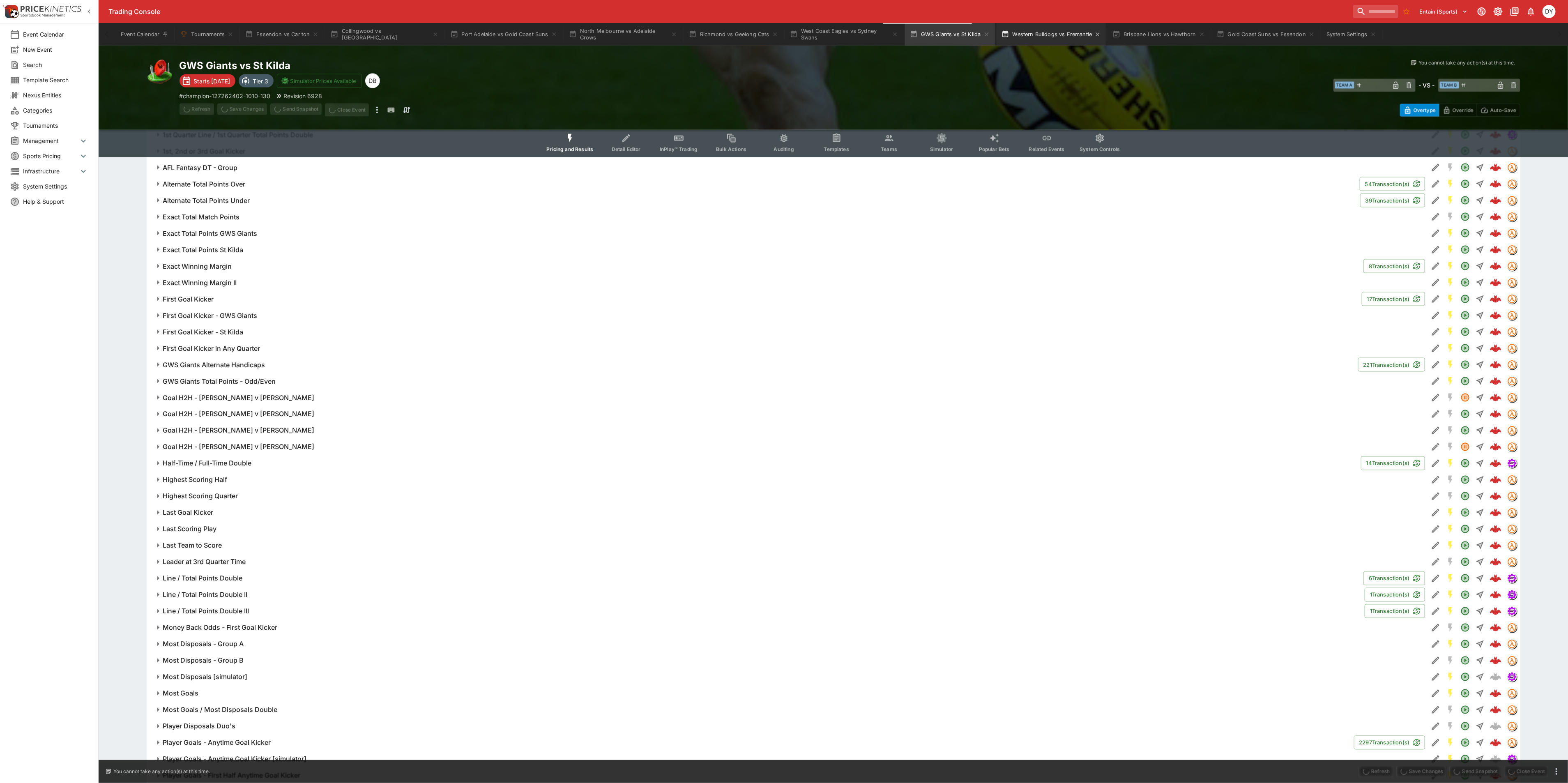
click at [1030, 33] on button "Western Bulldogs vs Fremantle" at bounding box center [1051, 35] width 110 height 23
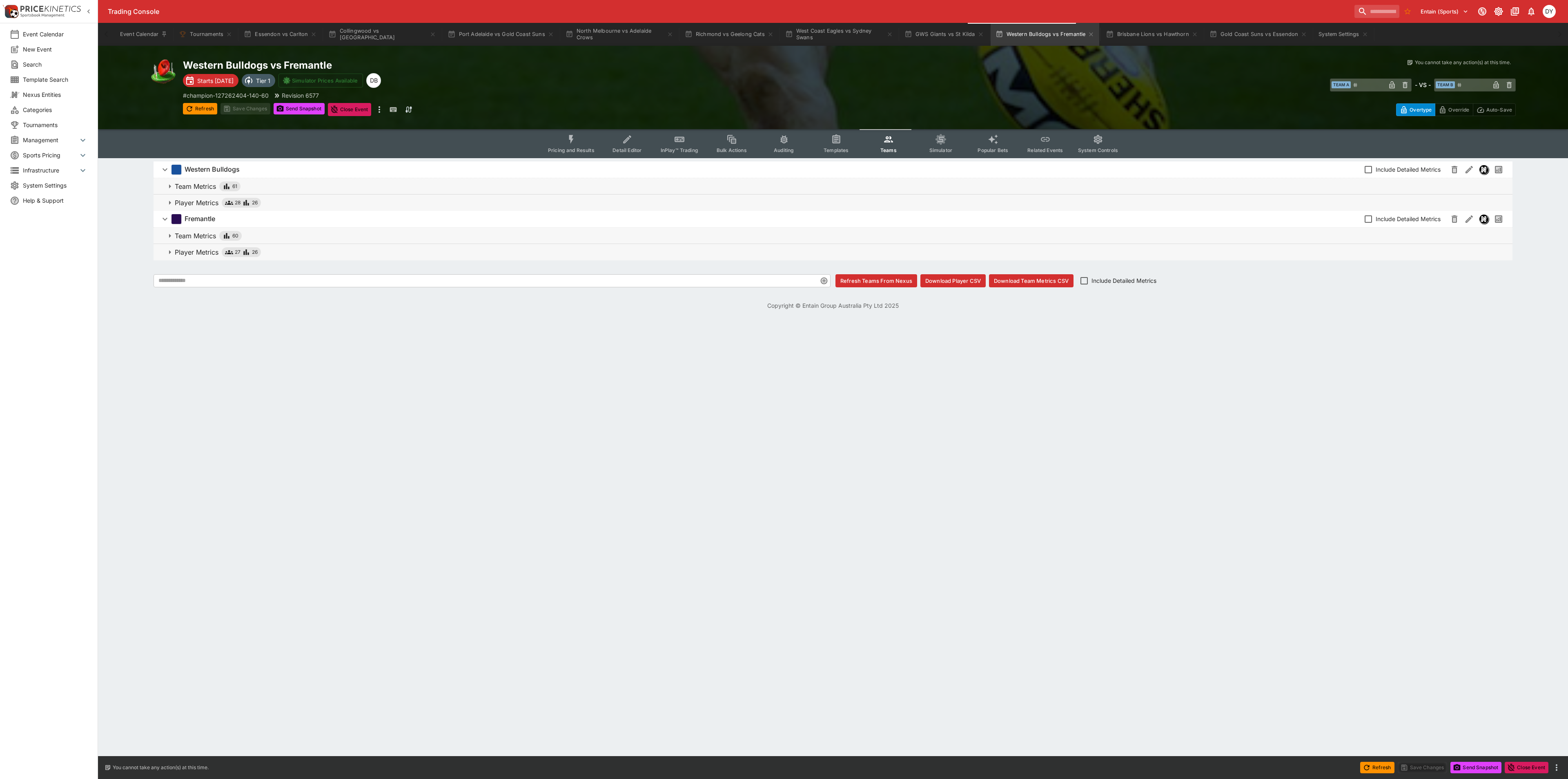
click at [958, 277] on button "Download Player CSV" at bounding box center [953, 280] width 65 height 13
click at [682, 133] on button "InPlay™ Trading" at bounding box center [679, 144] width 52 height 29
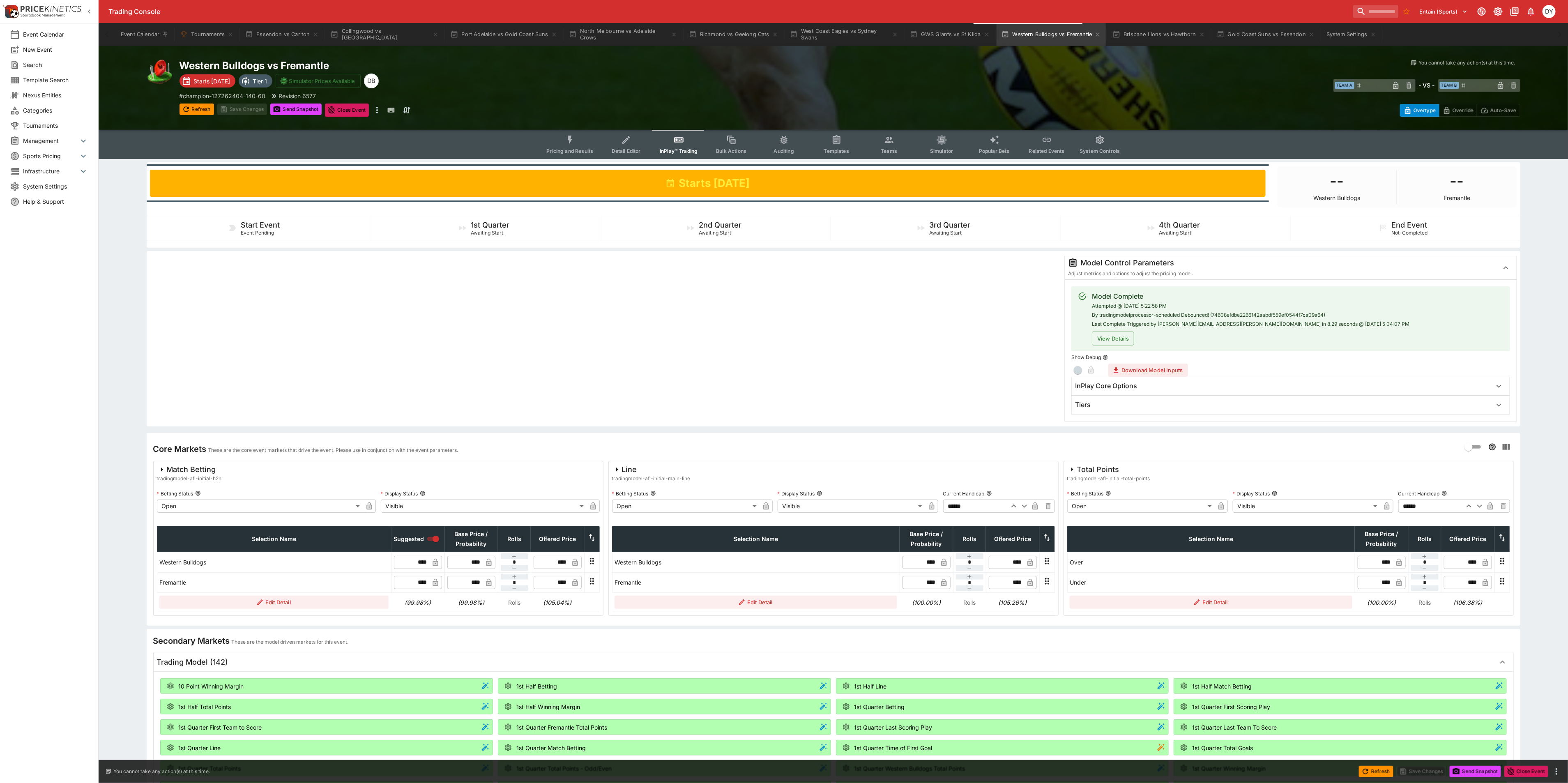
click at [886, 139] on icon "Event type filters" at bounding box center [889, 140] width 10 height 10
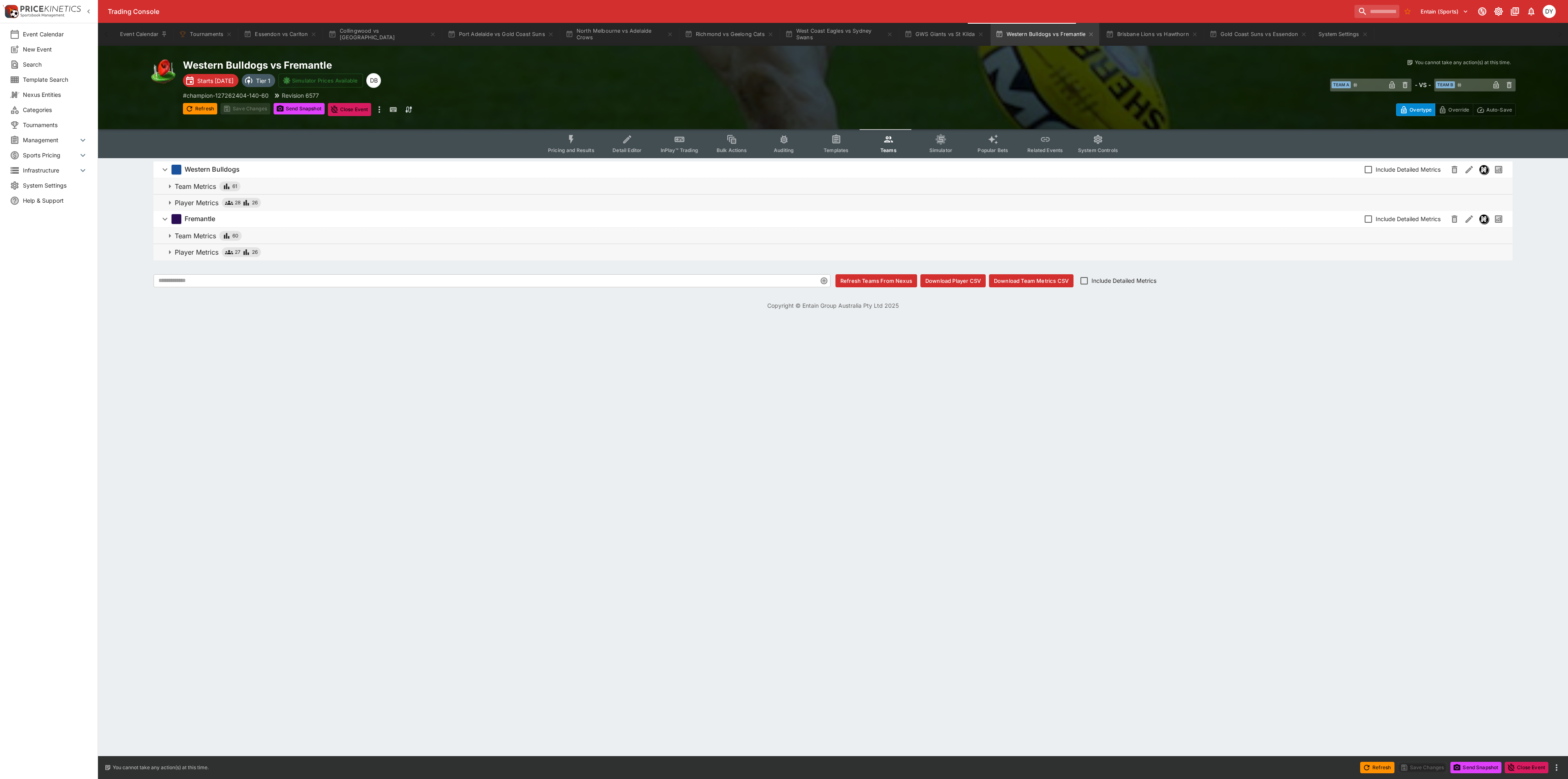
click at [194, 199] on p "Player Metrics" at bounding box center [197, 203] width 44 height 10
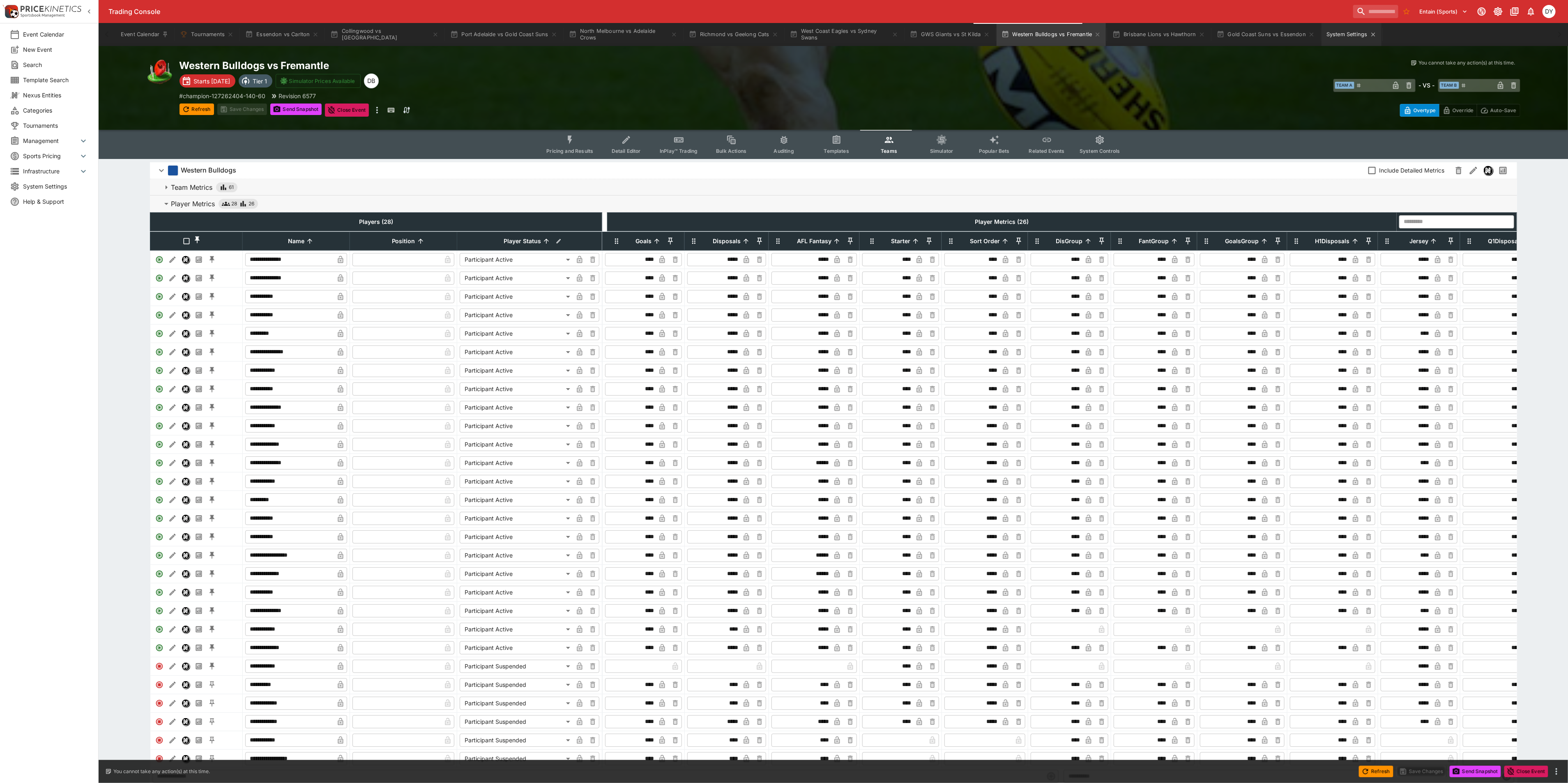
click at [1321, 31] on button "System Settings" at bounding box center [1351, 35] width 59 height 23
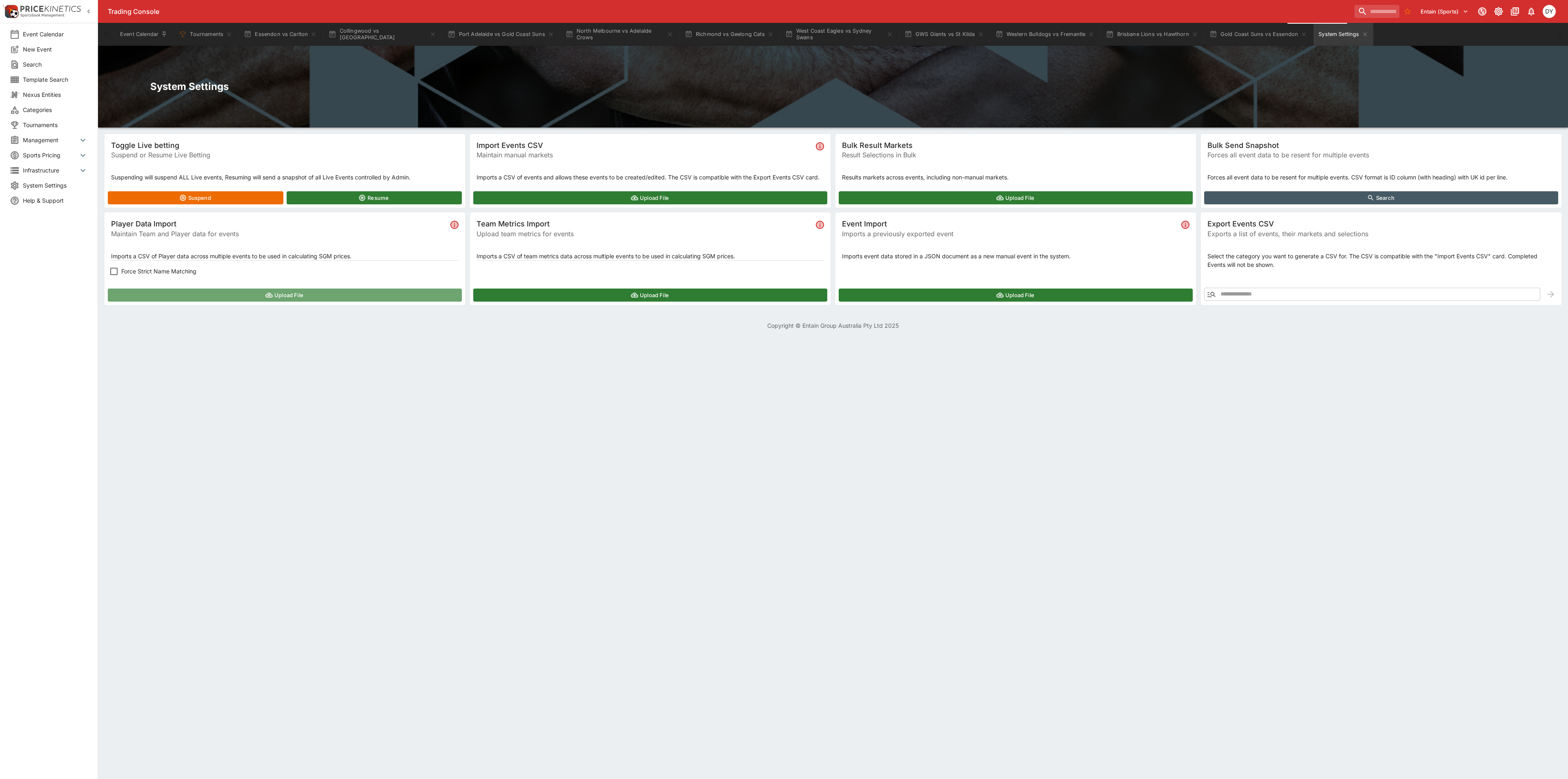
click at [312, 292] on button "Upload File" at bounding box center [285, 295] width 354 height 13
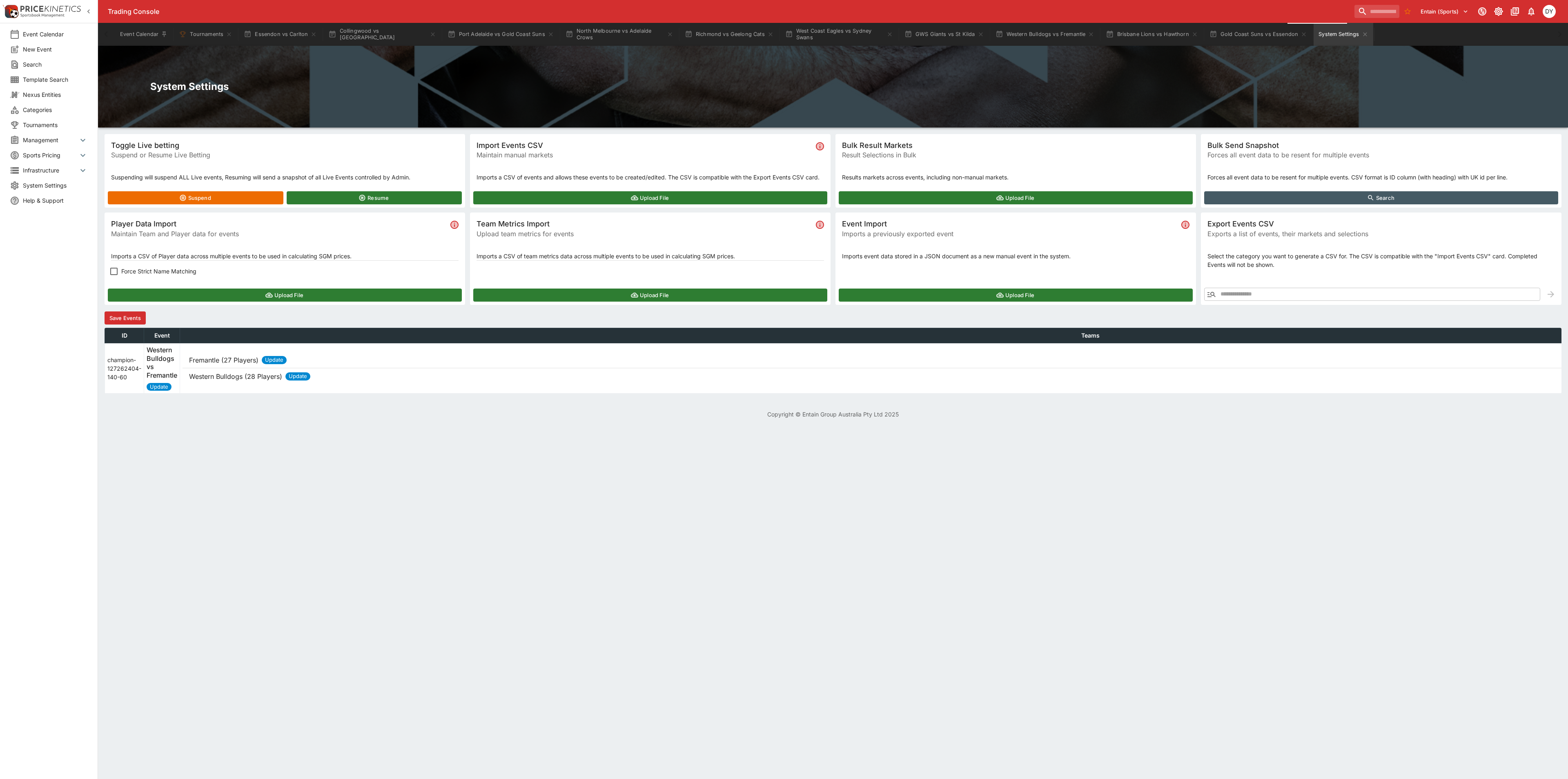
click at [138, 319] on button "Save Events" at bounding box center [125, 317] width 41 height 13
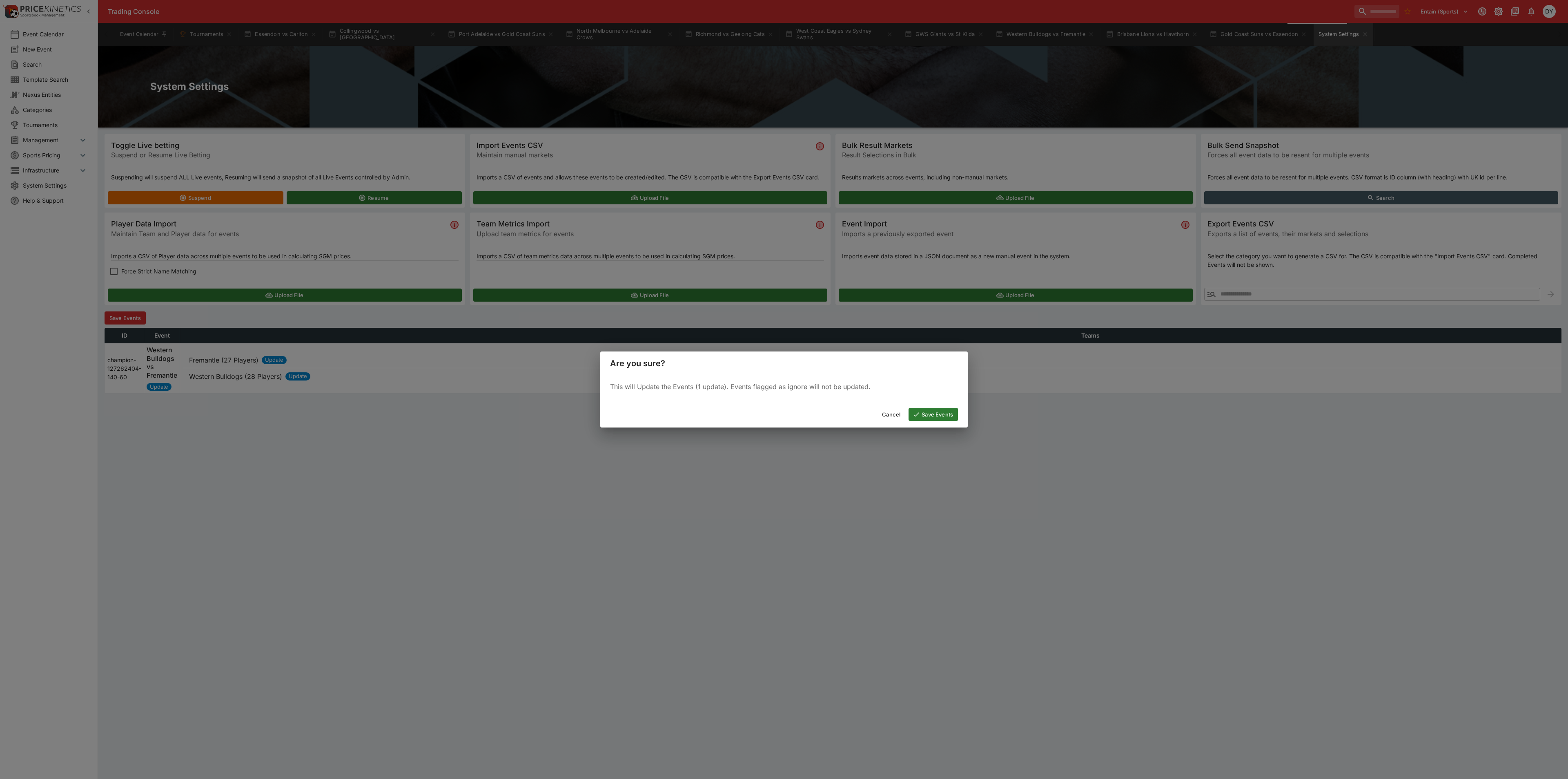
click at [929, 412] on button "Save Events" at bounding box center [933, 414] width 49 height 13
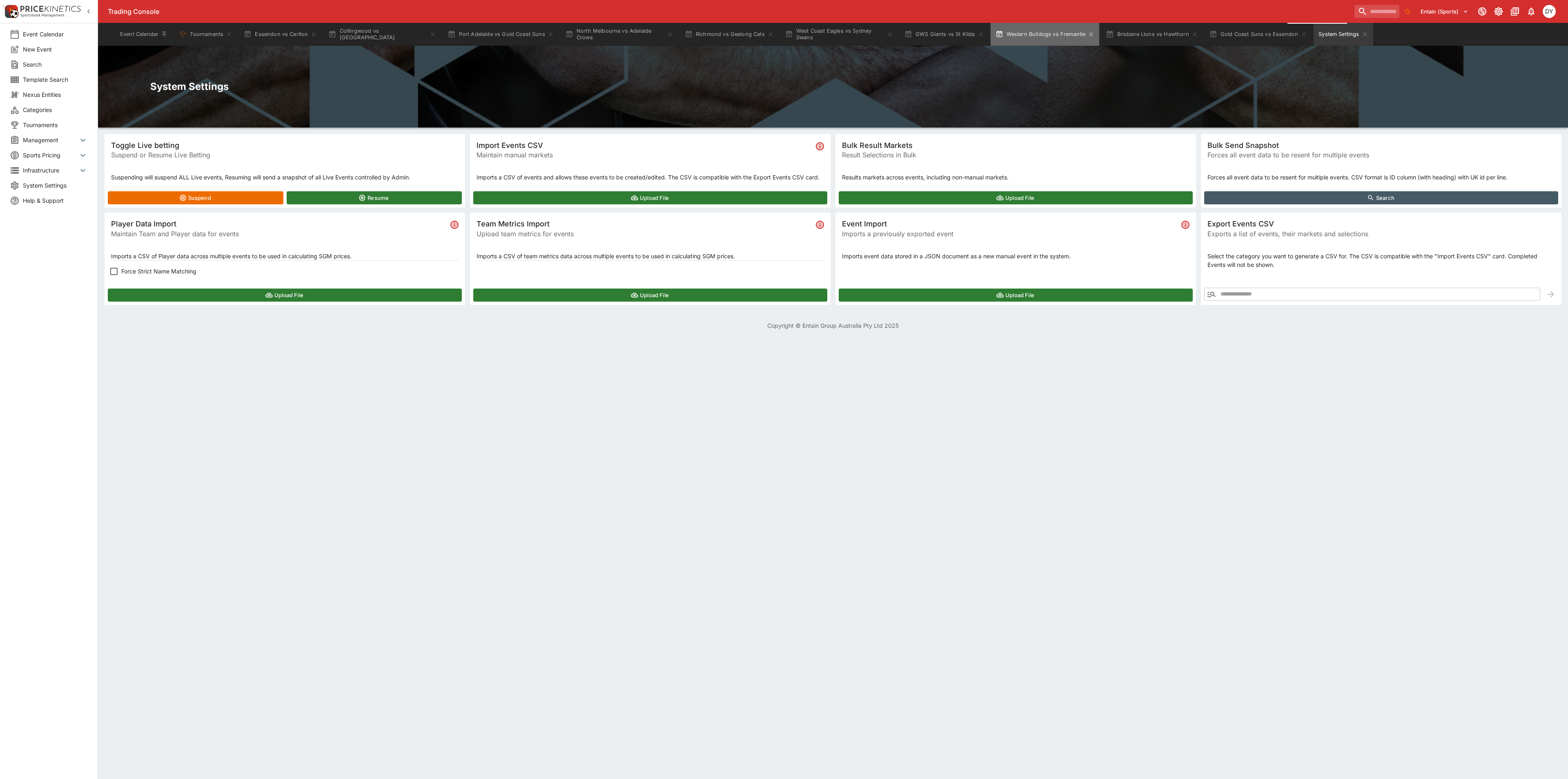
click at [1023, 32] on button "Western Bulldogs vs Fremantle" at bounding box center [1045, 35] width 109 height 23
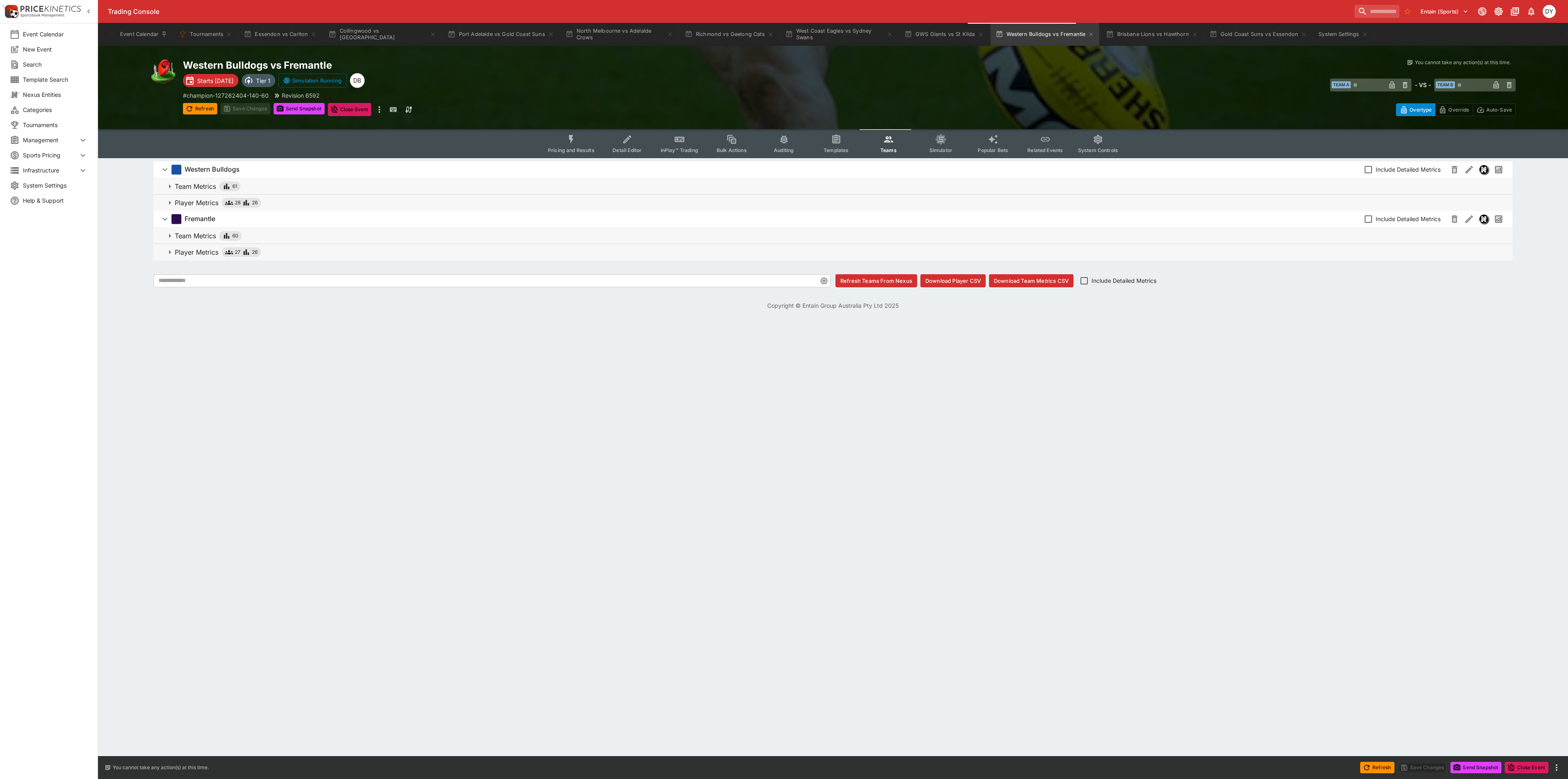
click at [203, 200] on p "Player Metrics" at bounding box center [197, 203] width 44 height 10
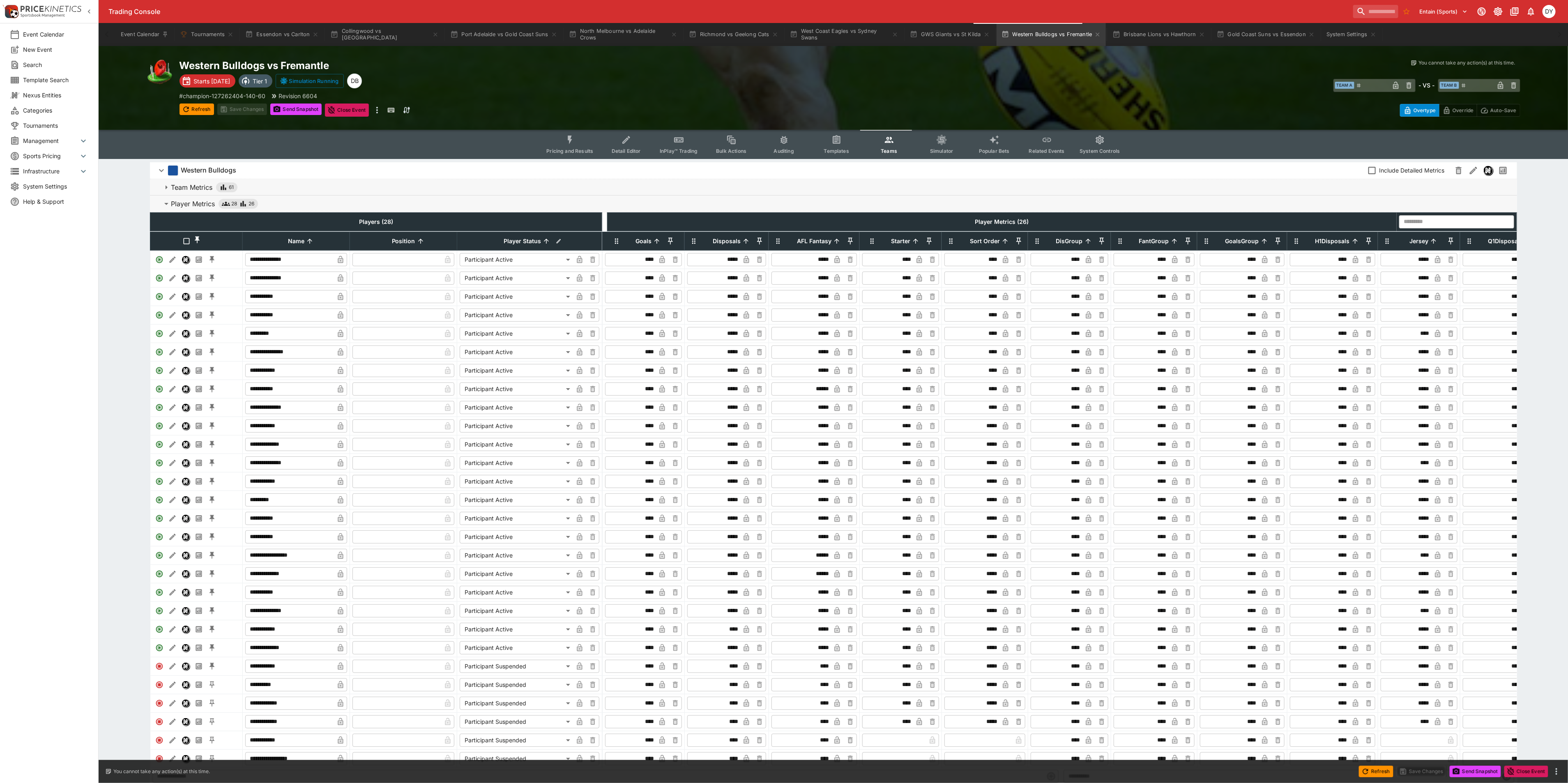
click at [673, 141] on button "InPlay™ Trading" at bounding box center [678, 144] width 53 height 29
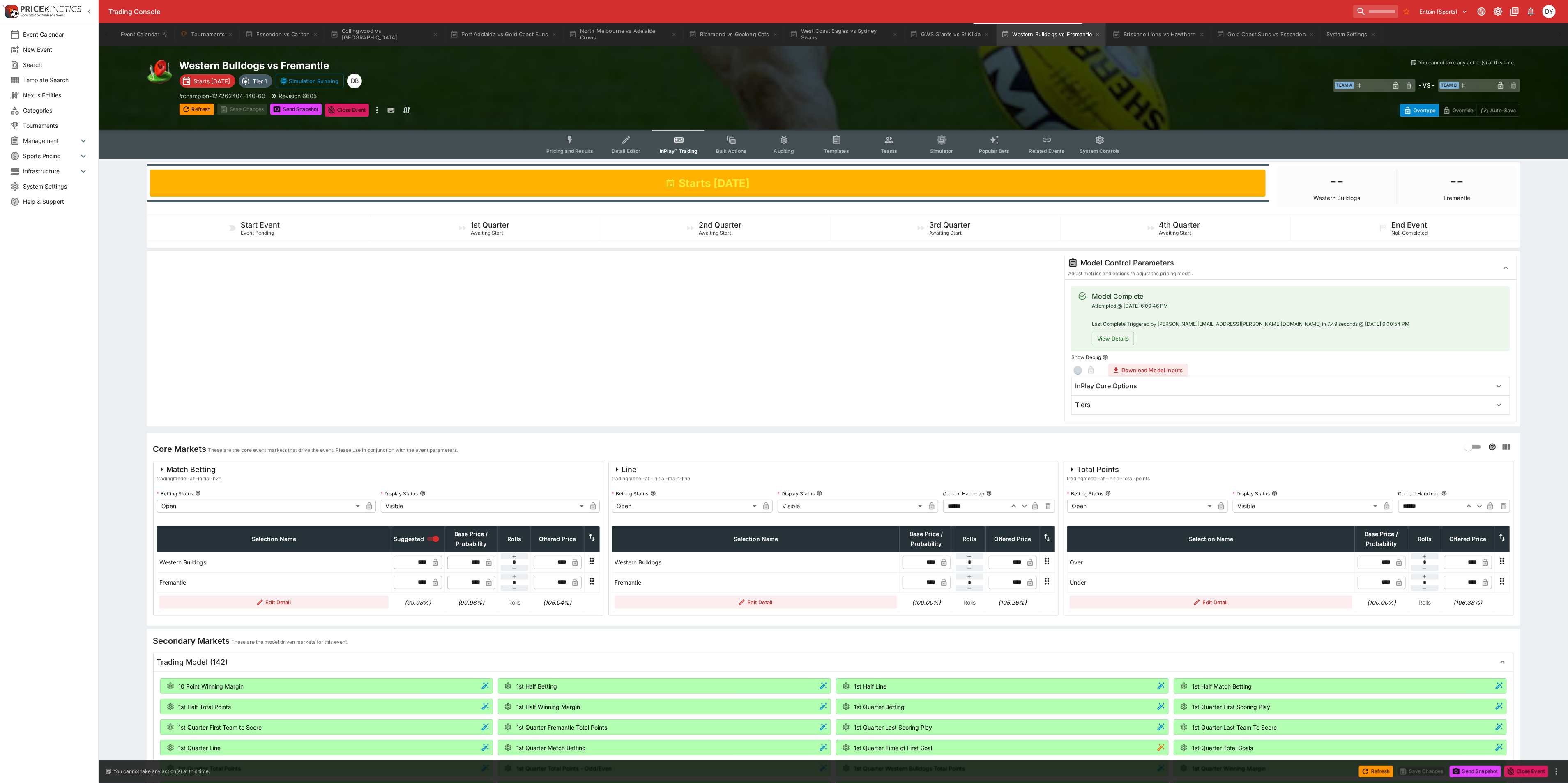
click at [1095, 408] on div "Tiers" at bounding box center [1283, 405] width 416 height 9
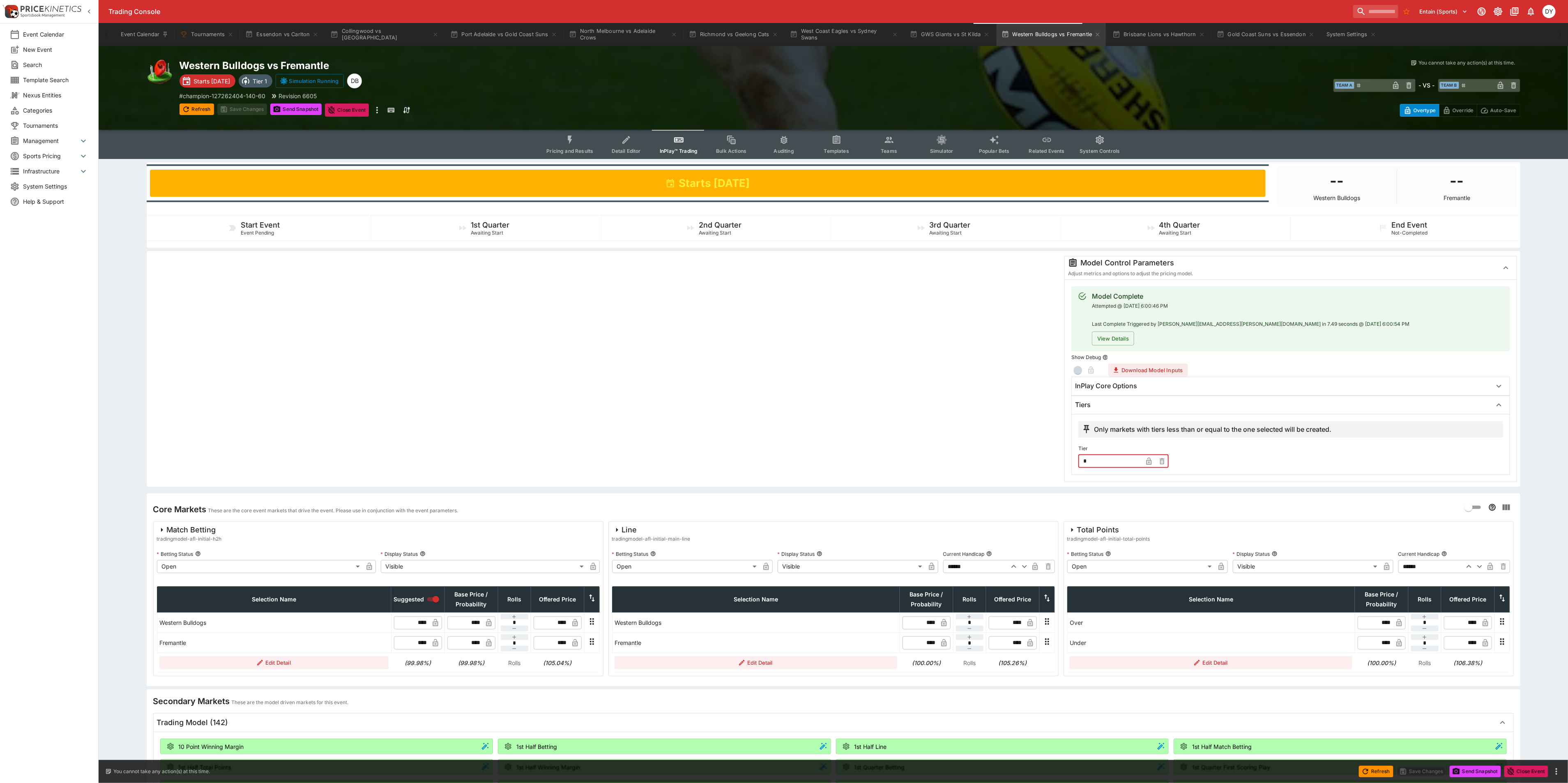
drag, startPoint x: 1089, startPoint y: 463, endPoint x: 1067, endPoint y: 462, distance: 22.0
click at [1071, 463] on div "Model Complete Attempted @ 8/22/2025, 6:00:46 PM Last Complete Triggered by dyl…" at bounding box center [1290, 380] width 451 height 202
click at [231, 105] on button "Save Changes" at bounding box center [242, 109] width 50 height 12
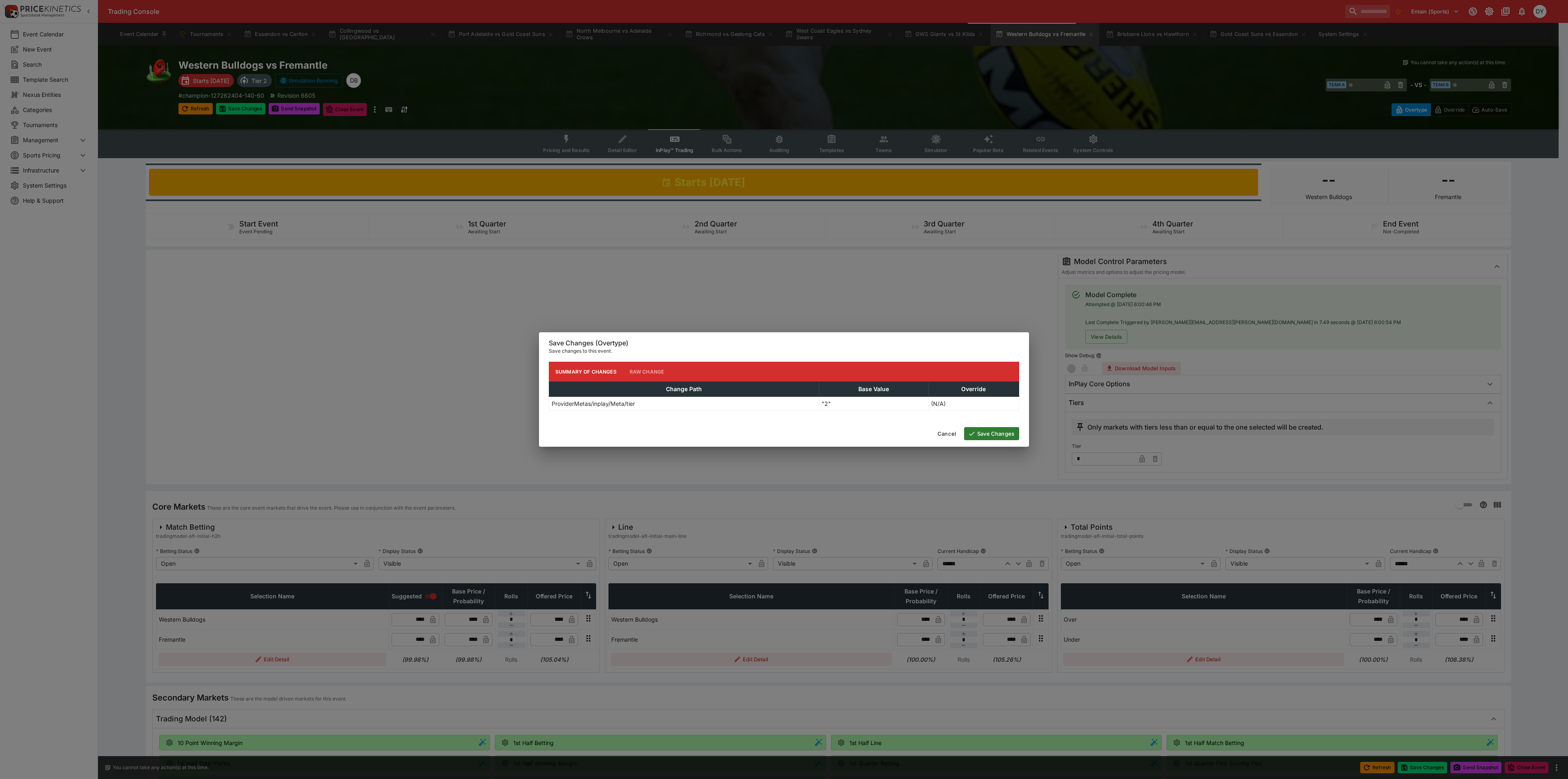
click at [996, 435] on button "Save Changes" at bounding box center [992, 433] width 55 height 13
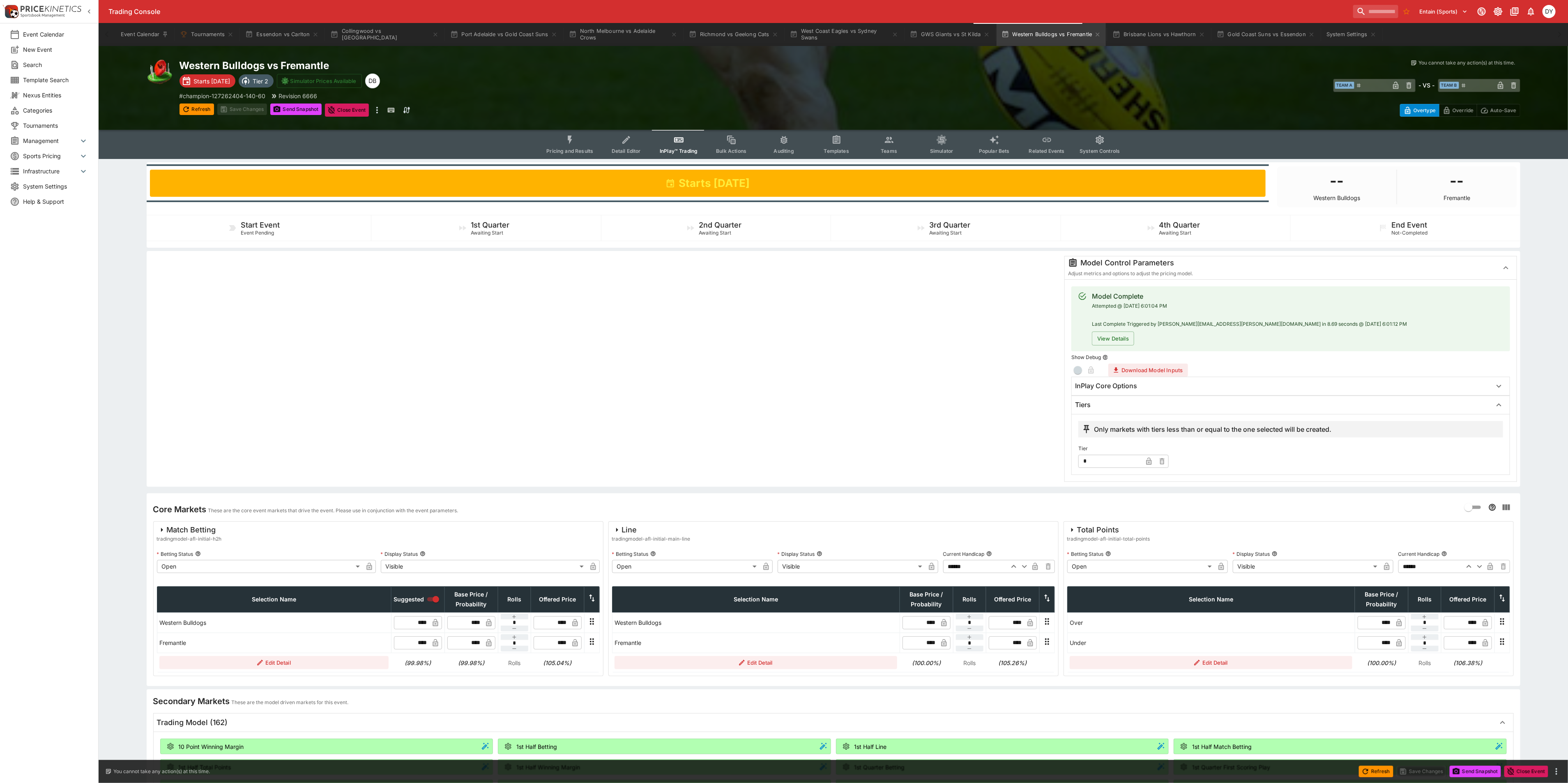
click at [1086, 461] on input "*" at bounding box center [1110, 460] width 64 height 13
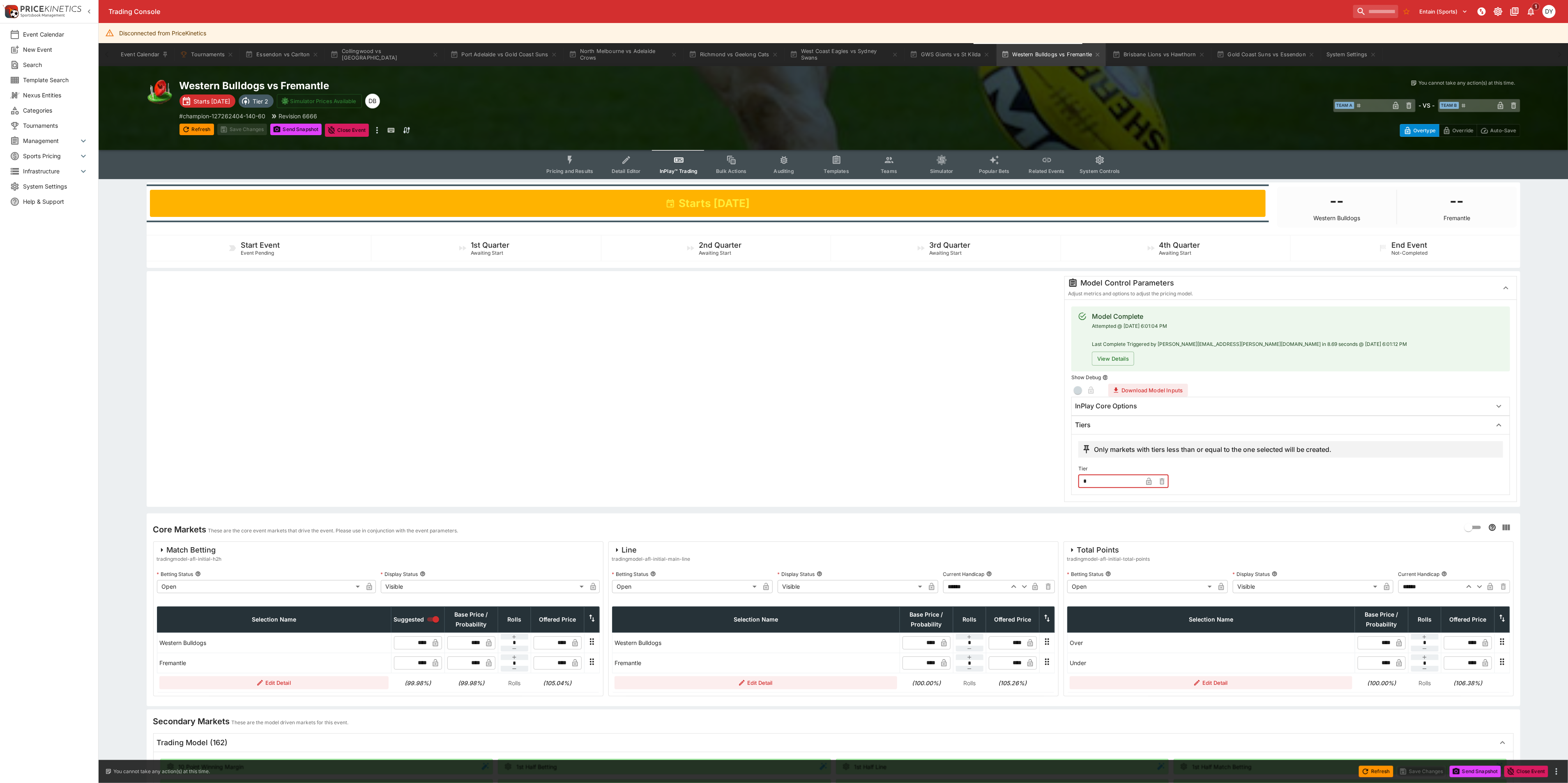
drag, startPoint x: 1088, startPoint y: 478, endPoint x: 1067, endPoint y: 478, distance: 21.0
click at [1070, 478] on div "Model Complete Attempted @ 8/22/2025, 6:01:04 PM Last Complete Triggered by dyl…" at bounding box center [1290, 400] width 451 height 202
type input "*"
click at [245, 129] on button "Save Changes" at bounding box center [242, 129] width 50 height 12
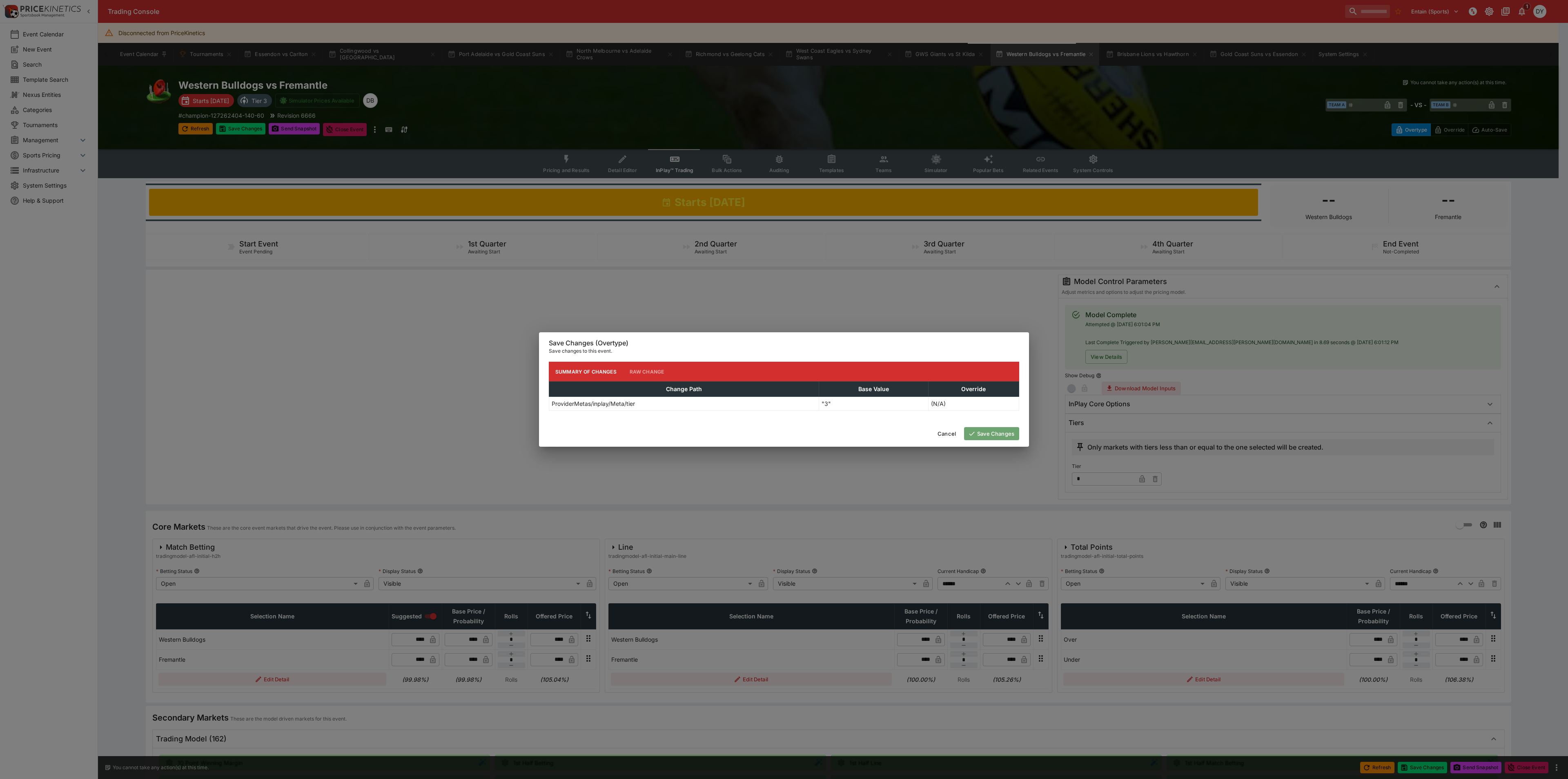
click at [982, 431] on button "Save Changes" at bounding box center [992, 433] width 55 height 13
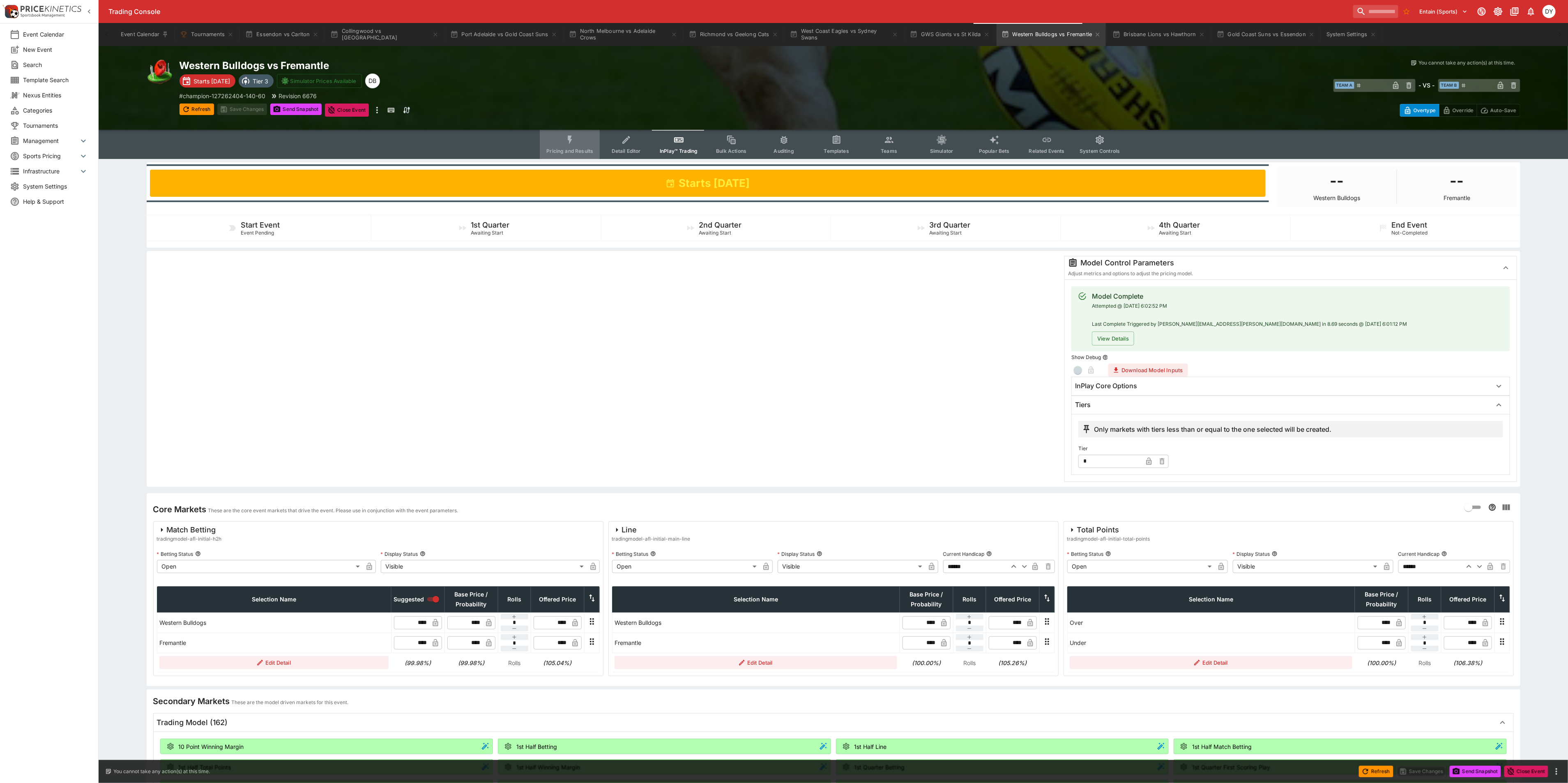
click at [571, 144] on icon "Event type filters" at bounding box center [569, 140] width 10 height 10
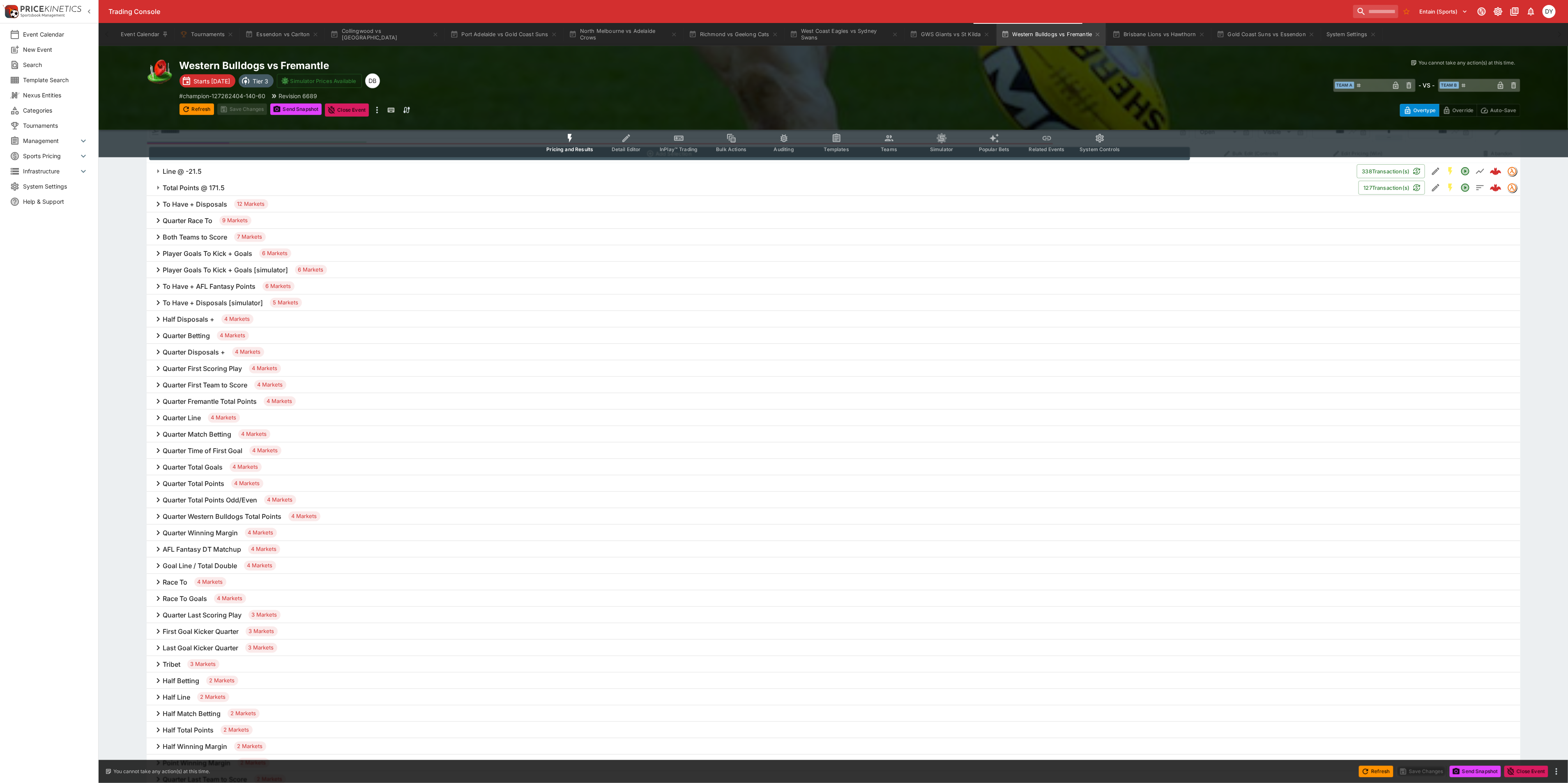
click at [200, 568] on h6 "Goal Line / Total Double" at bounding box center [200, 566] width 74 height 9
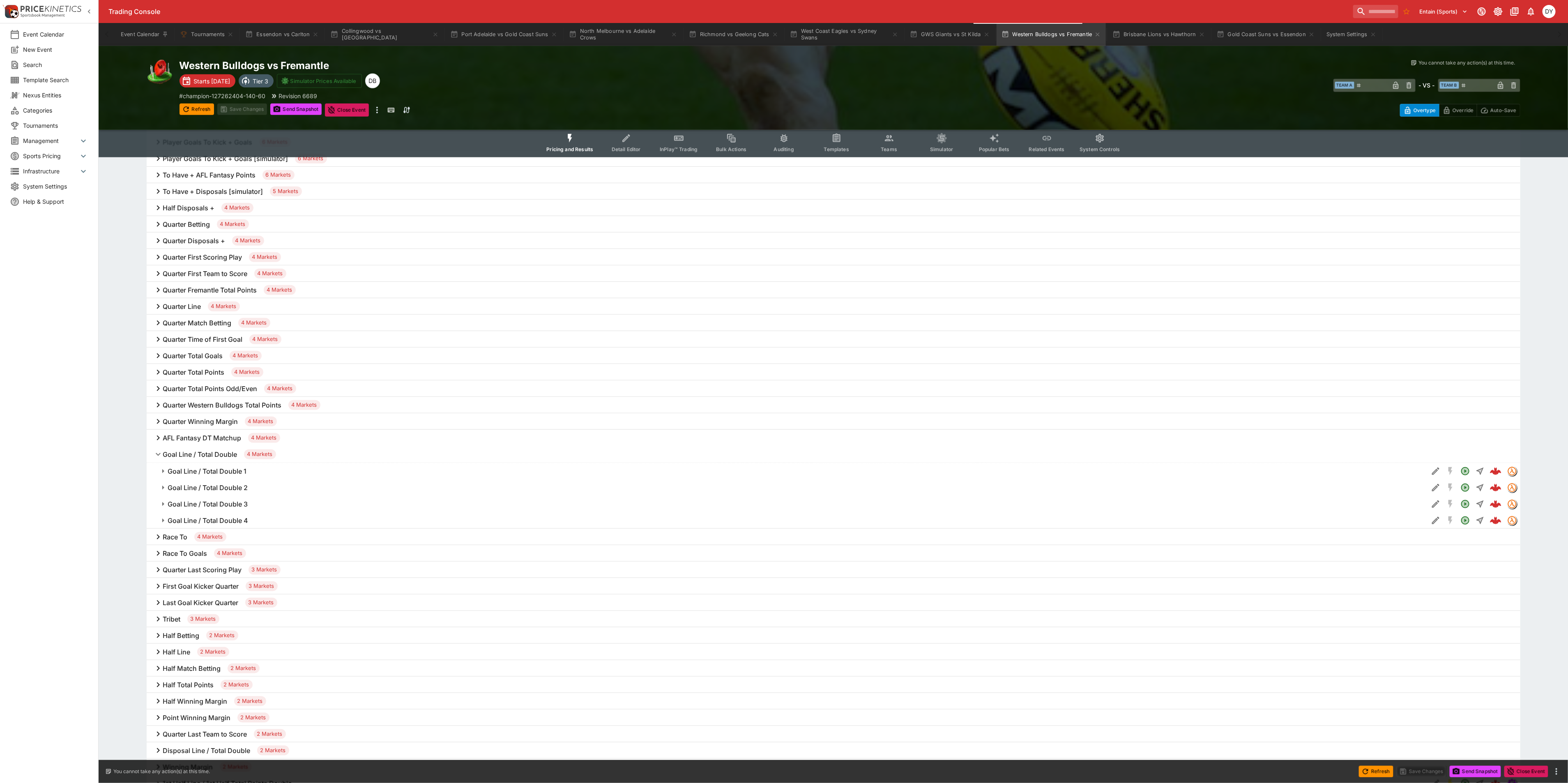
scroll to position [555, 0]
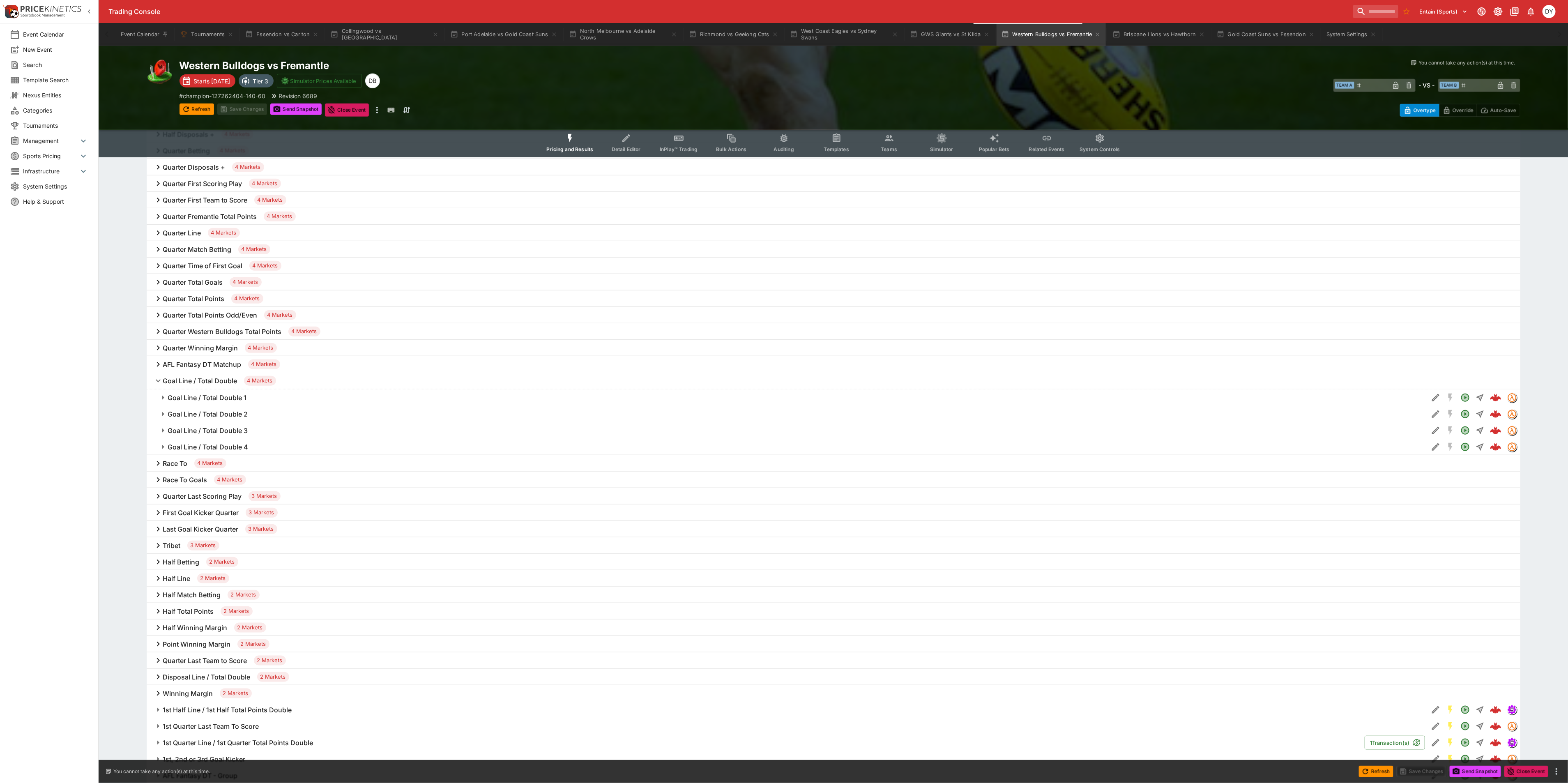
click at [222, 394] on h6 "Goal Line / Total Double 1" at bounding box center [207, 398] width 79 height 9
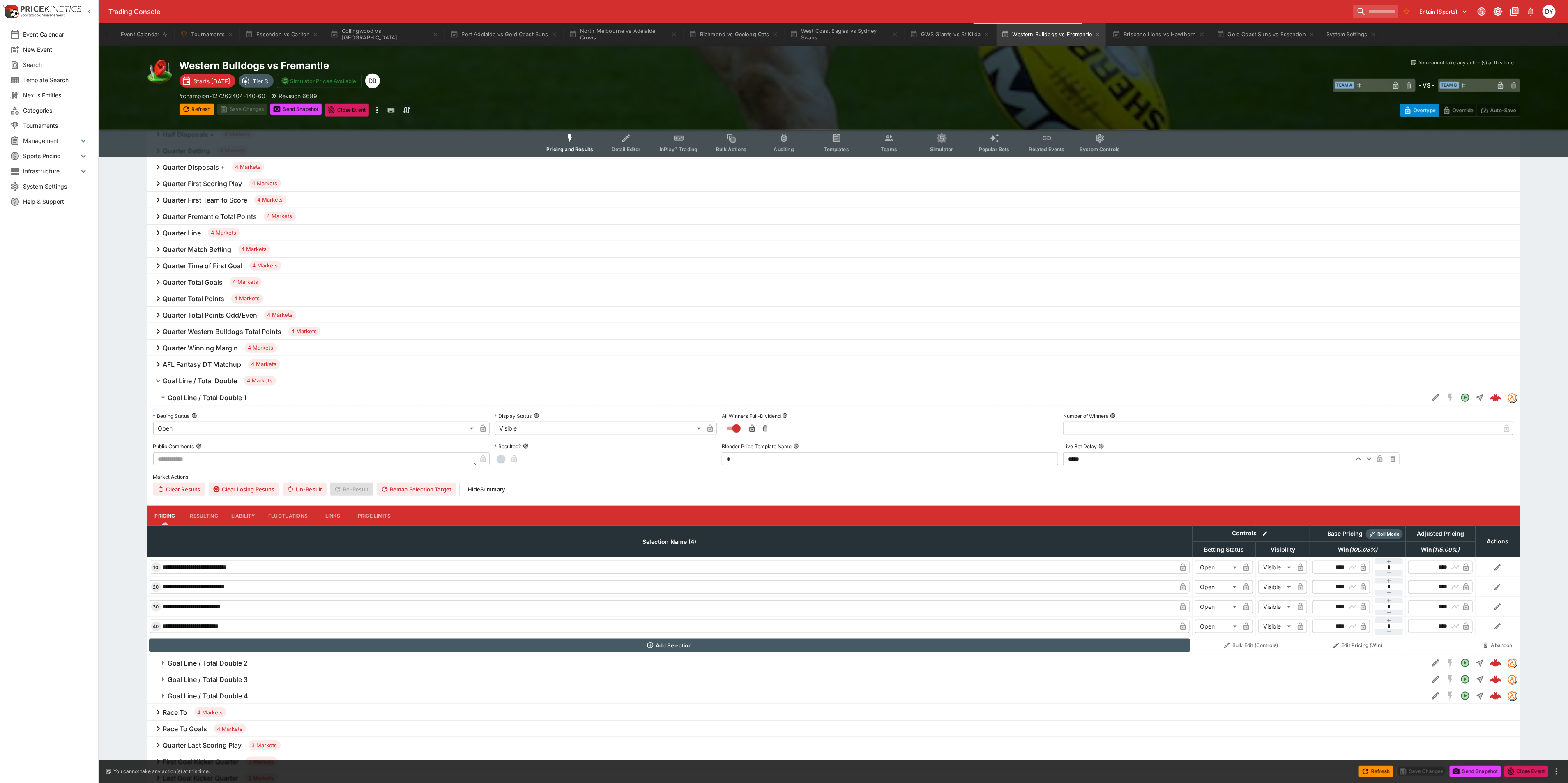
click at [217, 394] on h6 "Goal Line / Total Double 1" at bounding box center [207, 398] width 79 height 9
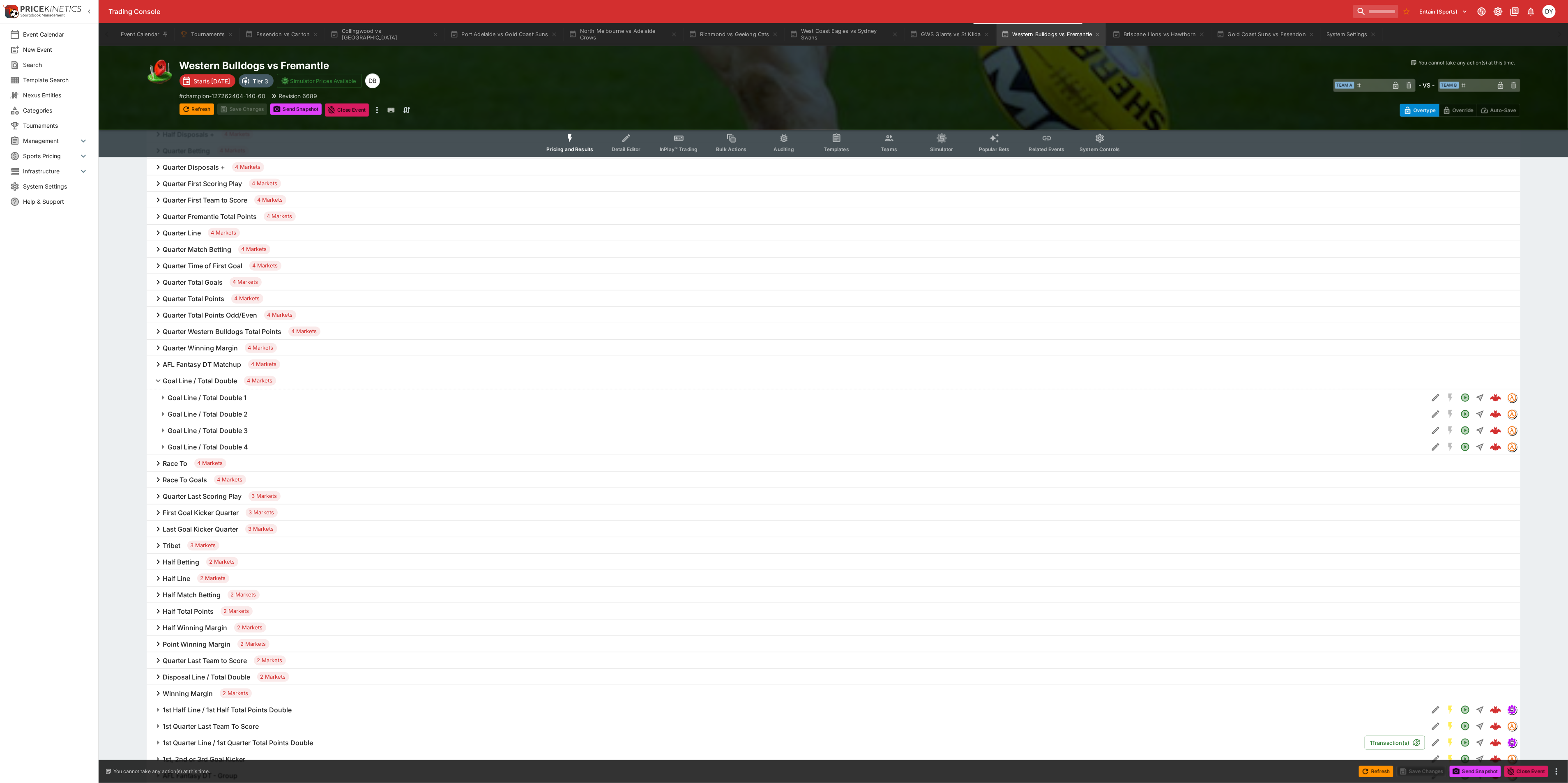
click at [214, 411] on h6 "Goal Line / Total Double 2" at bounding box center [208, 414] width 80 height 9
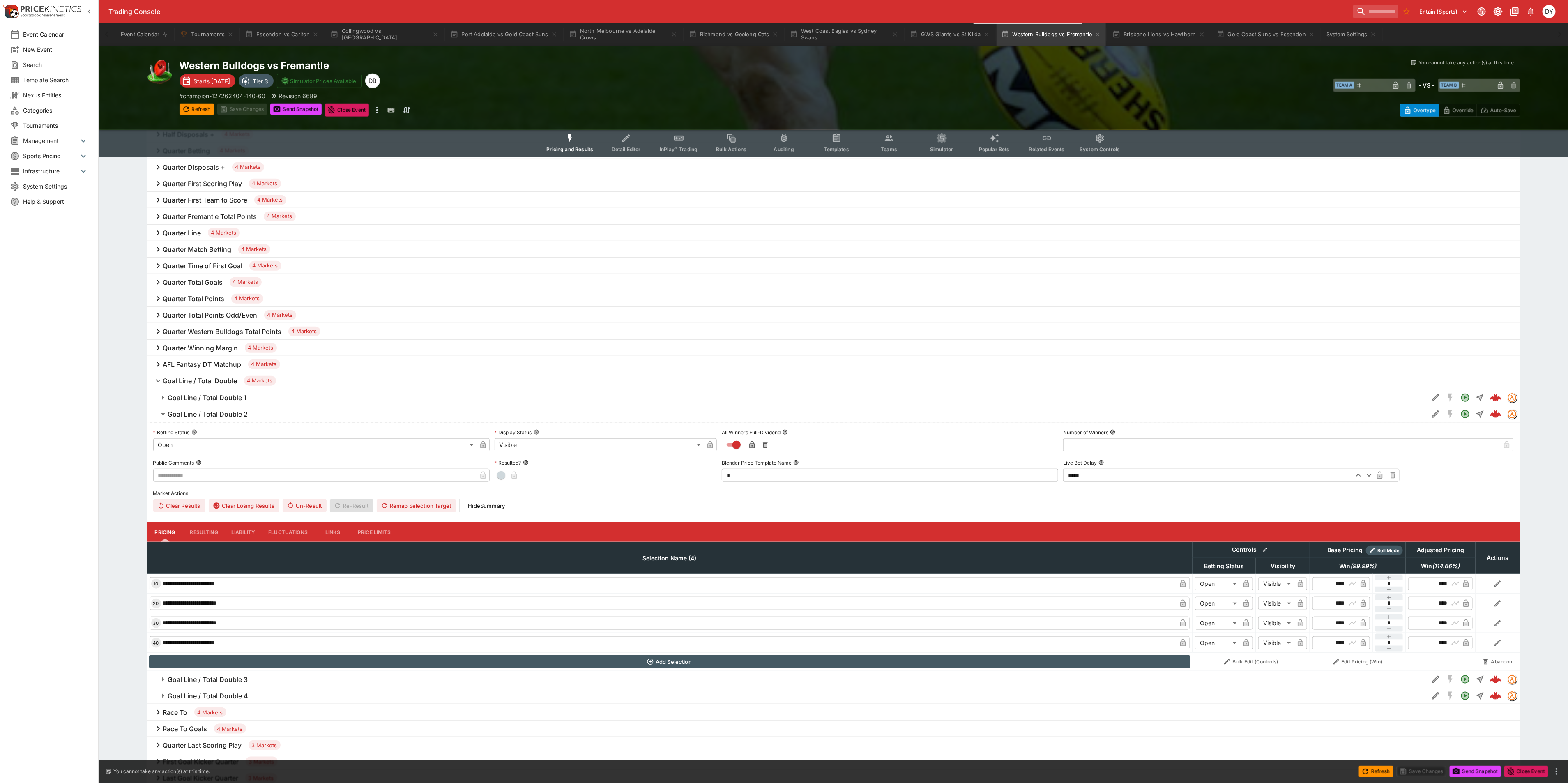
click at [214, 411] on h6 "Goal Line / Total Double 2" at bounding box center [208, 414] width 80 height 9
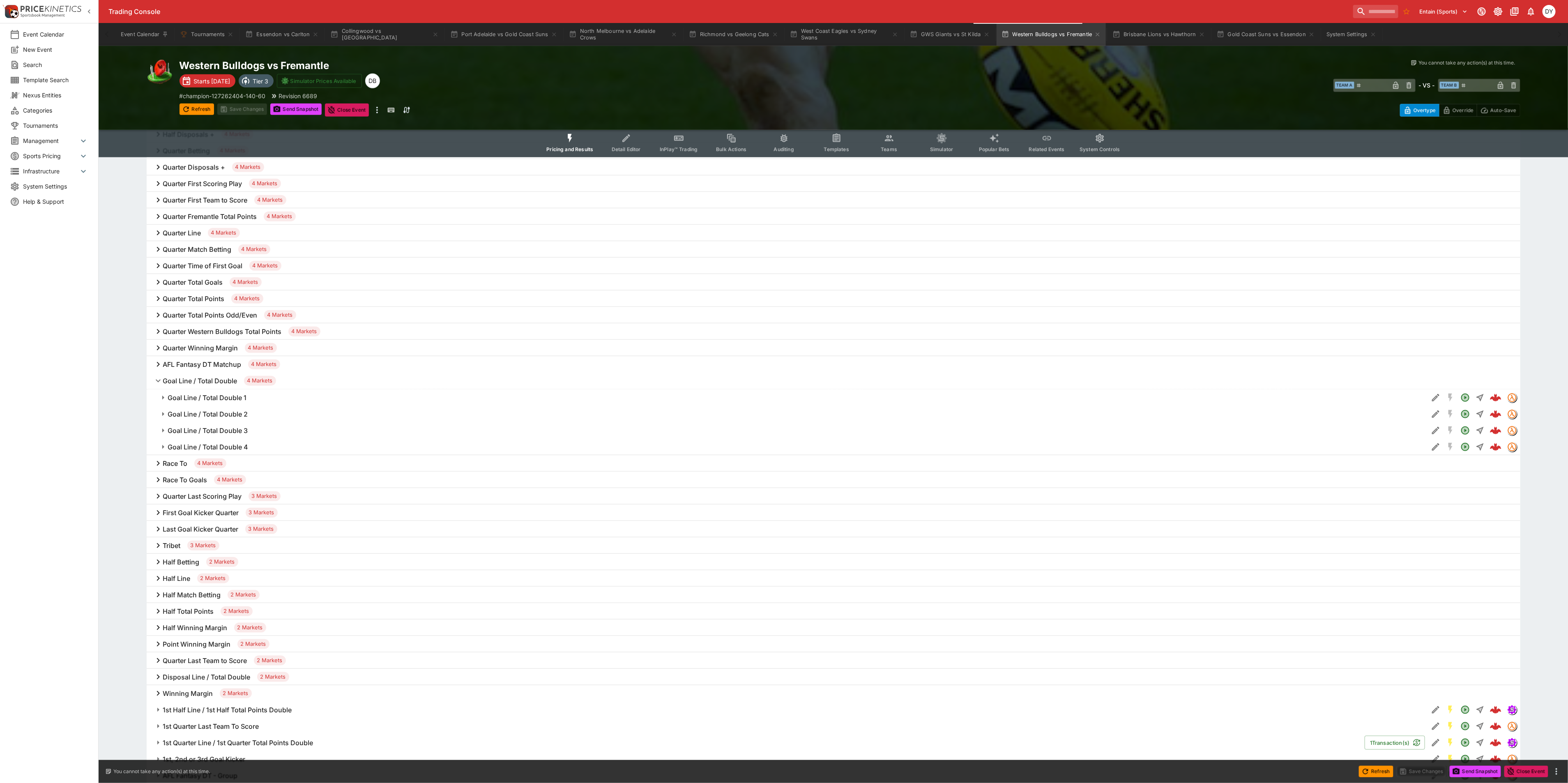
click at [212, 427] on h6 "Goal Line / Total Double 3" at bounding box center [208, 430] width 80 height 9
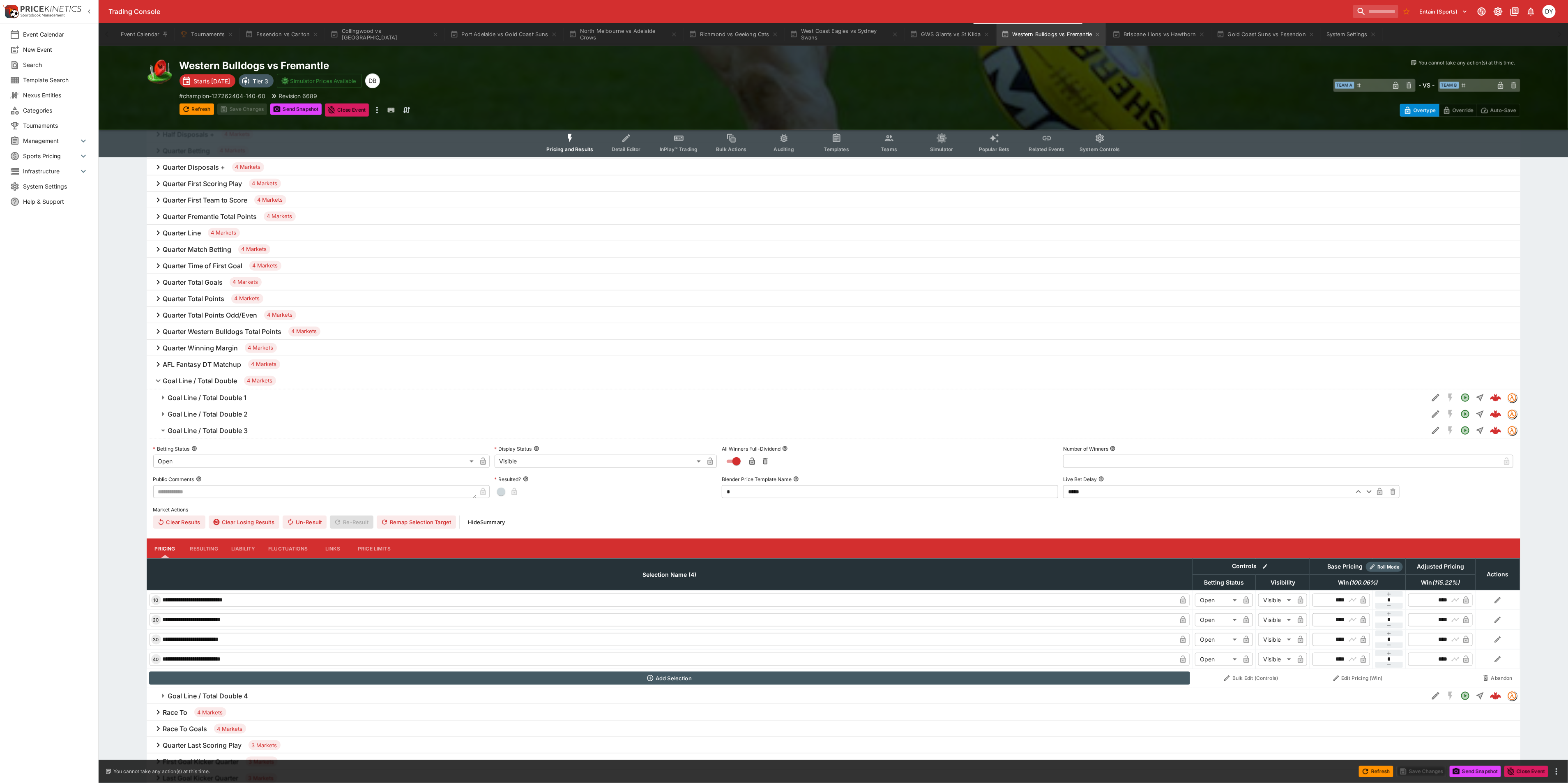
click at [216, 427] on h6 "Goal Line / Total Double 3" at bounding box center [208, 430] width 80 height 9
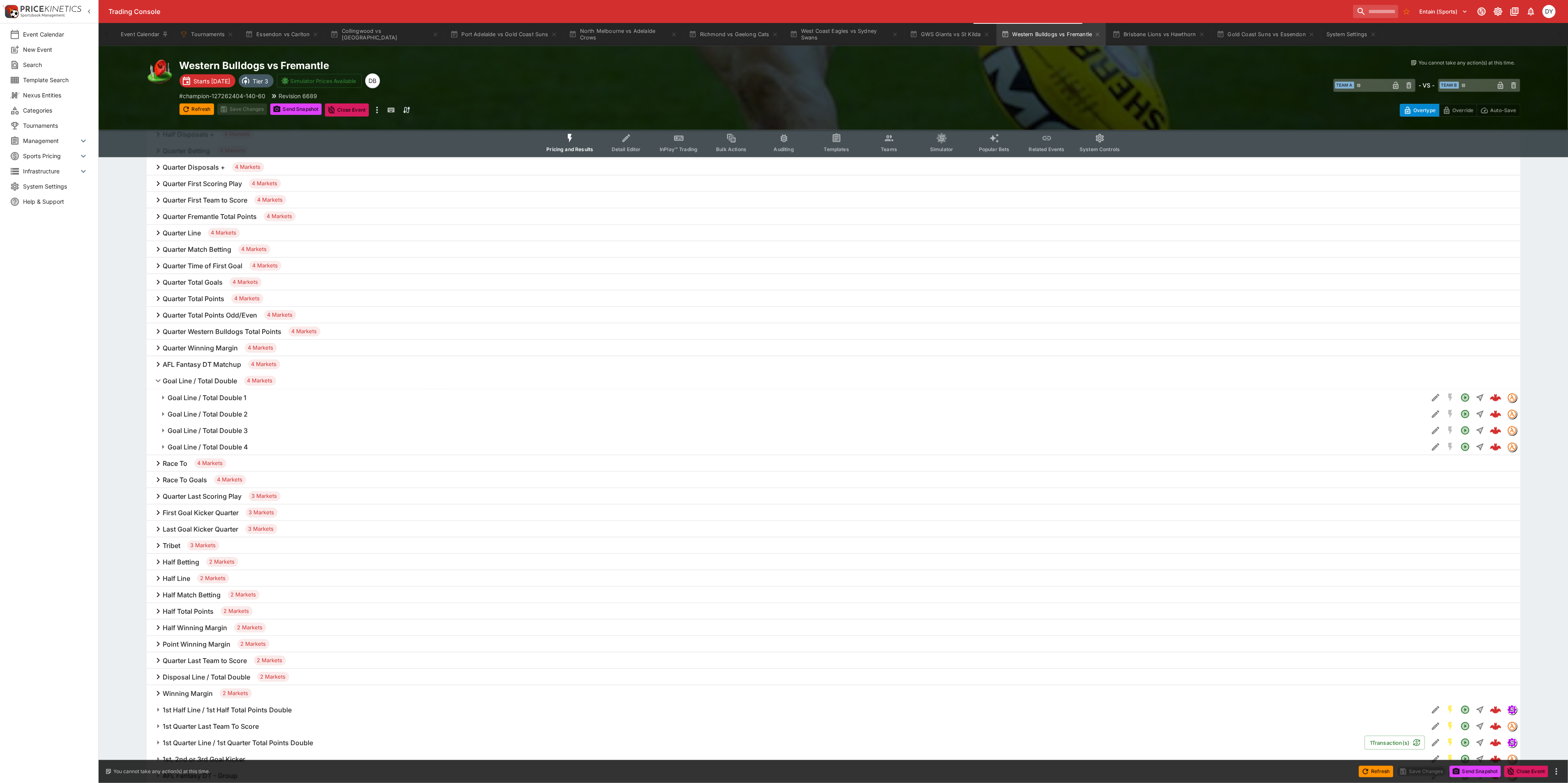
click at [214, 450] on h6 "Goal Line / Total Double 4" at bounding box center [208, 447] width 80 height 9
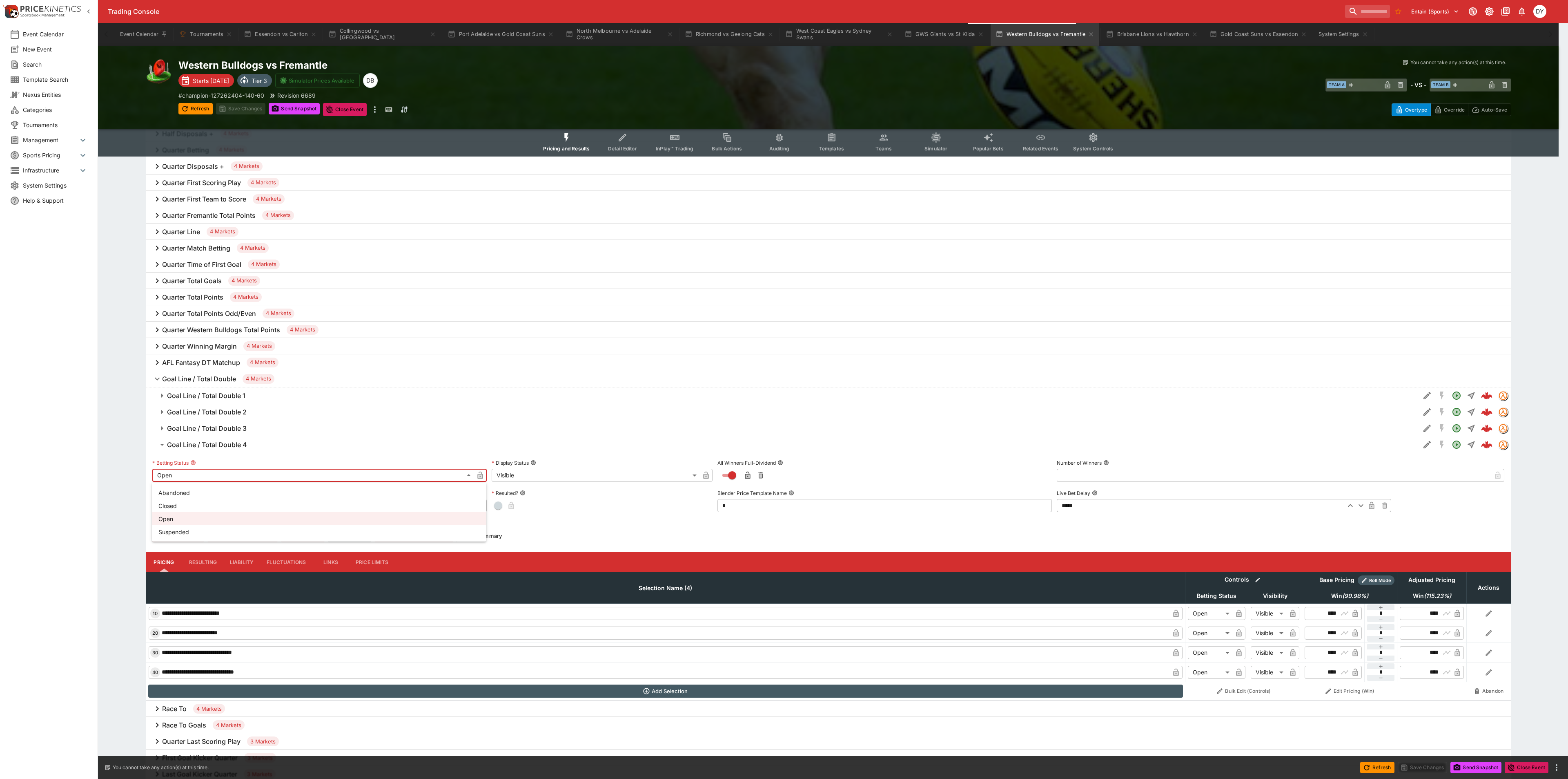
click at [195, 534] on li "Suspended" at bounding box center [319, 531] width 334 height 13
type input "**********"
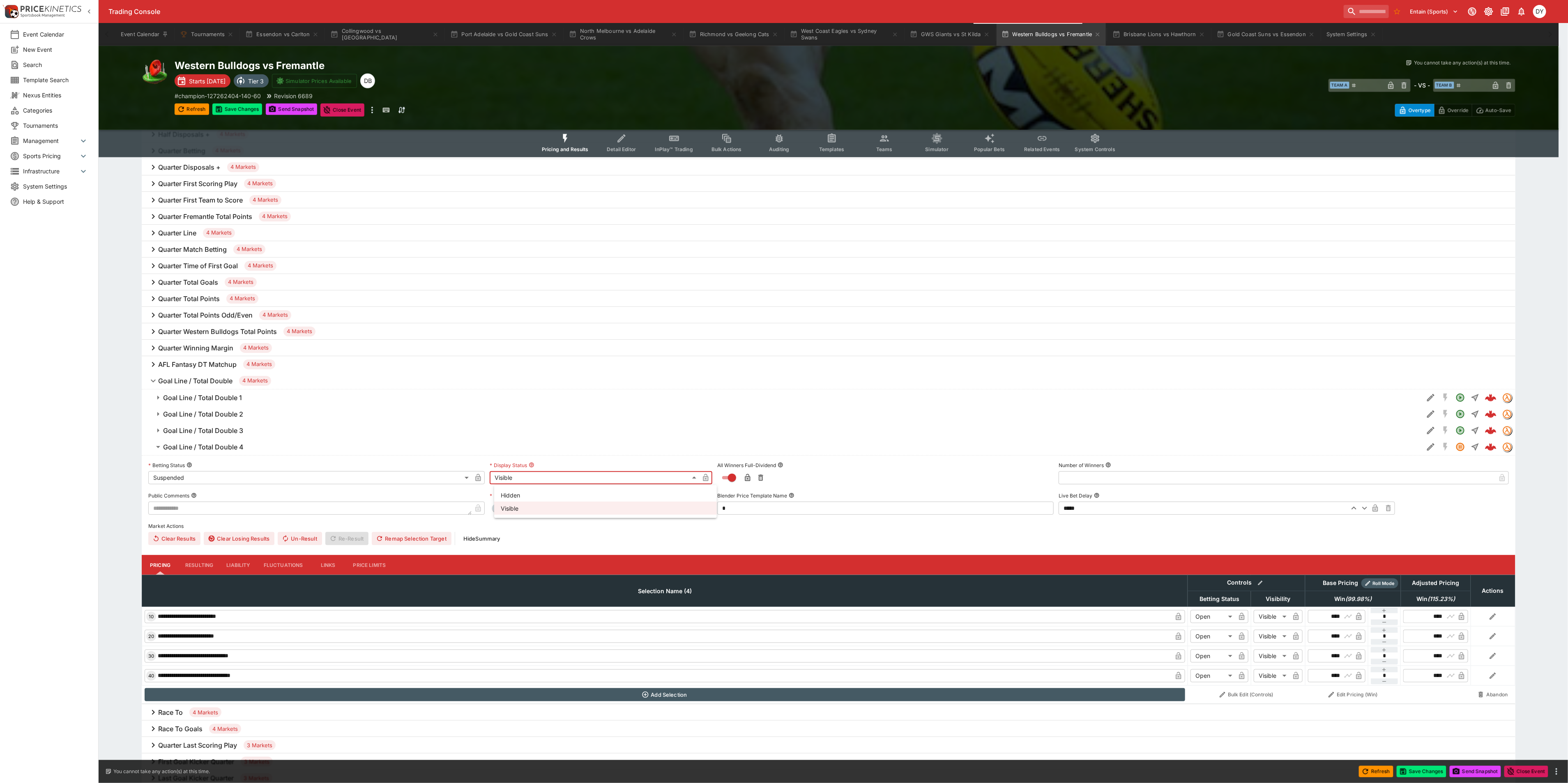
click at [526, 495] on li "Hidden" at bounding box center [606, 495] width 223 height 13
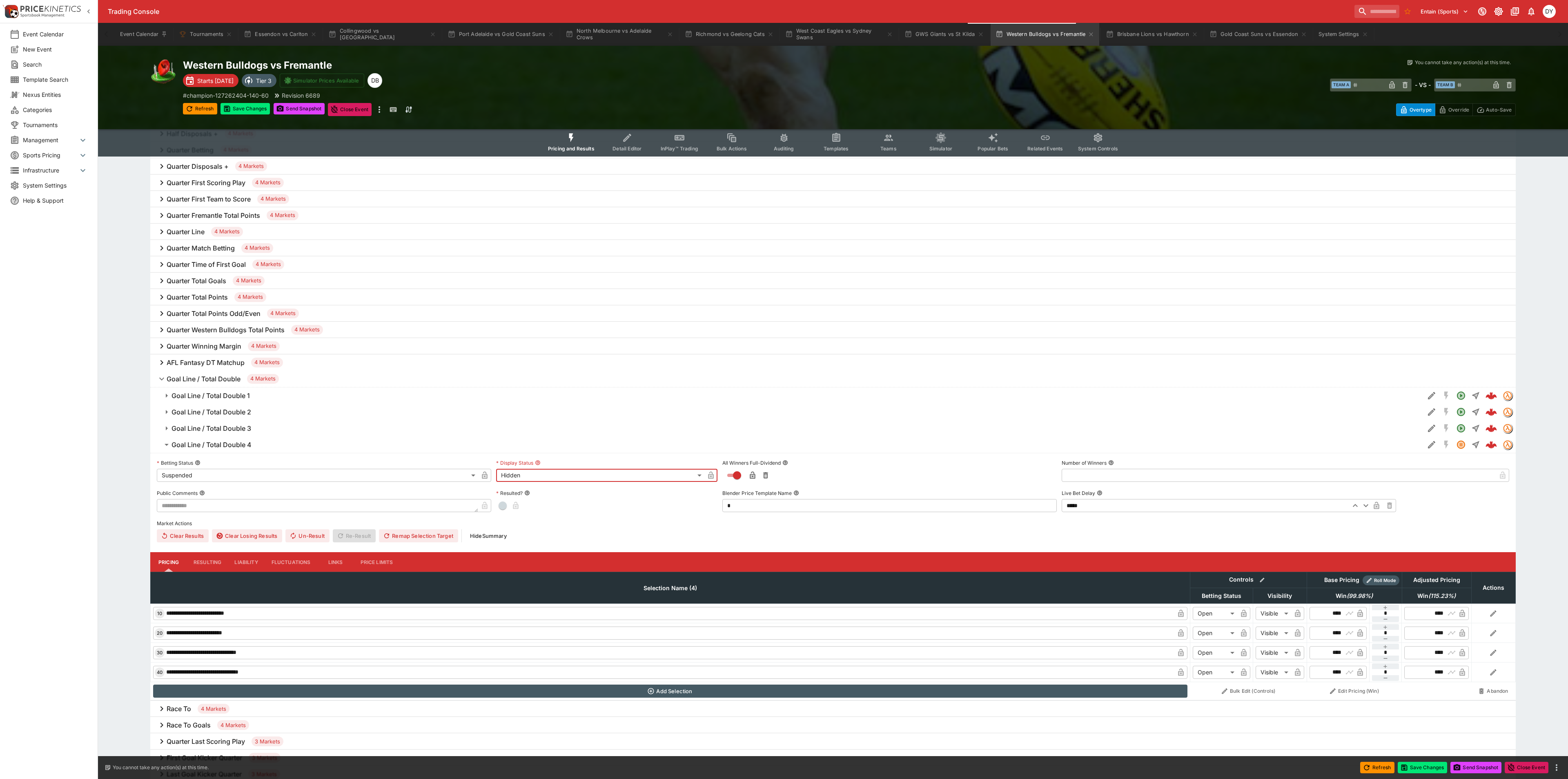
type input "******"
click at [481, 476] on icon "button" at bounding box center [480, 476] width 4 height 3
click at [701, 479] on button "button" at bounding box center [705, 474] width 13 height 13
click at [199, 423] on button "Goal Line / Total Double 3" at bounding box center [782, 428] width 1274 height 16
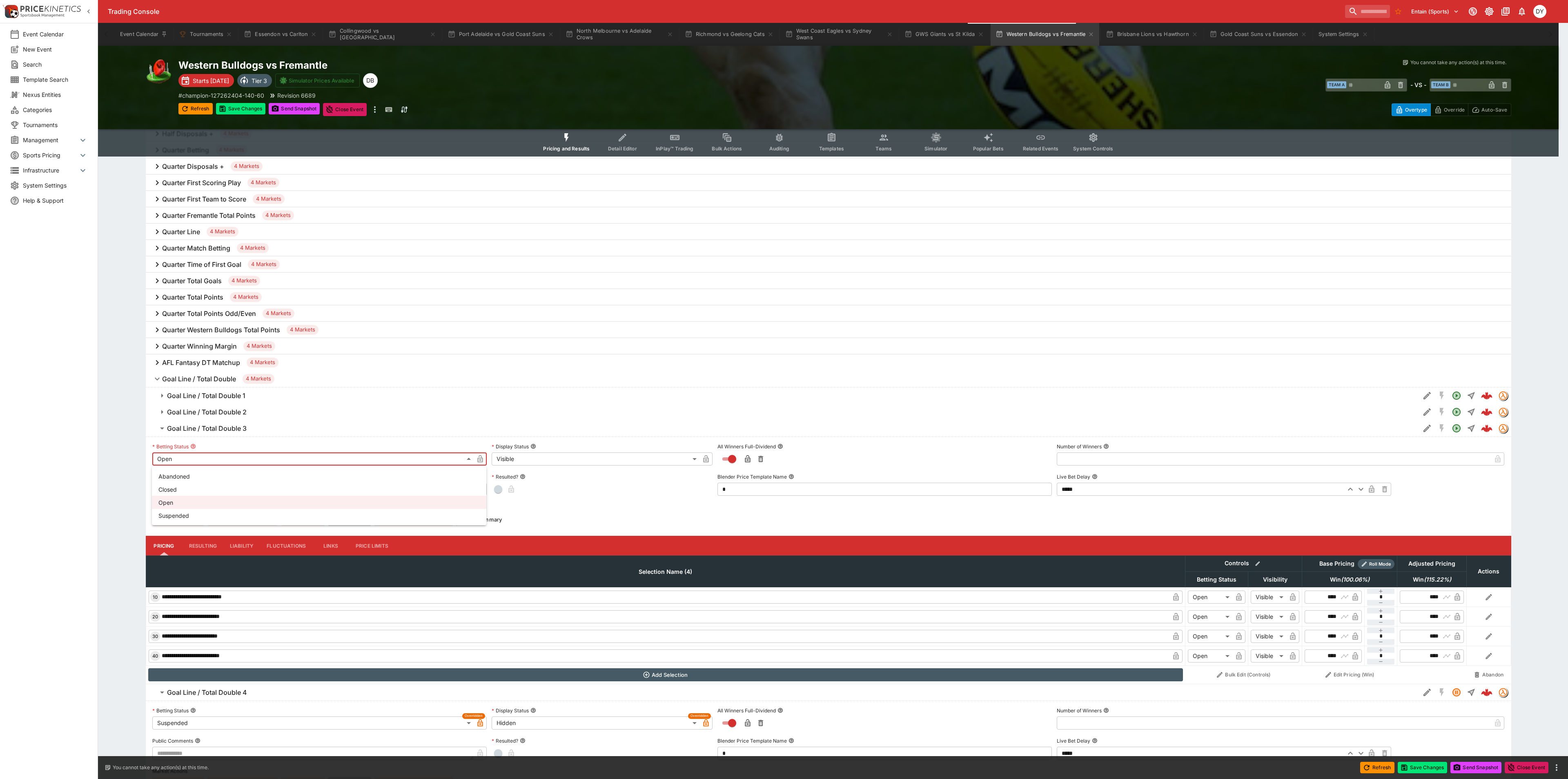
click at [183, 515] on li "Suspended" at bounding box center [319, 515] width 334 height 13
type input "**********"
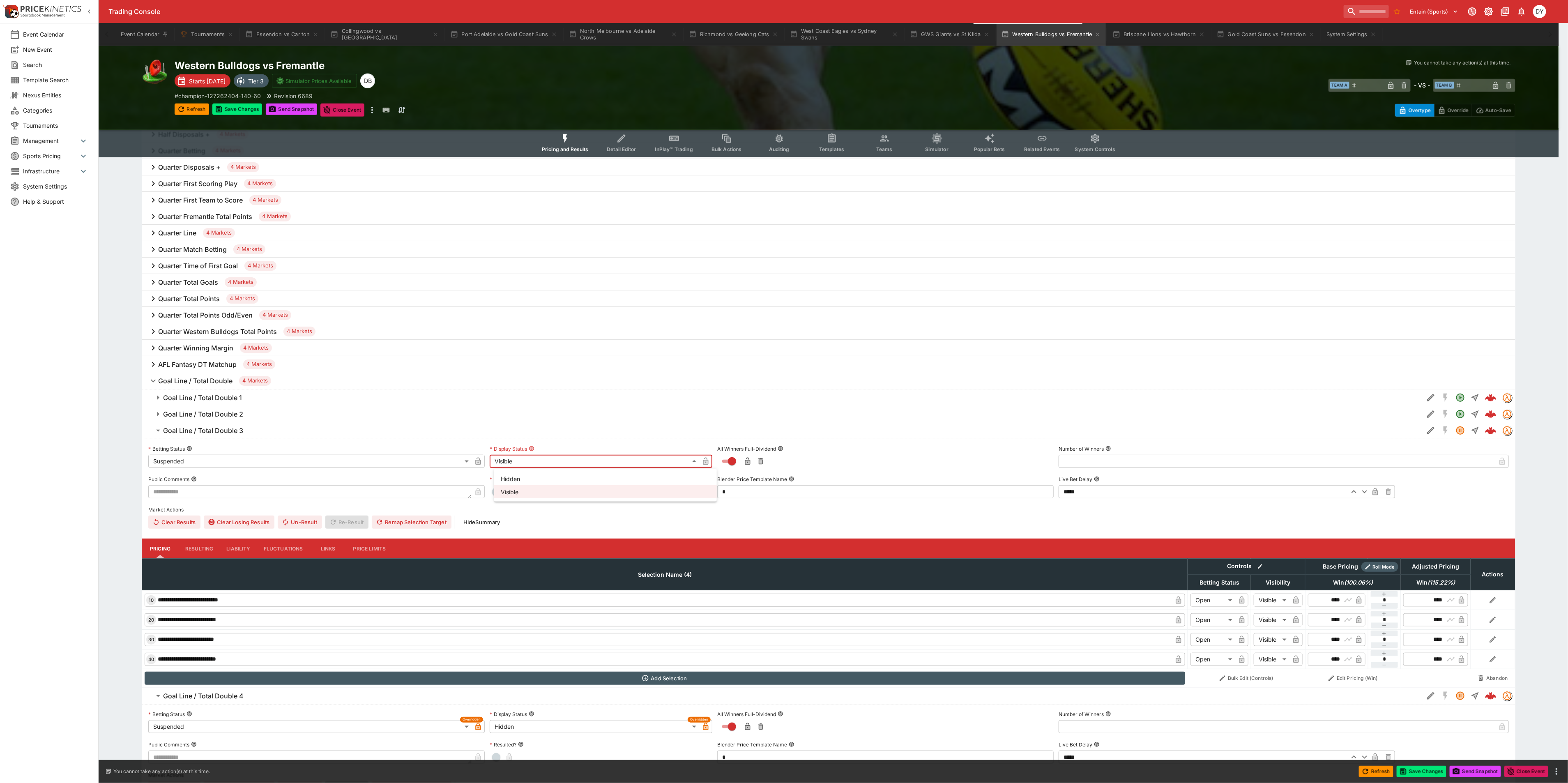
click at [530, 474] on li "Hidden" at bounding box center [606, 478] width 223 height 13
type input "******"
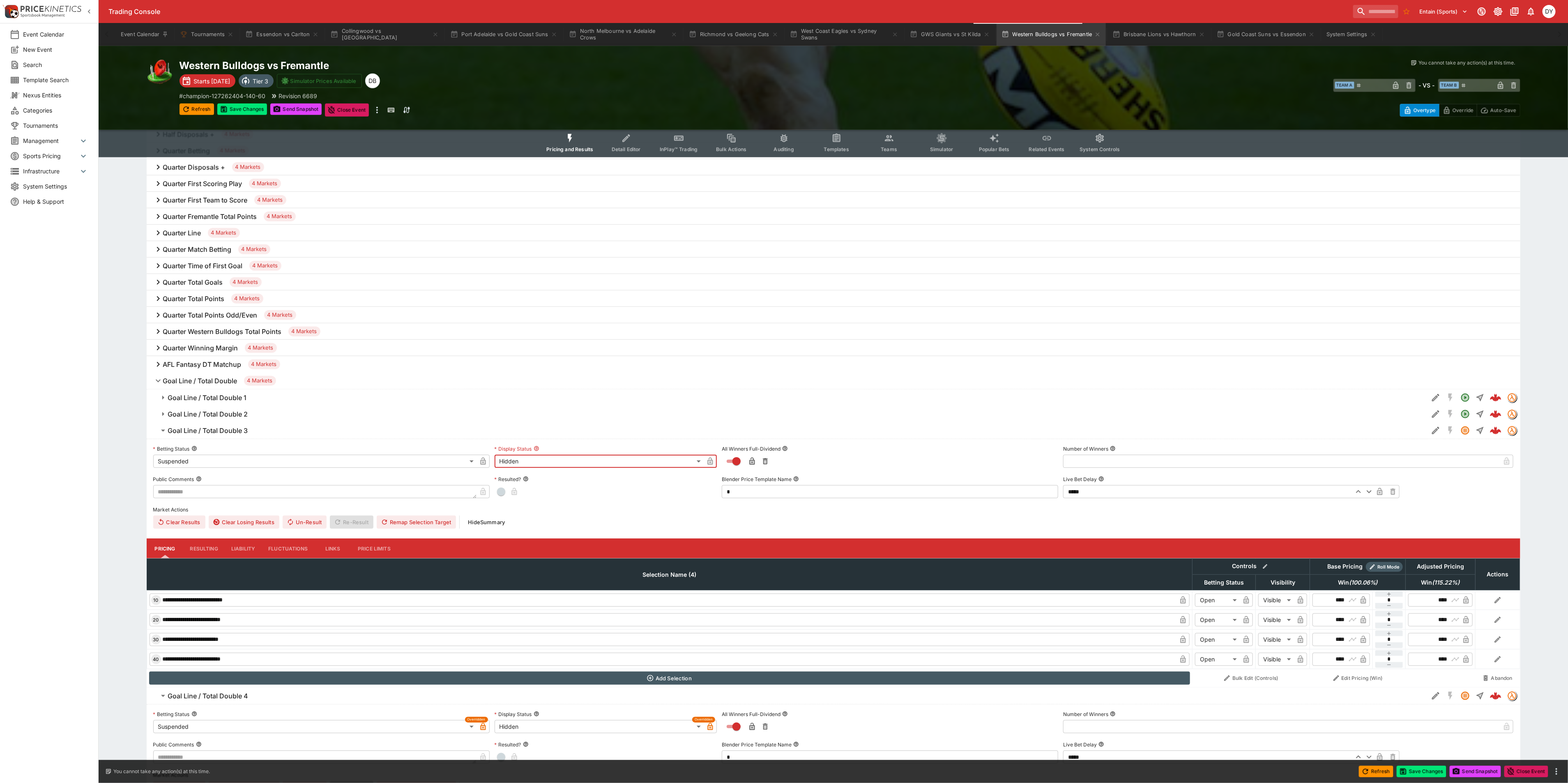
click at [486, 462] on icon "button" at bounding box center [482, 461] width 8 height 8
click at [714, 460] on icon "button" at bounding box center [710, 461] width 8 height 8
click at [236, 429] on h6 "Goal Line / Total Double 3" at bounding box center [208, 430] width 80 height 9
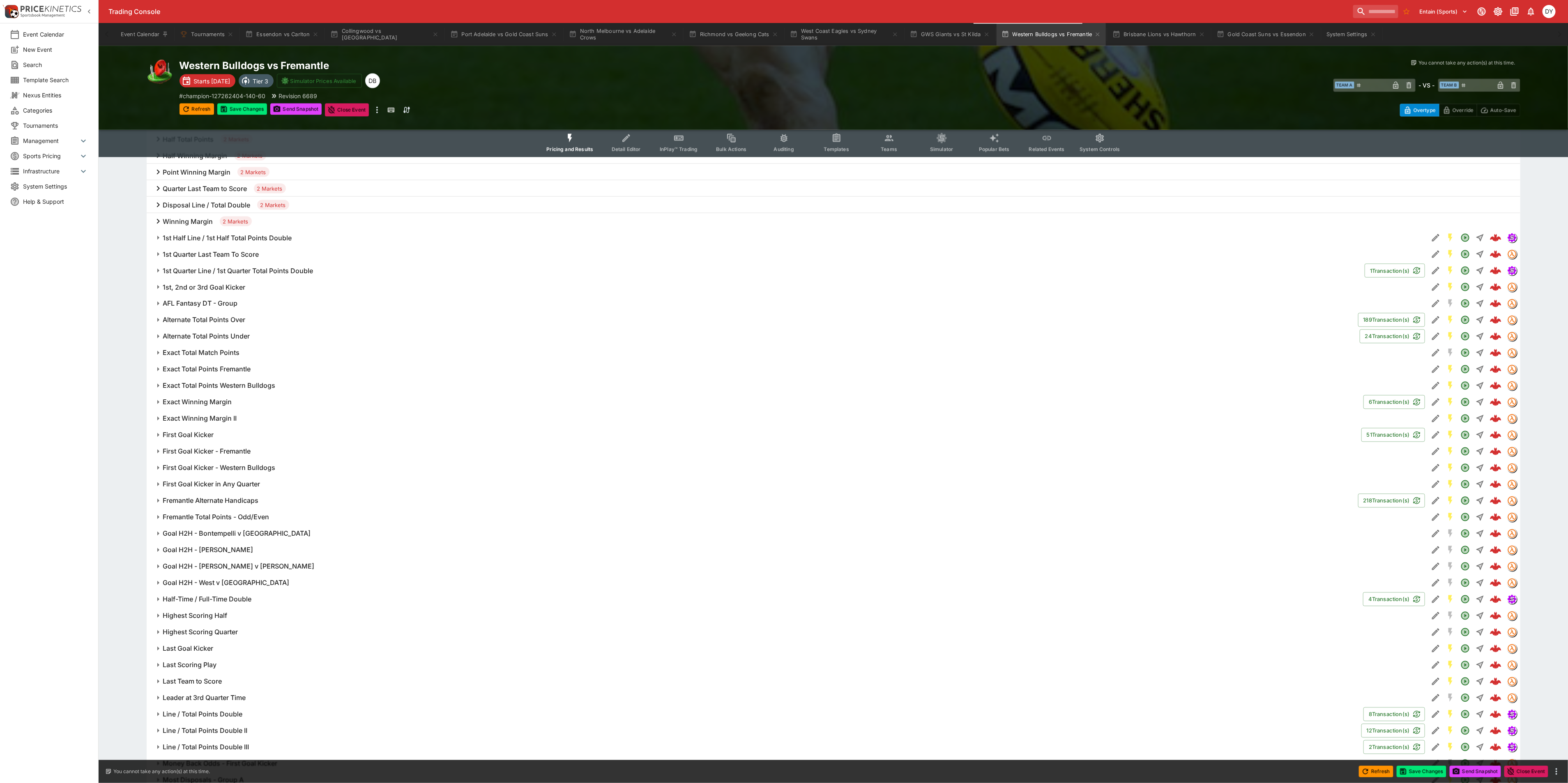
scroll to position [1294, 0]
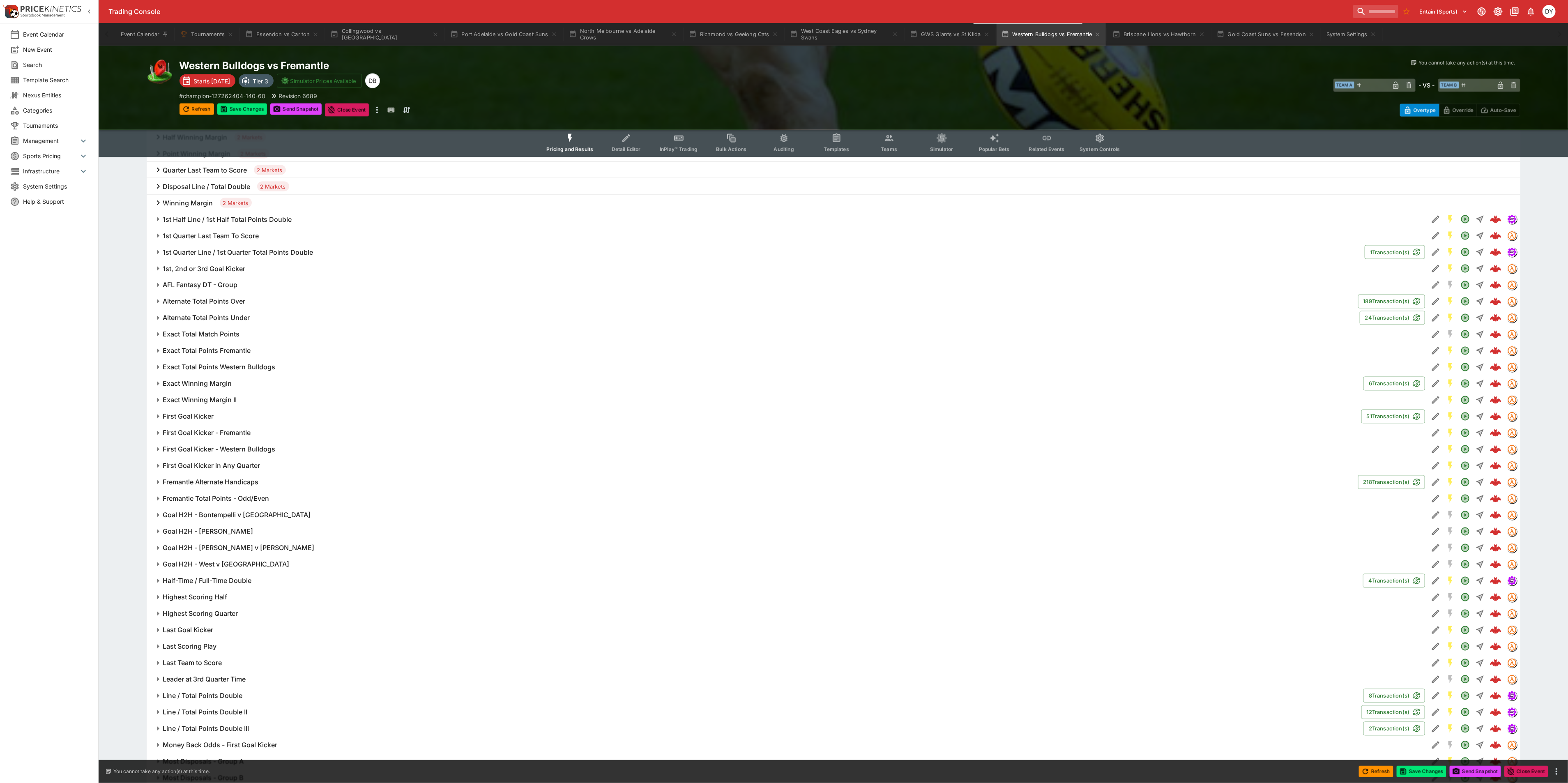
click at [217, 547] on h6 "Goal H2H - Naughton v Treacy" at bounding box center [239, 548] width 152 height 9
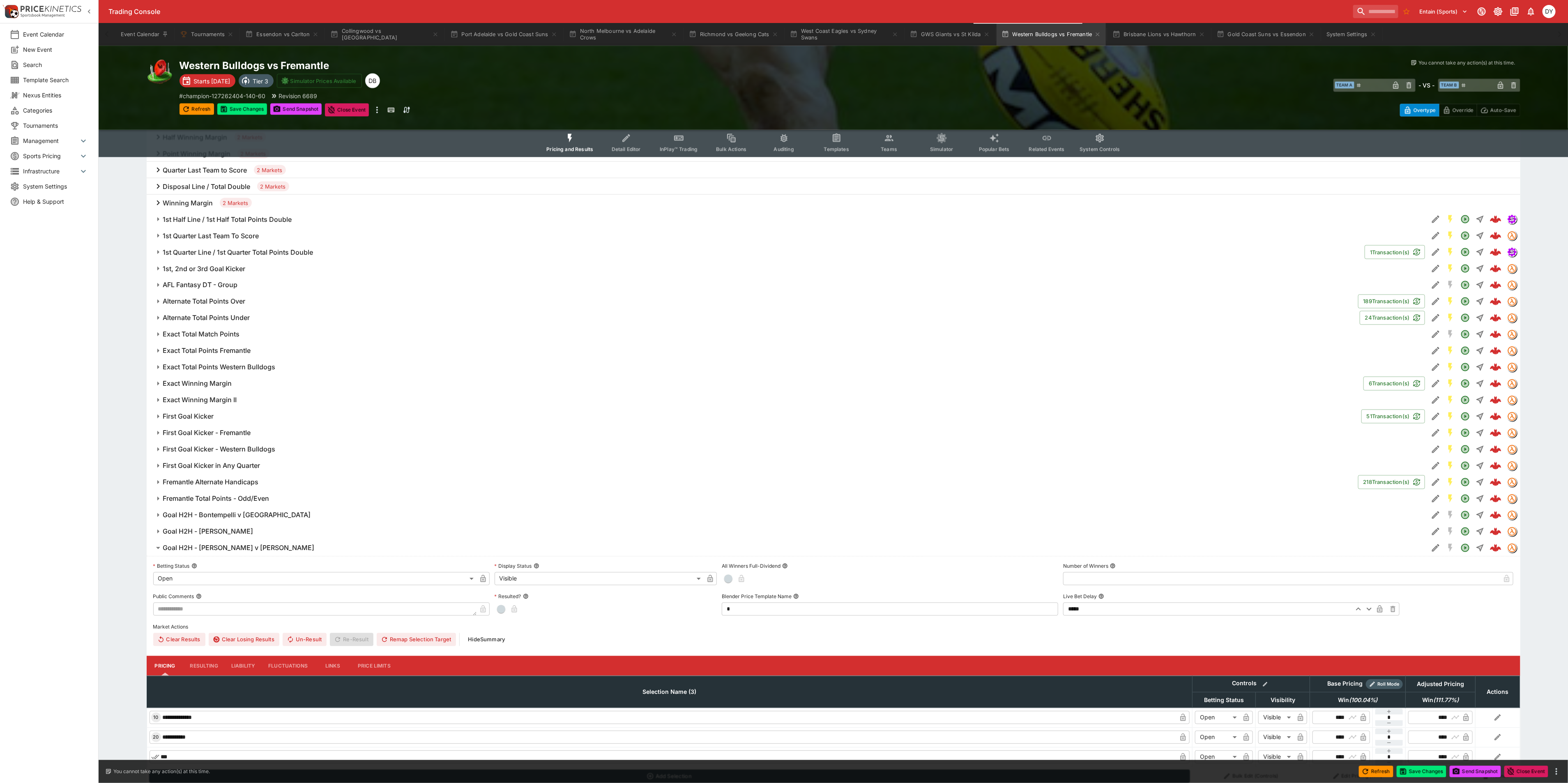
click at [217, 547] on h6 "Goal H2H - Naughton v Treacy" at bounding box center [239, 548] width 152 height 9
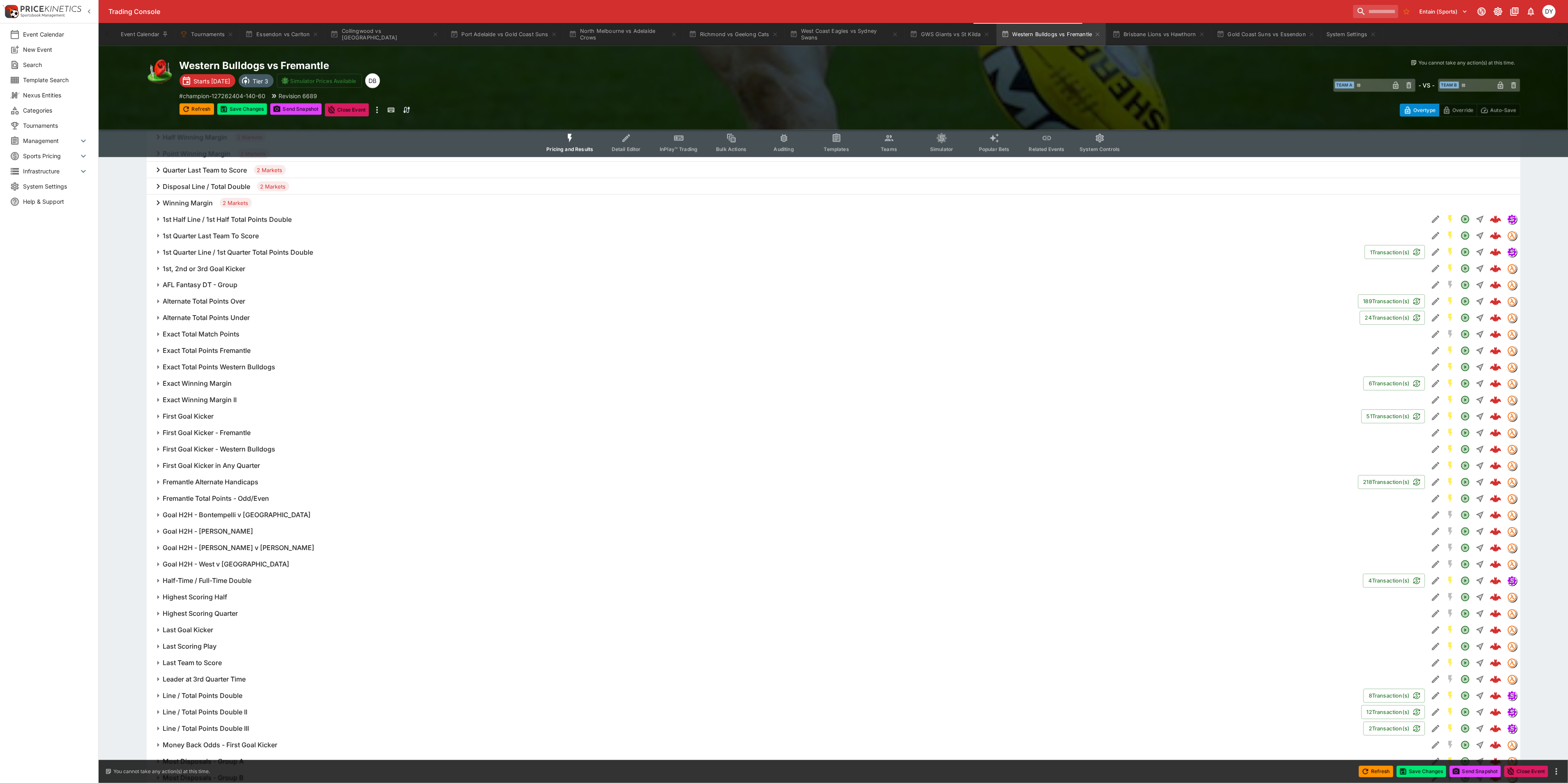
click at [216, 533] on h6 "Goal H2H - Darcy v Amiss" at bounding box center [208, 531] width 91 height 9
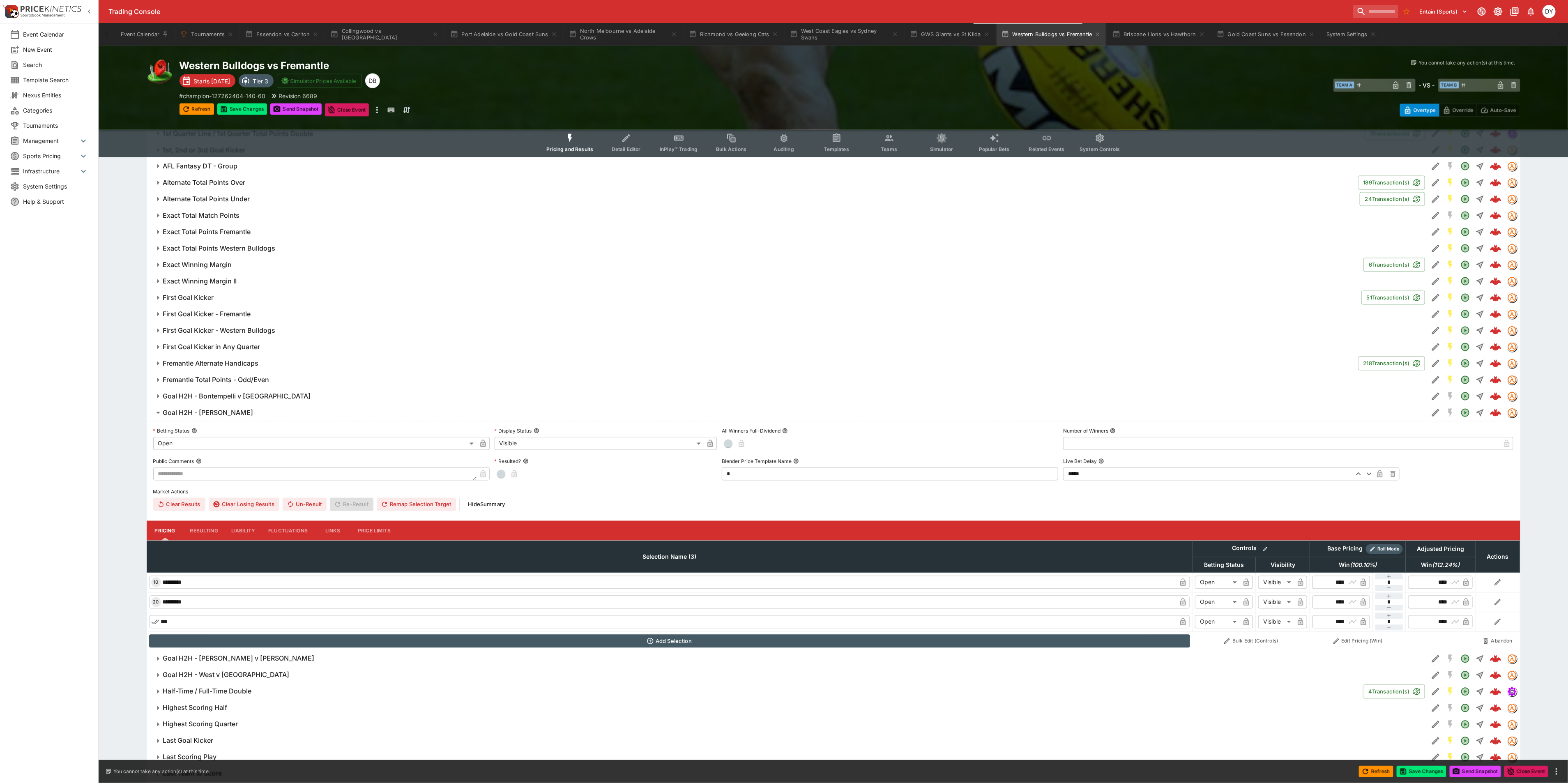
scroll to position [1417, 0]
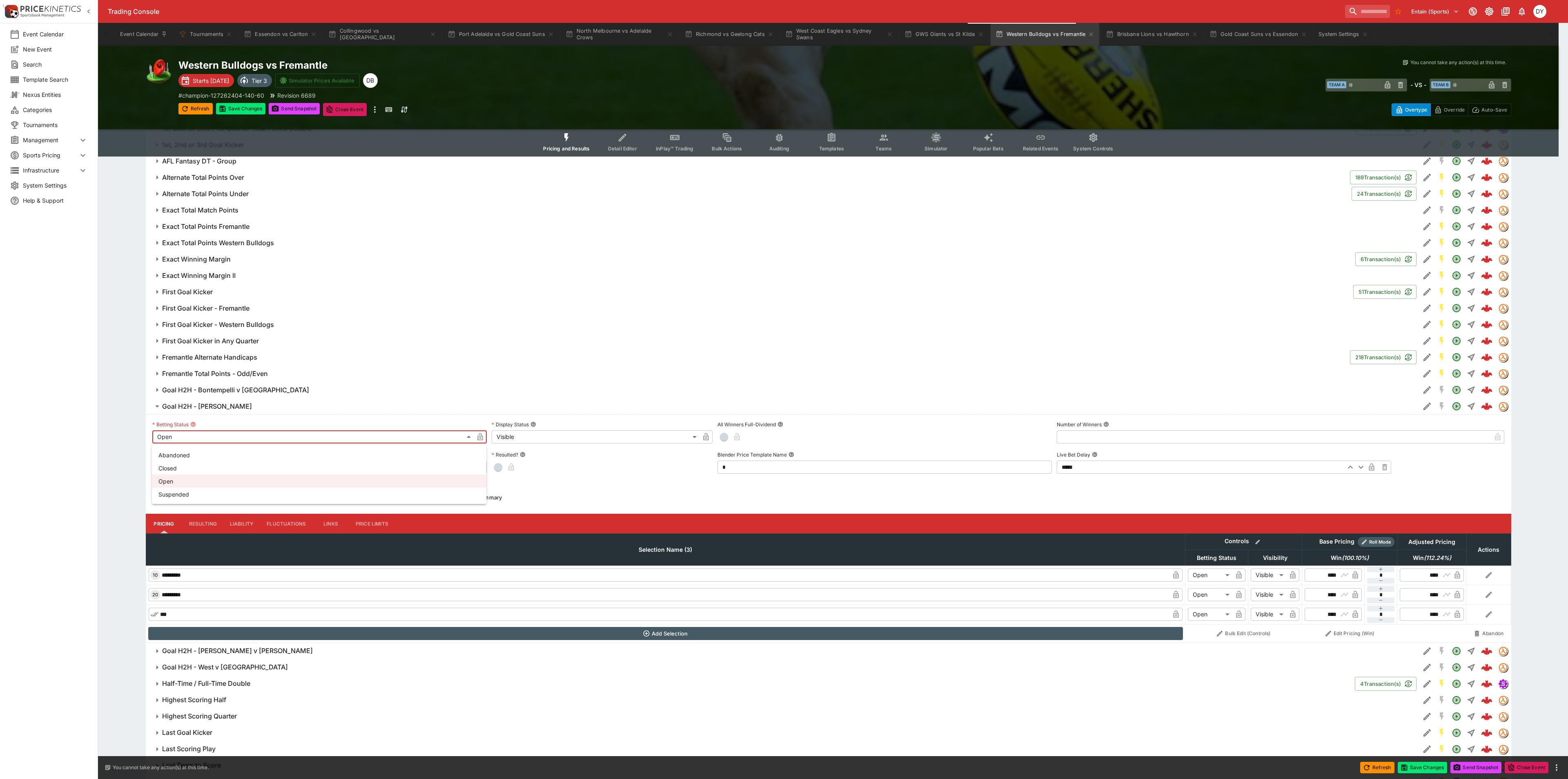
click at [194, 439] on body "Trading Console Entain (Sports) 1 DY Event Calendar New Event Search Template S…" at bounding box center [784, 72] width 1568 height 2963
click at [196, 408] on div at bounding box center [784, 389] width 1568 height 779
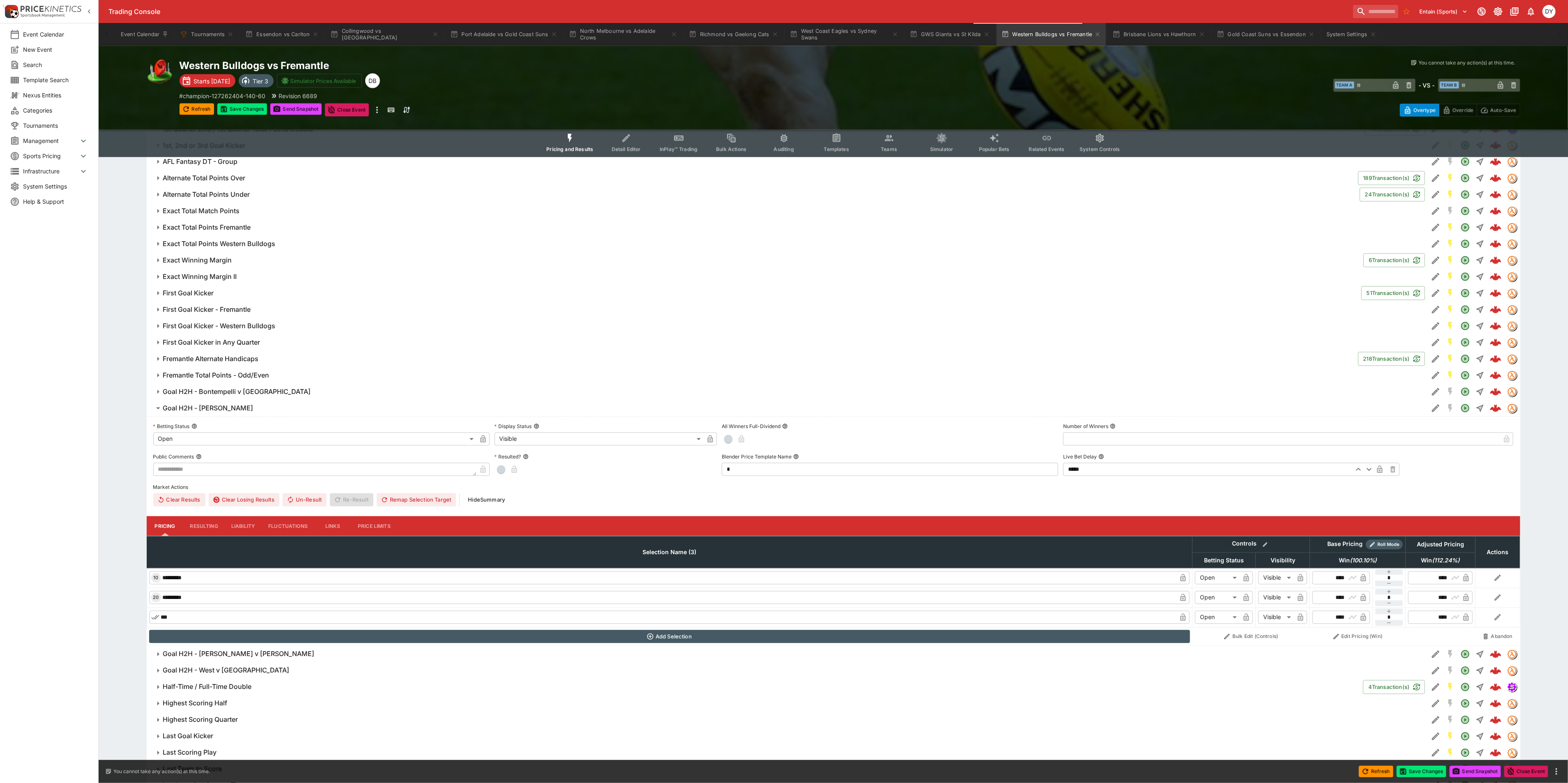
click at [218, 403] on button "Goal H2H - Darcy v Amiss" at bounding box center [787, 408] width 1281 height 17
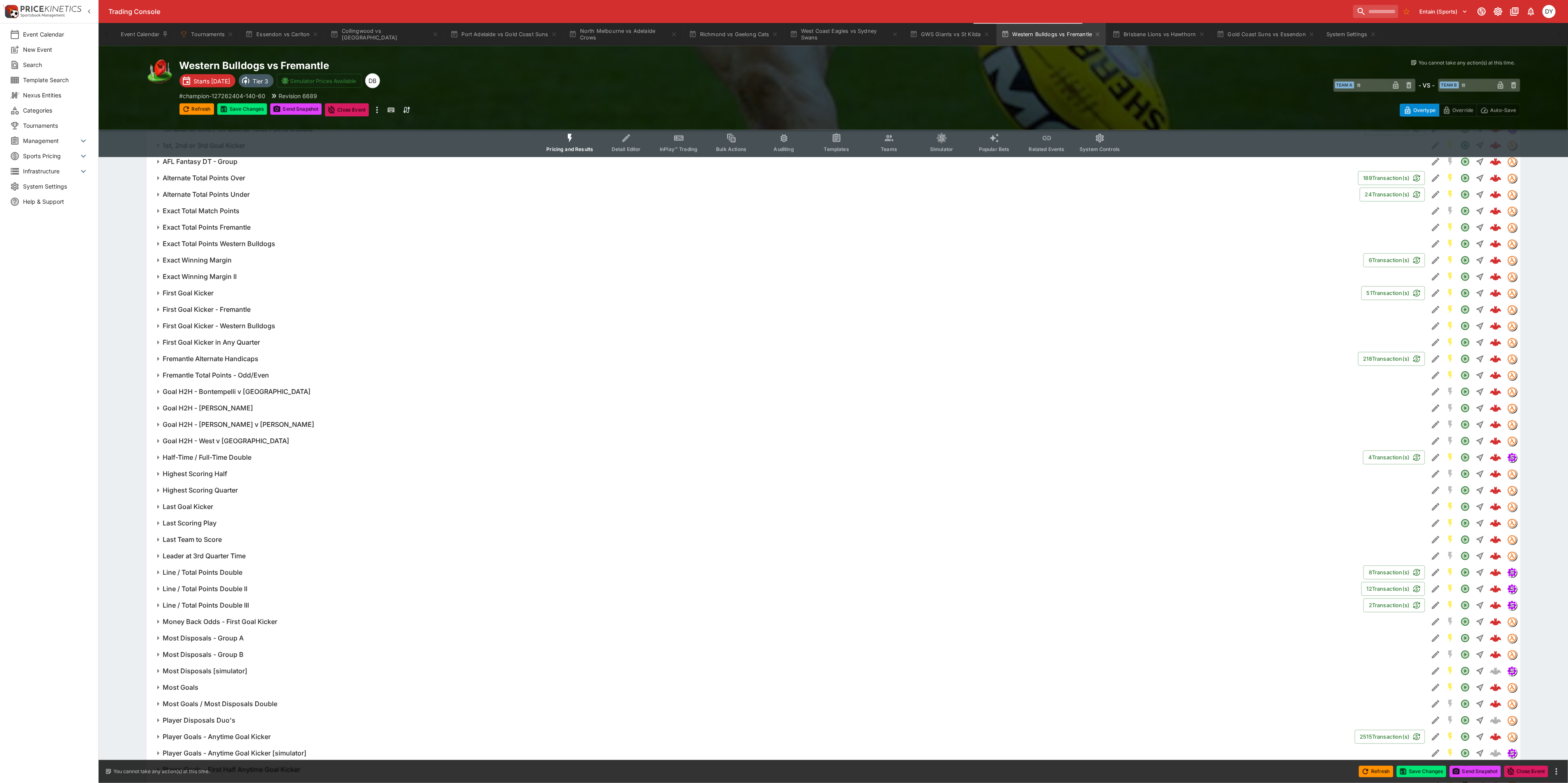
click at [219, 389] on h6 "Goal H2H - Bontempelli v Bolton" at bounding box center [236, 392] width 148 height 9
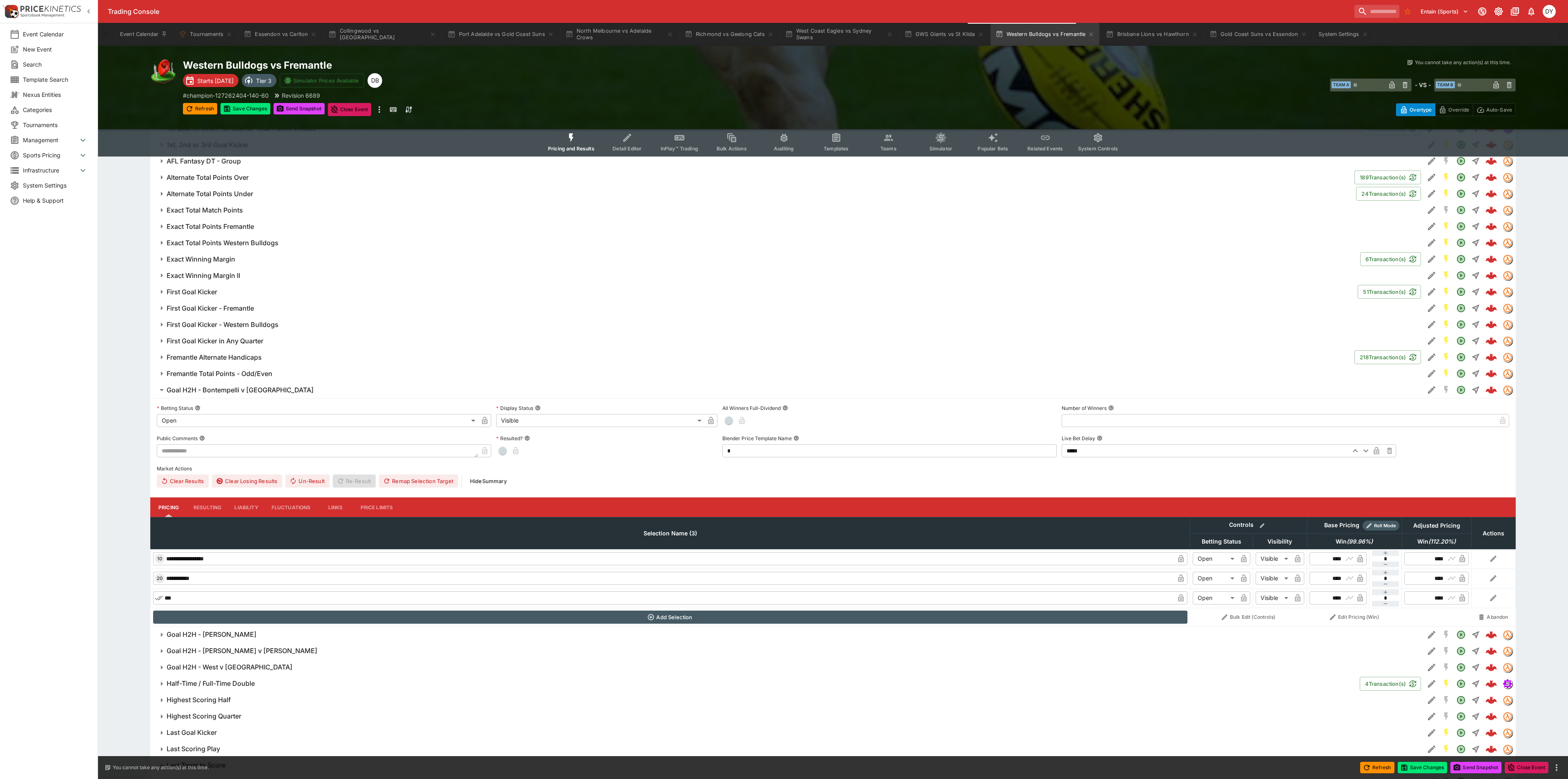
click at [207, 420] on body "Trading Console Entain (Sports) 1 DY Event Calendar New Event Search Template S…" at bounding box center [784, 72] width 1568 height 2963
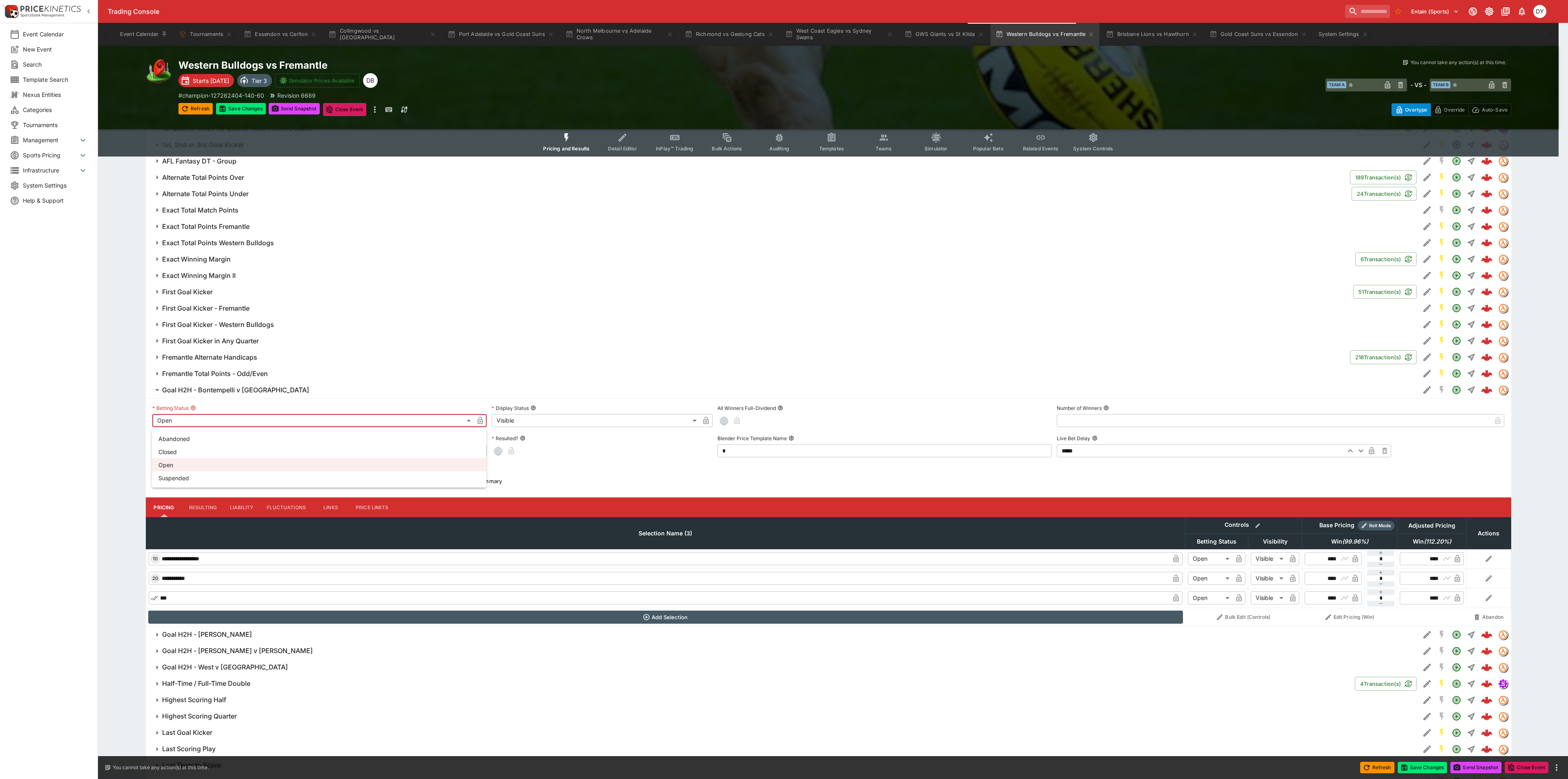
click at [189, 478] on li "Suspended" at bounding box center [319, 477] width 334 height 13
type input "**********"
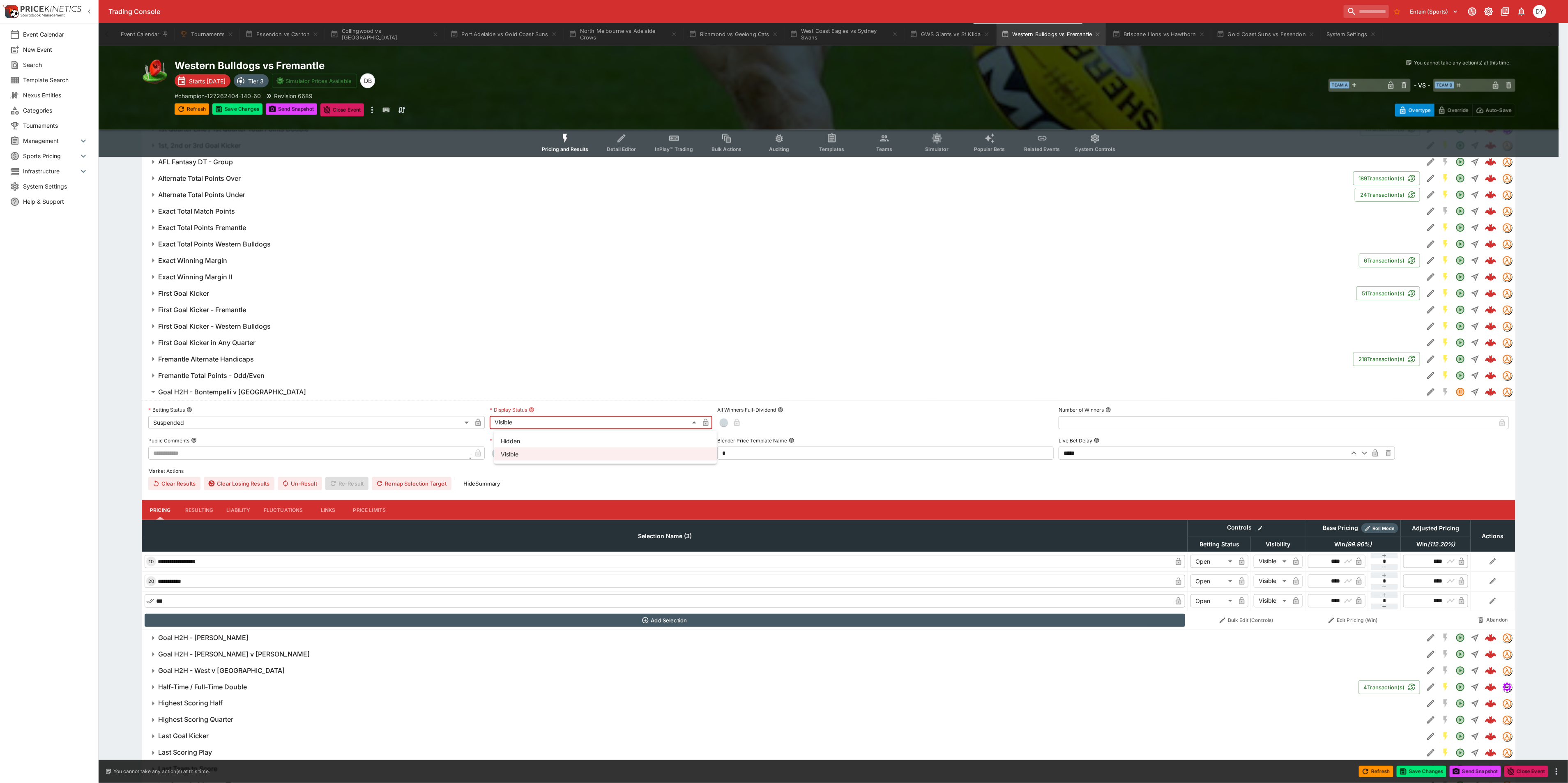
click at [544, 426] on body "Trading Console Entain (Sports) 1 DY Event Calendar New Event Search Template S…" at bounding box center [784, 72] width 1568 height 2978
click at [528, 437] on li "Hidden" at bounding box center [606, 440] width 223 height 13
type input "******"
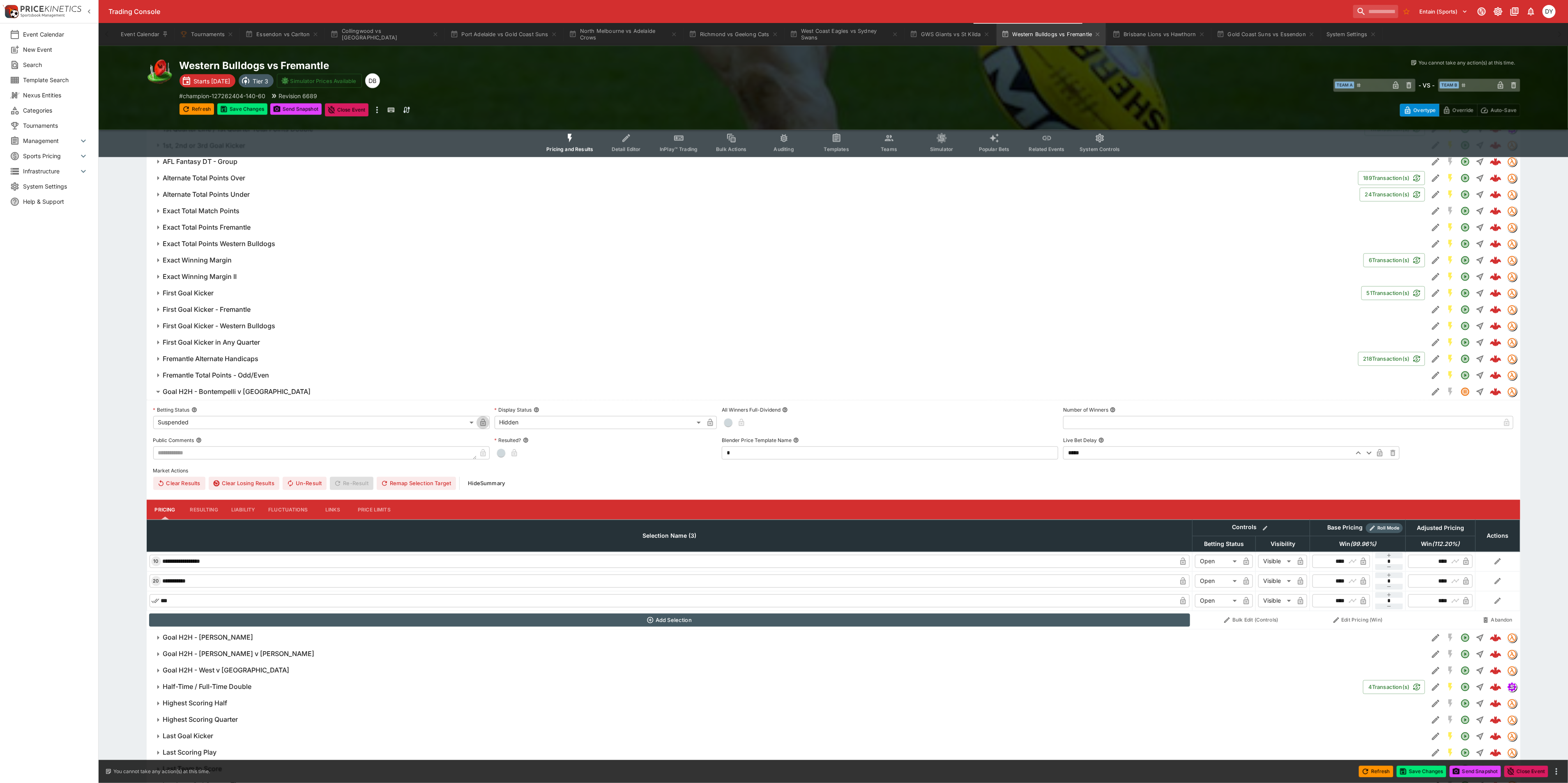
click at [481, 422] on icon "button" at bounding box center [482, 422] width 8 height 8
click at [710, 422] on icon "button" at bounding box center [710, 422] width 8 height 8
click at [247, 396] on h6 "Goal H2H - Bontempelli v Bolton" at bounding box center [236, 392] width 148 height 9
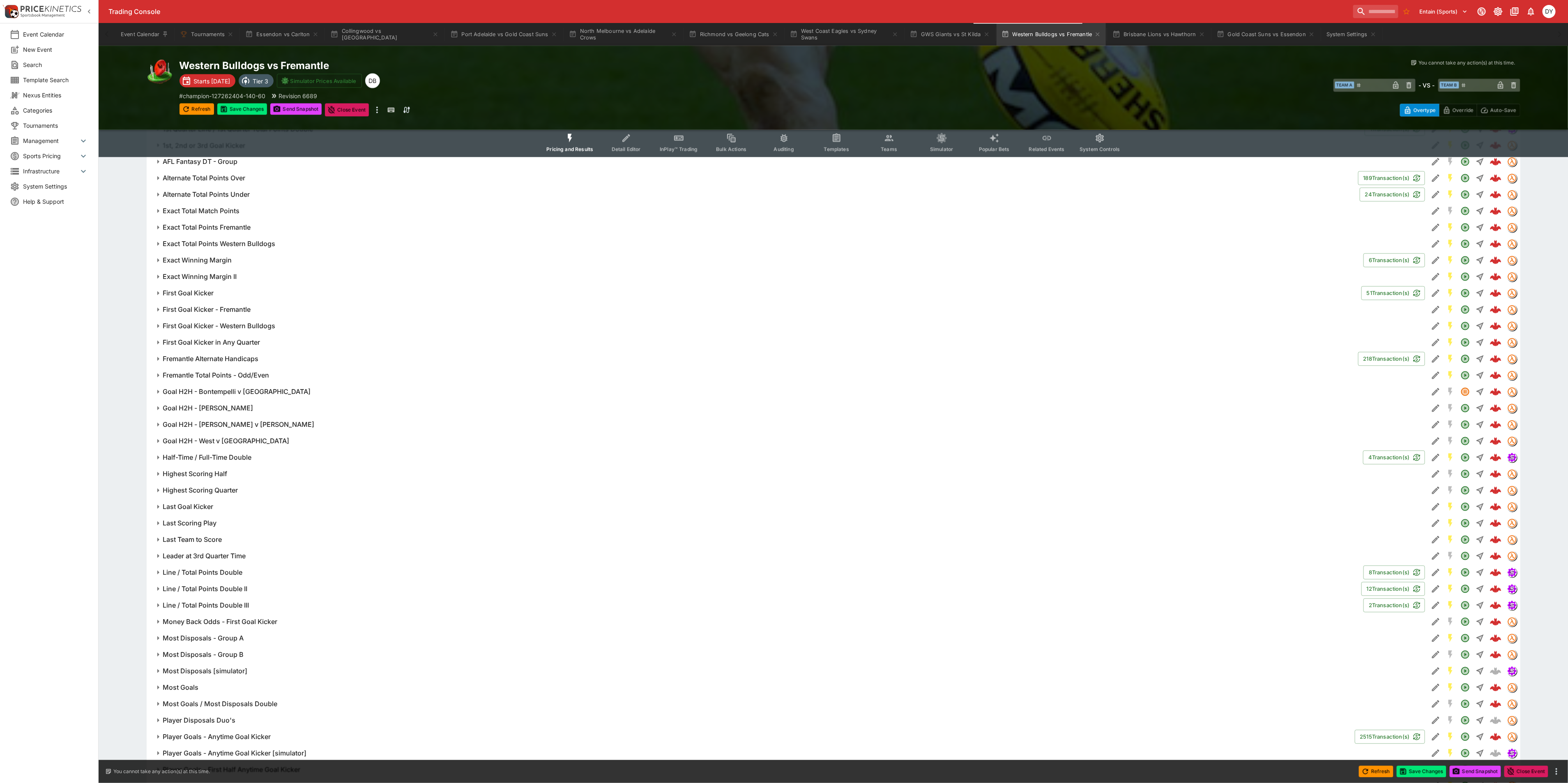
click at [226, 441] on h6 "Goal H2H - West v Voss" at bounding box center [226, 441] width 127 height 9
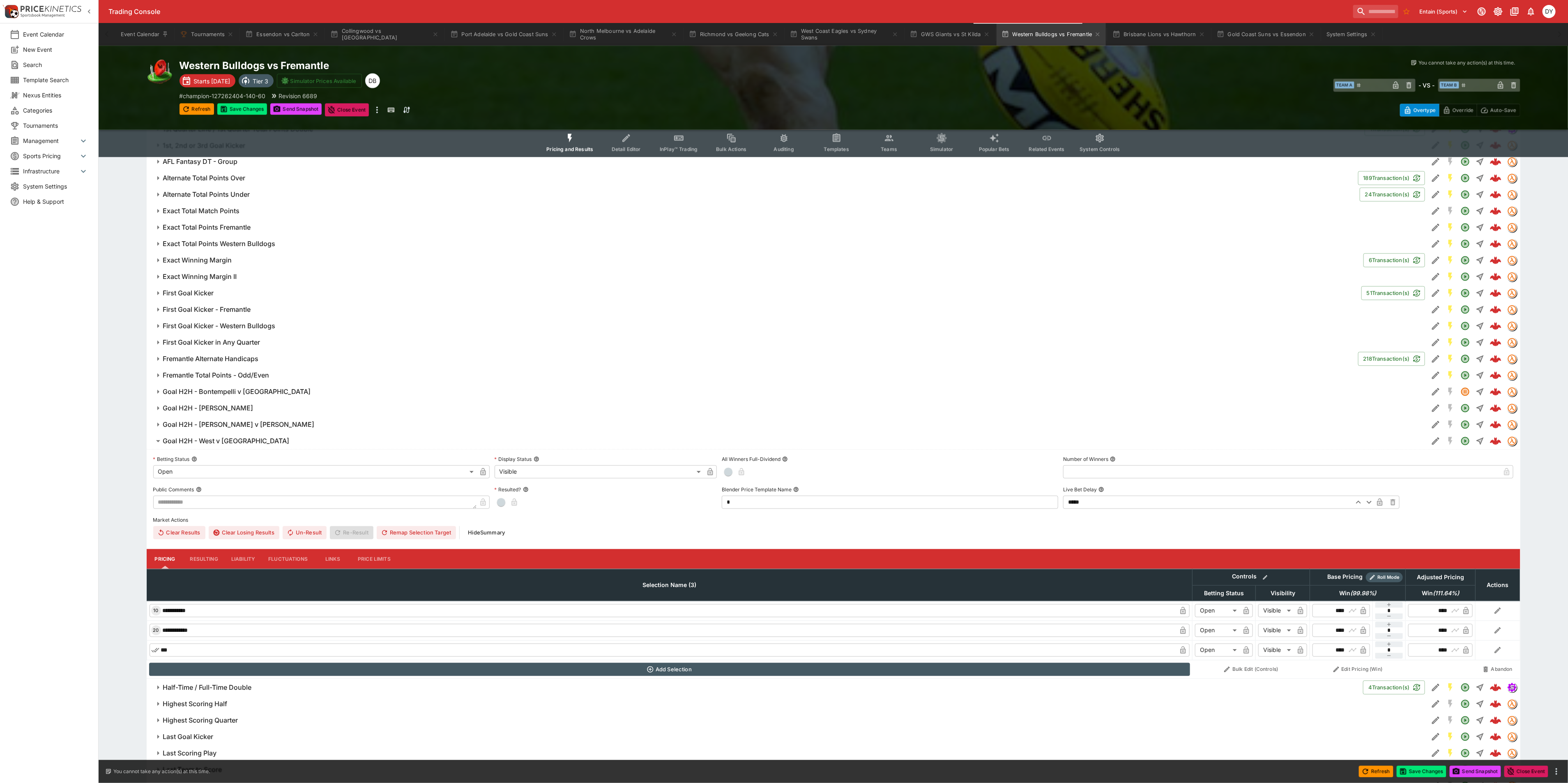
click at [201, 472] on body "Trading Console Entain (Sports) 1 DY Event Calendar New Event Search Template S…" at bounding box center [784, 73] width 1568 height 2979
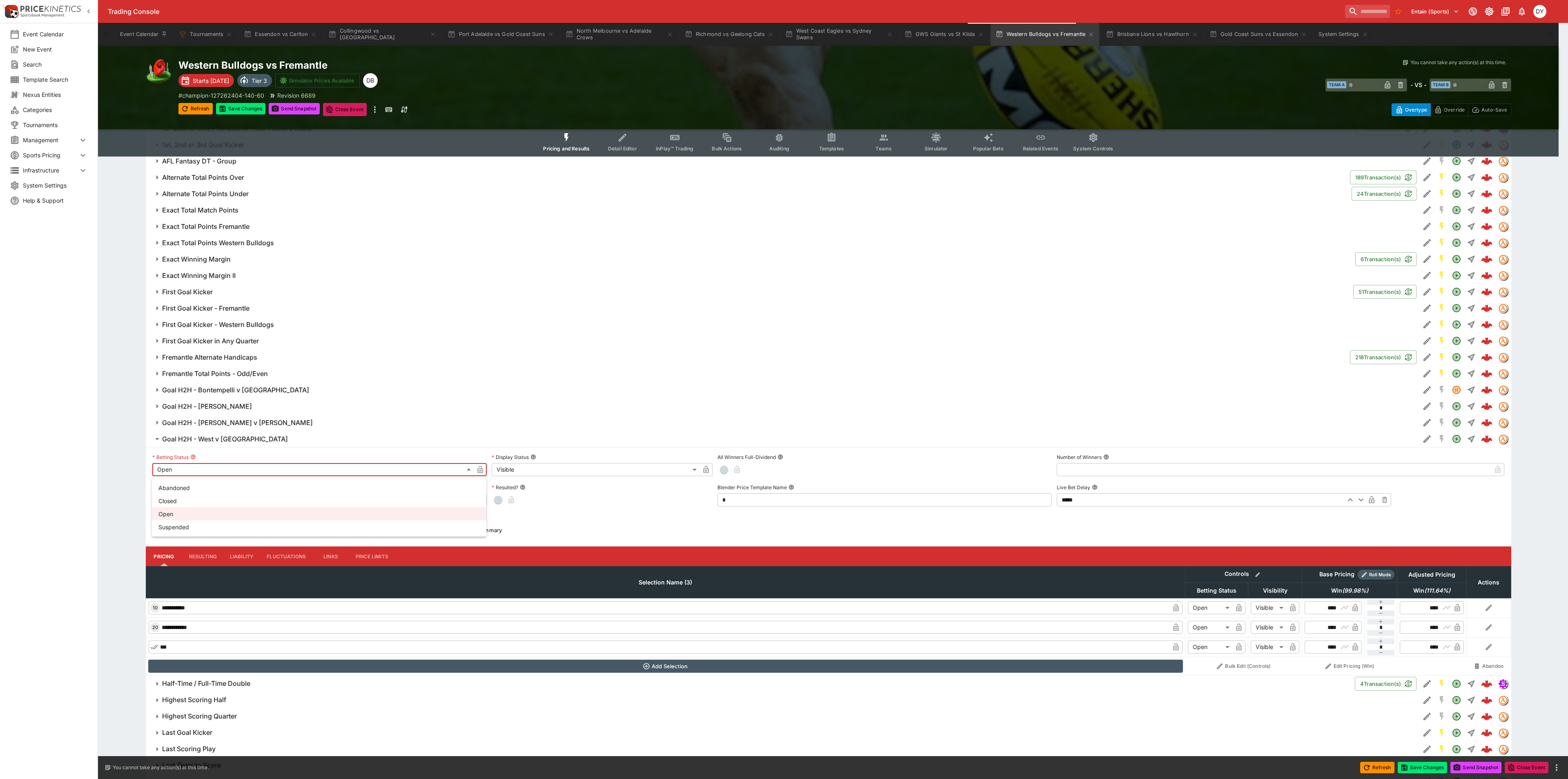
click at [187, 525] on li "Suspended" at bounding box center [319, 526] width 334 height 13
type input "**********"
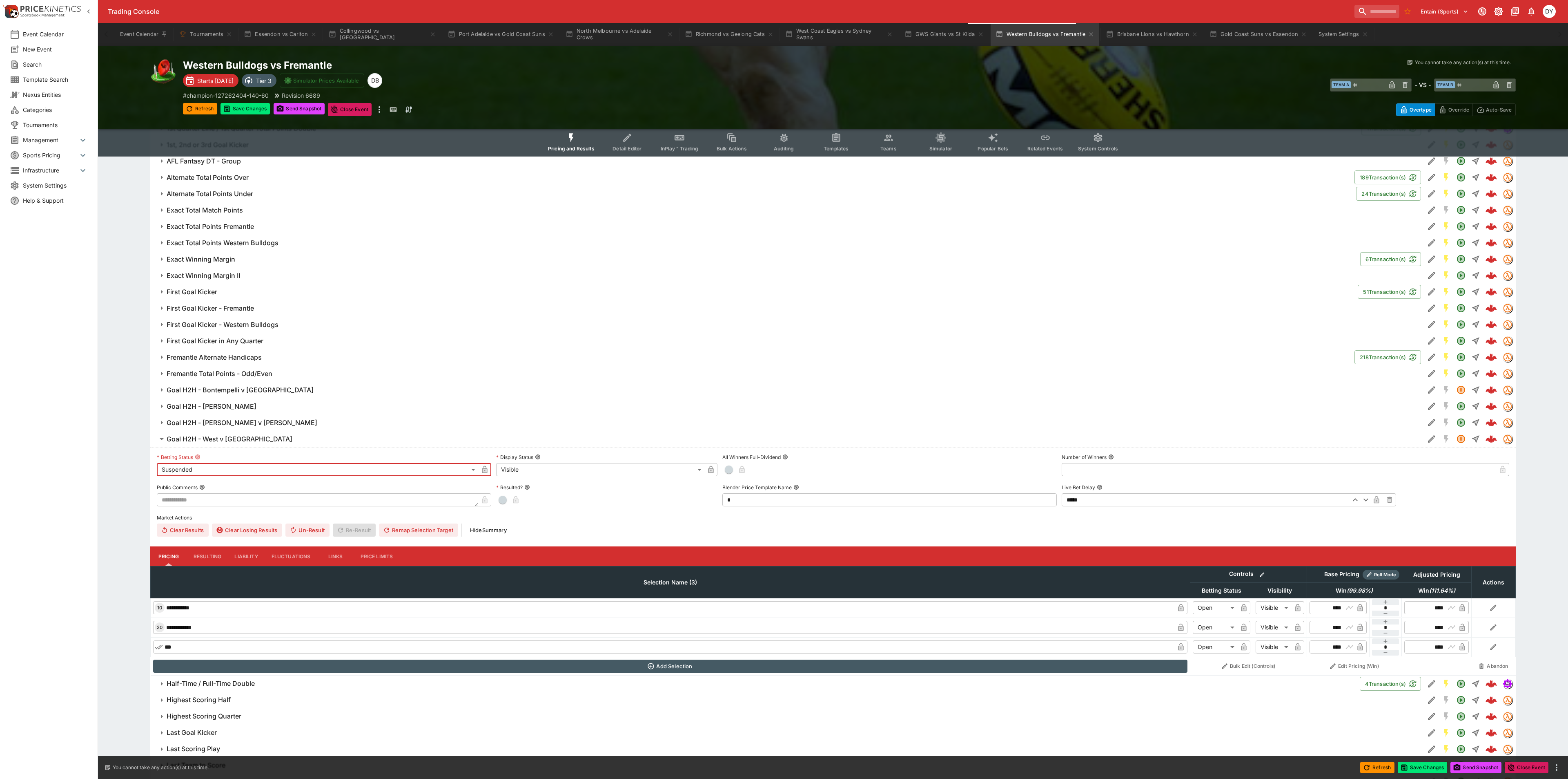
click at [516, 474] on body "Trading Console Entain (Sports) 1 DY Event Calendar New Event Search Template S…" at bounding box center [784, 72] width 1568 height 2963
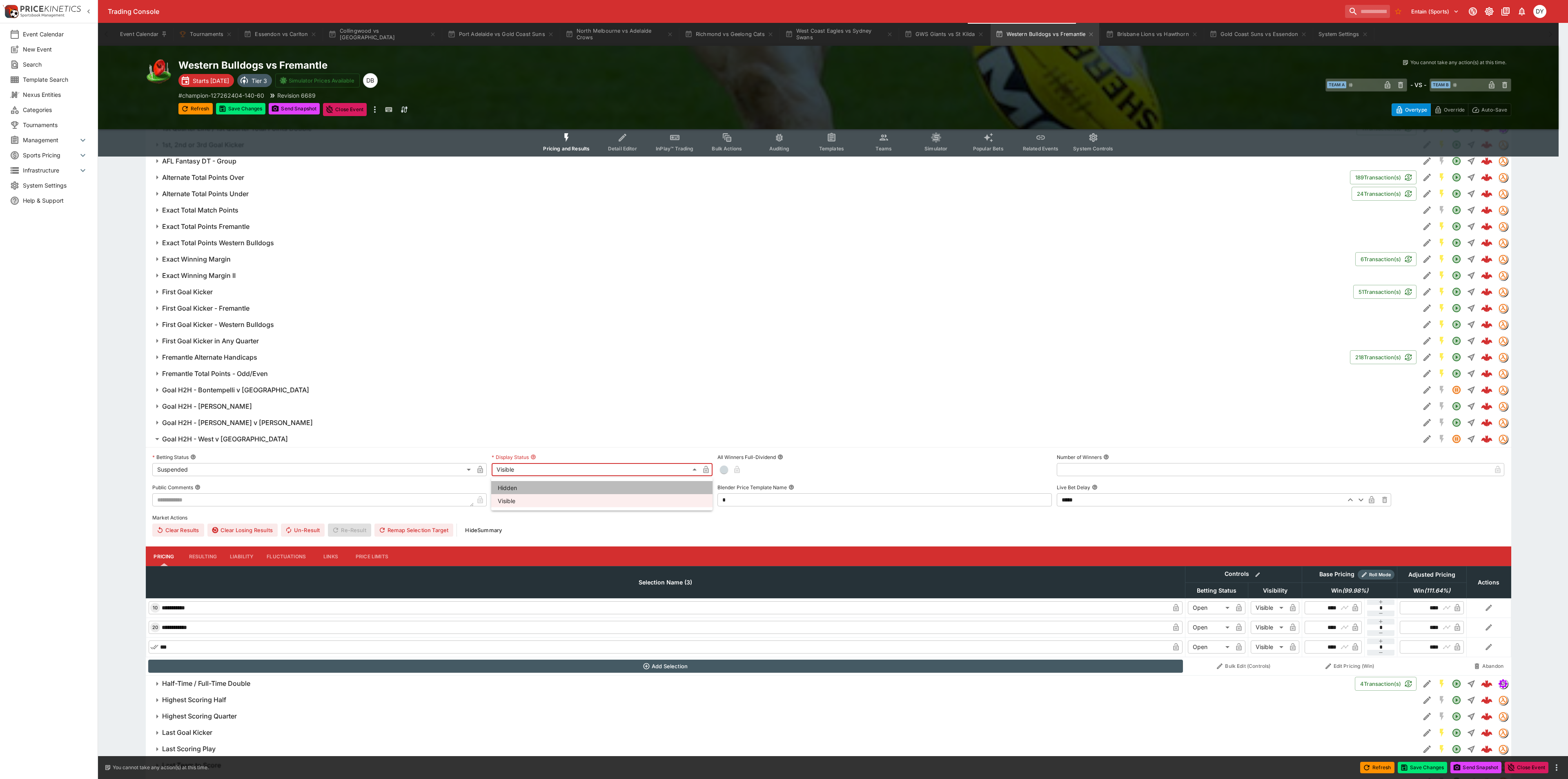
click at [516, 486] on li "Hidden" at bounding box center [602, 487] width 222 height 13
type input "******"
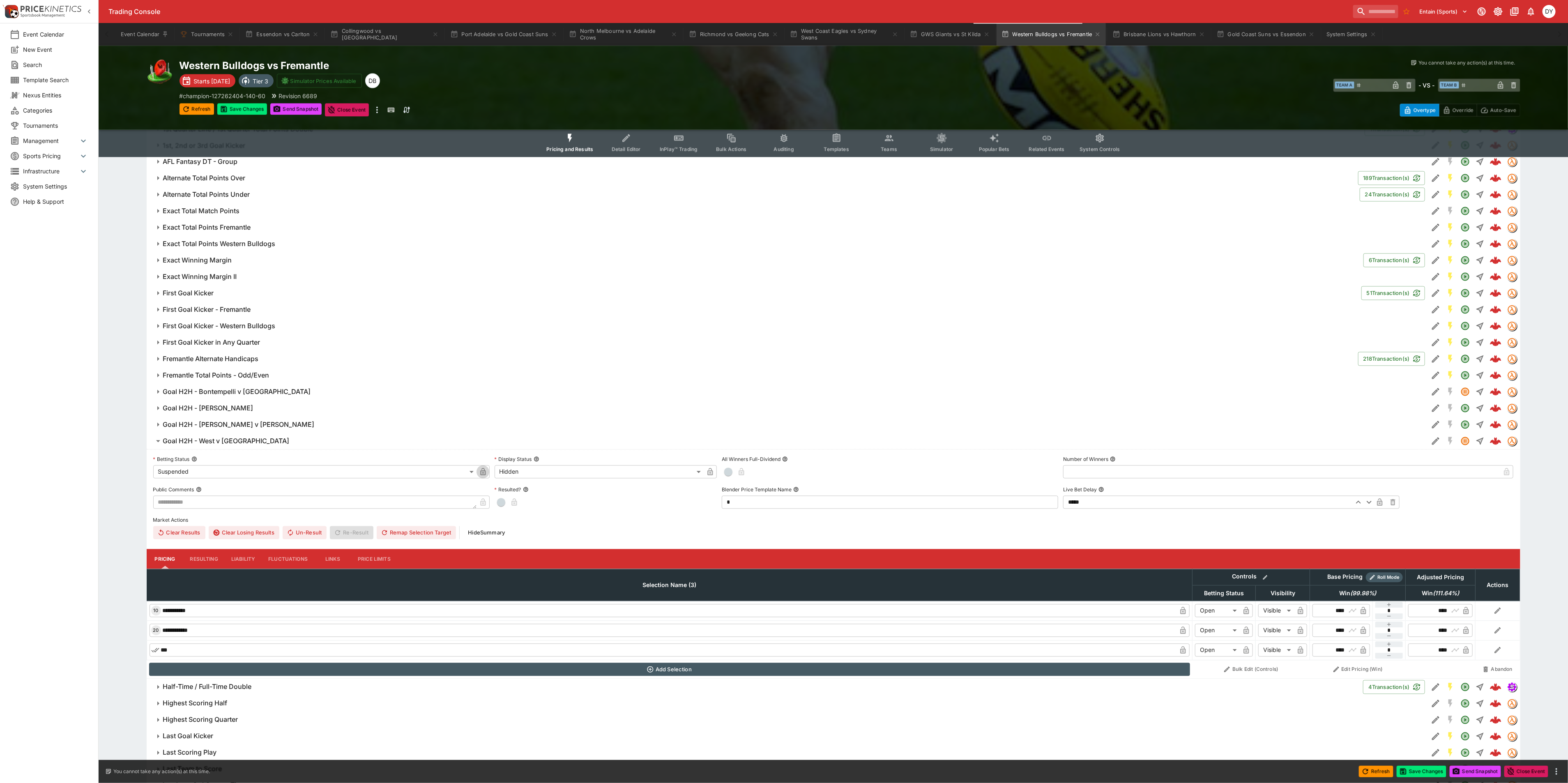
click at [486, 474] on icon "button" at bounding box center [482, 472] width 6 height 7
click at [714, 473] on icon "button" at bounding box center [710, 471] width 8 height 8
drag, startPoint x: 220, startPoint y: 439, endPoint x: 245, endPoint y: 319, distance: 122.6
click at [221, 437] on button "Goal H2H - West v Voss" at bounding box center [787, 441] width 1281 height 17
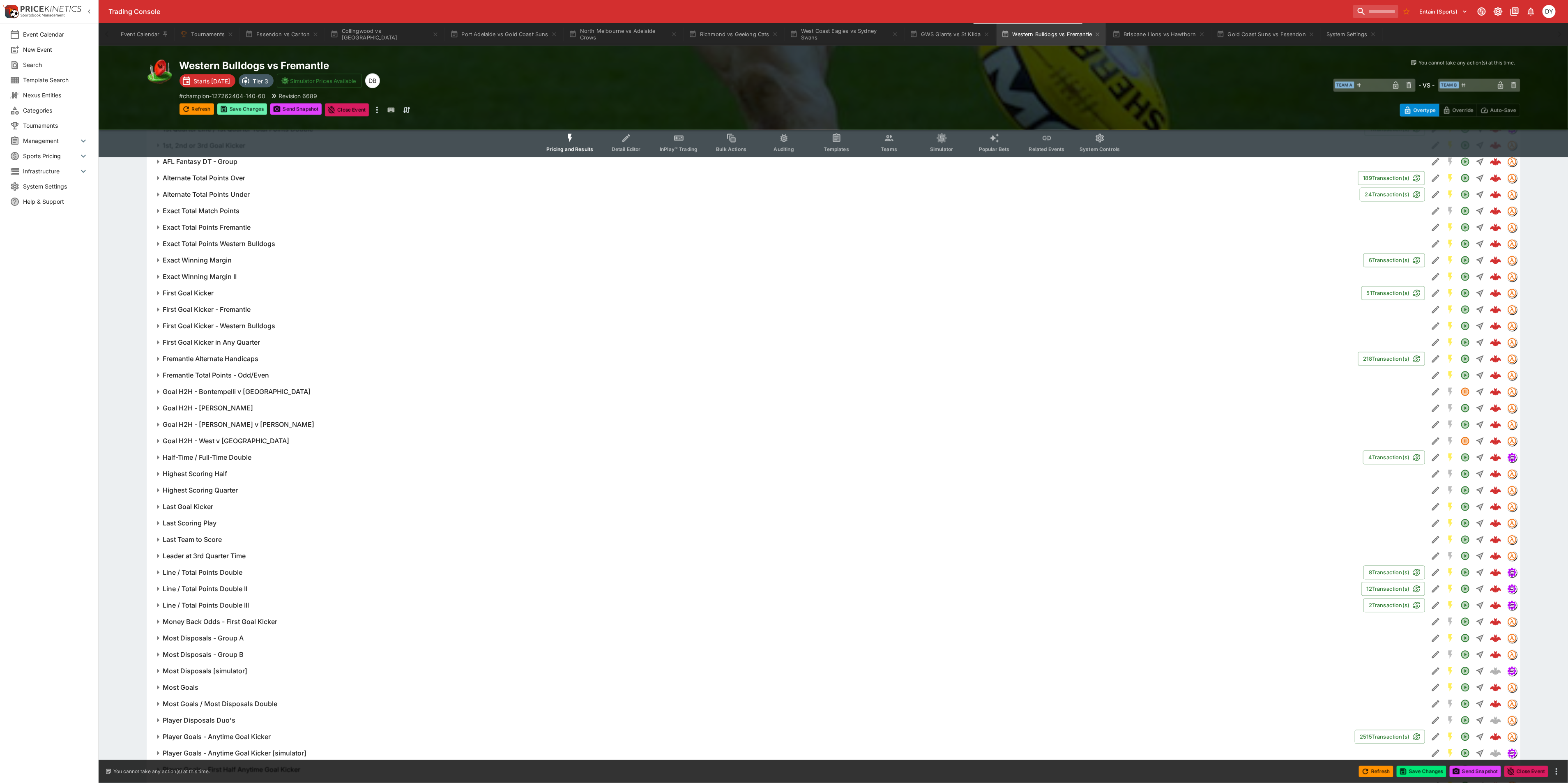
click at [246, 110] on button "Save Changes" at bounding box center [242, 109] width 50 height 12
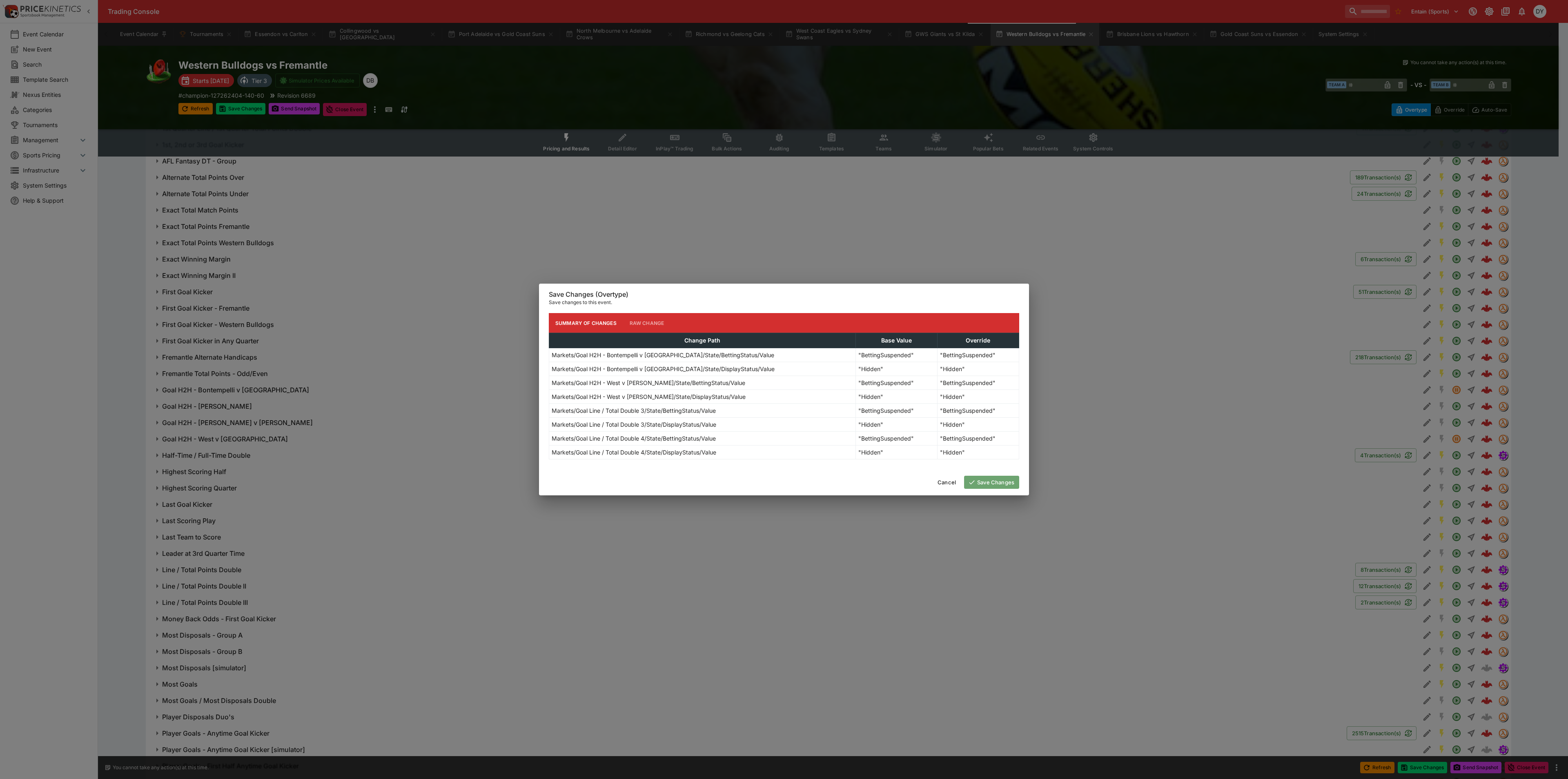
click at [984, 484] on button "Save Changes" at bounding box center [992, 482] width 55 height 13
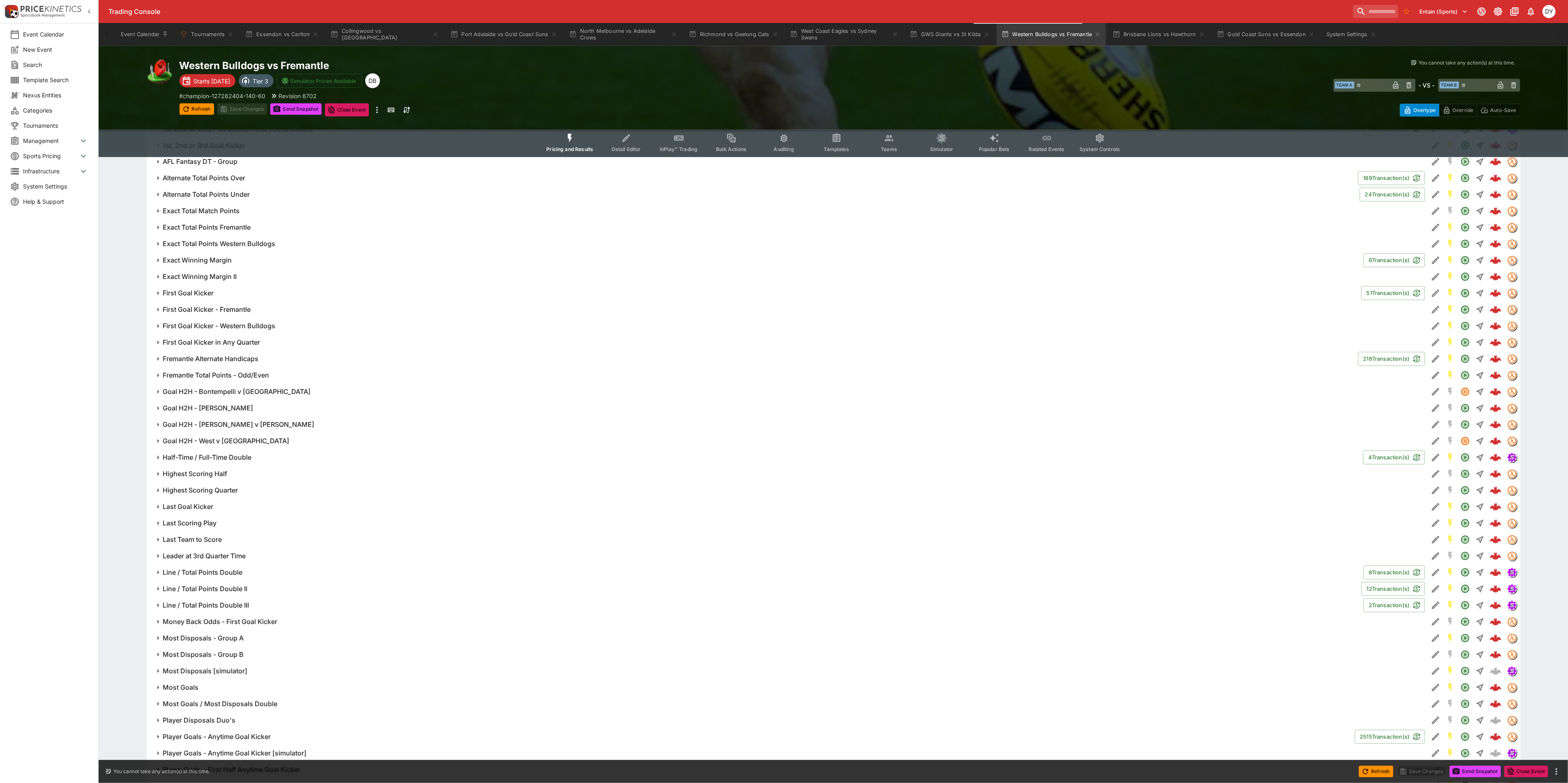
type input "****"
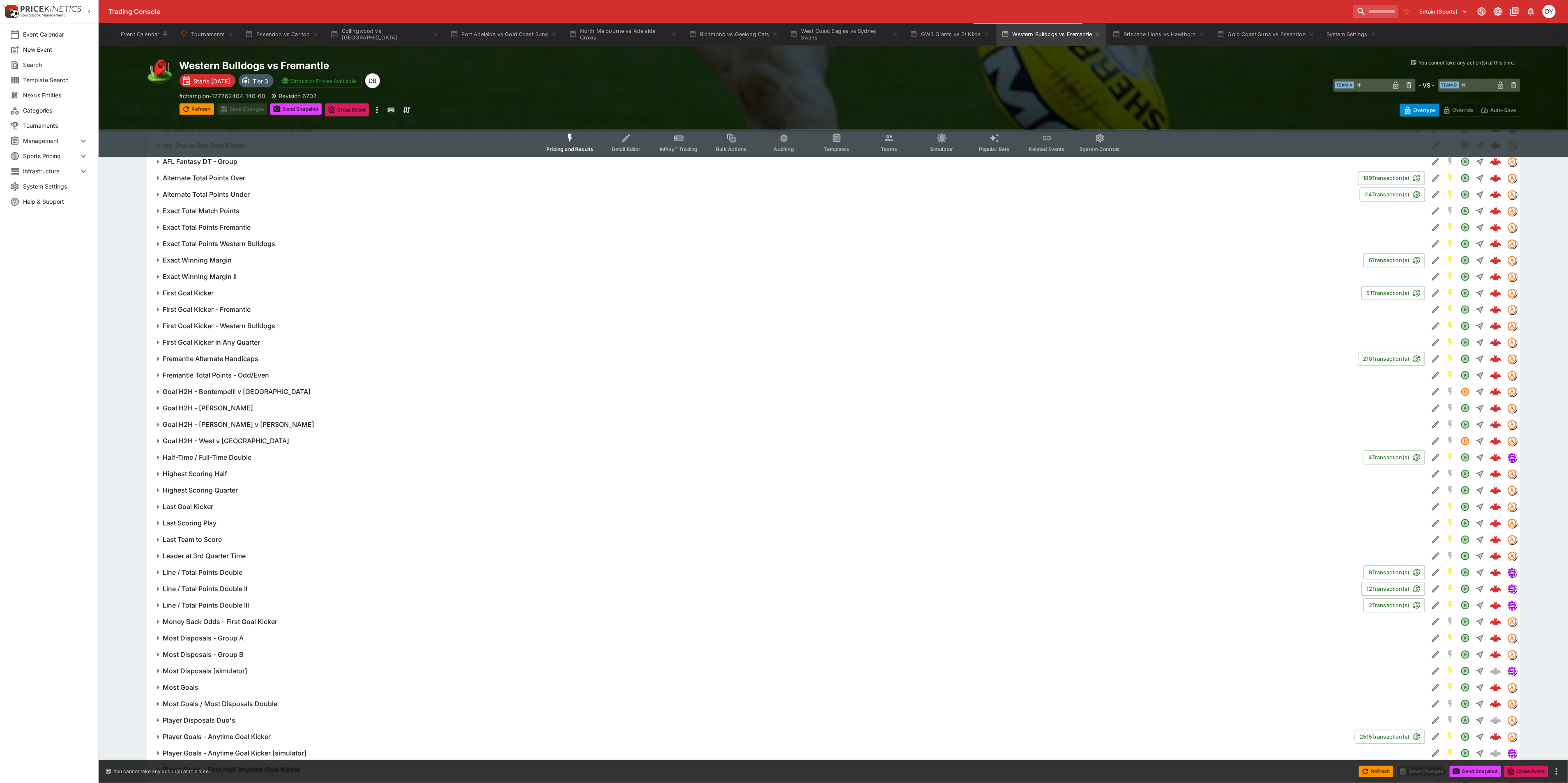
type input "****"
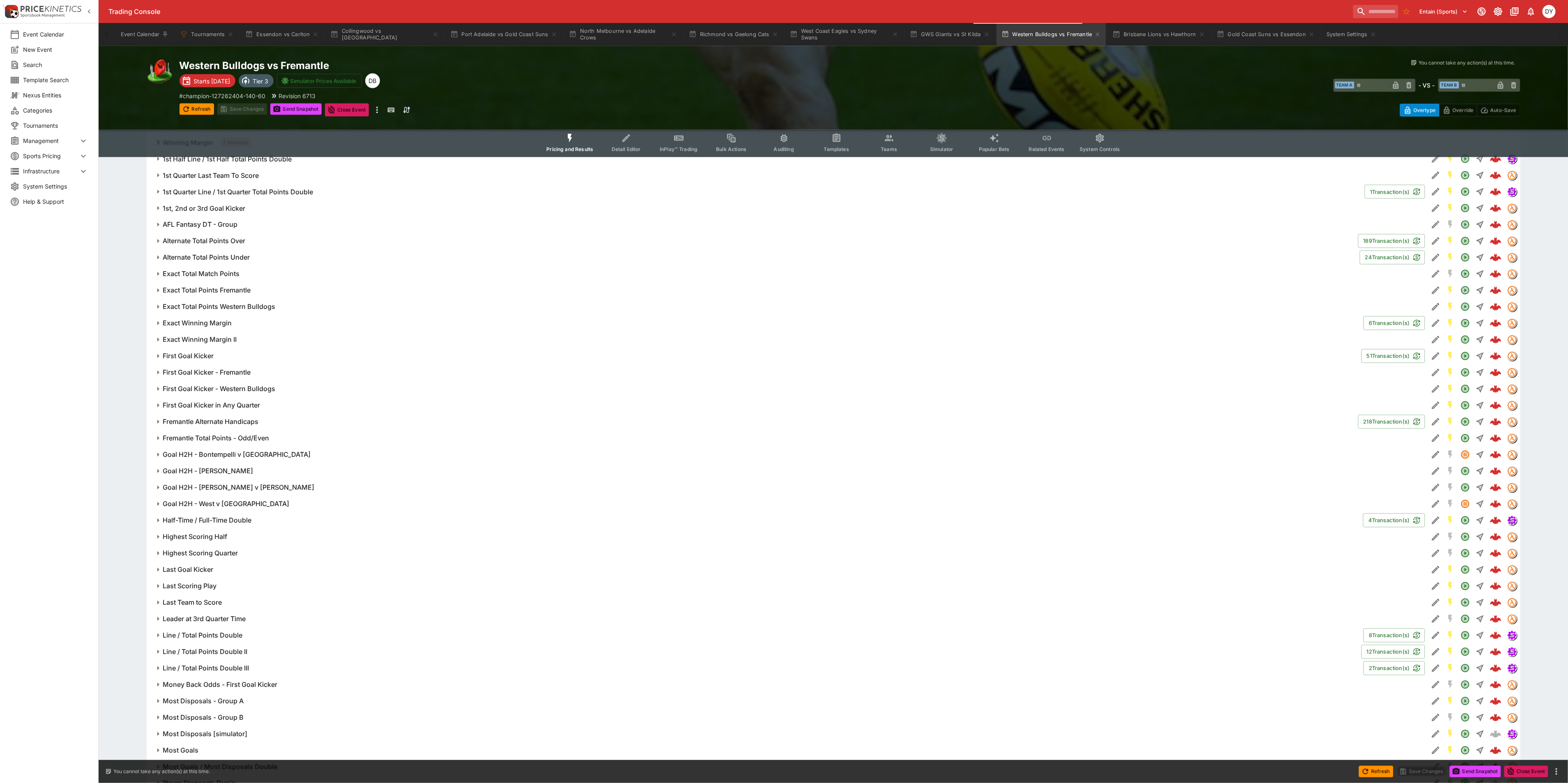
scroll to position [1232, 0]
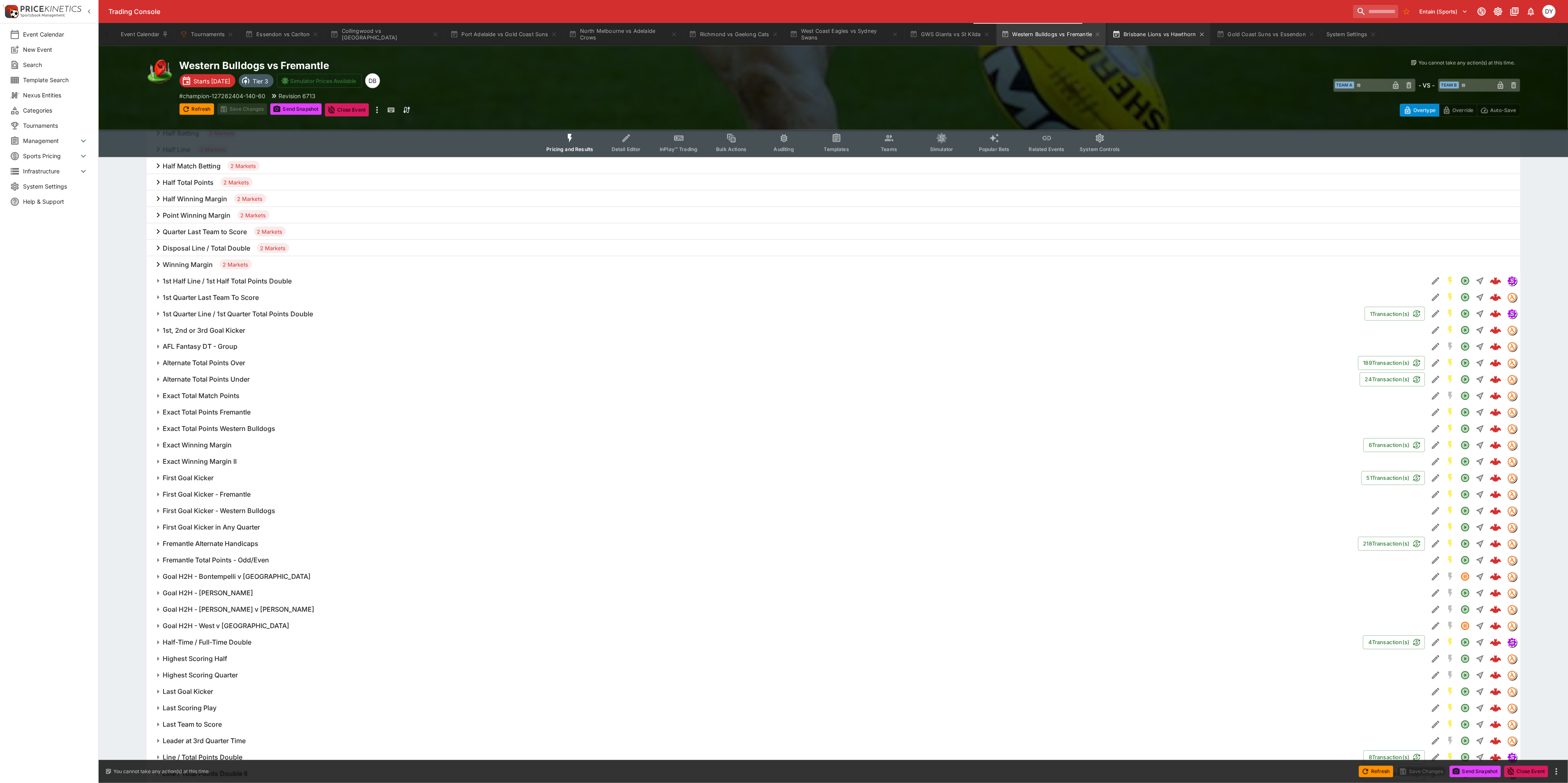
click at [1131, 32] on button "Brisbane Lions vs Hawthorn" at bounding box center [1158, 35] width 102 height 23
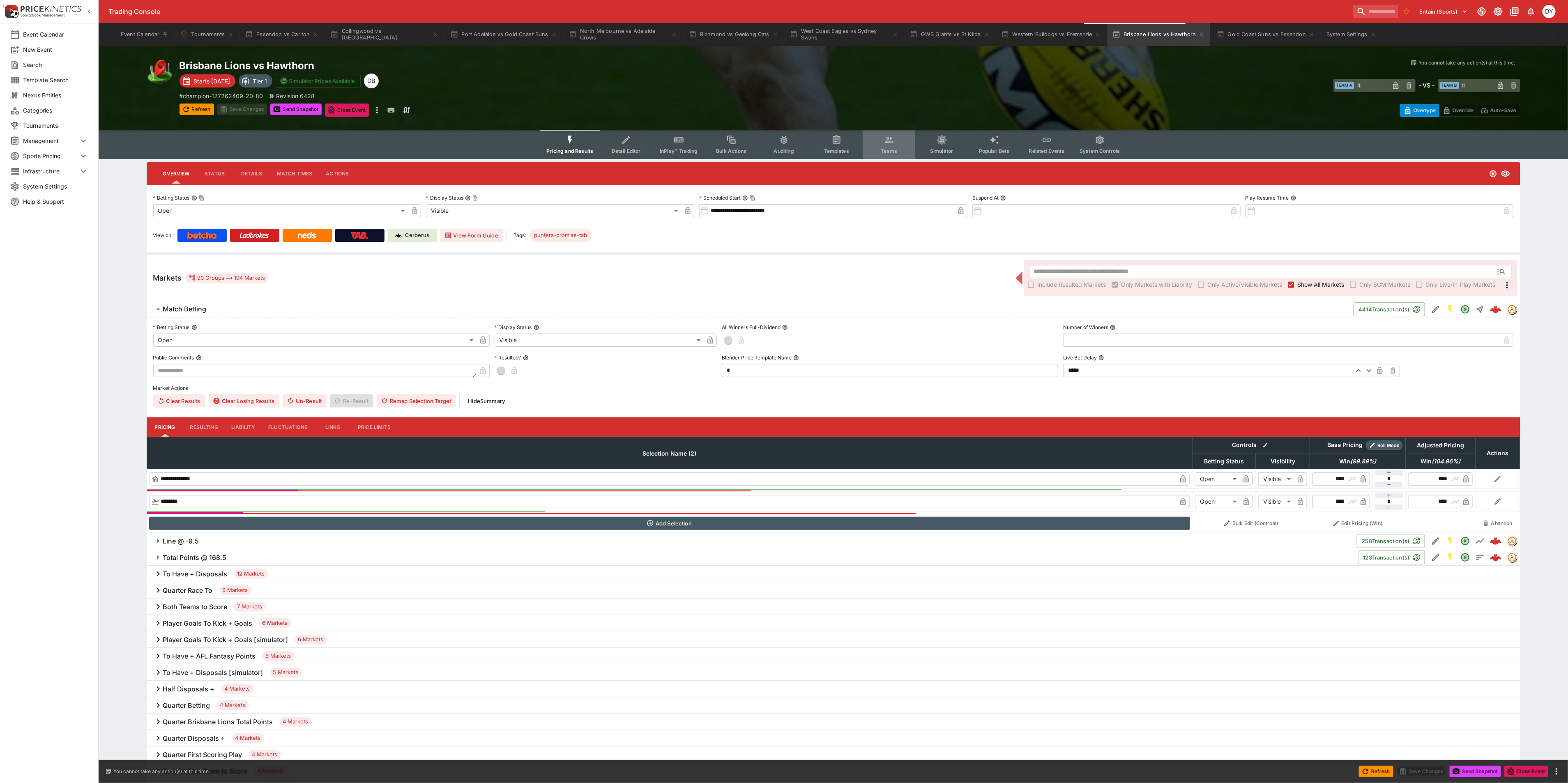
click at [900, 146] on button "Teams" at bounding box center [889, 144] width 53 height 29
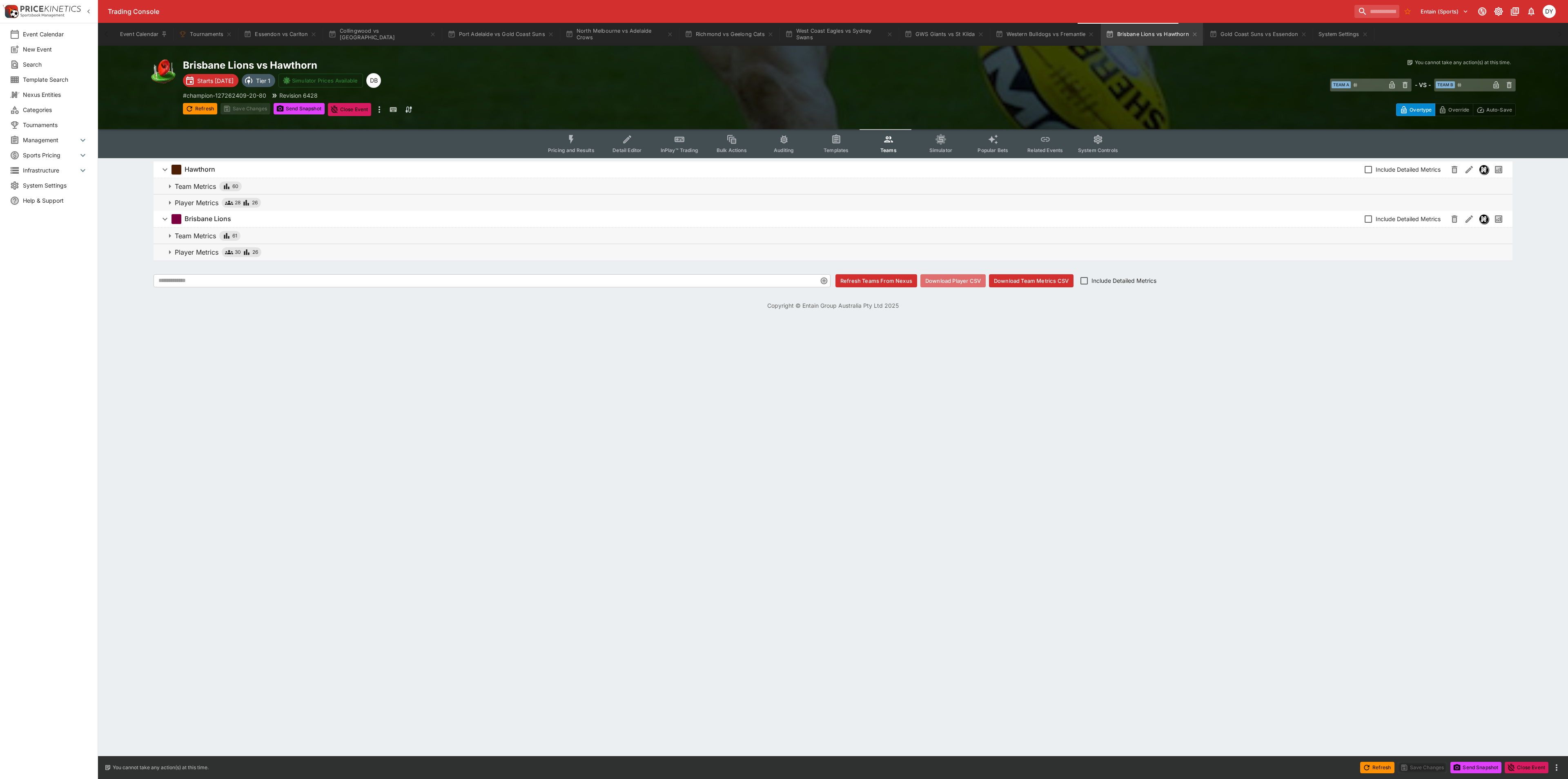
click at [947, 282] on button "Download Player CSV" at bounding box center [953, 280] width 65 height 13
click at [383, 31] on button "Collingwood vs Melbourne" at bounding box center [382, 35] width 117 height 23
click at [989, 142] on icon "Event type filters" at bounding box center [993, 139] width 10 height 10
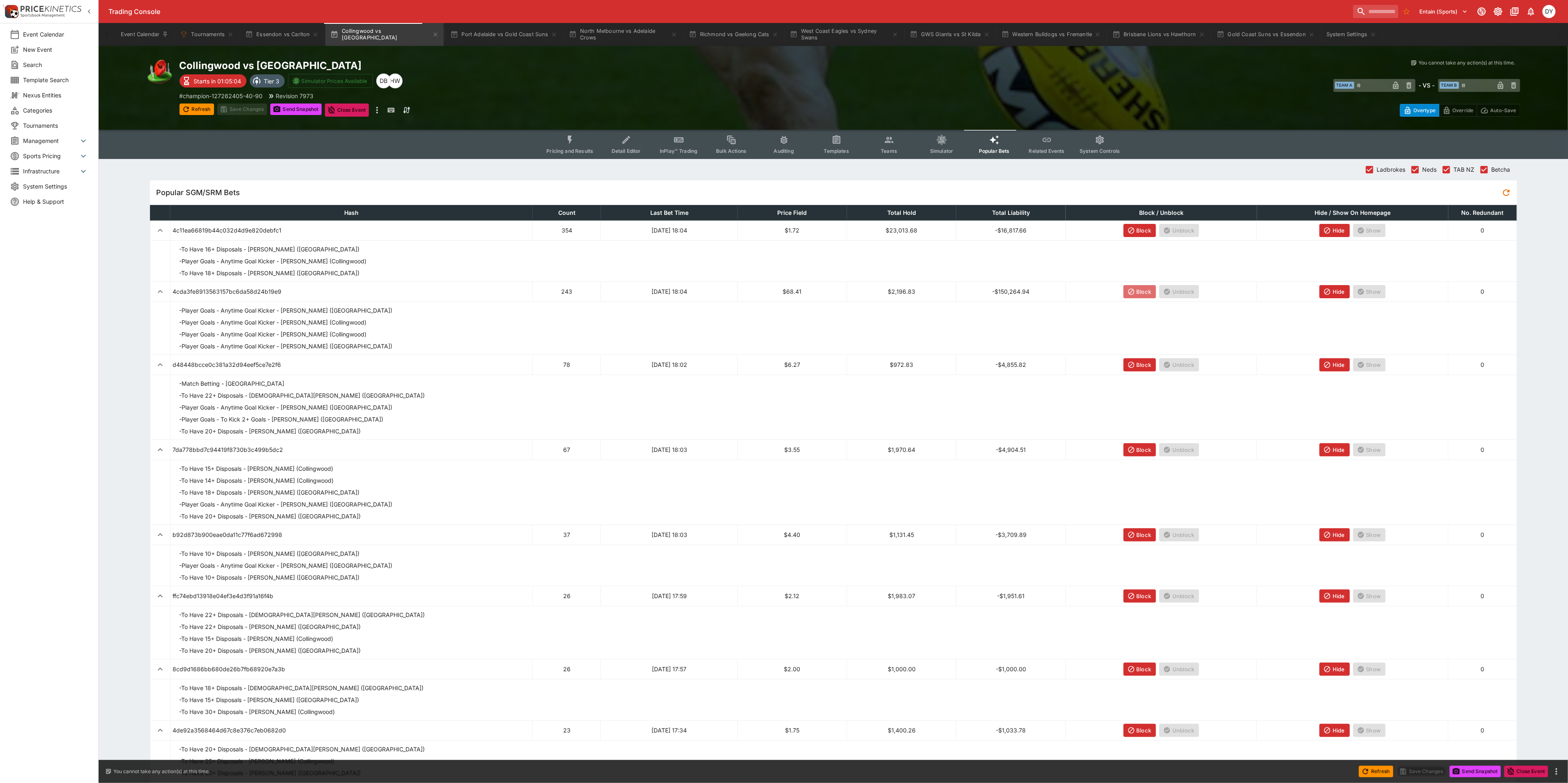
click at [1130, 289] on icon "button" at bounding box center [1131, 291] width 6 height 6
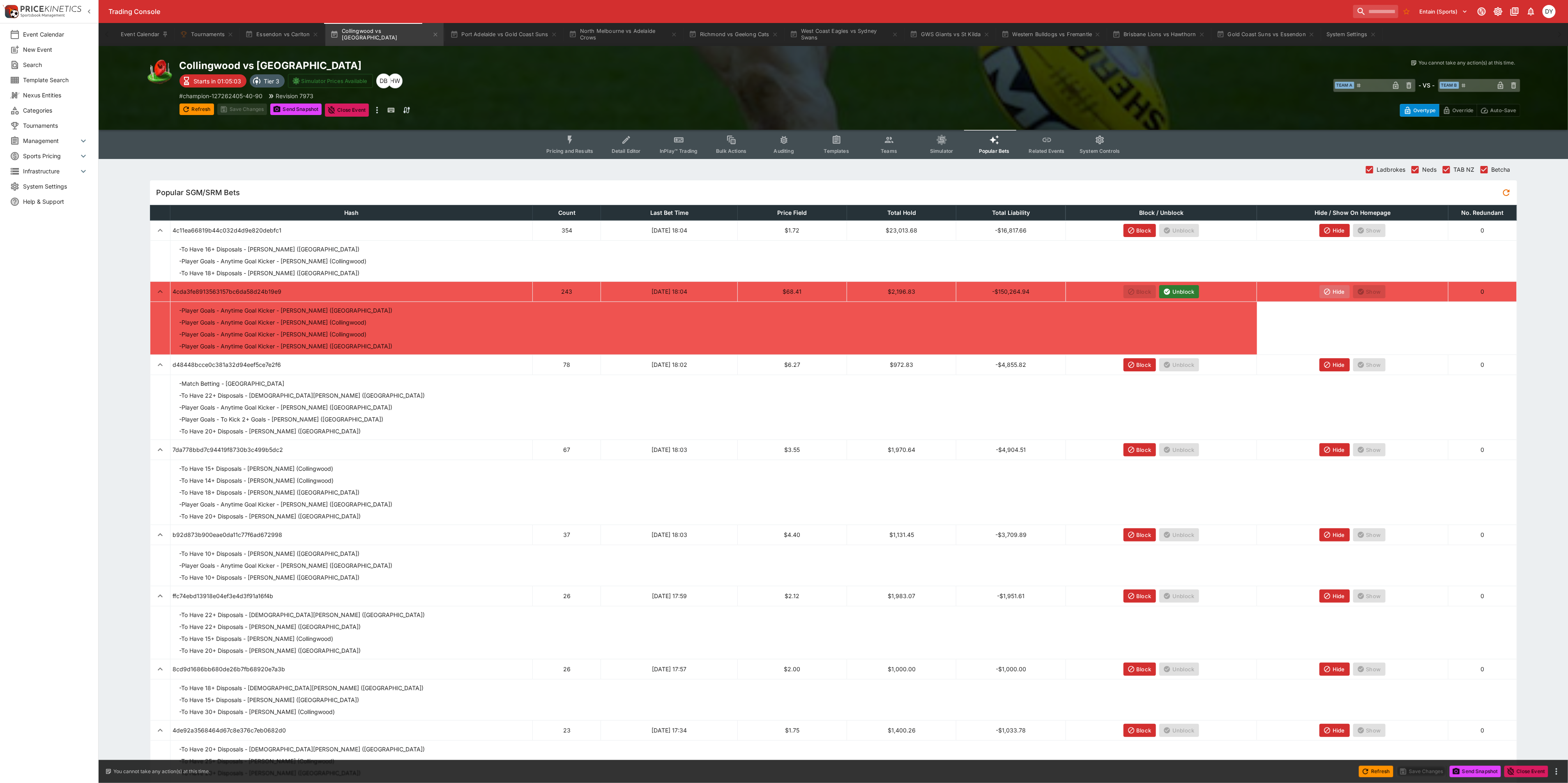
click at [1332, 290] on button "Hide" at bounding box center [1335, 291] width 31 height 13
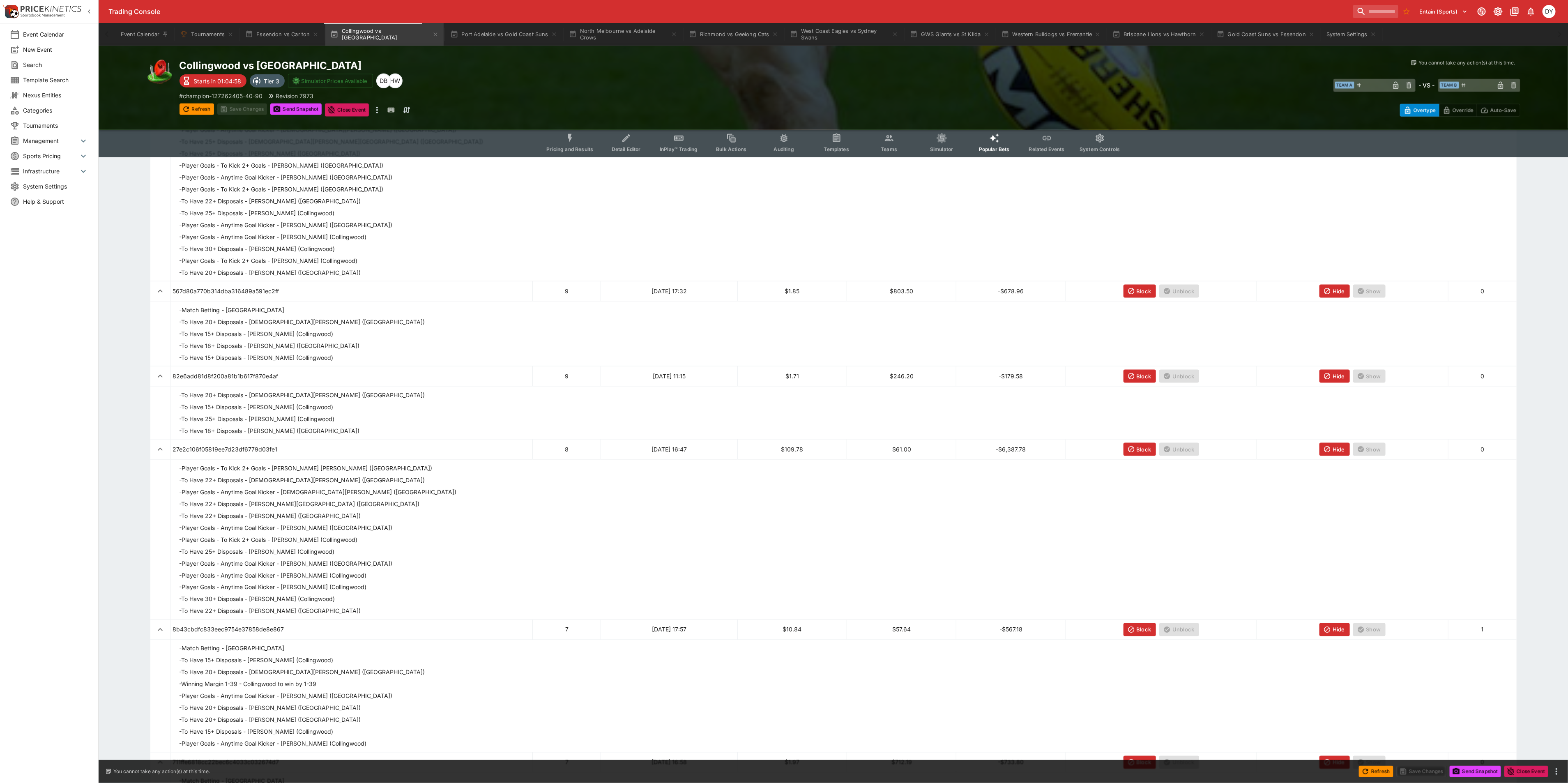
scroll to position [879, 0]
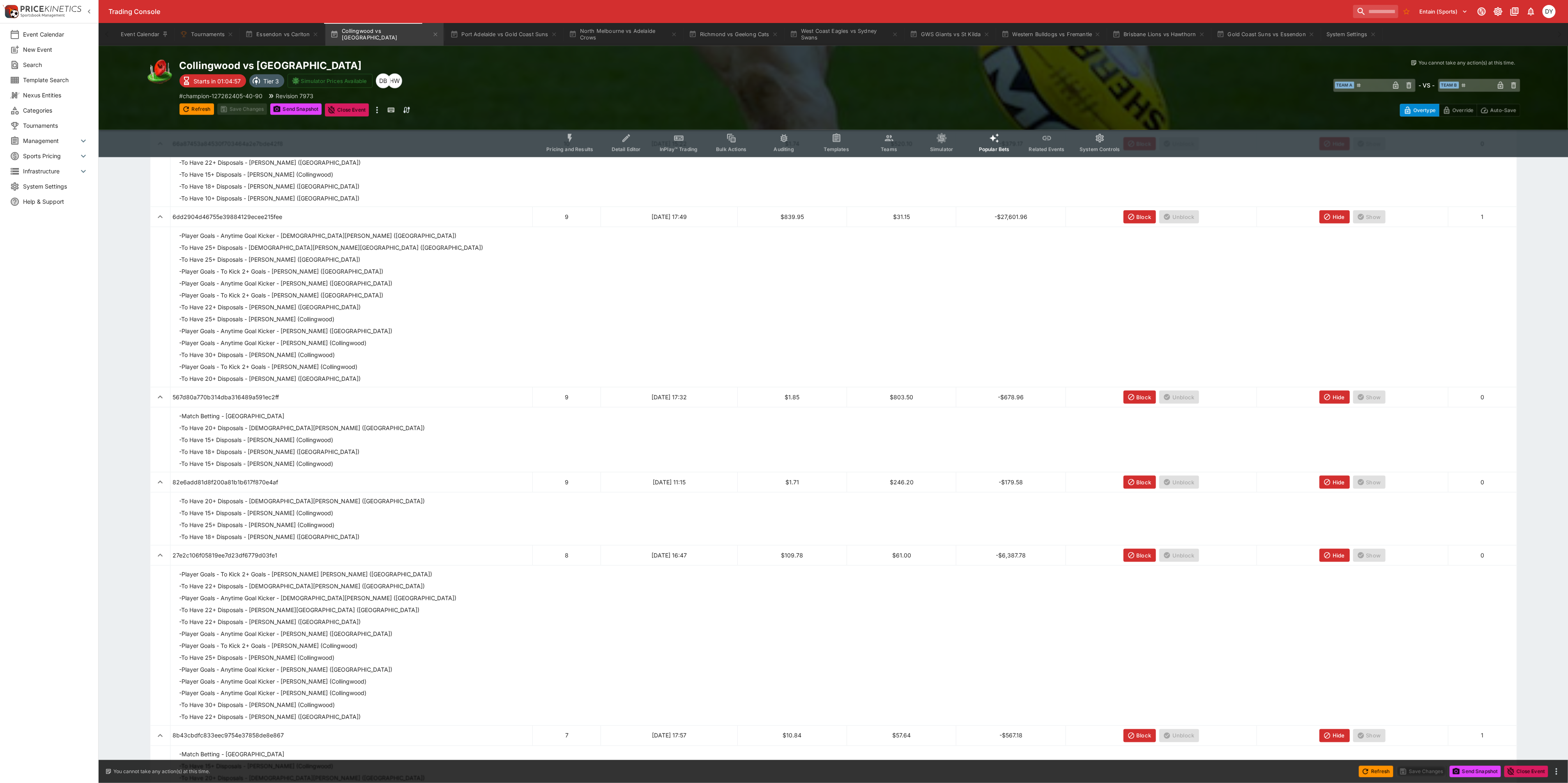
click at [582, 132] on button "Pricing and Results" at bounding box center [569, 143] width 60 height 29
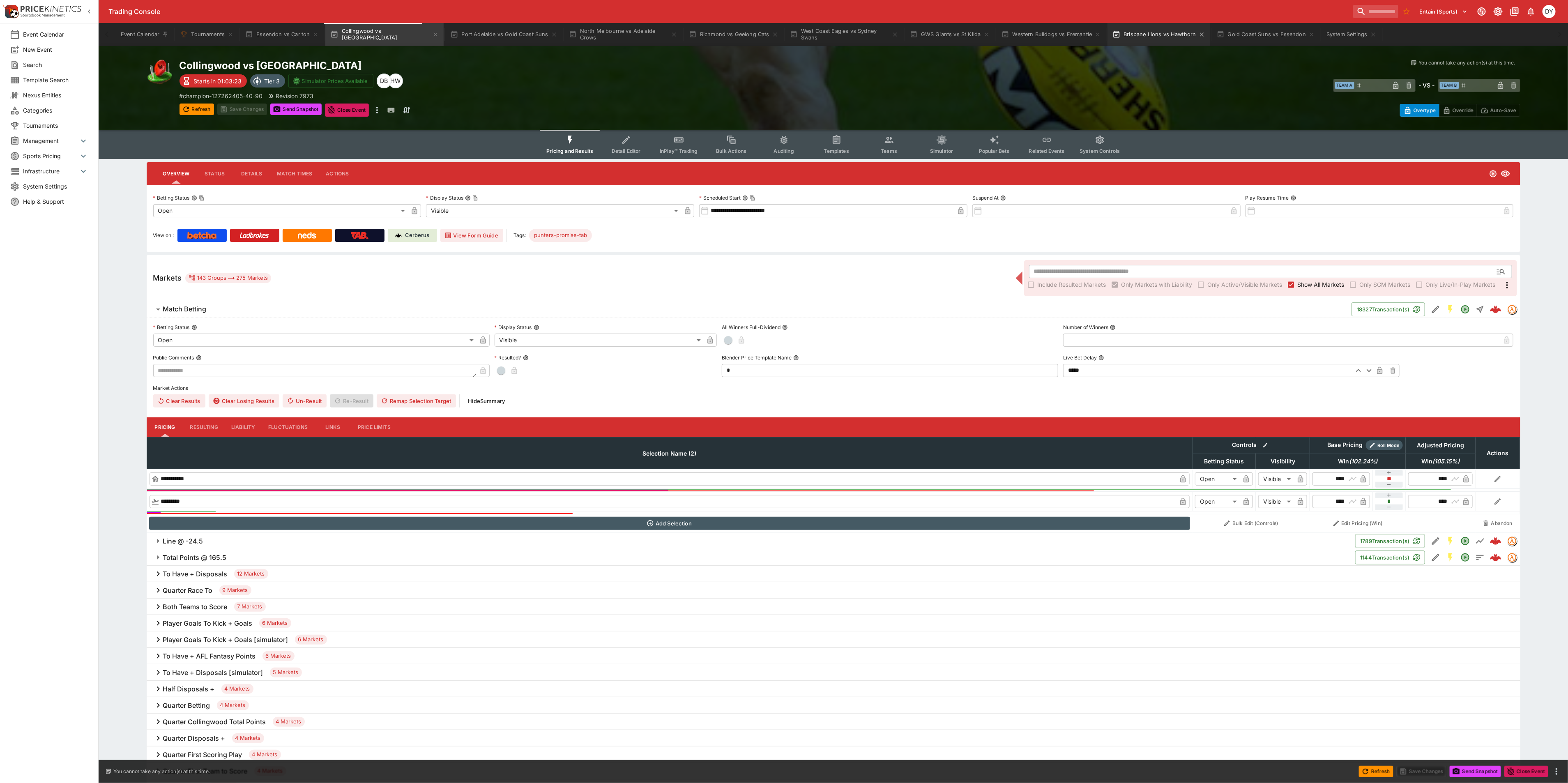
click at [1145, 31] on button "Brisbane Lions vs Hawthorn" at bounding box center [1158, 35] width 102 height 23
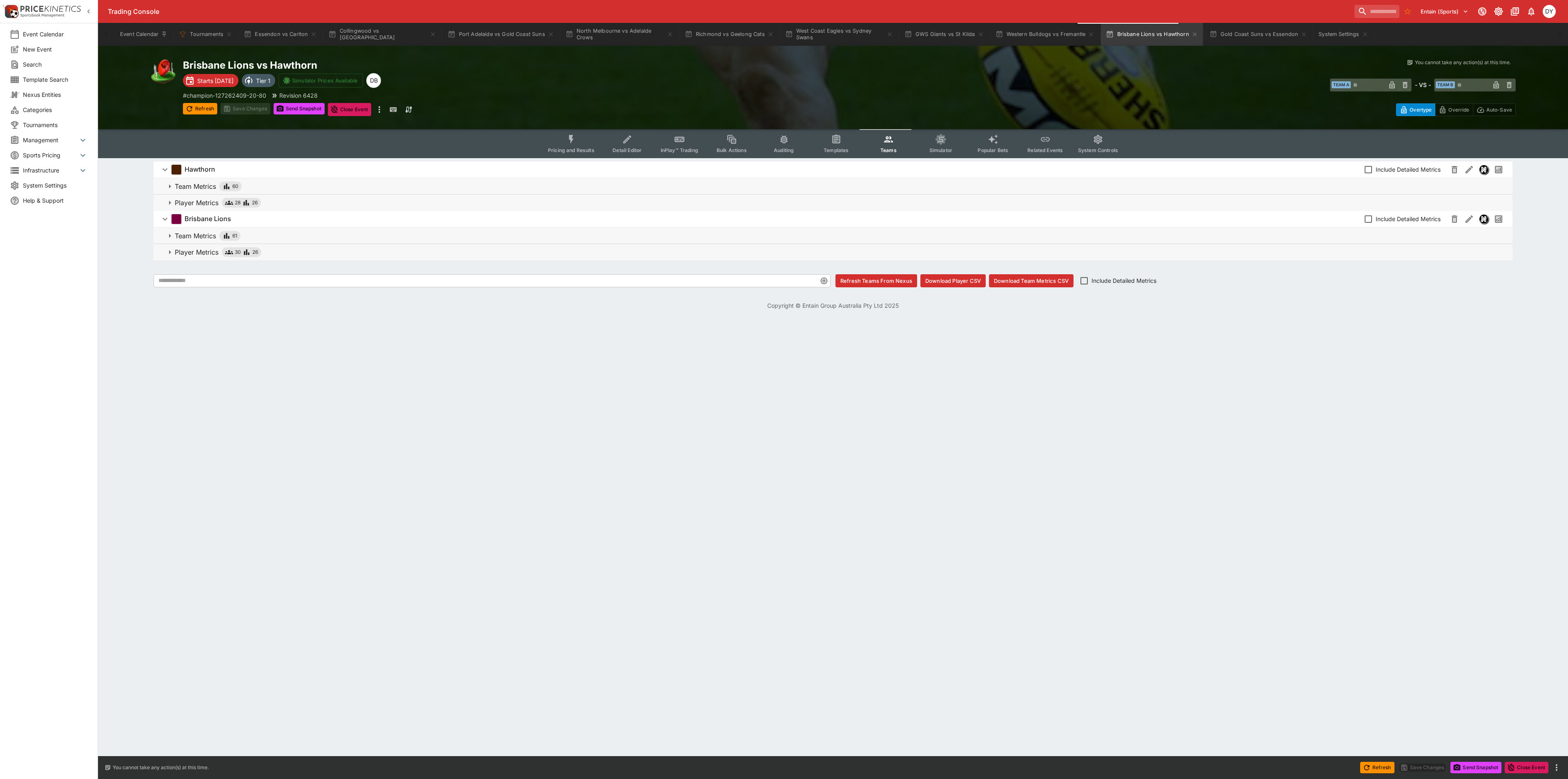
click at [199, 202] on p "Player Metrics" at bounding box center [197, 203] width 44 height 10
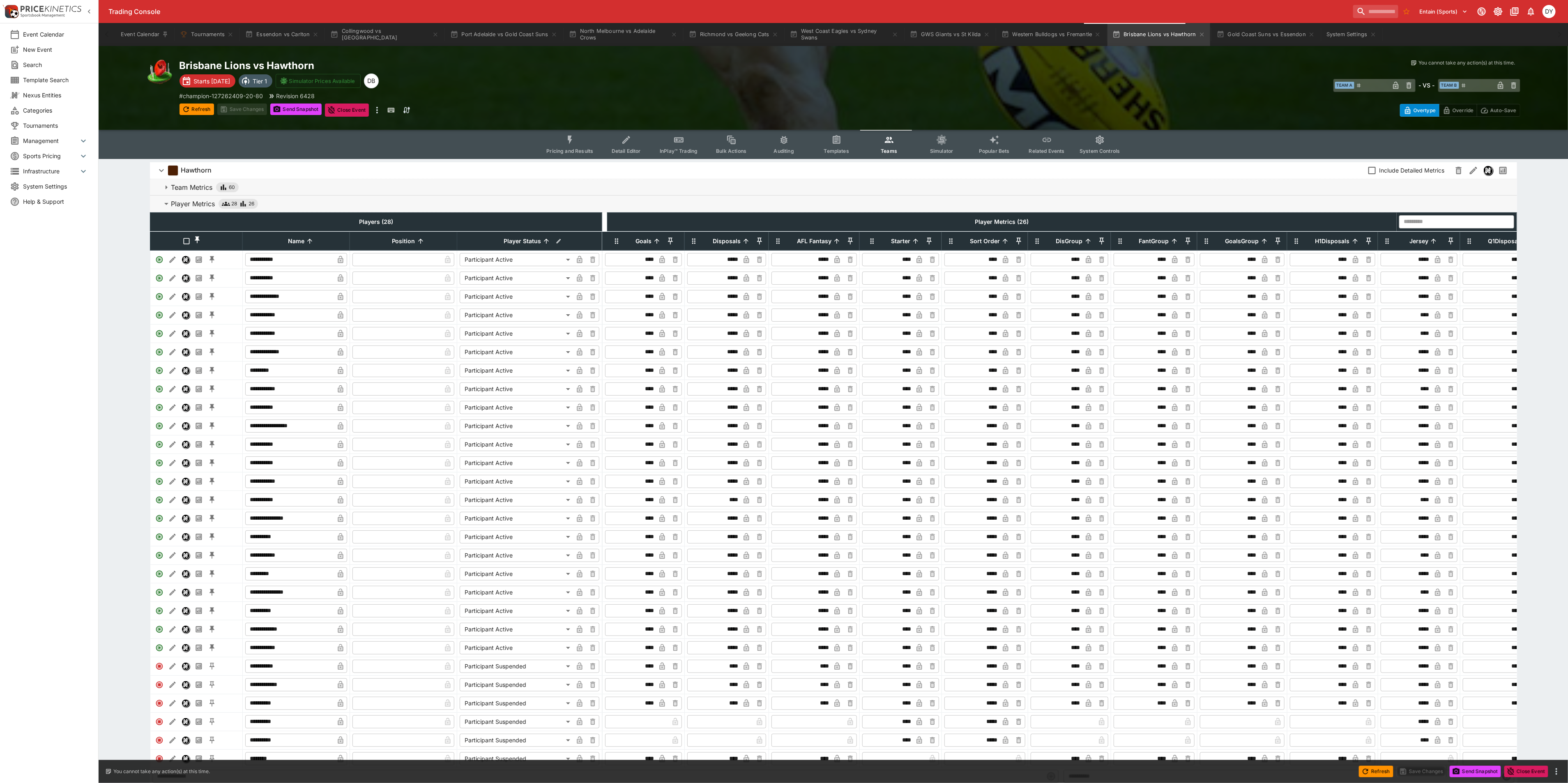
scroll to position [62, 0]
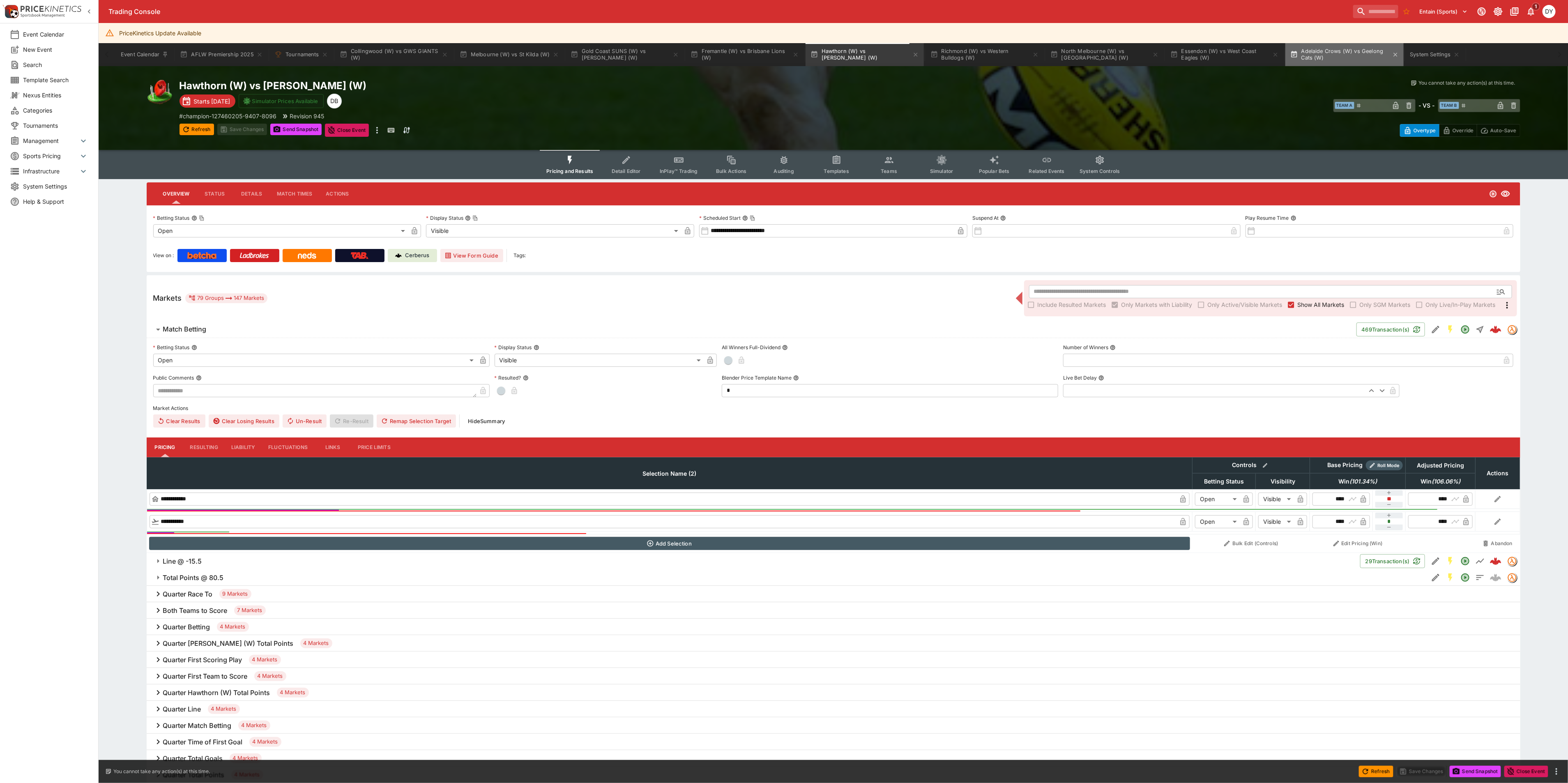
click at [1332, 52] on button "Adelaide Crows (W) vs Geelong Cats (W)" at bounding box center [1344, 54] width 118 height 23
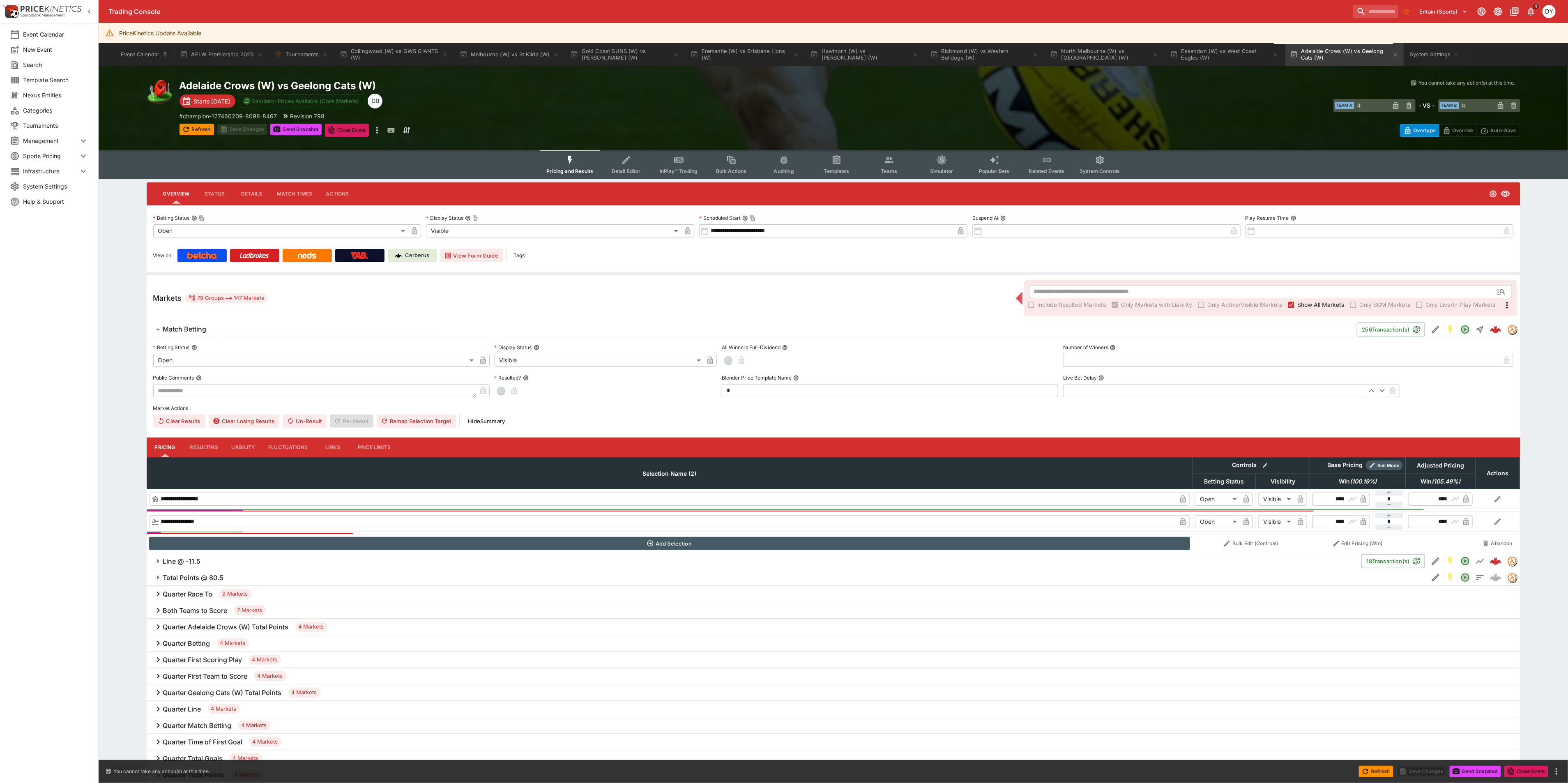
click at [617, 165] on button "Detail Editor" at bounding box center [626, 165] width 53 height 29
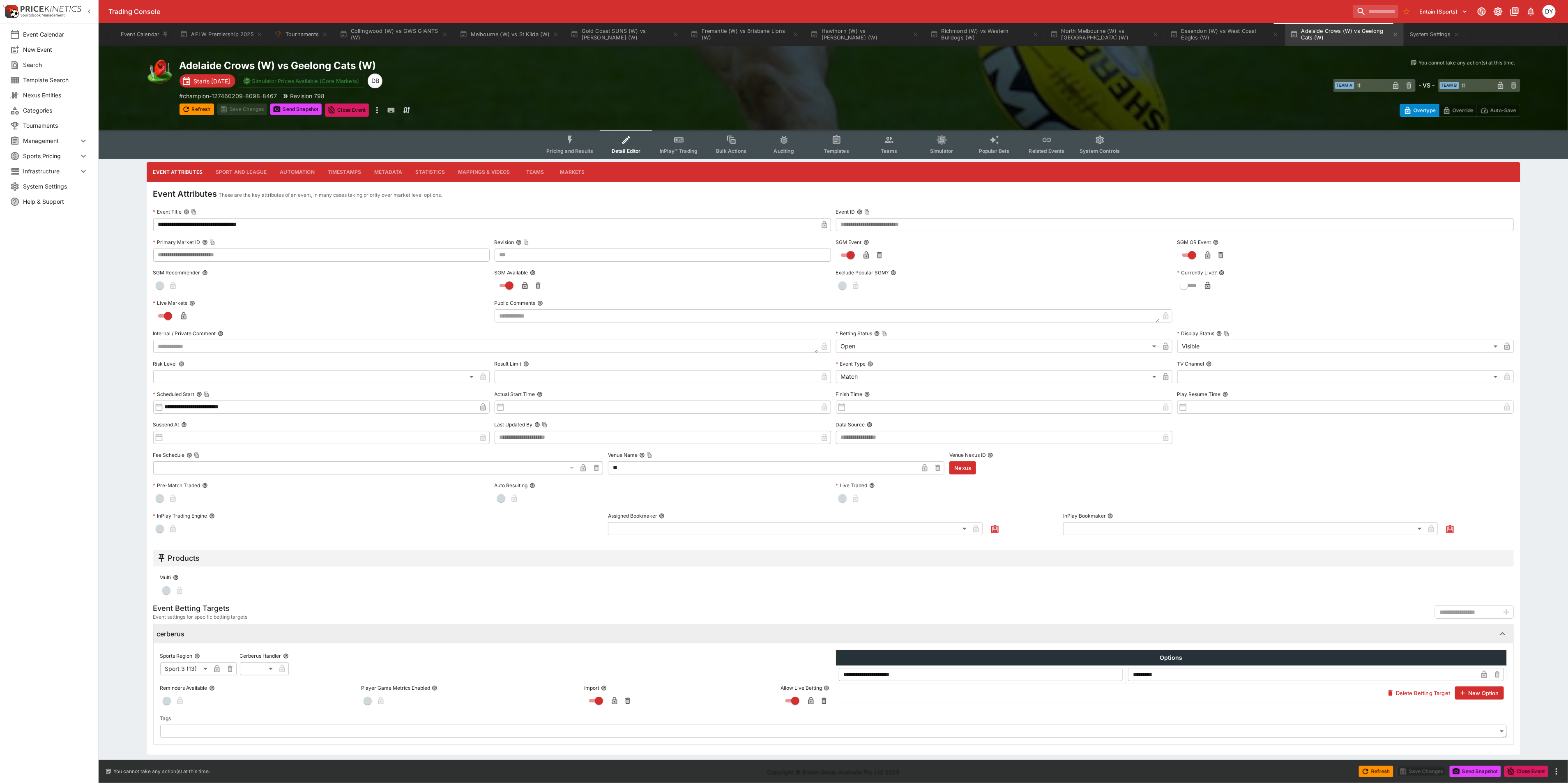
click at [250, 170] on button "Sport and League" at bounding box center [241, 172] width 64 height 20
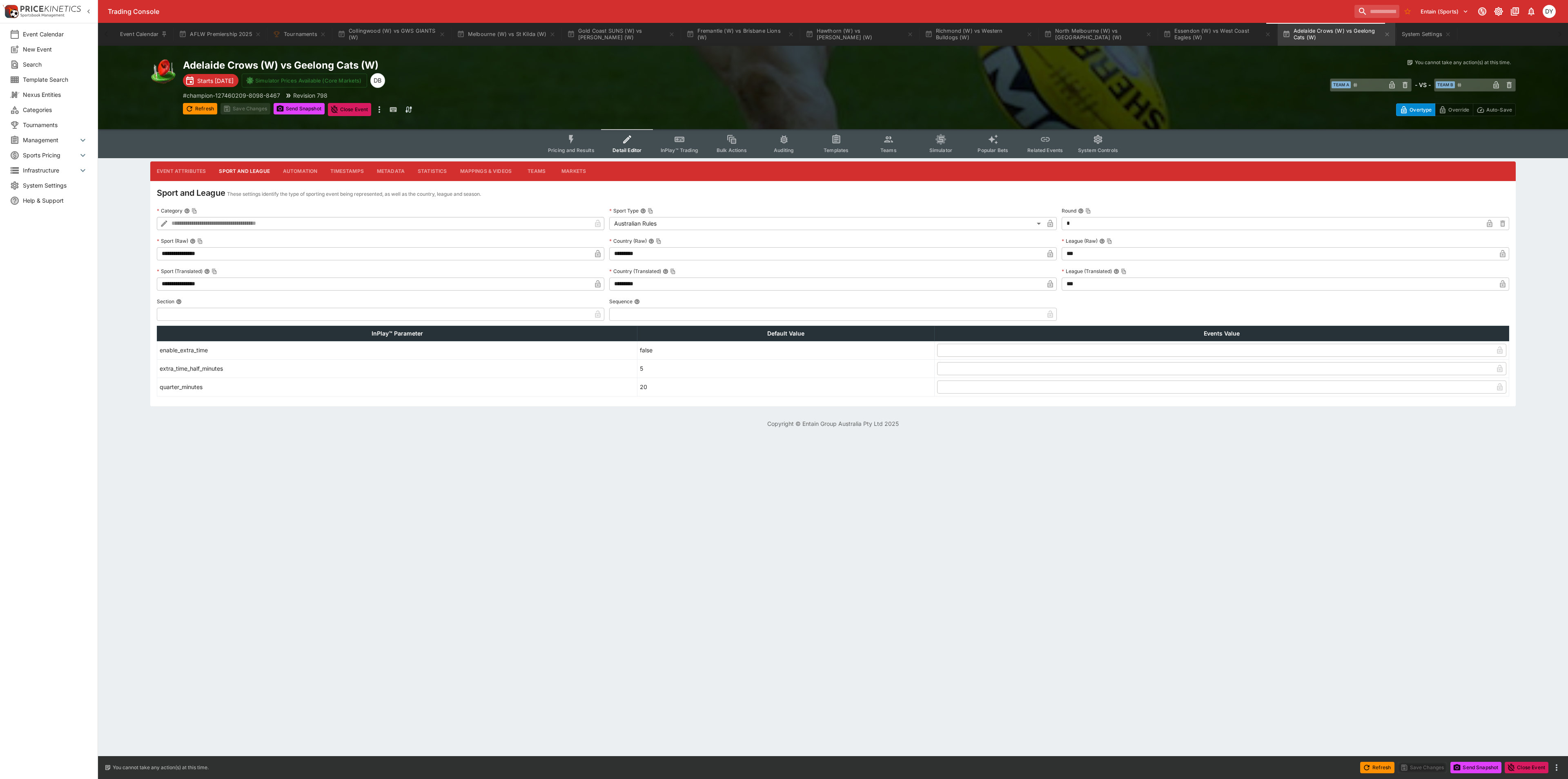
click at [1085, 252] on input "***" at bounding box center [1279, 253] width 435 height 13
type input "****"
click at [1097, 273] on p "League (Translated)" at bounding box center [1087, 270] width 51 height 7
click at [1113, 273] on button "League (Translated)" at bounding box center [1116, 271] width 5 height 5
click at [1091, 281] on input "***" at bounding box center [1279, 283] width 435 height 13
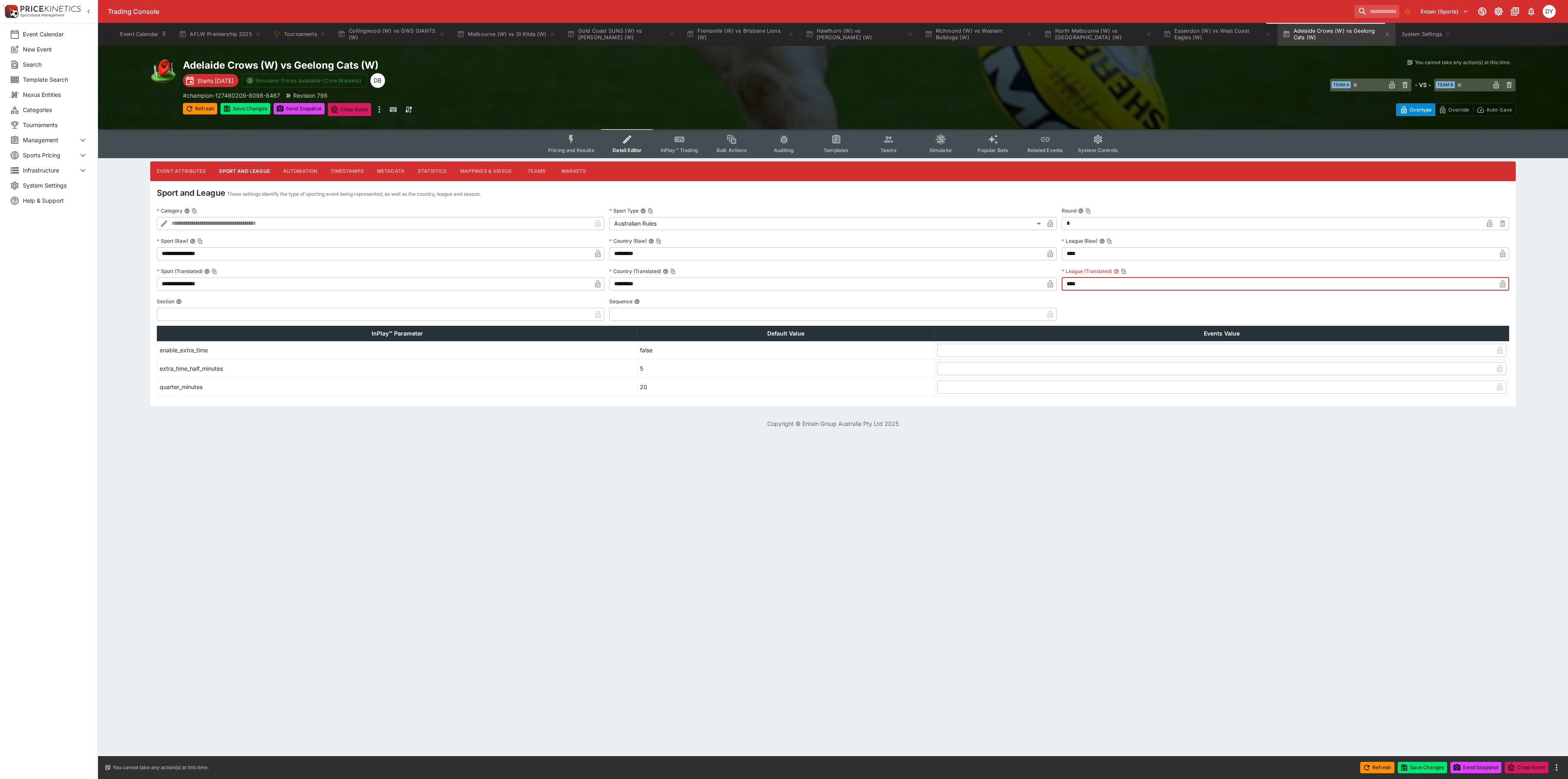
type input "****"
click at [1502, 254] on icon "button" at bounding box center [1502, 254] width 5 height 7
click at [1500, 286] on icon "button" at bounding box center [1502, 284] width 5 height 7
click at [236, 110] on button "Save Changes" at bounding box center [245, 108] width 50 height 12
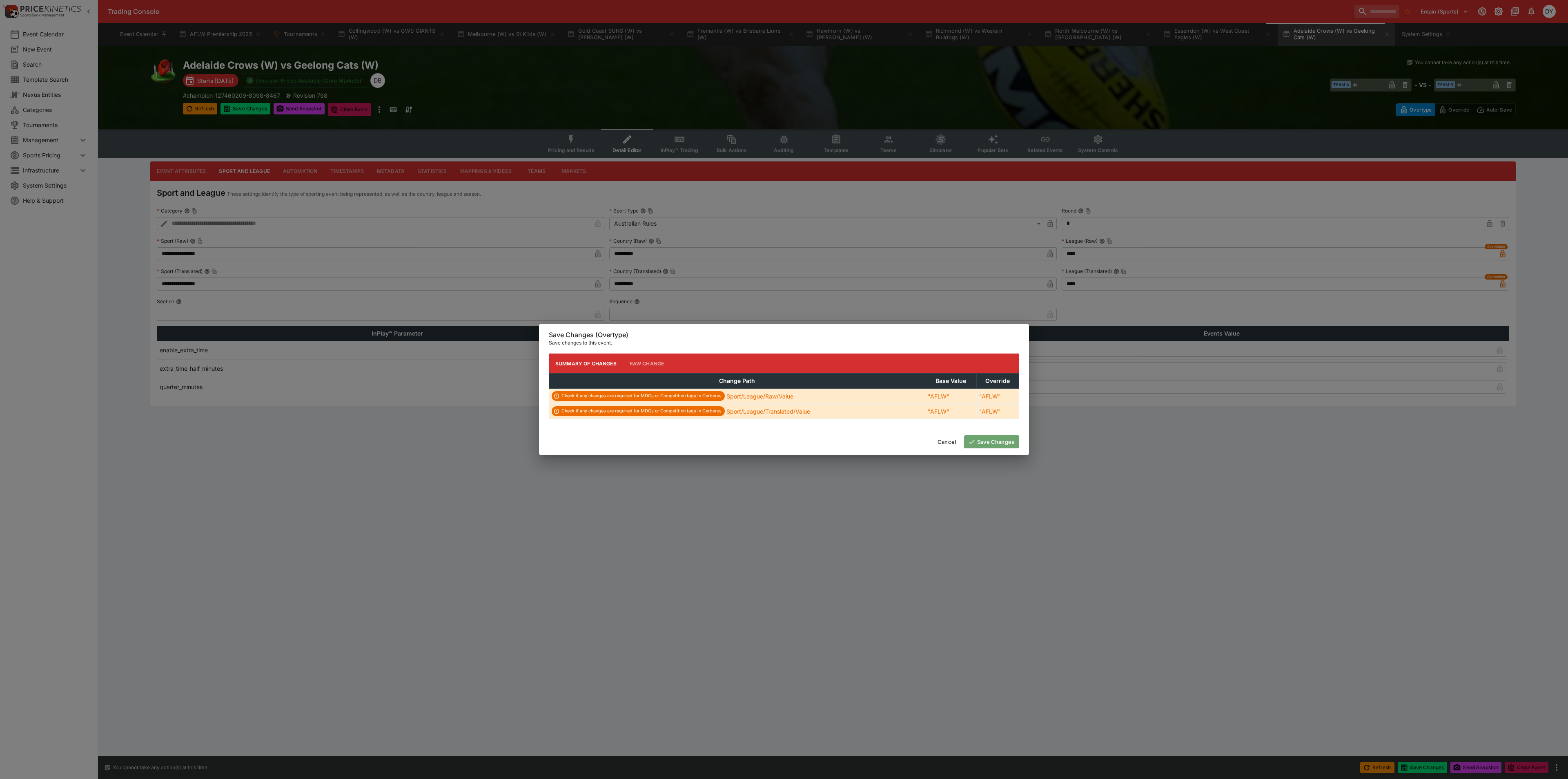
click at [999, 444] on button "Save Changes" at bounding box center [992, 441] width 55 height 13
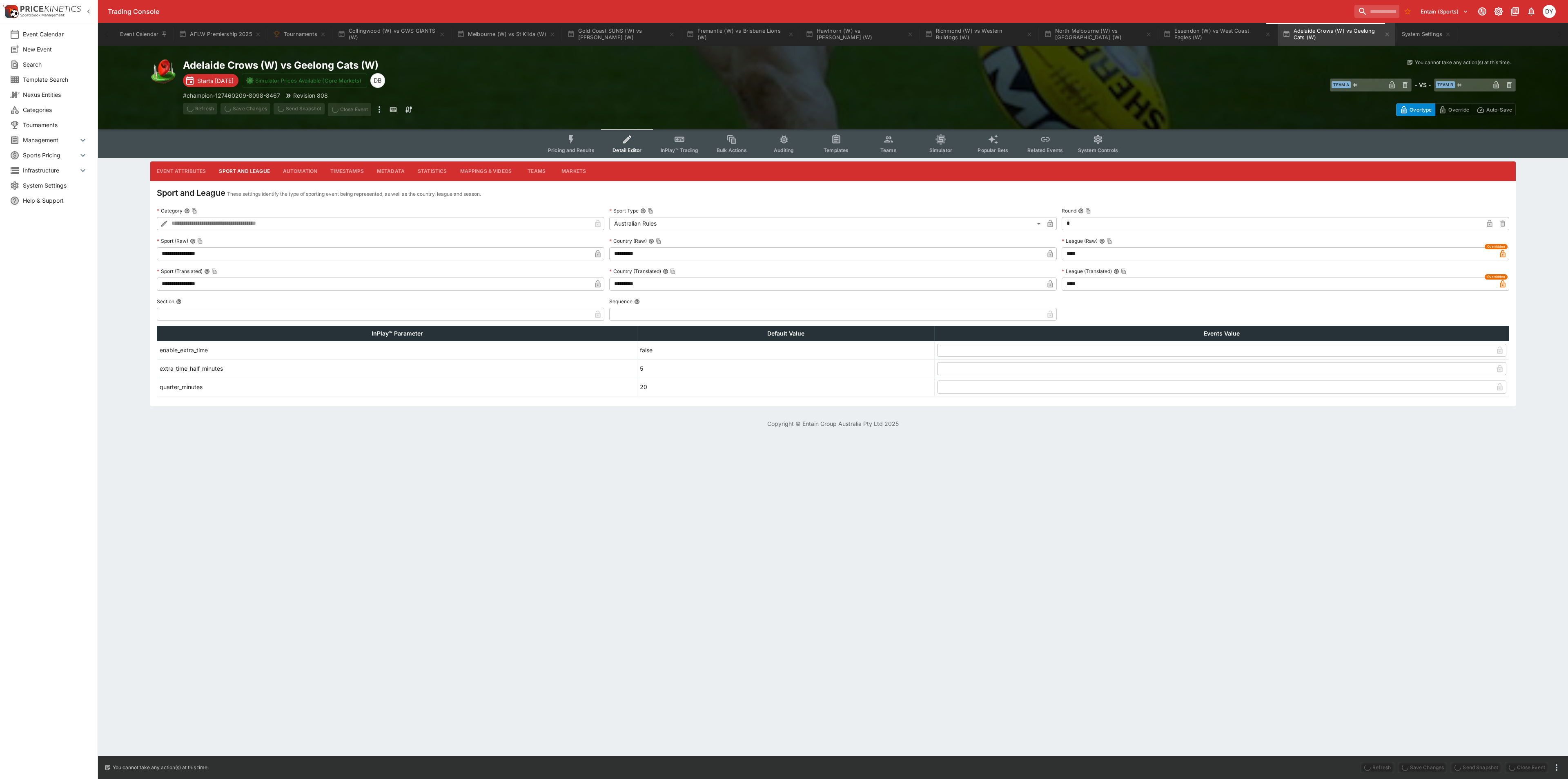
click at [572, 140] on icon "Event type filters" at bounding box center [571, 139] width 10 height 10
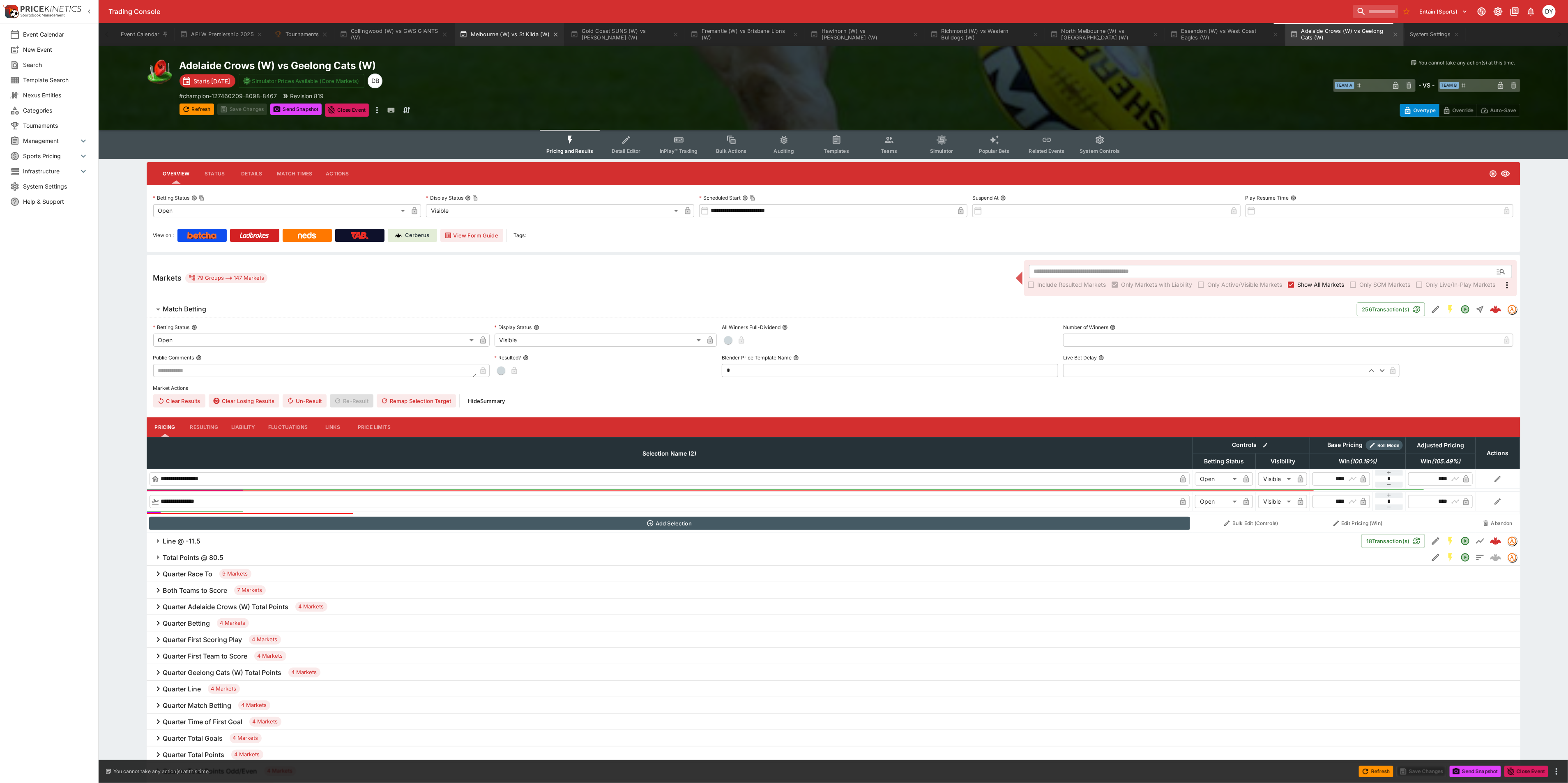
click at [507, 34] on button "Melbourne (W) vs St Kilda (W)" at bounding box center [509, 35] width 109 height 23
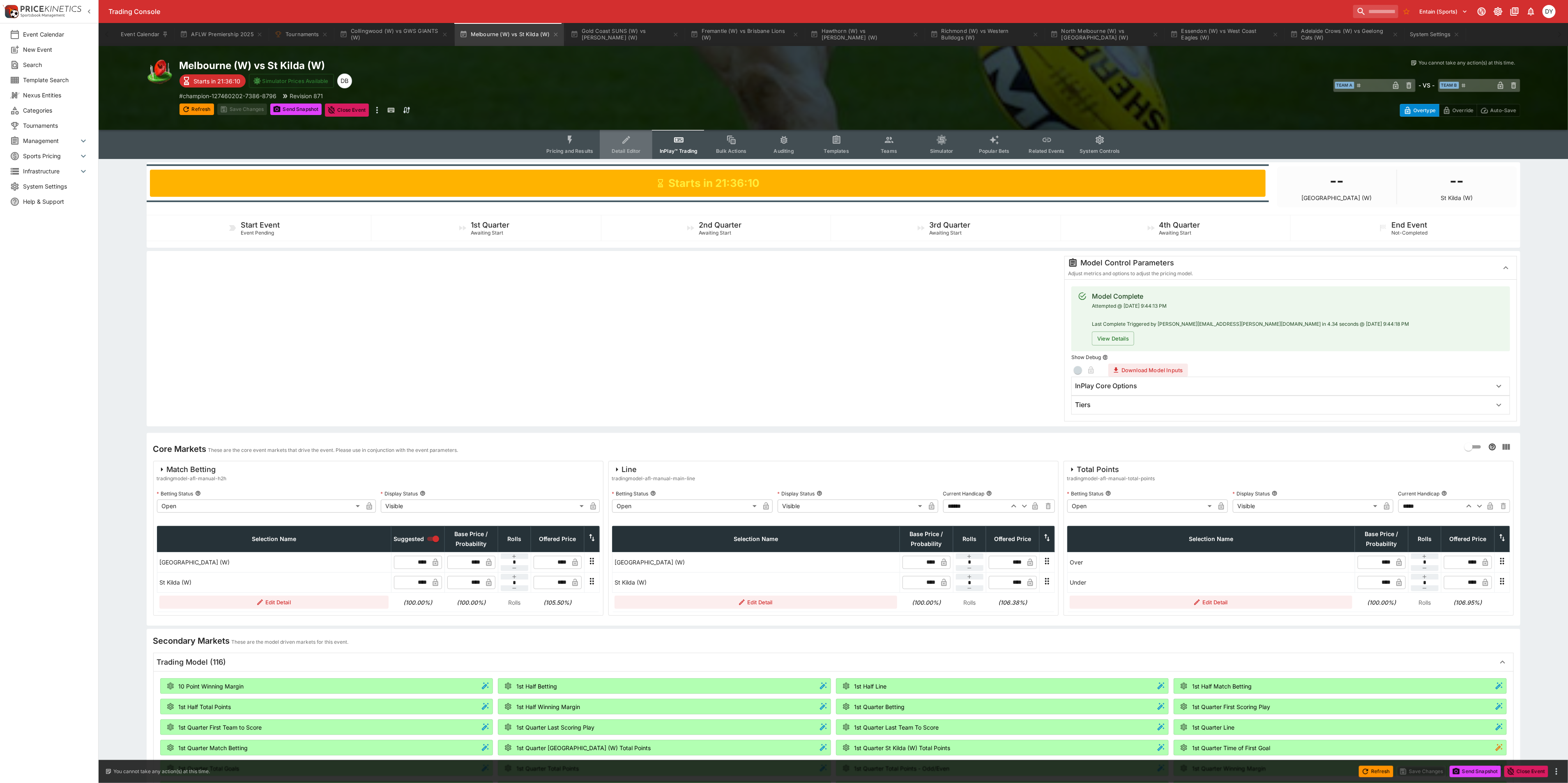
click at [621, 145] on button "Detail Editor" at bounding box center [626, 144] width 53 height 29
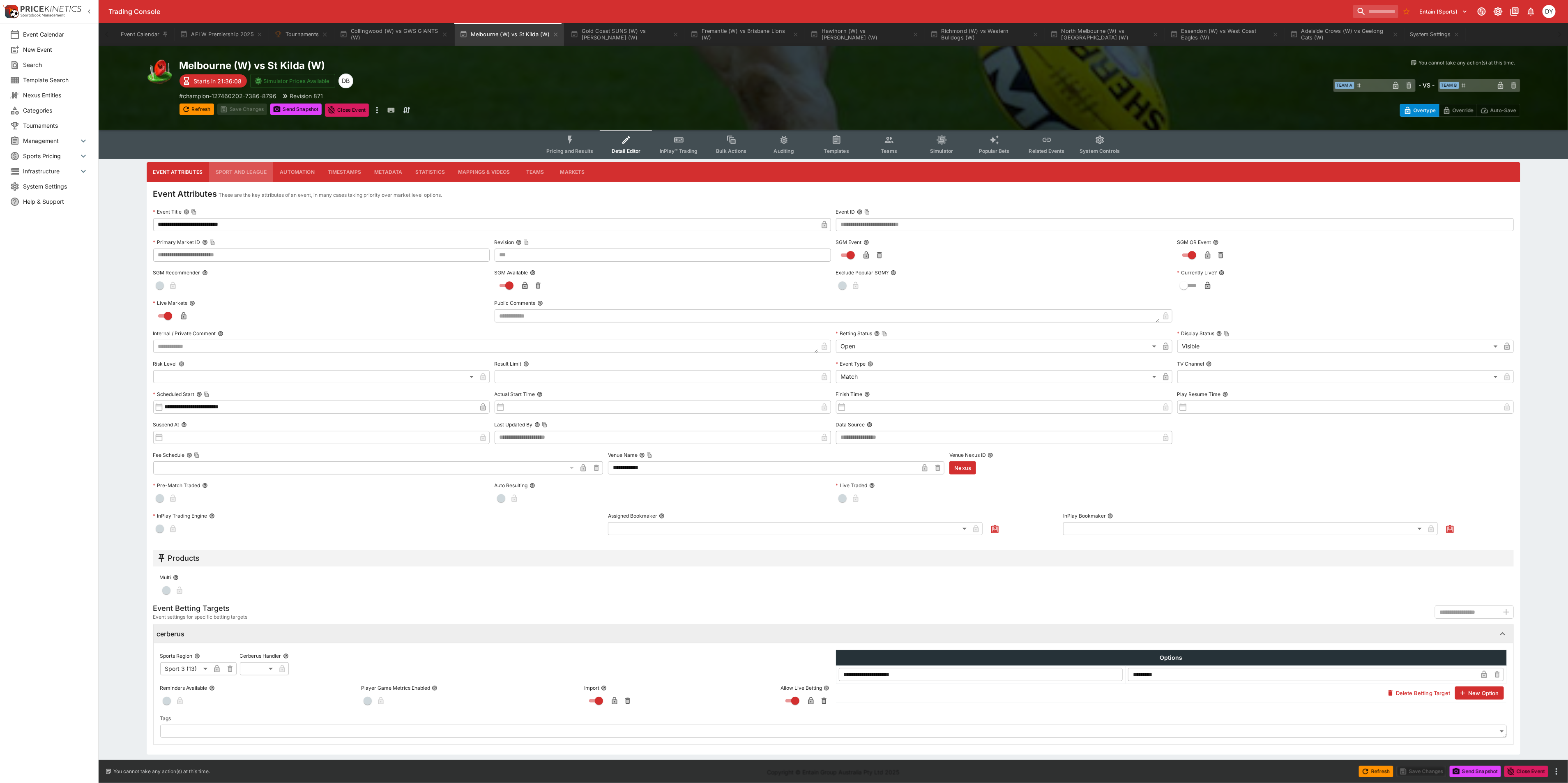
click at [236, 175] on button "Sport and League" at bounding box center [241, 172] width 64 height 20
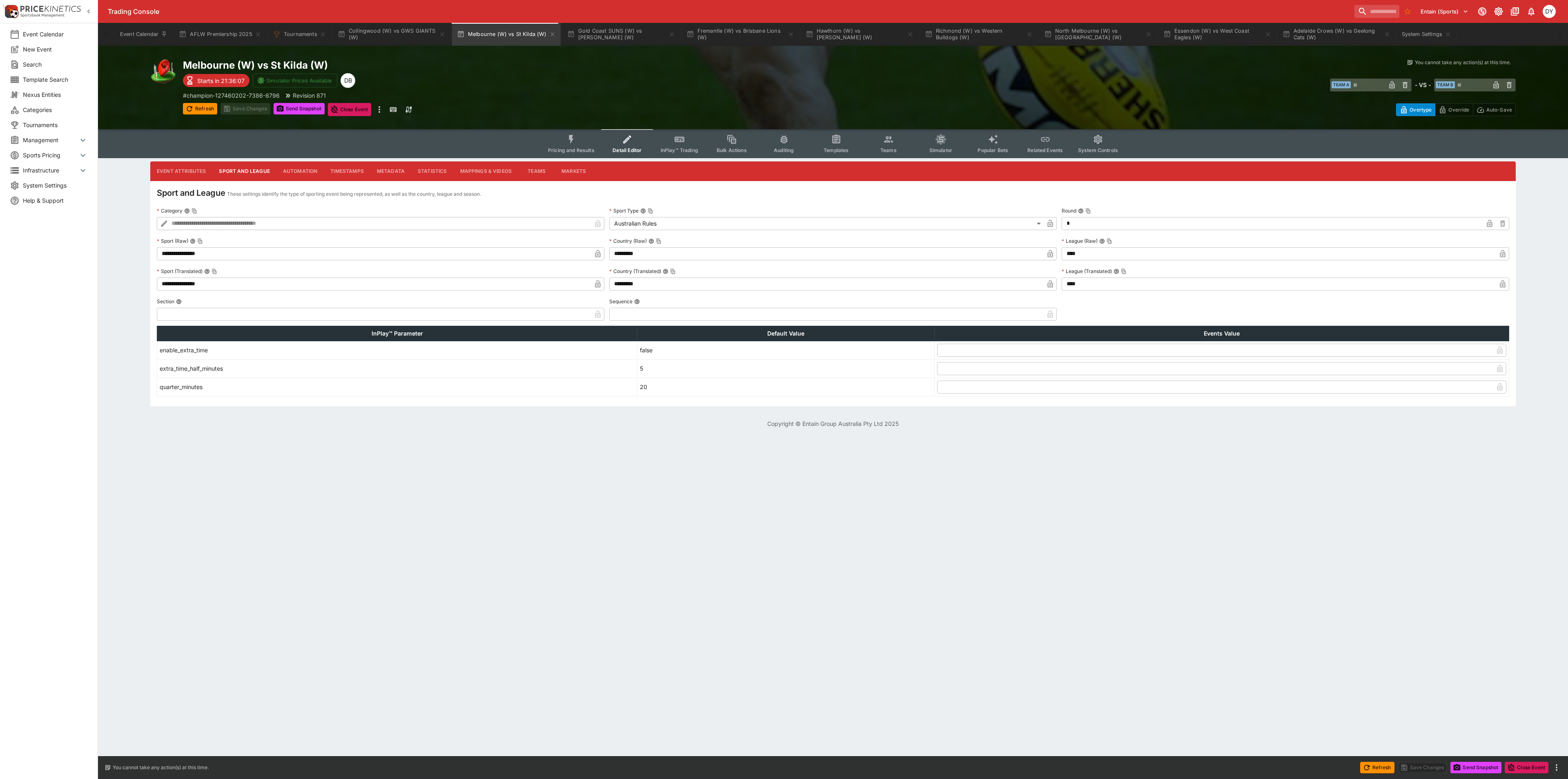
click at [571, 136] on icon "Event type filters" at bounding box center [571, 139] width 10 height 10
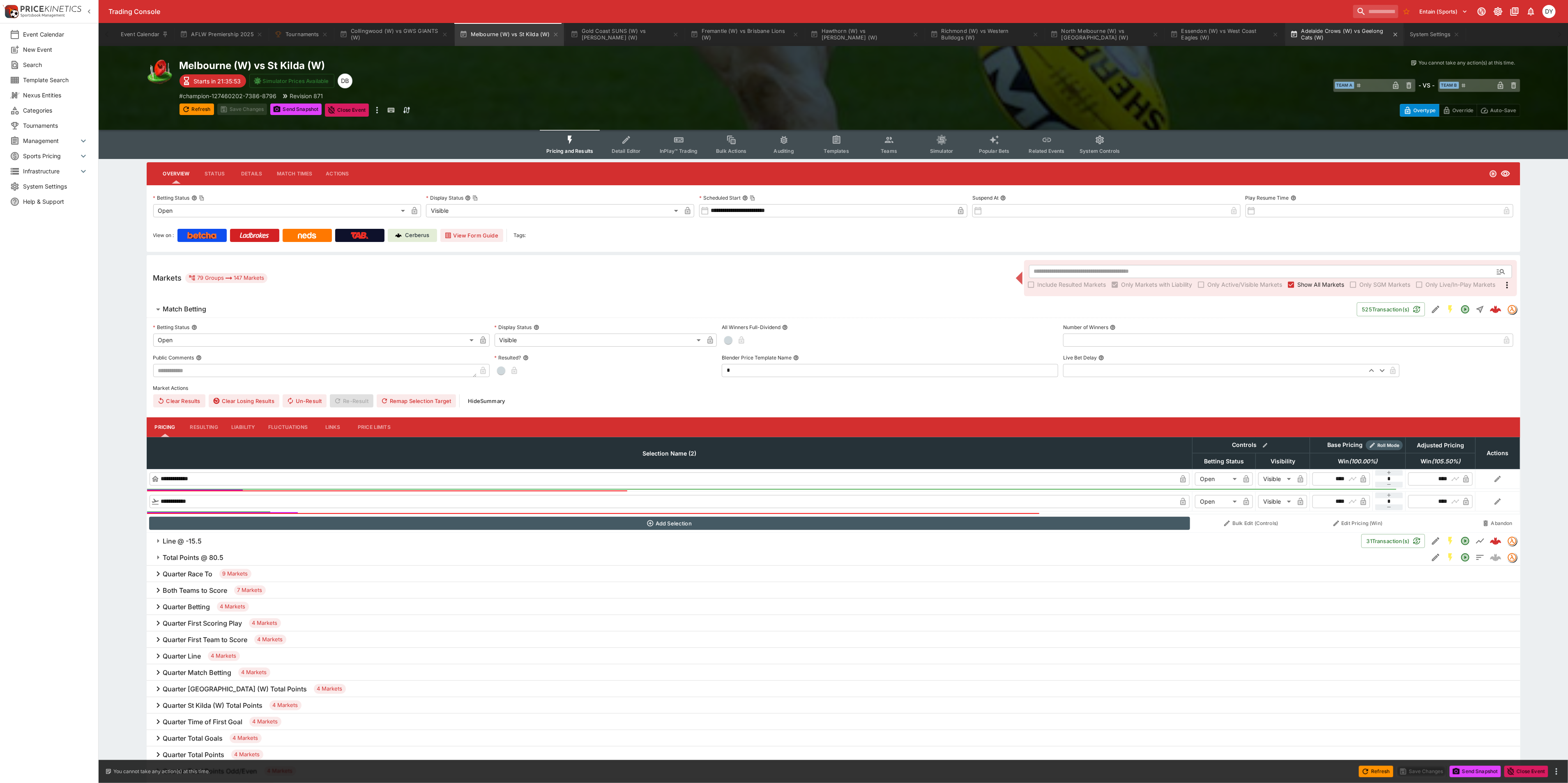
click at [1310, 28] on button "Adelaide Crows (W) vs Geelong Cats (W)" at bounding box center [1344, 35] width 118 height 23
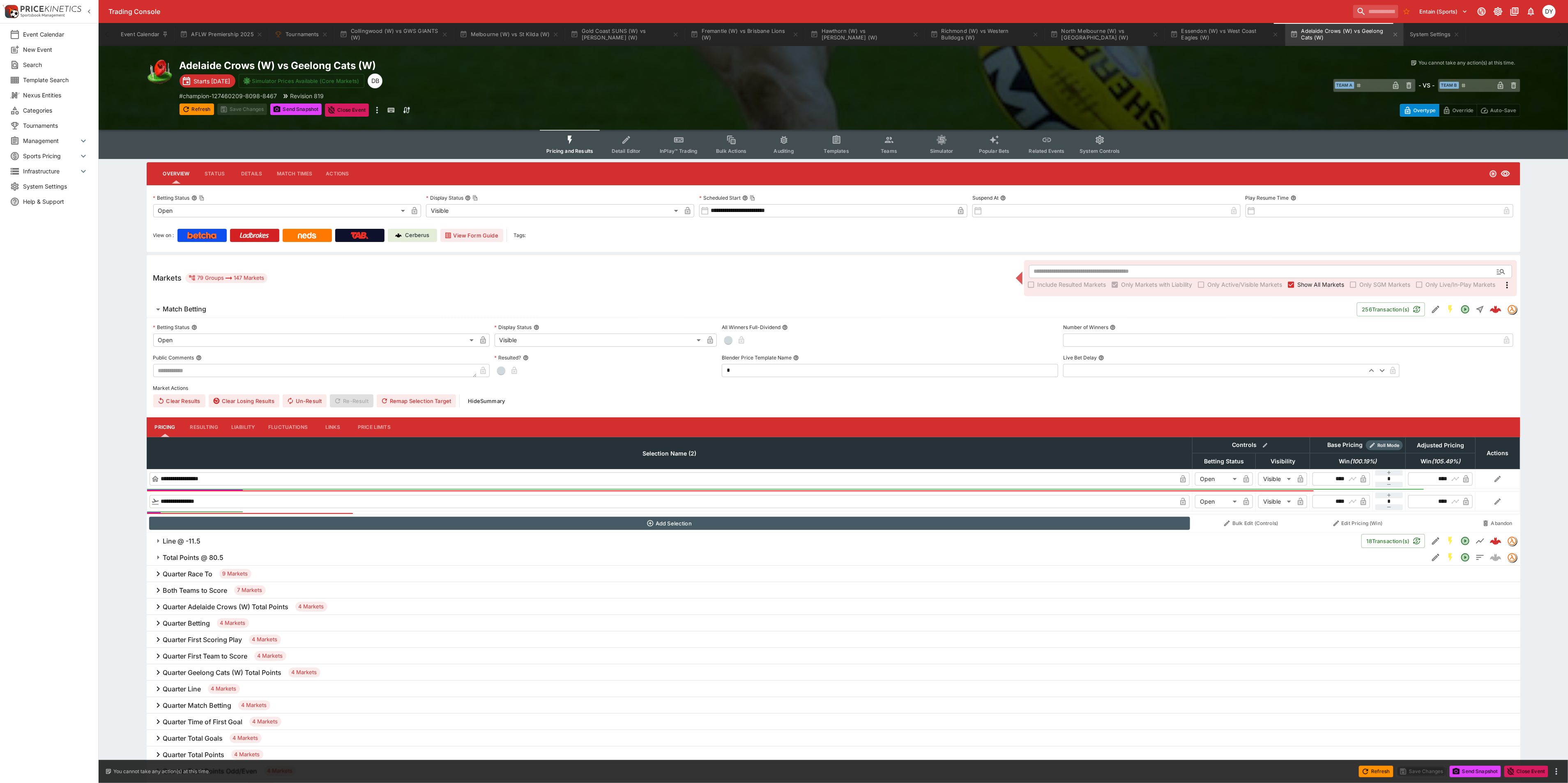
drag, startPoint x: 631, startPoint y: 136, endPoint x: 618, endPoint y: 158, distance: 25.6
click at [630, 136] on icon "Event type filters" at bounding box center [626, 140] width 8 height 8
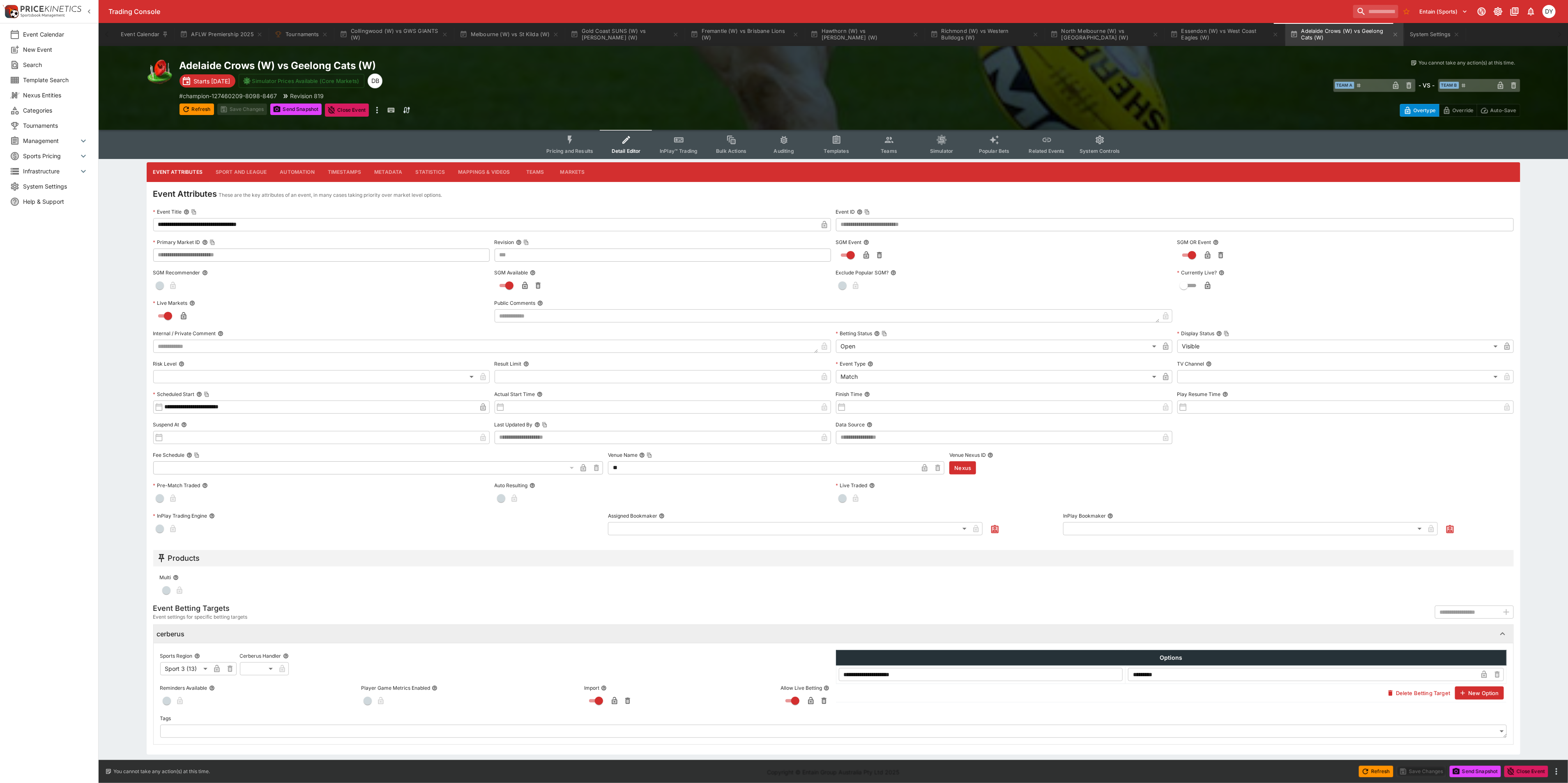
click at [253, 169] on button "Sport and League" at bounding box center [241, 172] width 64 height 20
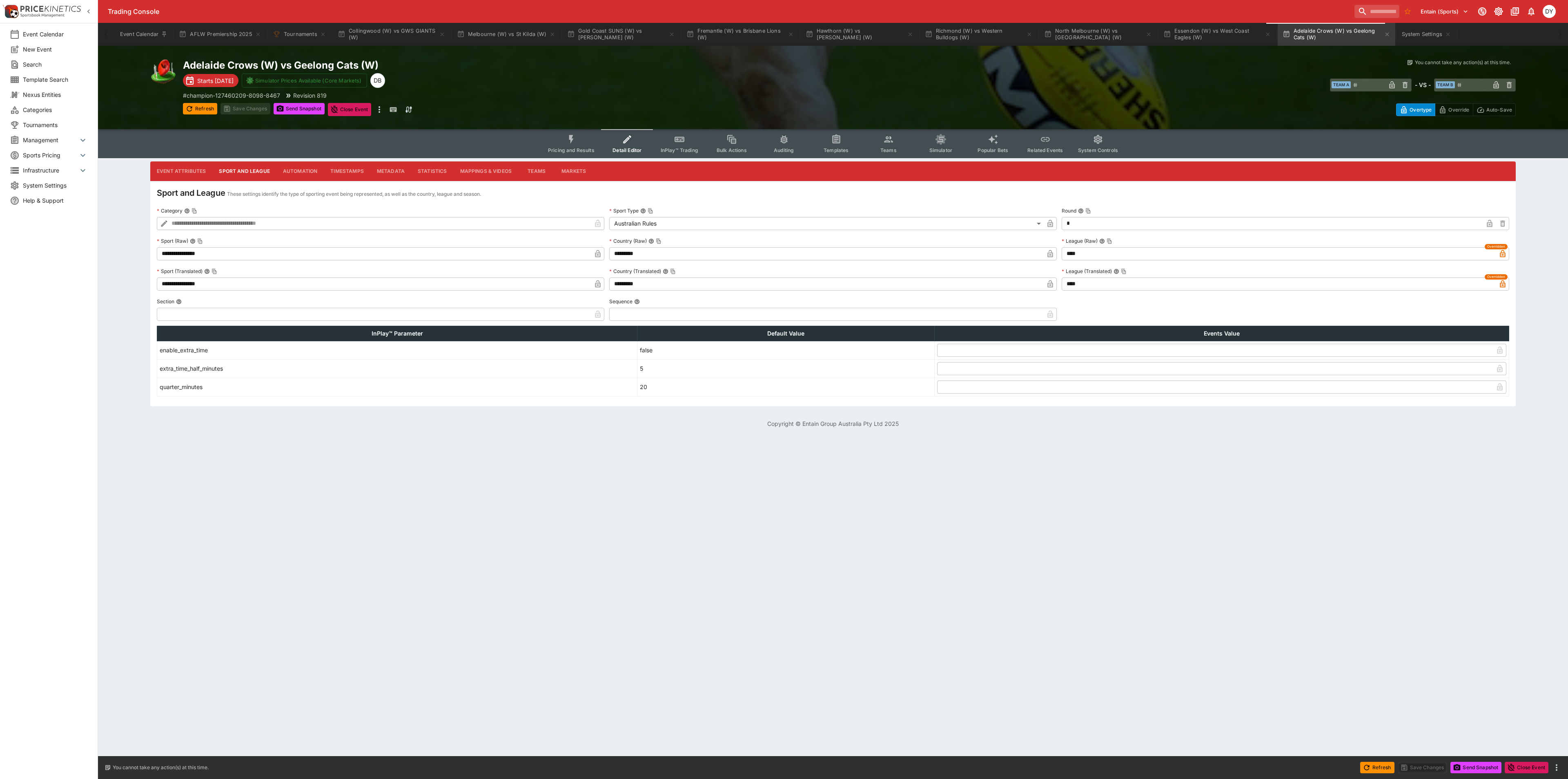
click at [574, 141] on icon "Event type filters" at bounding box center [571, 139] width 10 height 10
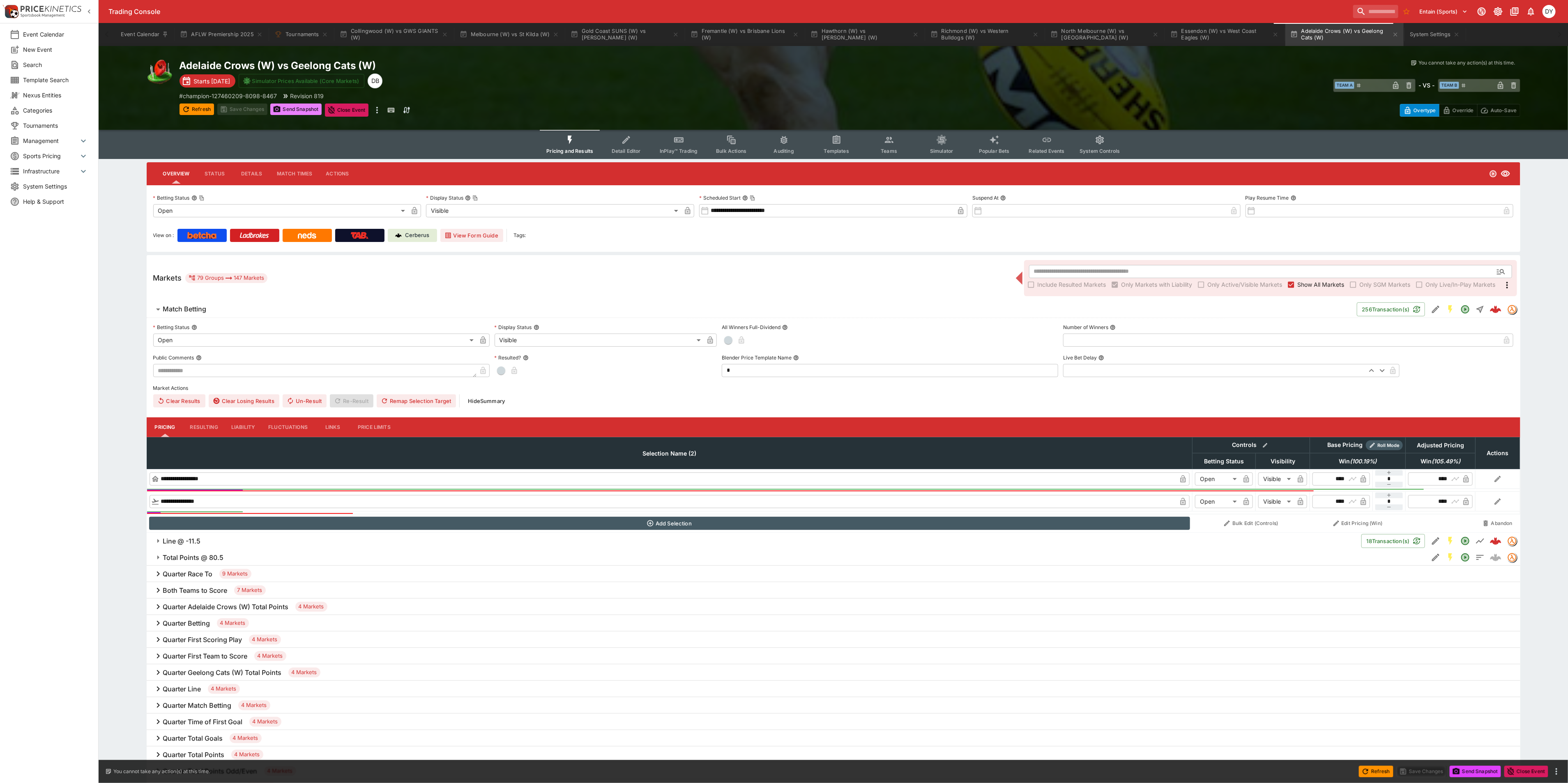
click at [307, 105] on button "Send Snapshot" at bounding box center [296, 109] width 51 height 12
